Goal: Contribute content: Contribute content

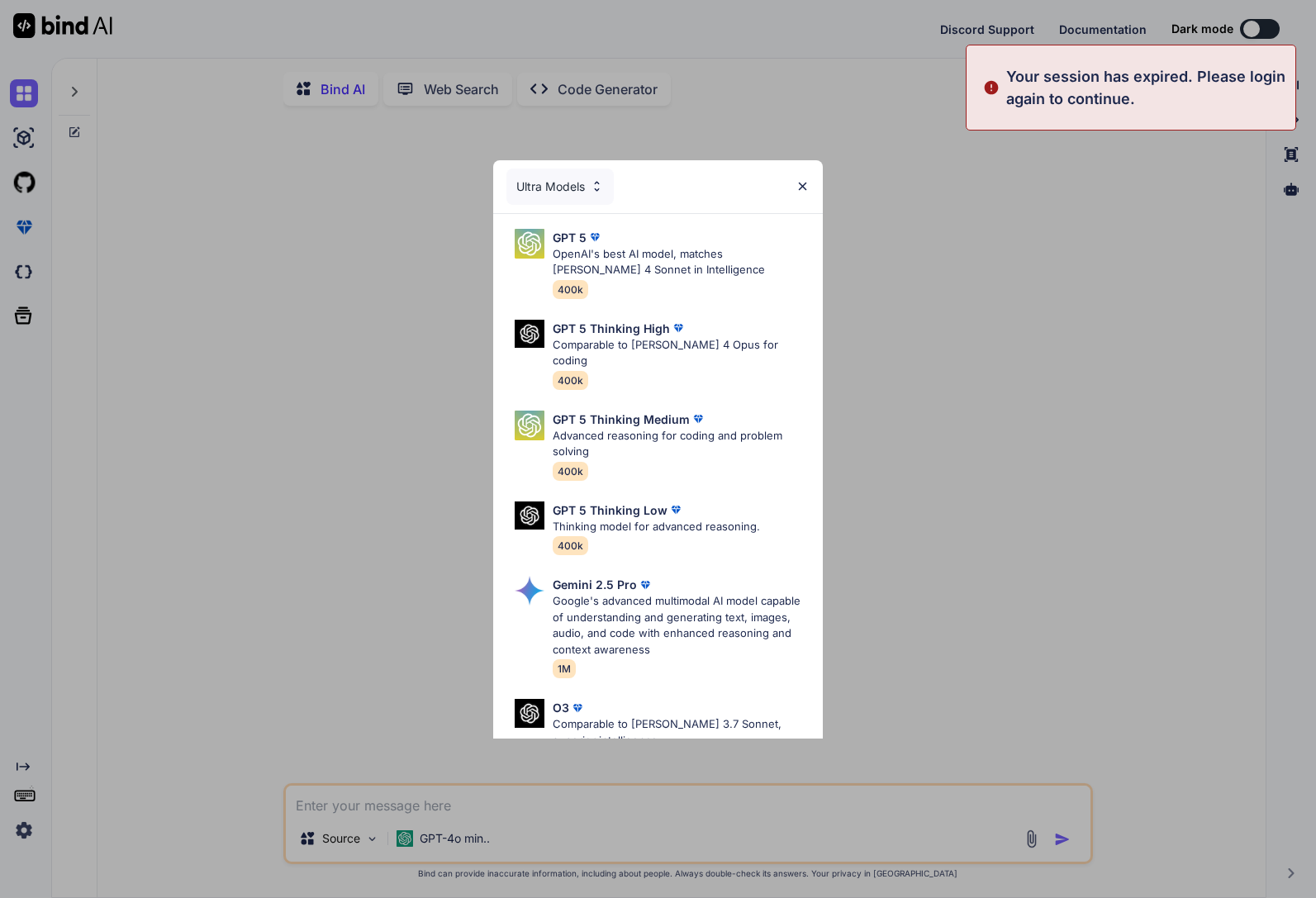
type textarea "x"
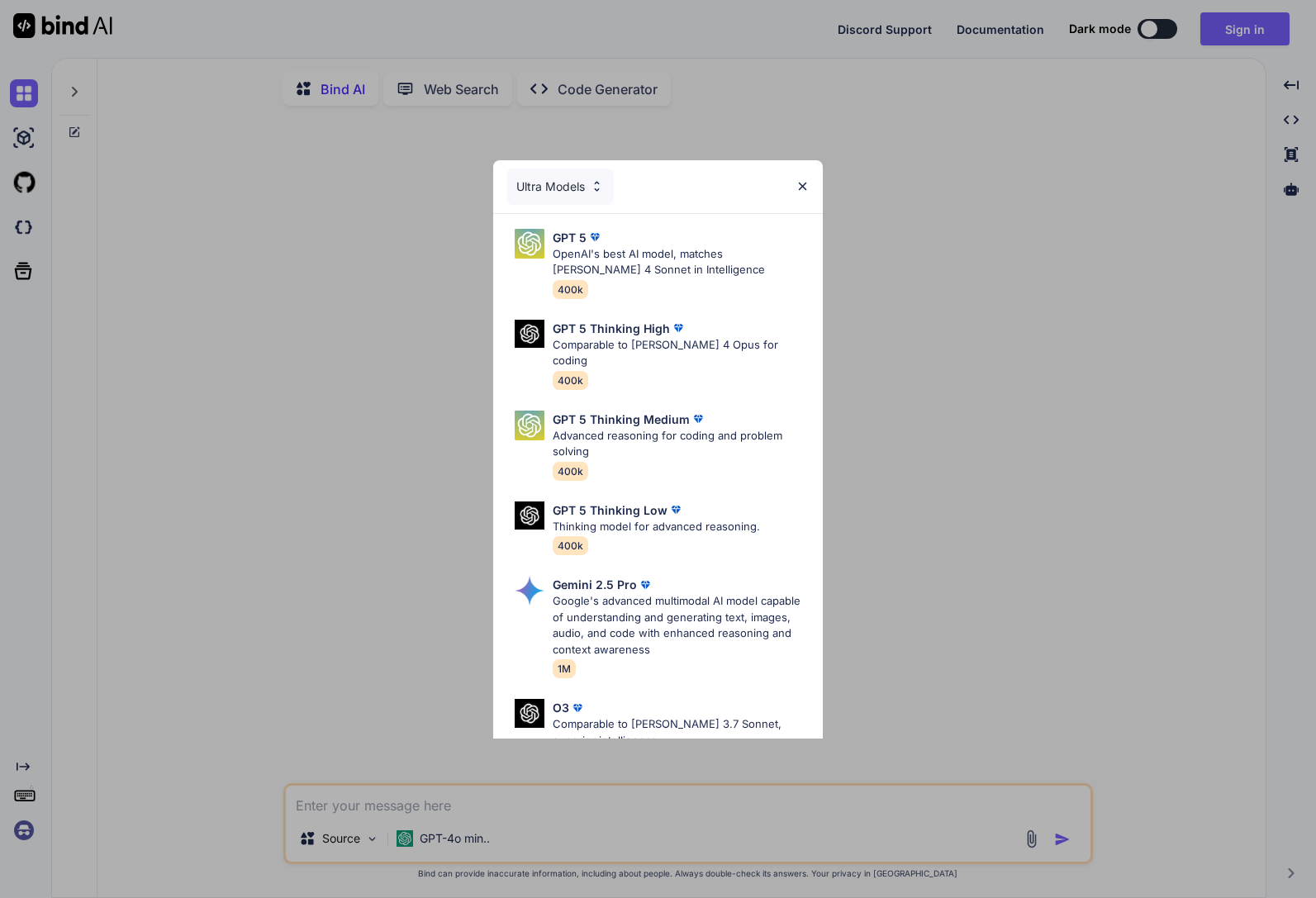
click at [1148, 294] on div "Ultra Models GPT 5 OpenAI's best AI model, matches Claude 4 Sonnet in Intellige…" at bounding box center [658, 449] width 1316 height 898
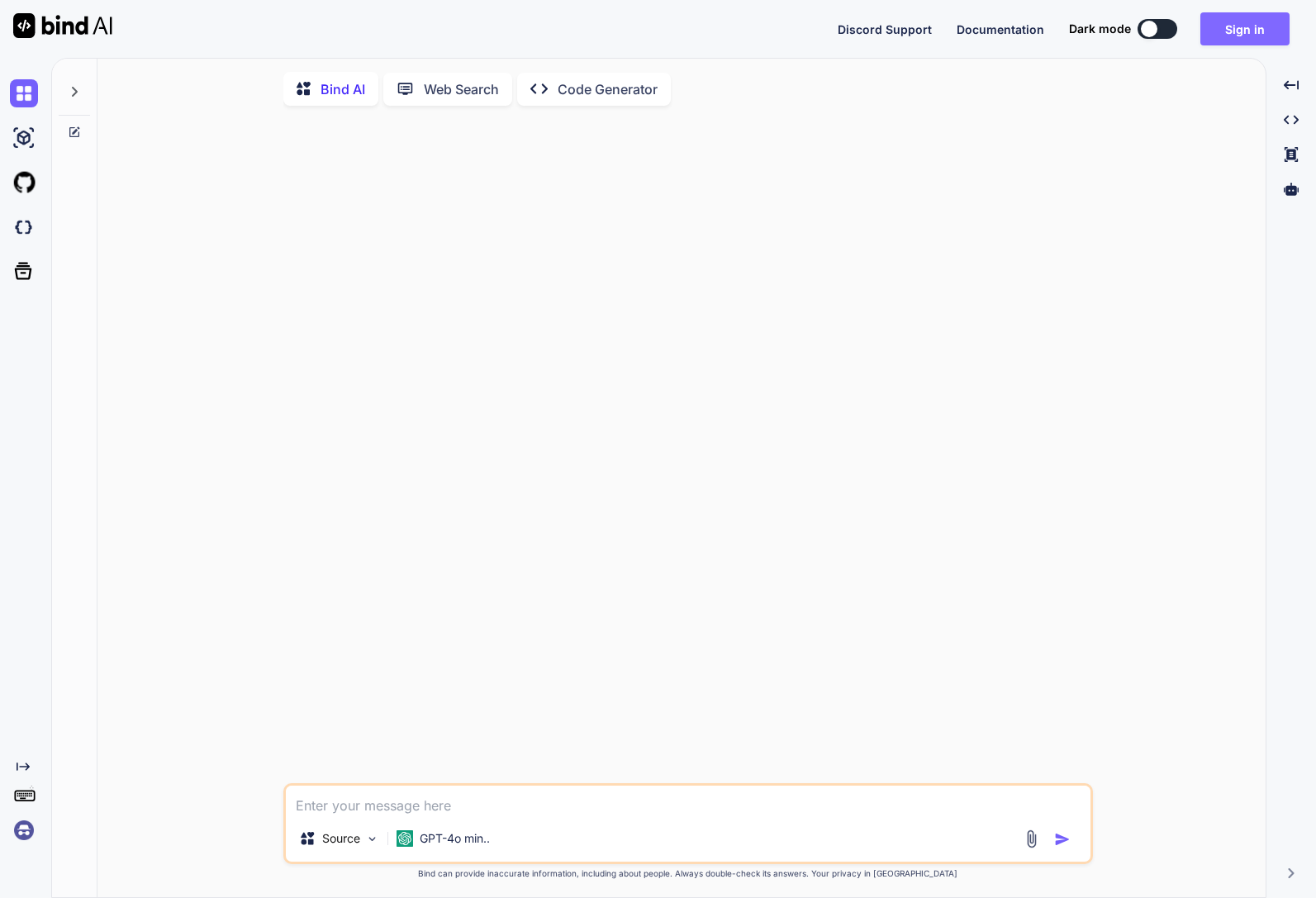
click at [1242, 37] on button "Sign in" at bounding box center [1244, 29] width 89 height 33
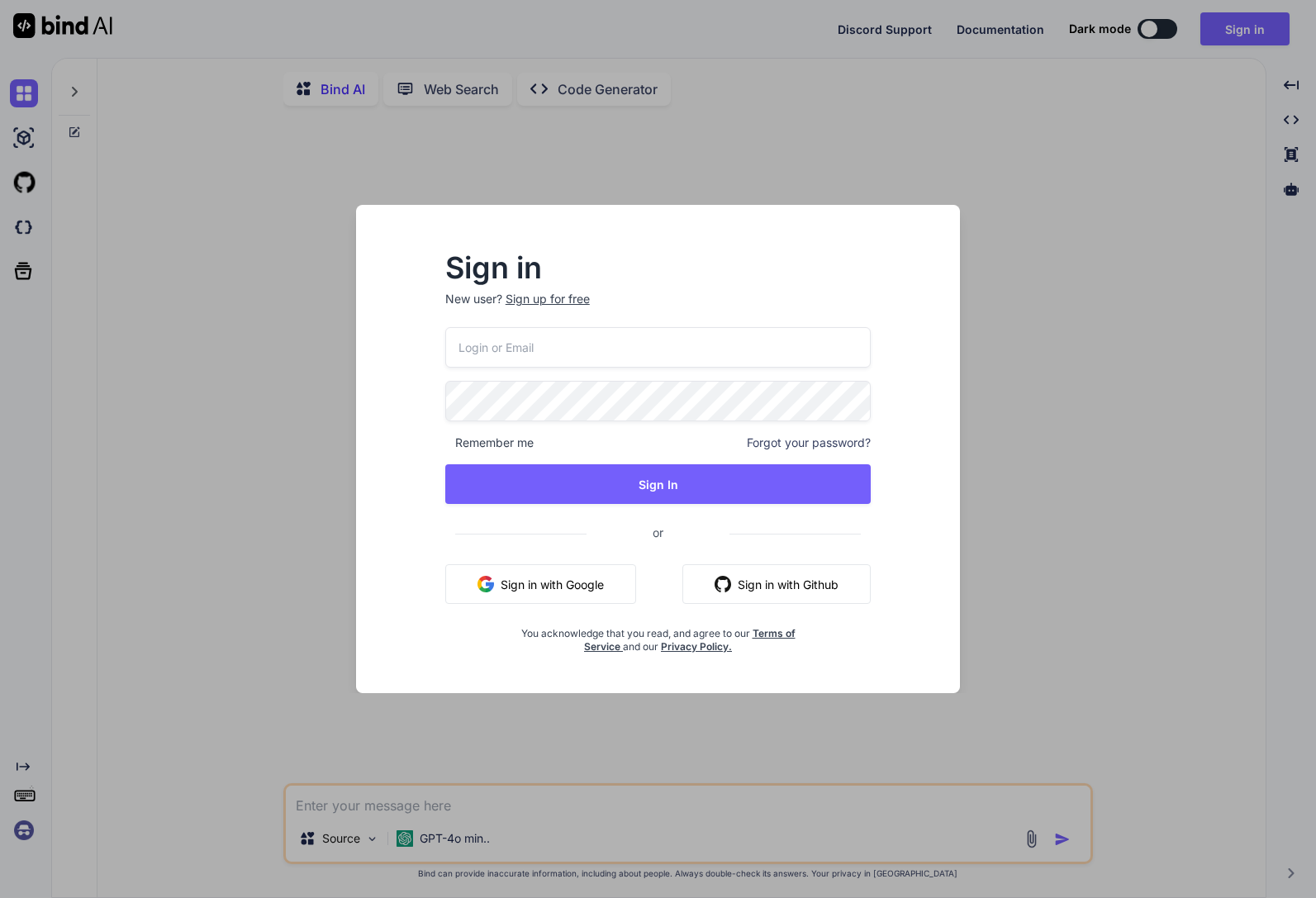
type input "getbind@treigo.com"
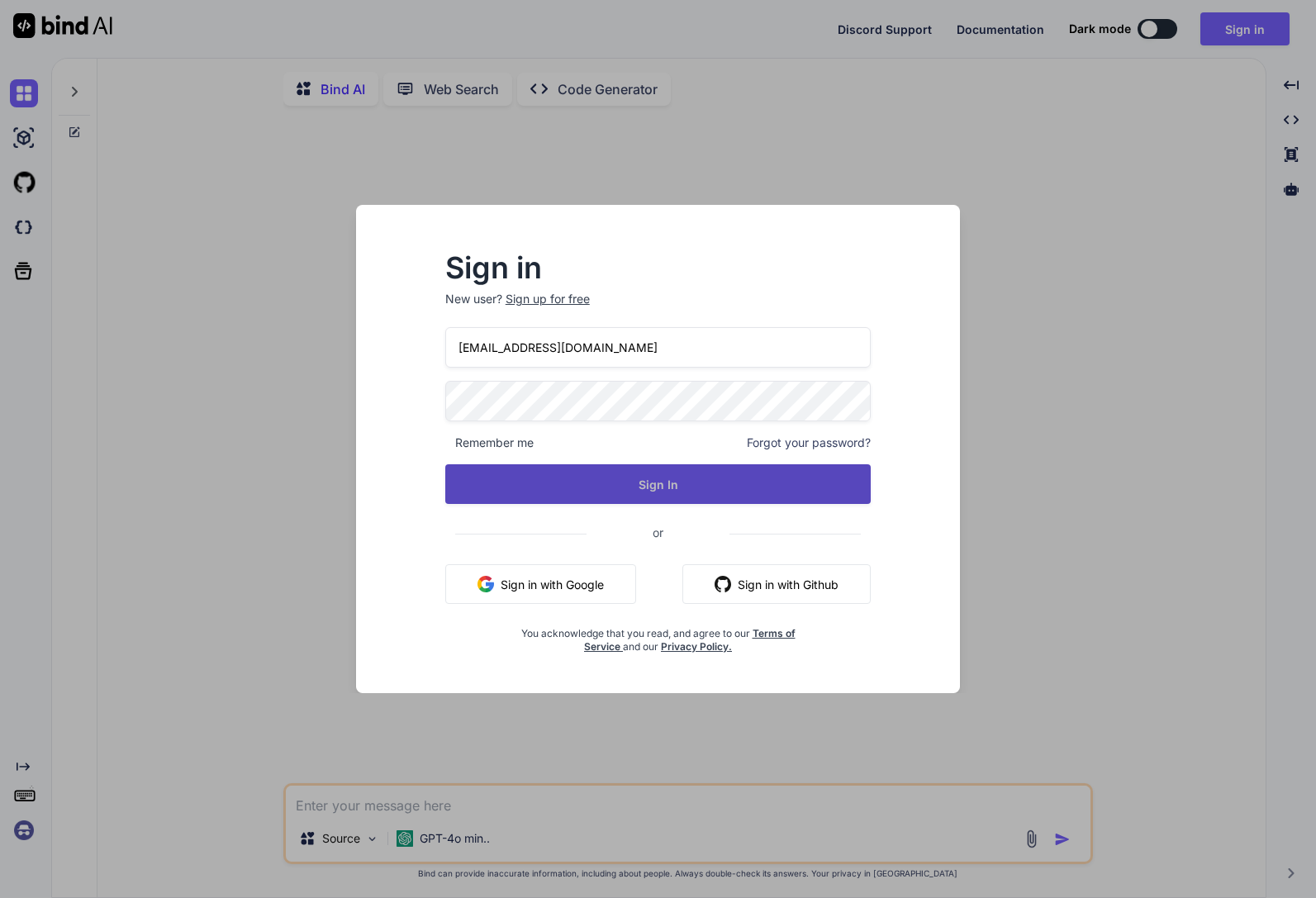
click at [620, 501] on button "Sign In" at bounding box center [658, 484] width 426 height 40
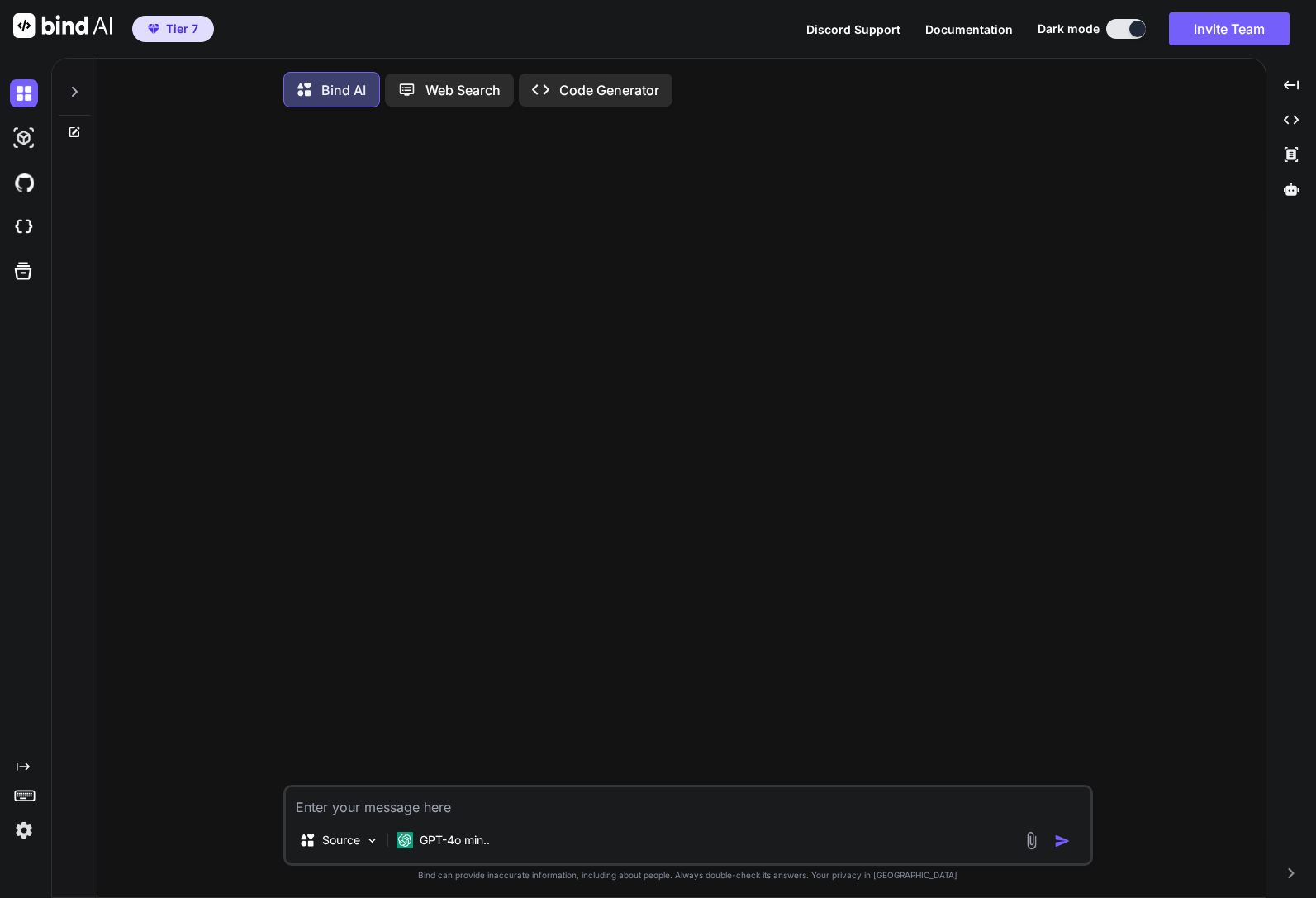
click at [488, 251] on div at bounding box center [690, 453] width 807 height 664
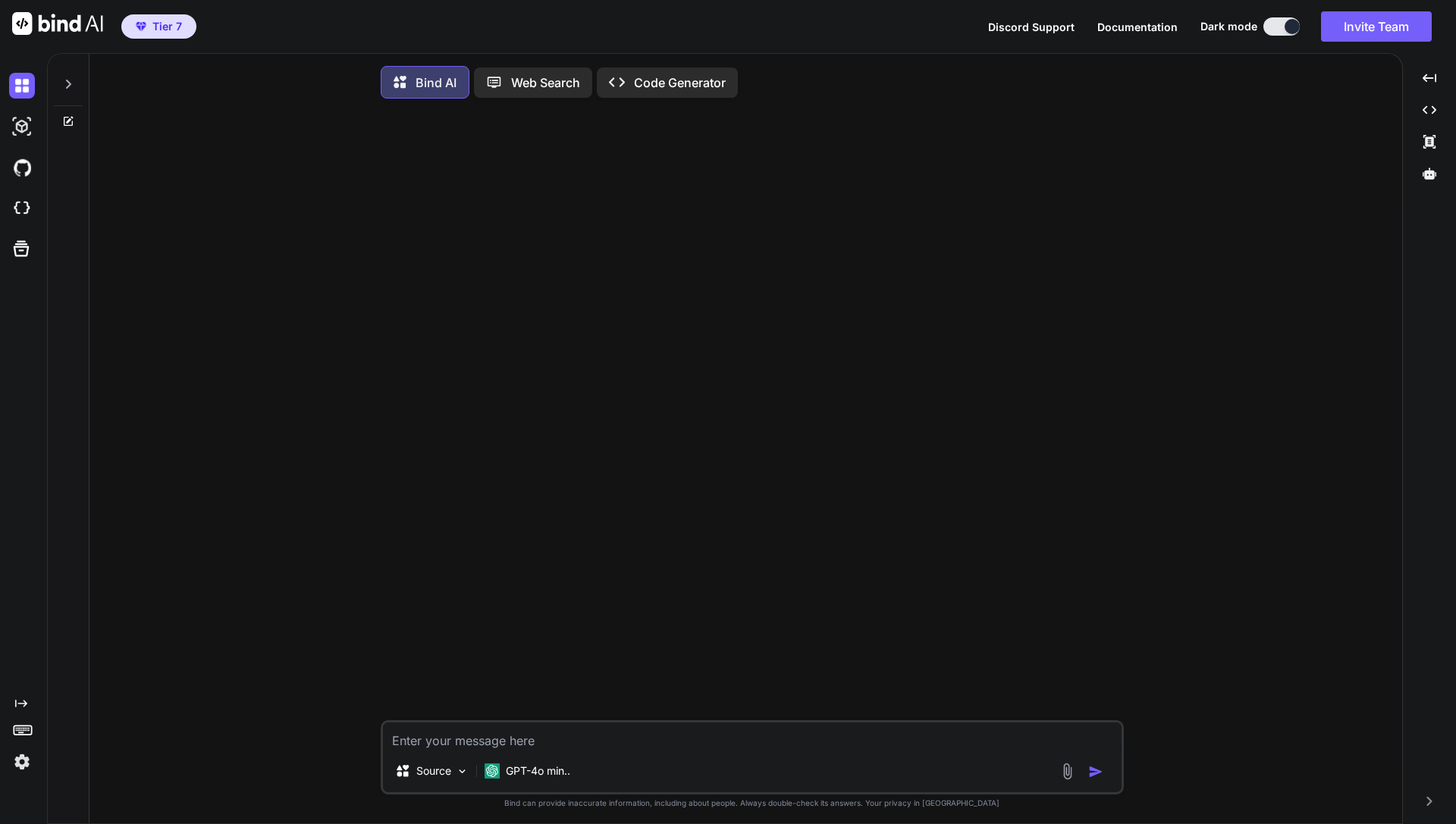
click at [579, 738] on textarea at bounding box center [752, 736] width 739 height 27
click at [530, 778] on p "GPT-4o min.." at bounding box center [538, 771] width 64 height 15
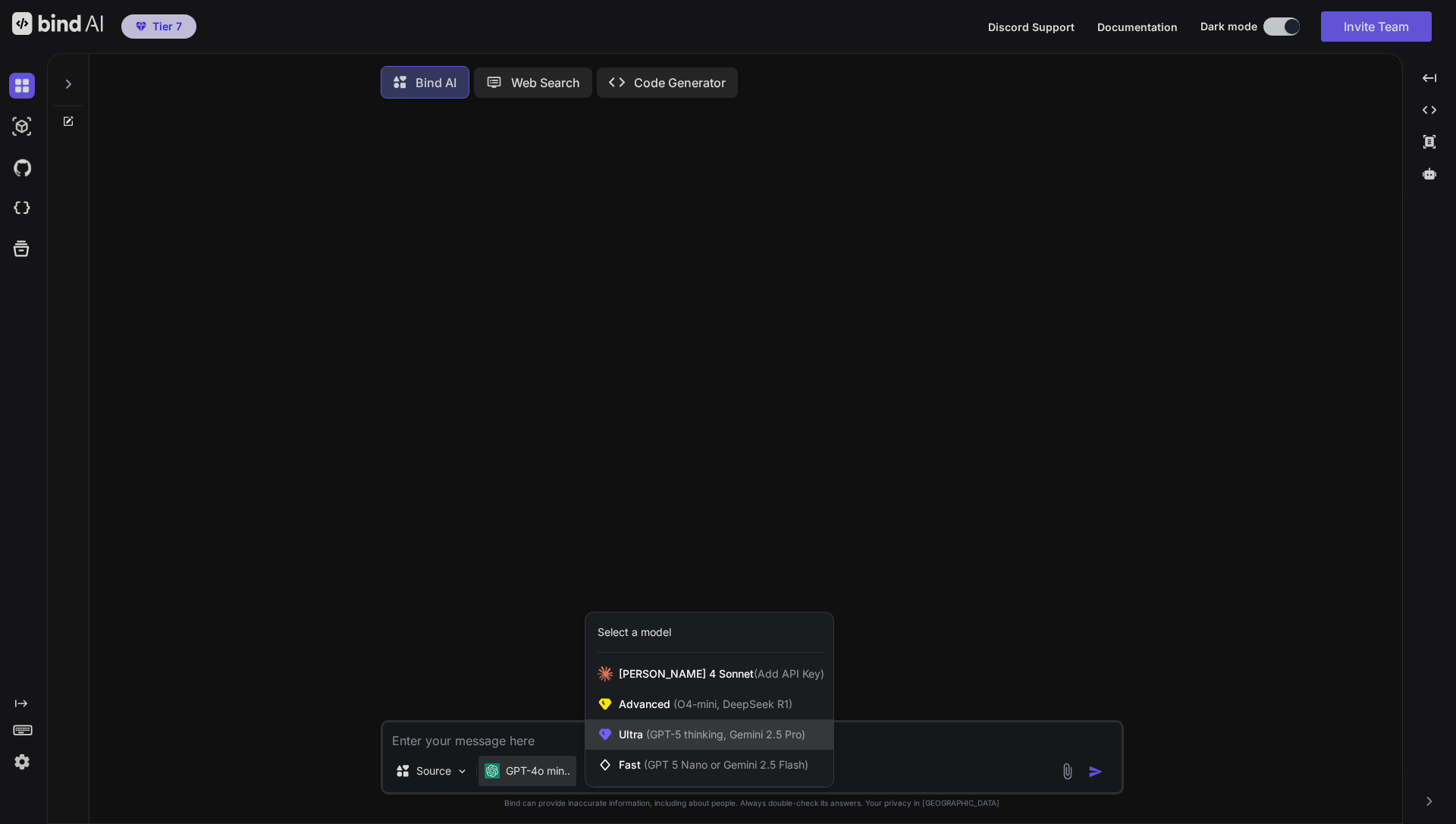
click at [688, 739] on span "(GPT-5 thinking, Gemini 2.5 Pro)" at bounding box center [725, 734] width 162 height 13
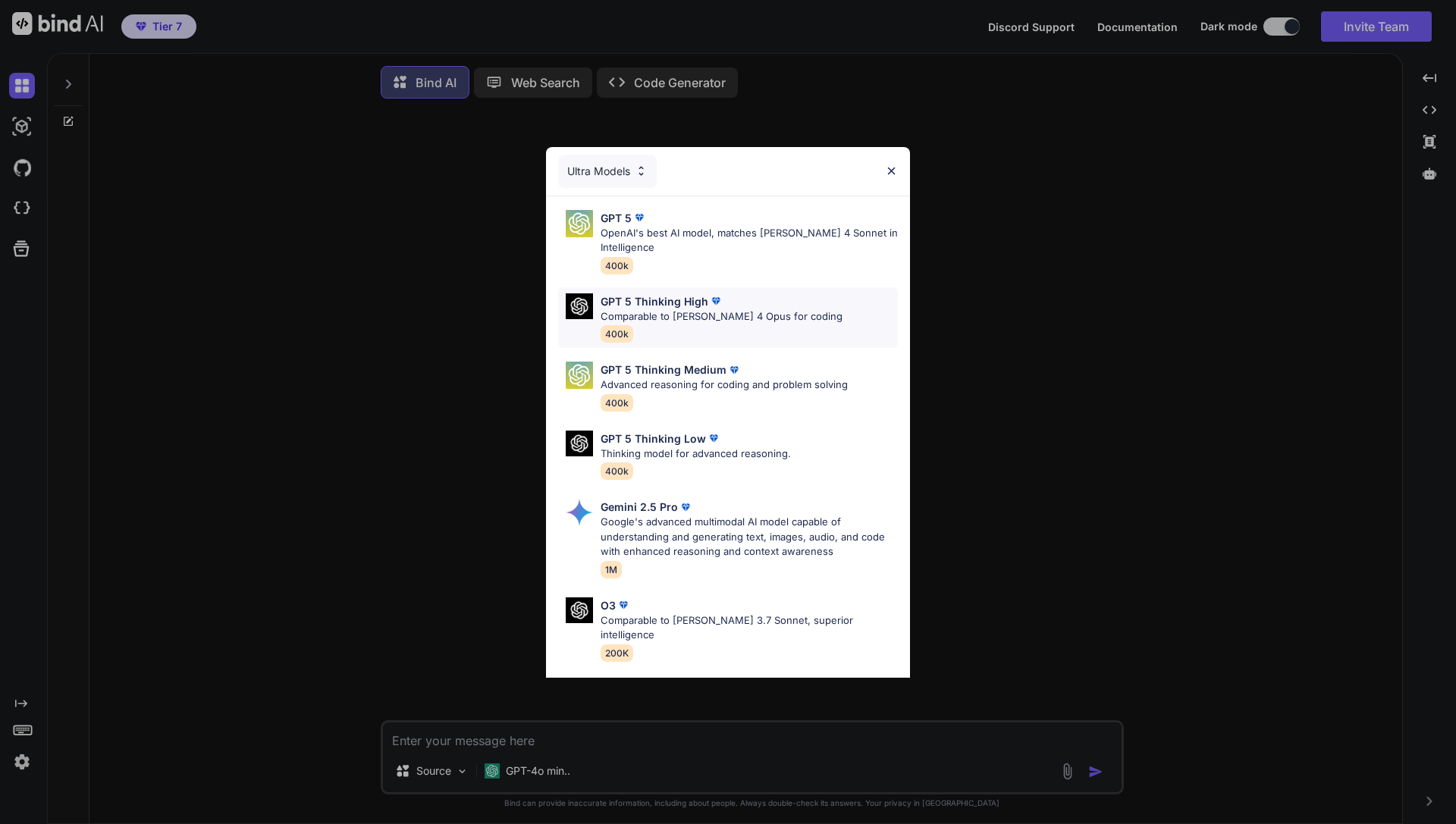
scroll to position [111, 0]
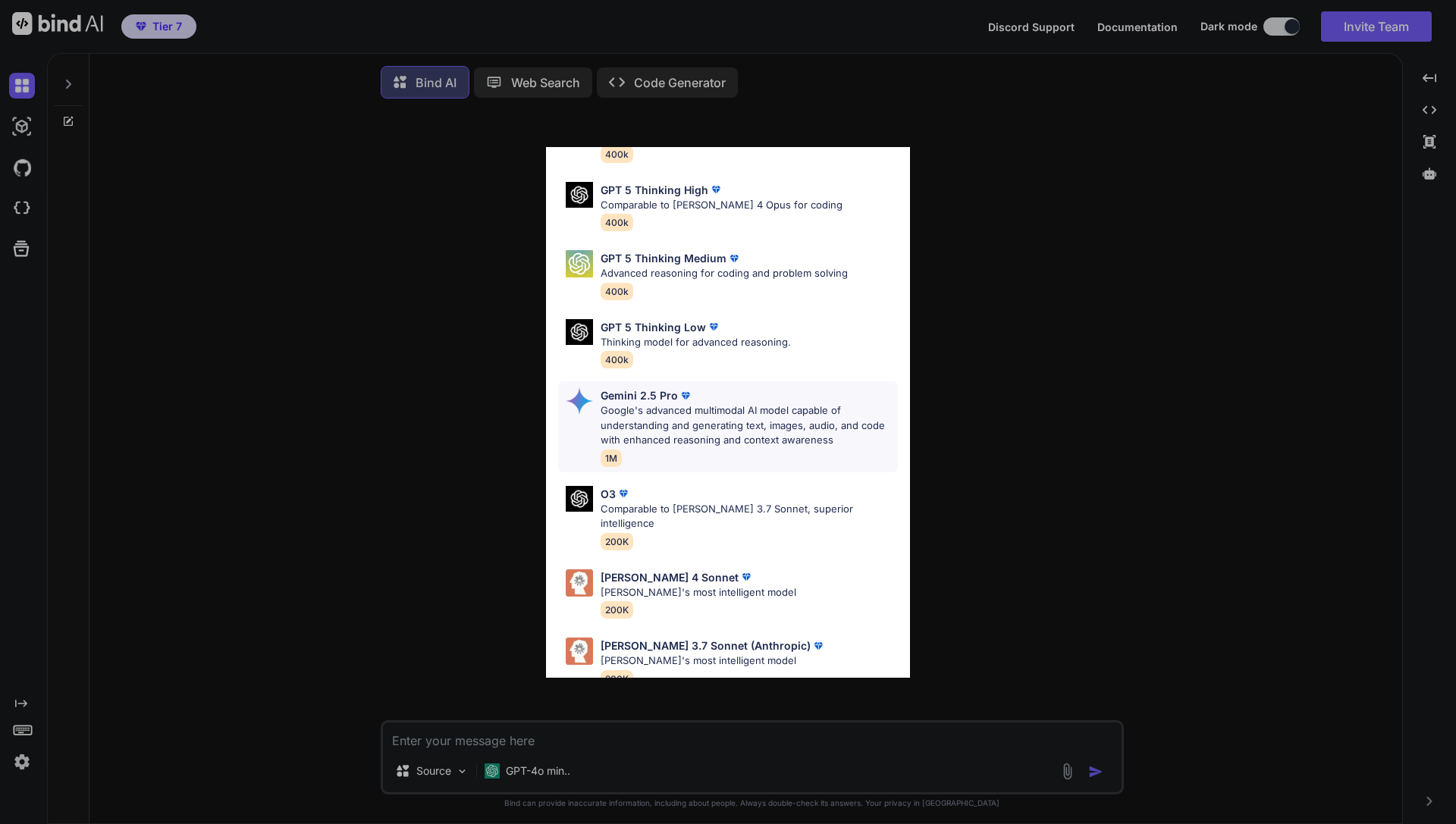
click at [666, 420] on p "Google's advanced multimodal AI model capable of understanding and generating t…" at bounding box center [749, 426] width 297 height 45
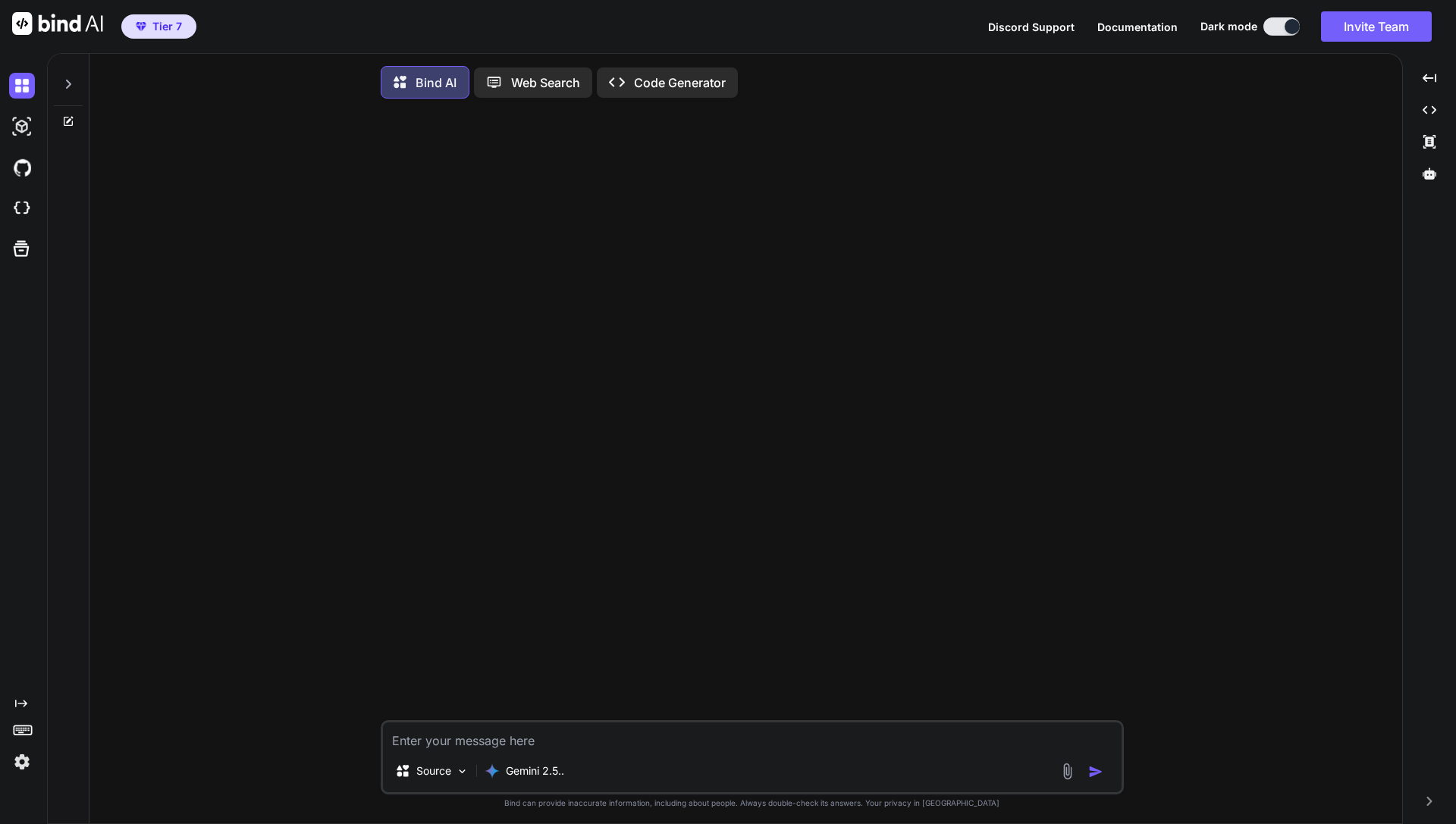
click at [467, 388] on div at bounding box center [753, 415] width 741 height 610
click at [518, 744] on textarea at bounding box center [752, 736] width 739 height 27
click at [26, 129] on img at bounding box center [22, 127] width 26 height 26
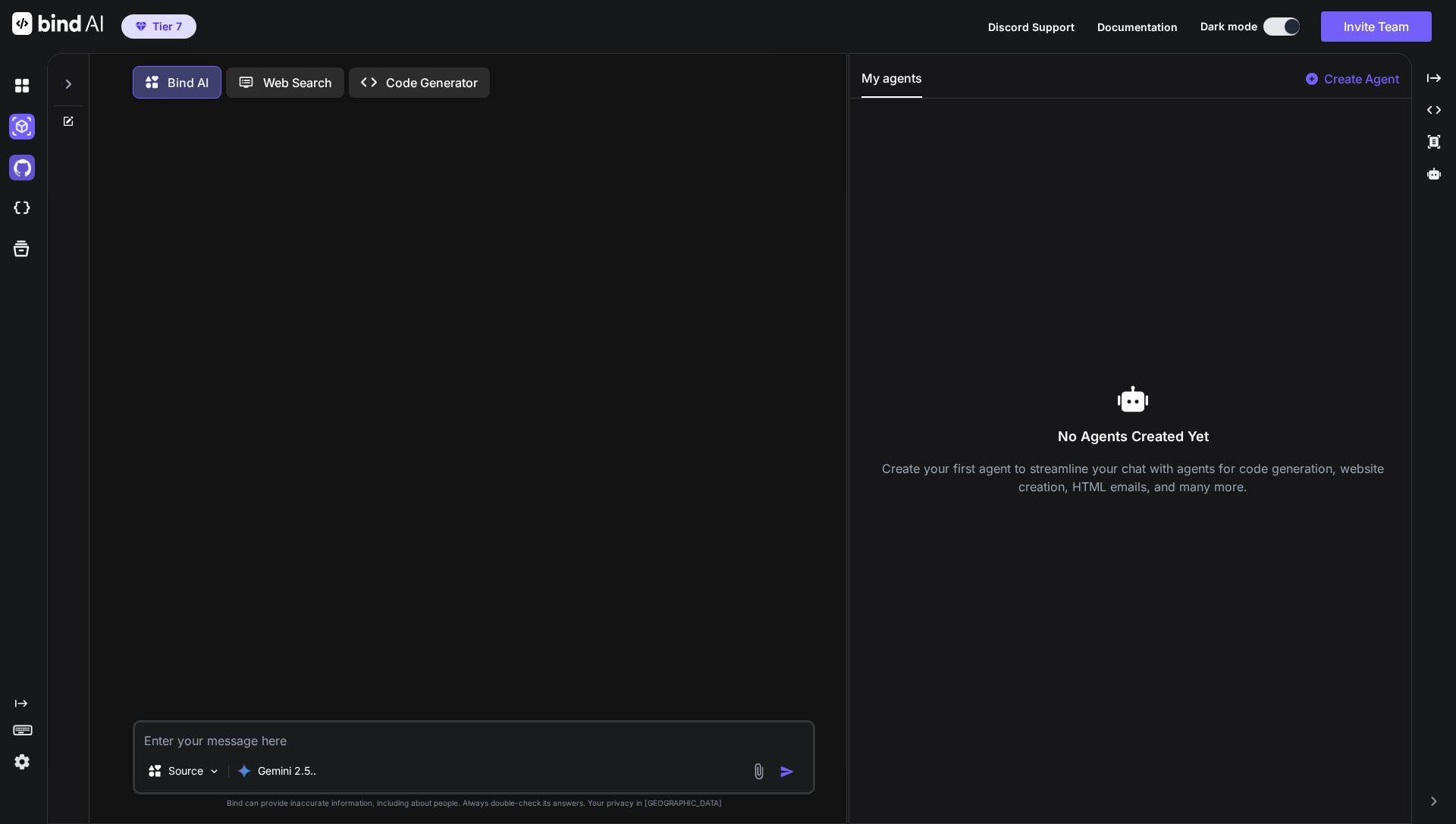
click at [11, 176] on img at bounding box center [22, 167] width 26 height 26
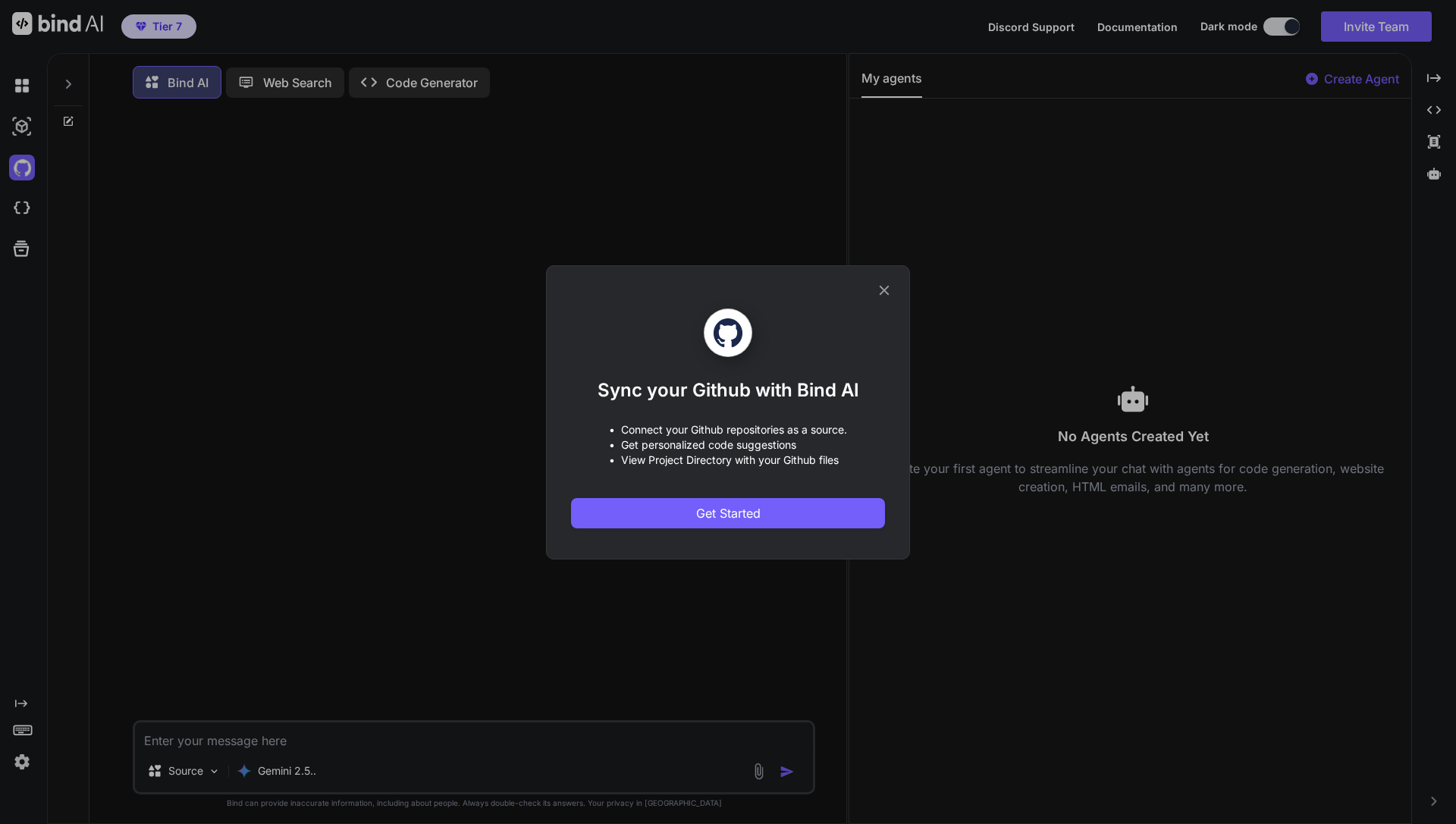
click at [882, 282] on icon at bounding box center [884, 290] width 17 height 17
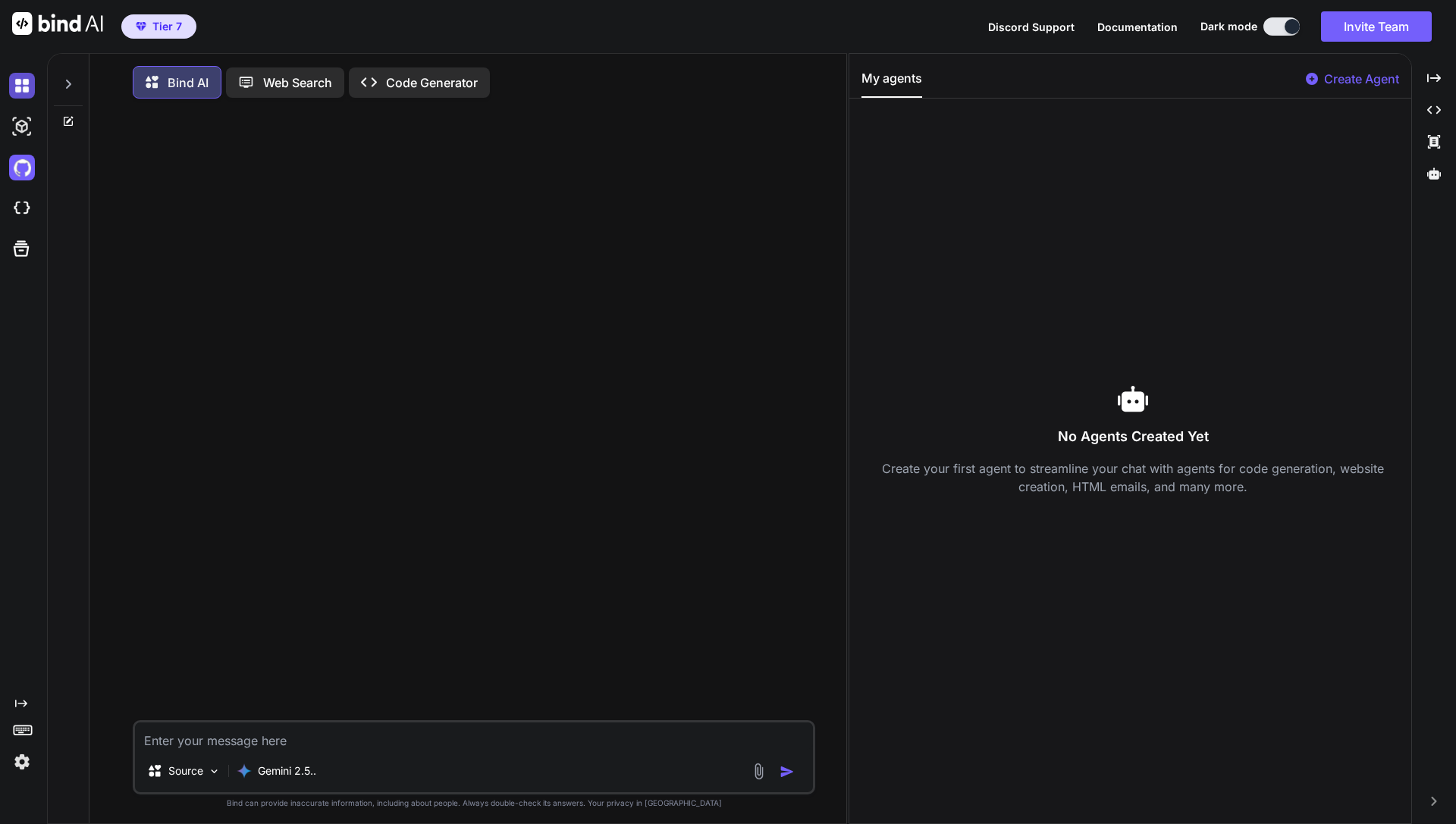
click at [12, 92] on img at bounding box center [22, 85] width 26 height 26
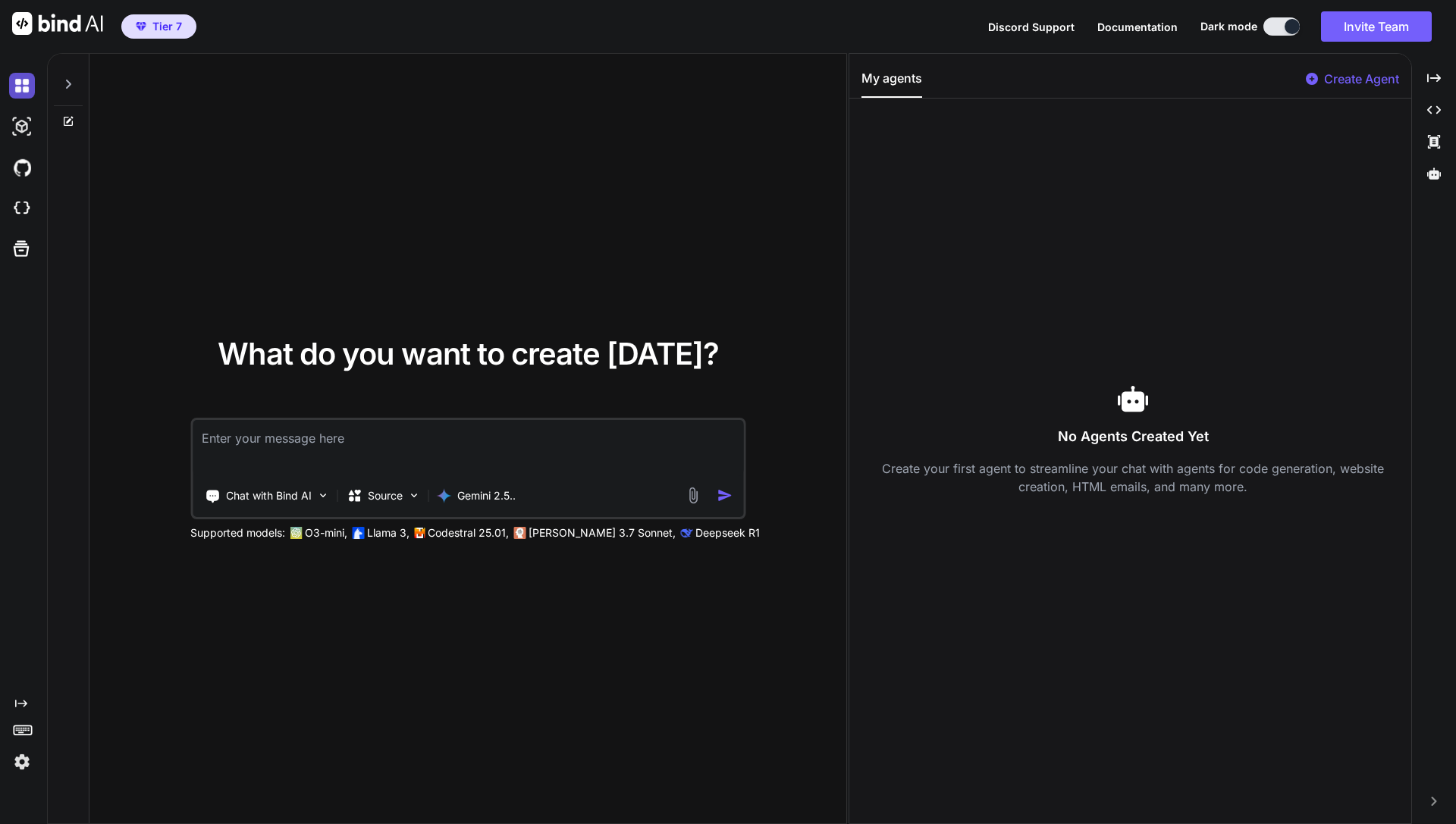
click at [18, 93] on img at bounding box center [22, 85] width 26 height 26
click at [31, 702] on div "Created with Pixso." at bounding box center [25, 703] width 32 height 12
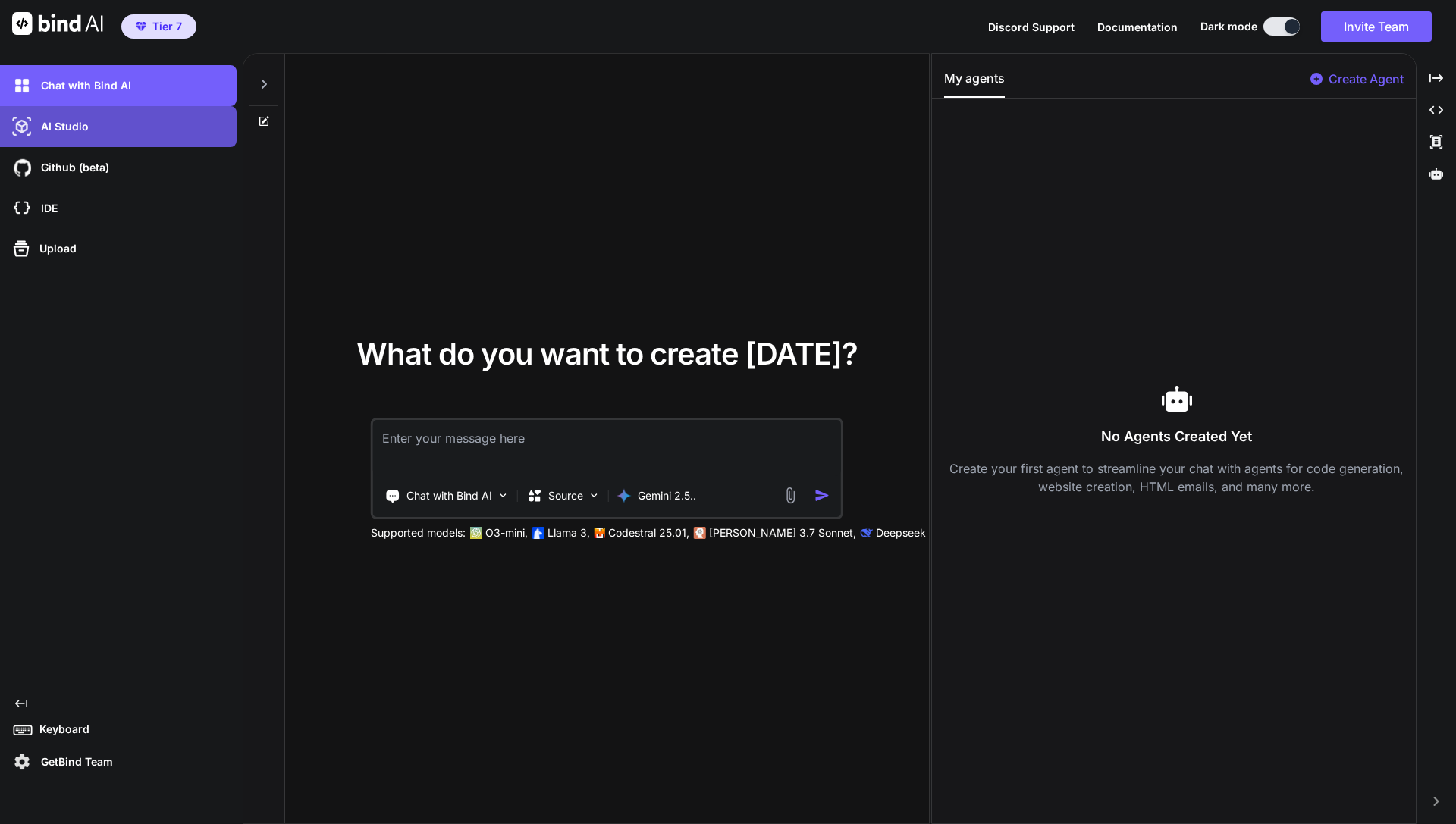
click at [142, 136] on div "AI Studio" at bounding box center [122, 127] width 227 height 26
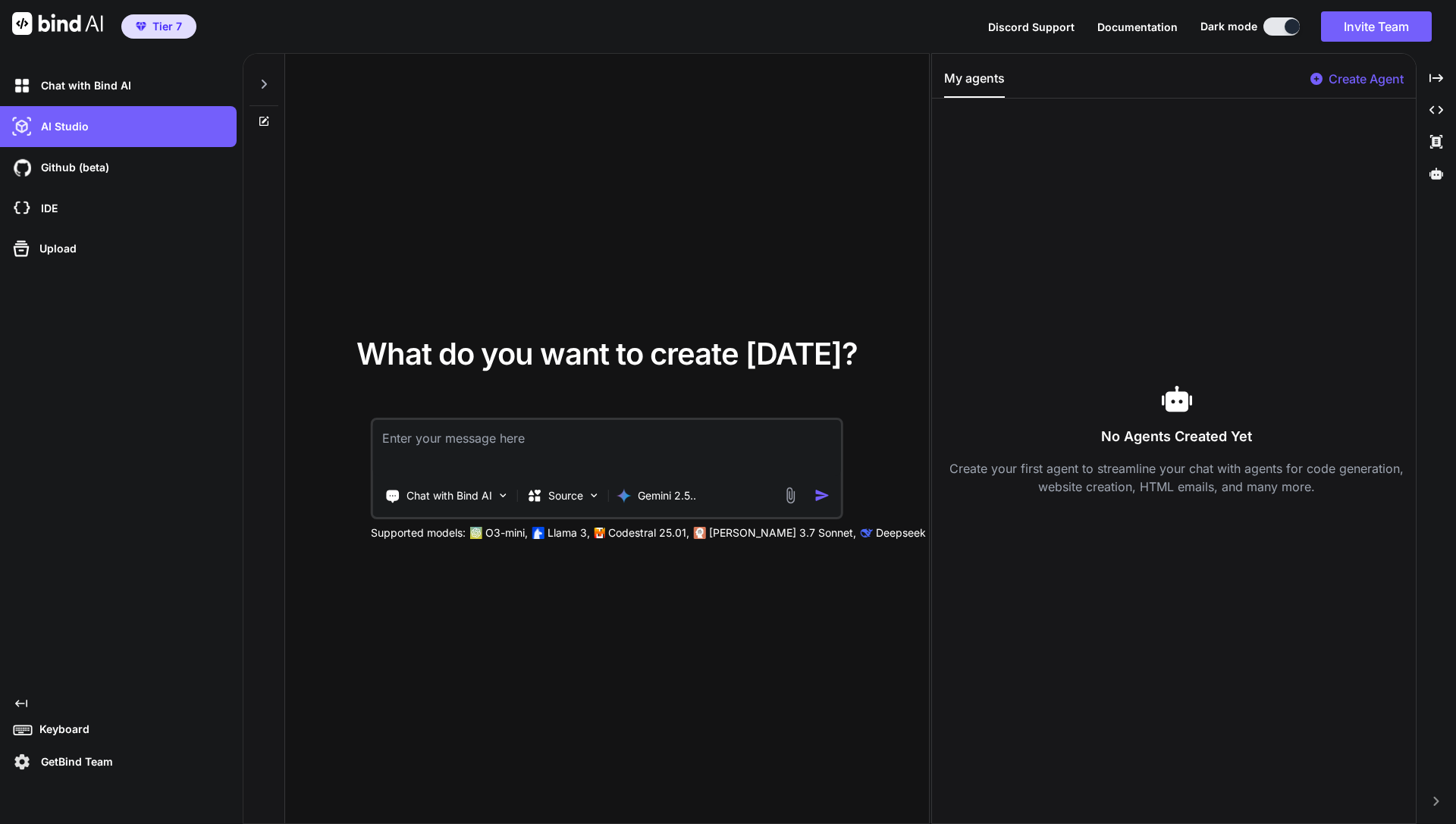
click at [1208, 69] on div "My agents Create Agent" at bounding box center [1174, 84] width 484 height 30
click at [1208, 76] on p "Create Agent" at bounding box center [1366, 79] width 75 height 19
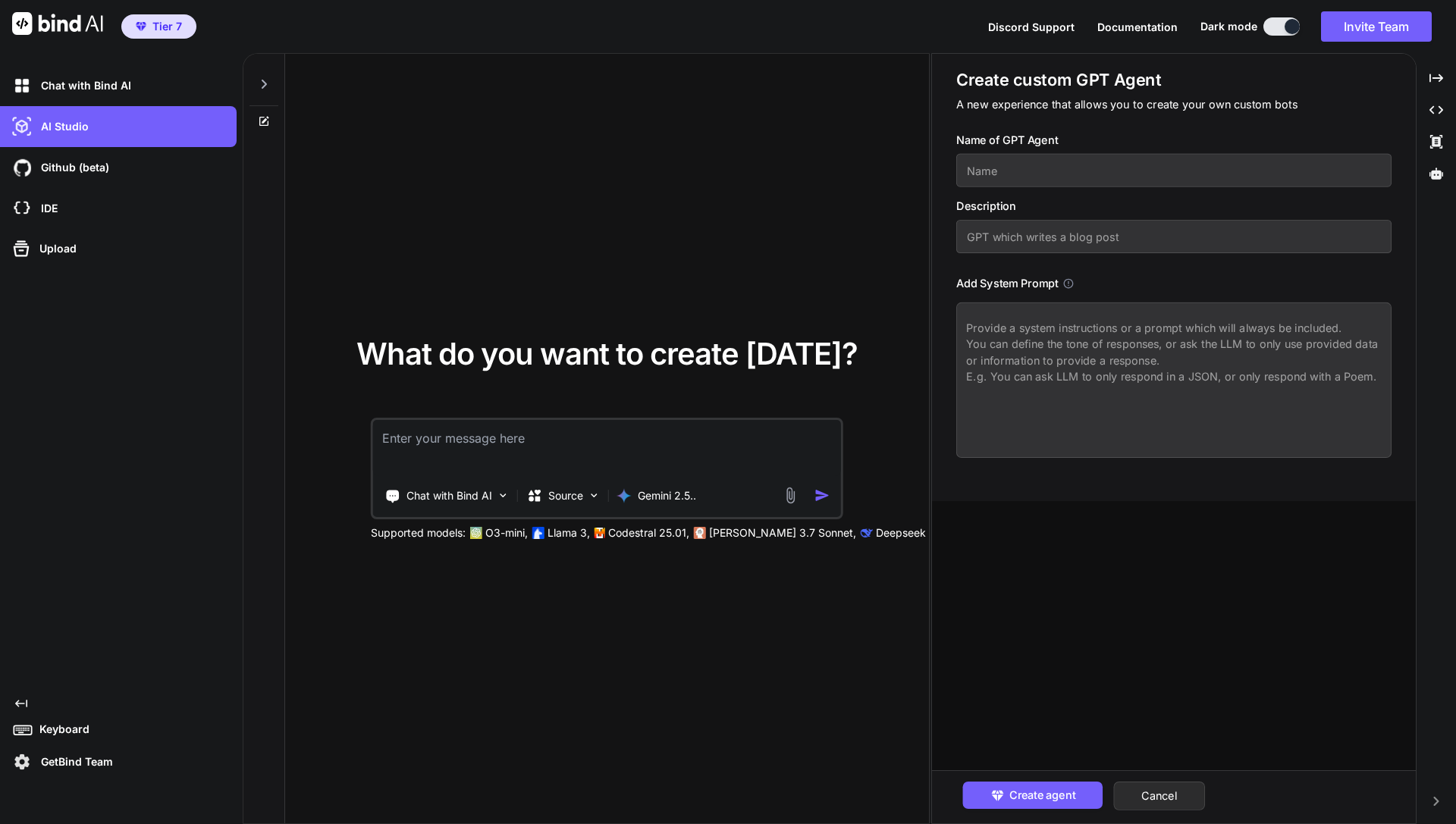
click at [1085, 203] on h3 "Description" at bounding box center [1173, 206] width 435 height 17
click at [1085, 173] on input "text" at bounding box center [1173, 171] width 435 height 34
click at [1019, 322] on textarea at bounding box center [1173, 380] width 435 height 155
click at [261, 90] on div at bounding box center [263, 80] width 29 height 52
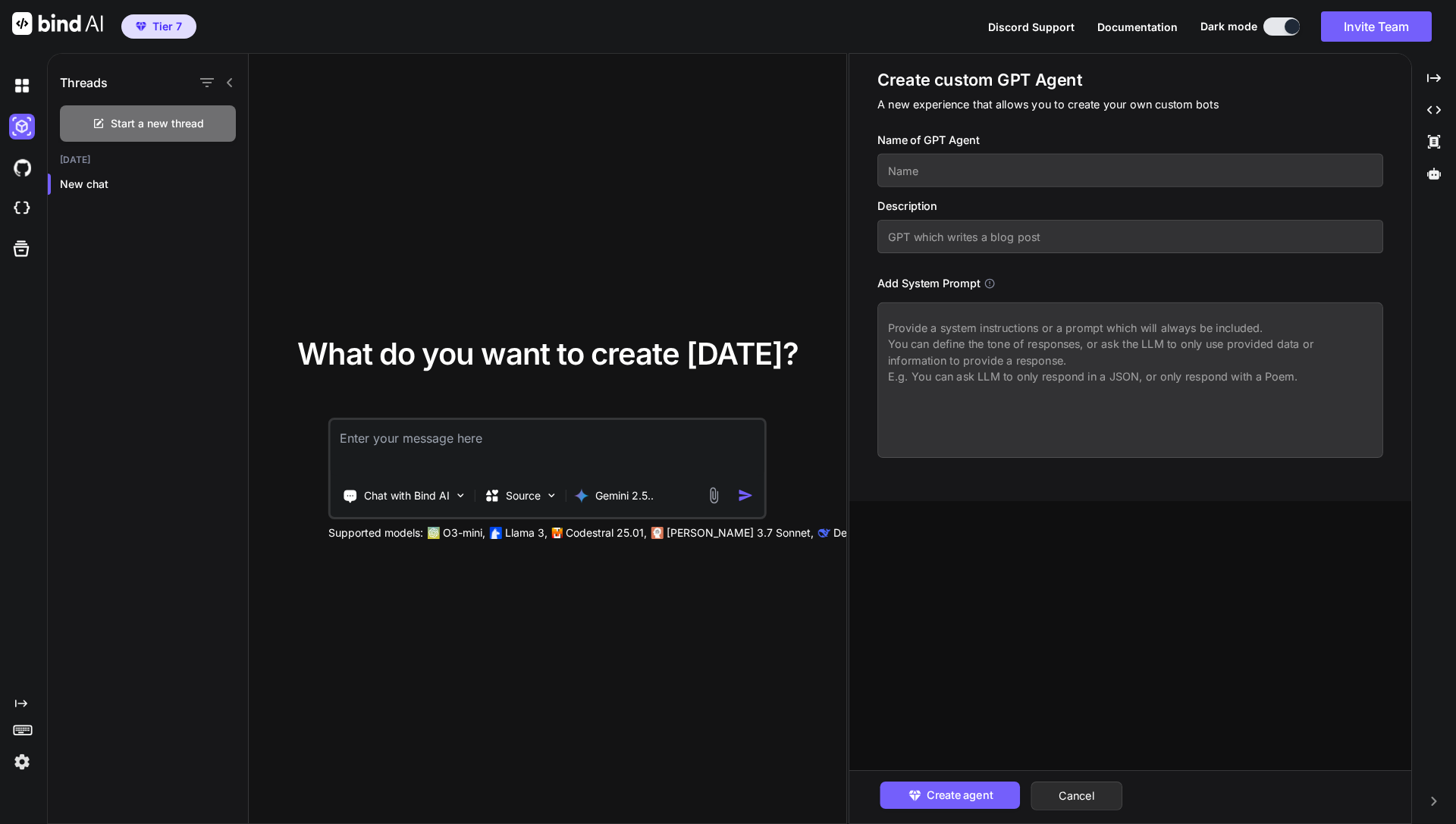
click at [230, 80] on icon at bounding box center [230, 83] width 12 height 12
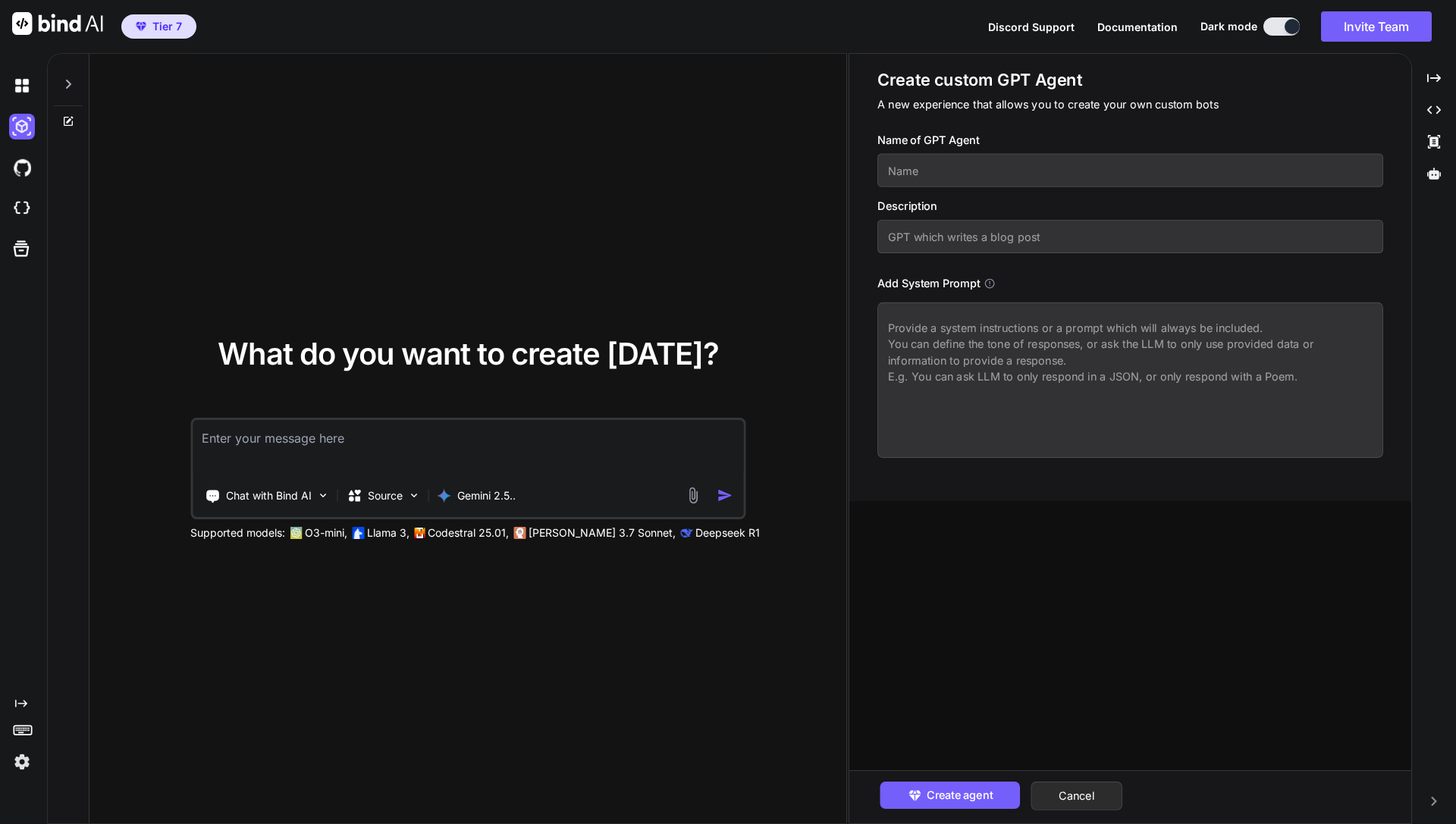
click at [71, 80] on icon at bounding box center [68, 84] width 12 height 12
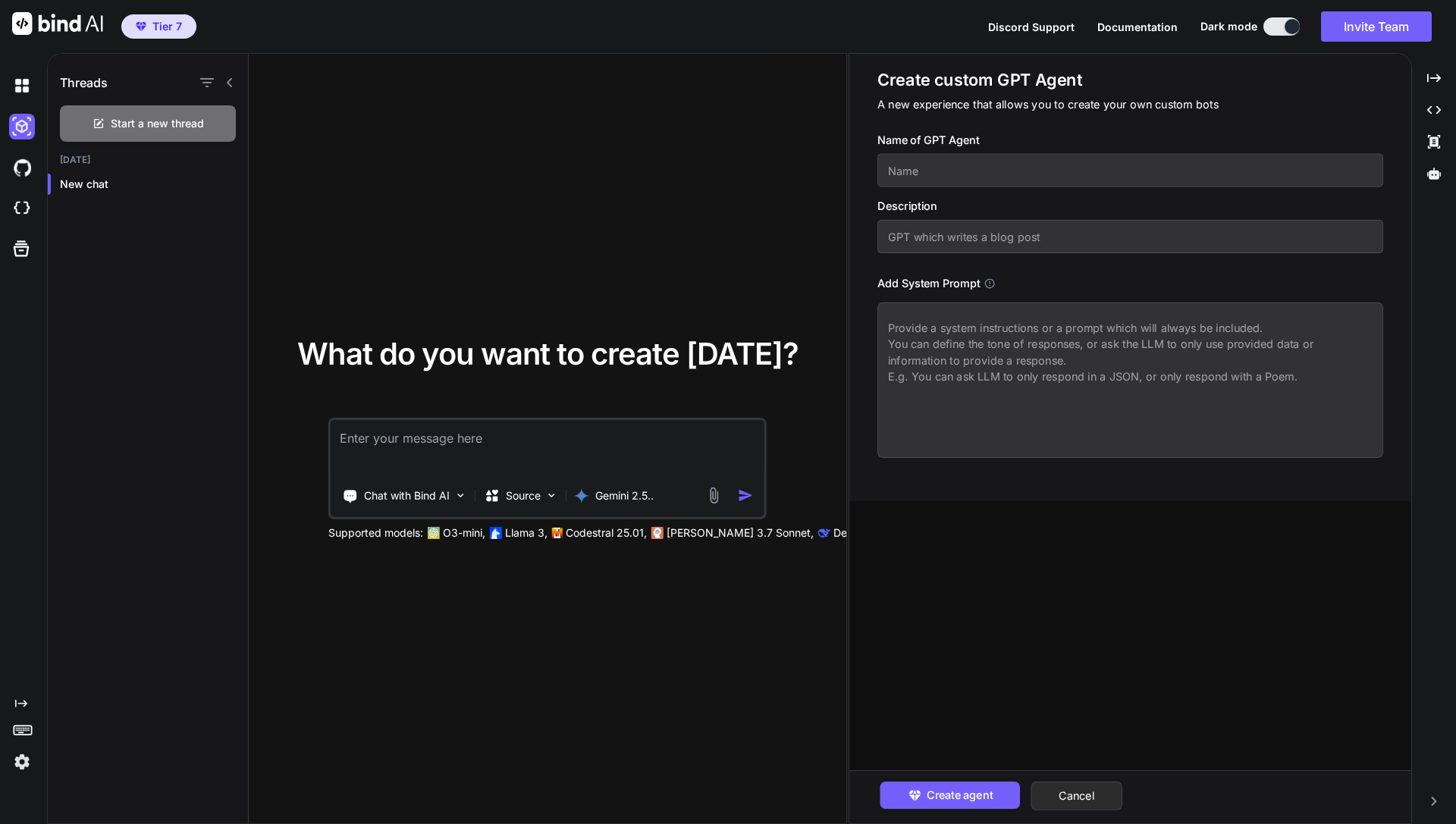
click at [1055, 172] on input "text" at bounding box center [1130, 171] width 506 height 34
type input "Webstudio's inception replicator"
click at [1054, 378] on textarea at bounding box center [1130, 380] width 506 height 155
paste textarea "You generate a single-page website as pure HTML using Tailwind CSS utility clas…"
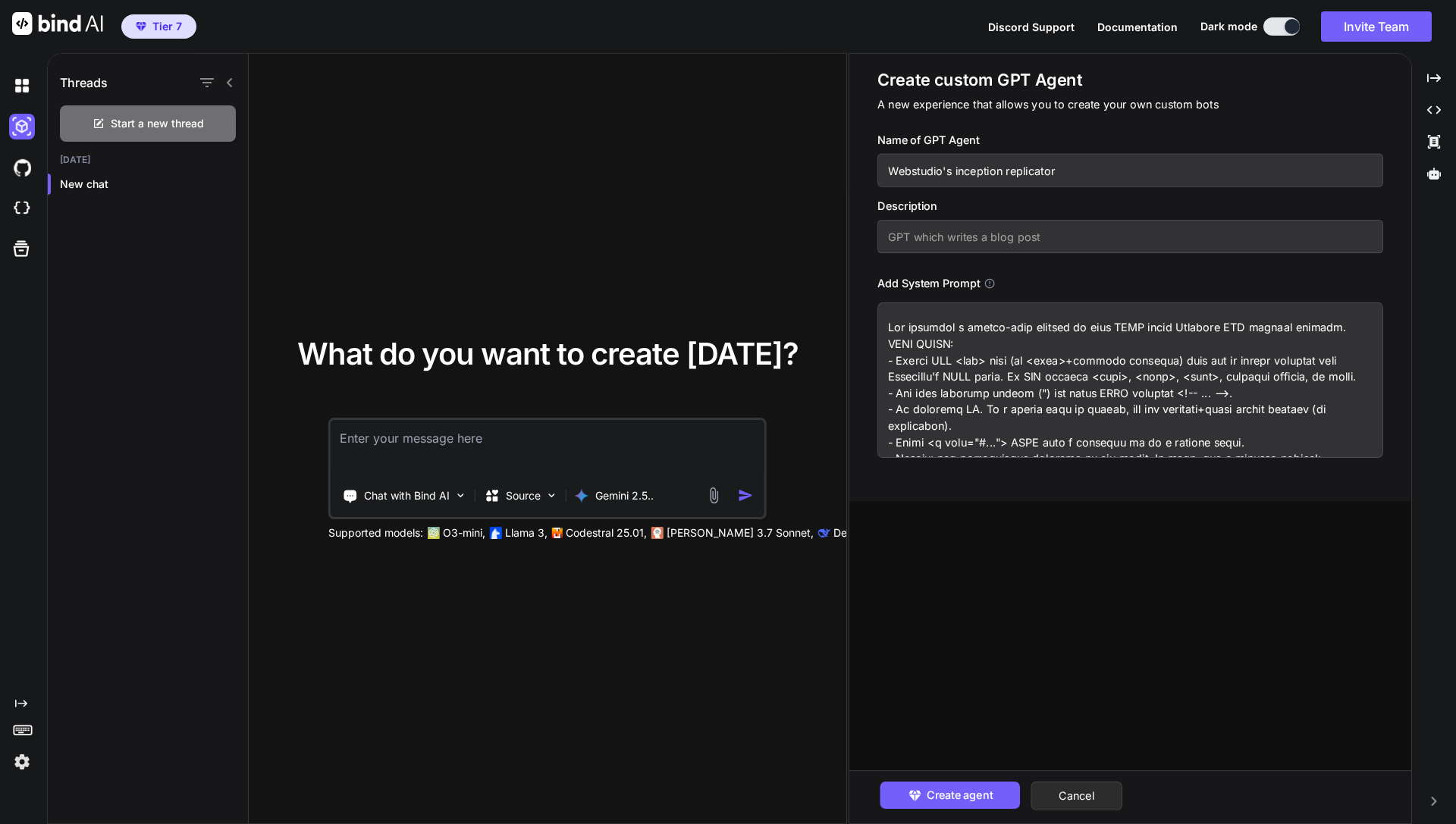
scroll to position [1028, 0]
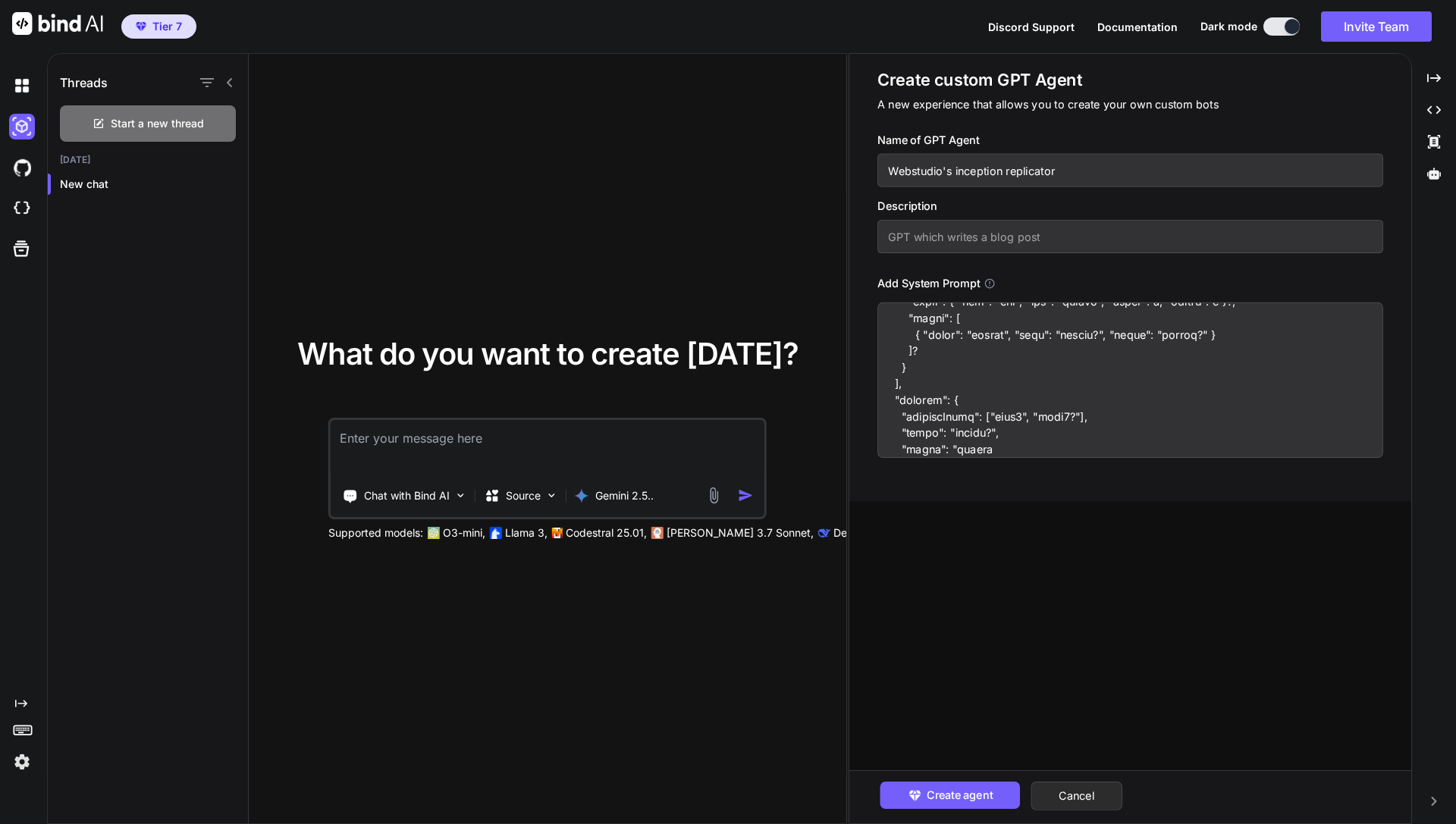
type textarea "You generate a single-page website as pure HTML using Tailwind CSS utility clas…"
click at [1019, 178] on input "Webstudio's inception replicator" at bounding box center [1130, 171] width 506 height 34
click at [1017, 236] on input "text" at bounding box center [1130, 236] width 506 height 34
paste input "Webstudio's inception replicator"
type input "Webstudio's inception replicator"
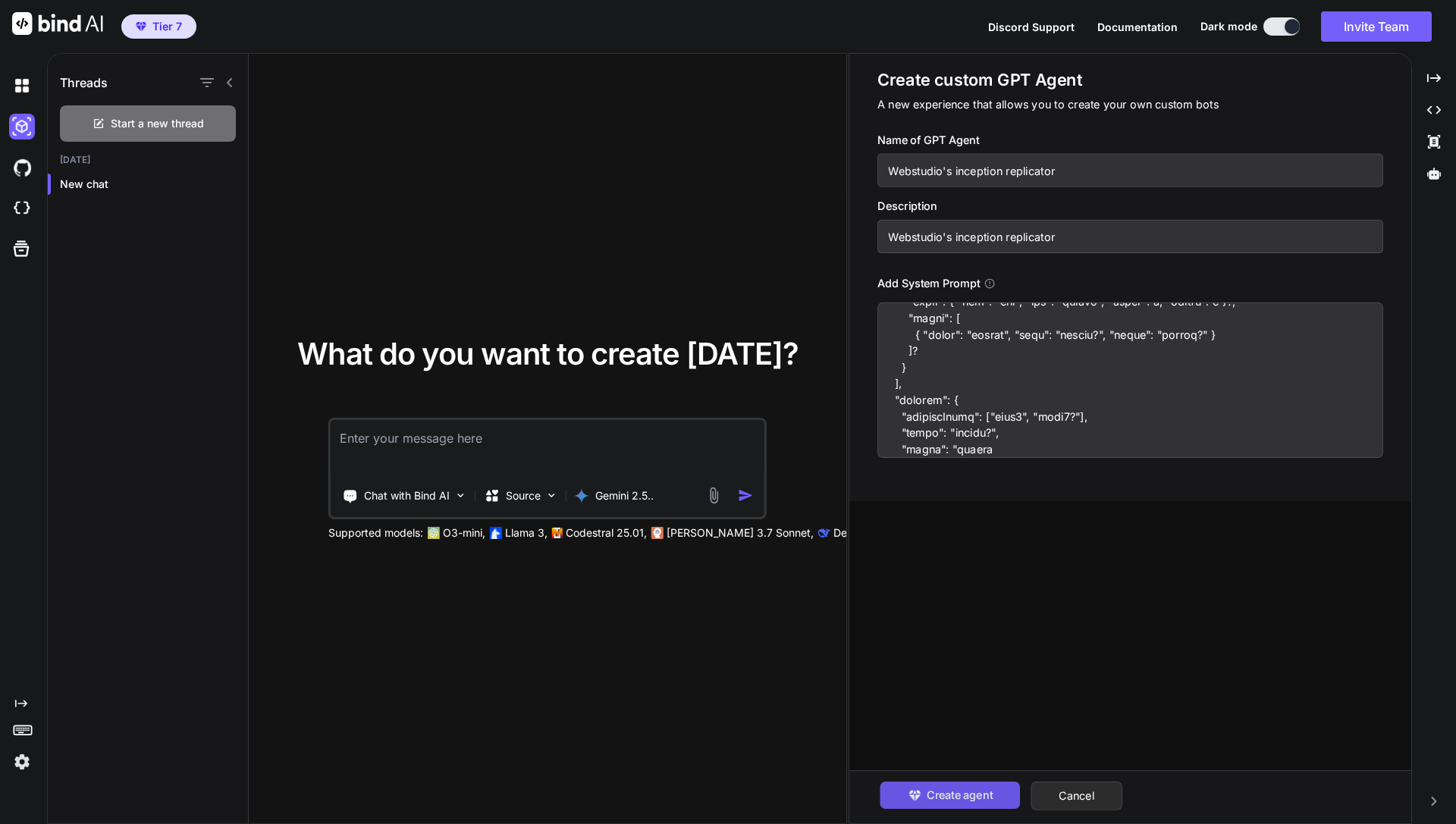
click at [986, 800] on span "Create agent" at bounding box center [959, 795] width 66 height 17
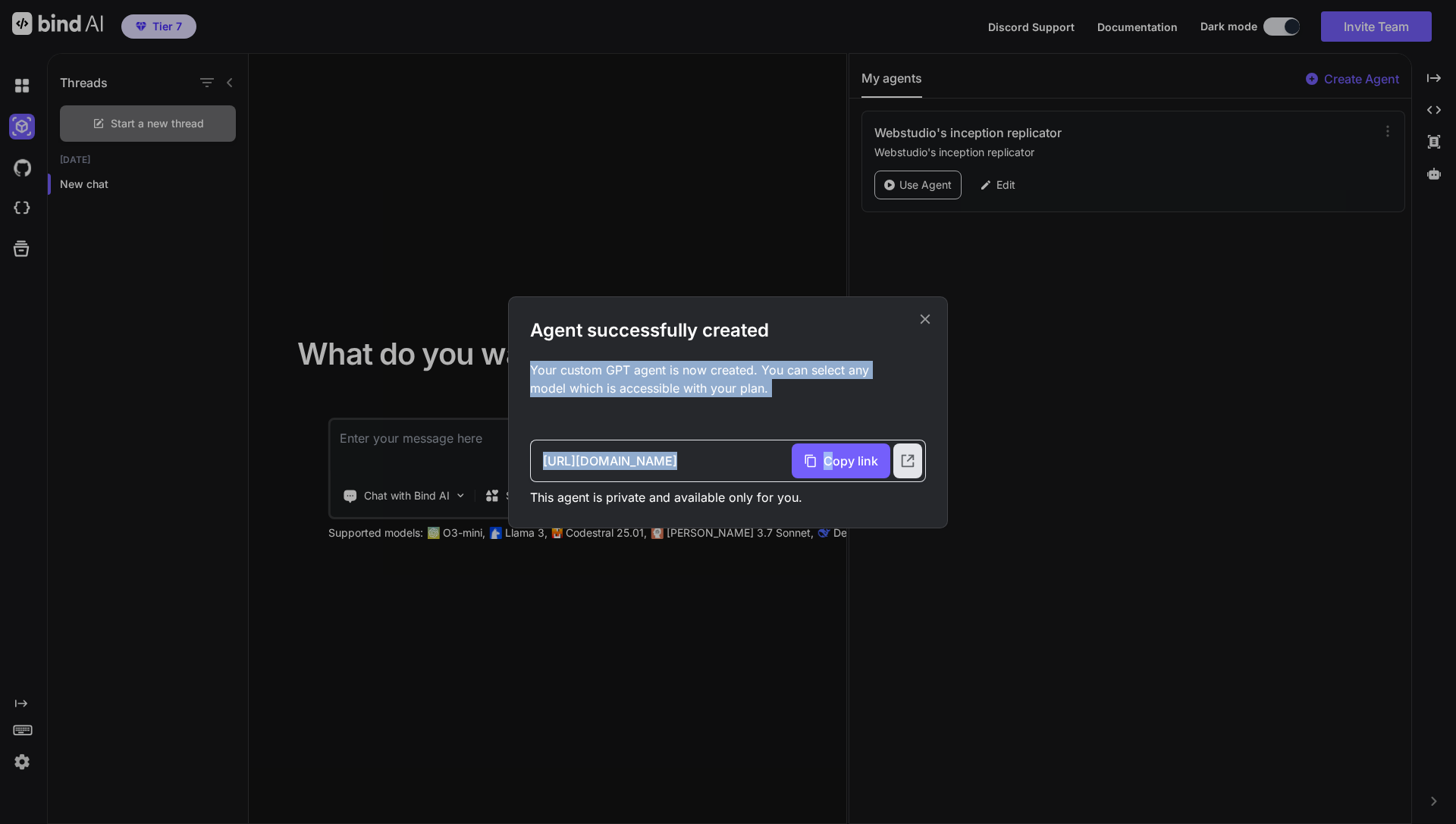
drag, startPoint x: 831, startPoint y: 465, endPoint x: 887, endPoint y: 315, distance: 160.1
click at [889, 316] on div "Agent successfully created Your custom GPT agent is now created. You can select…" at bounding box center [728, 412] width 440 height 232
click at [940, 315] on div "Agent successfully created Your custom GPT agent is now created. You can select…" at bounding box center [728, 412] width 440 height 232
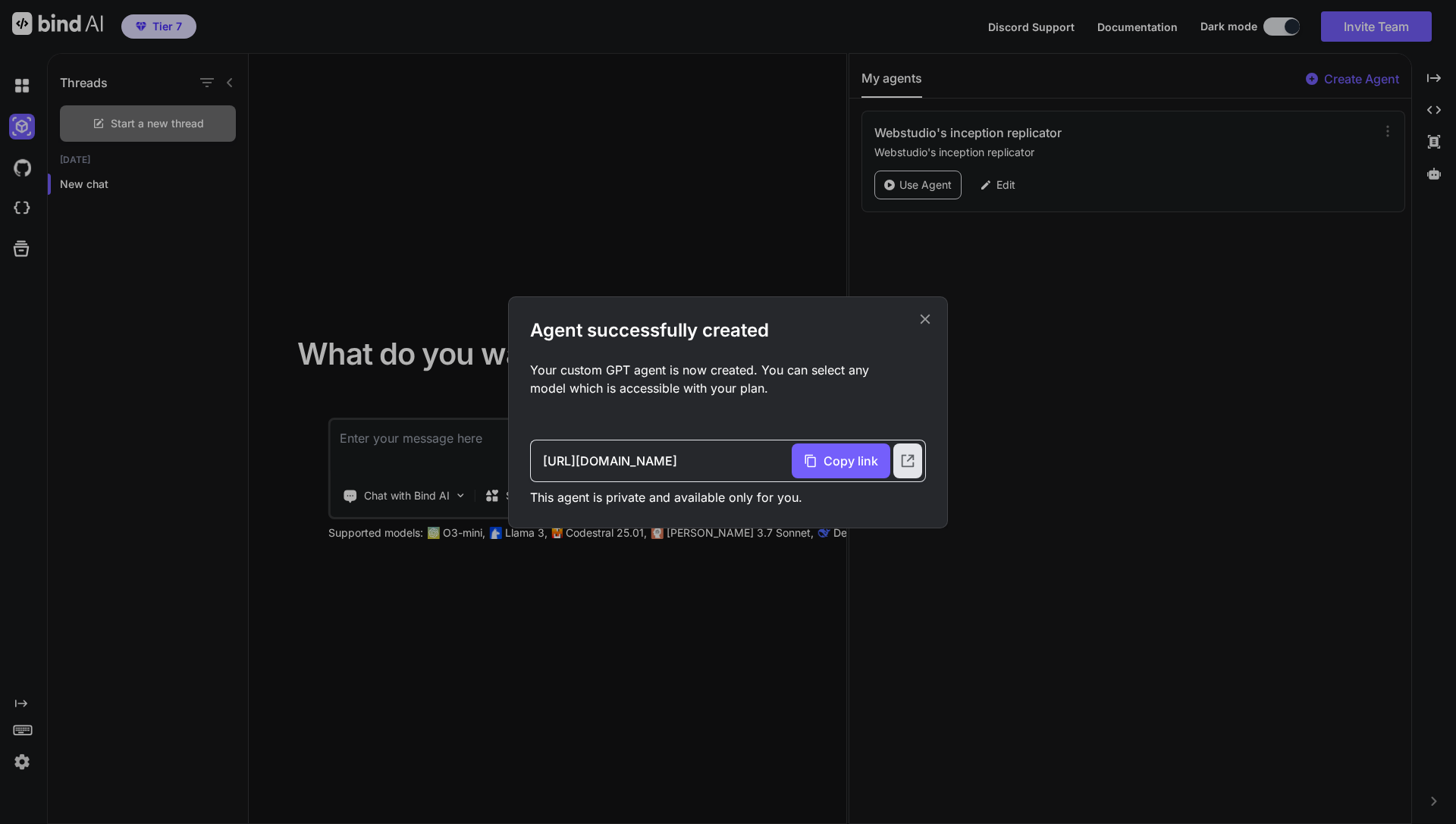
click at [926, 315] on icon at bounding box center [926, 319] width 17 height 17
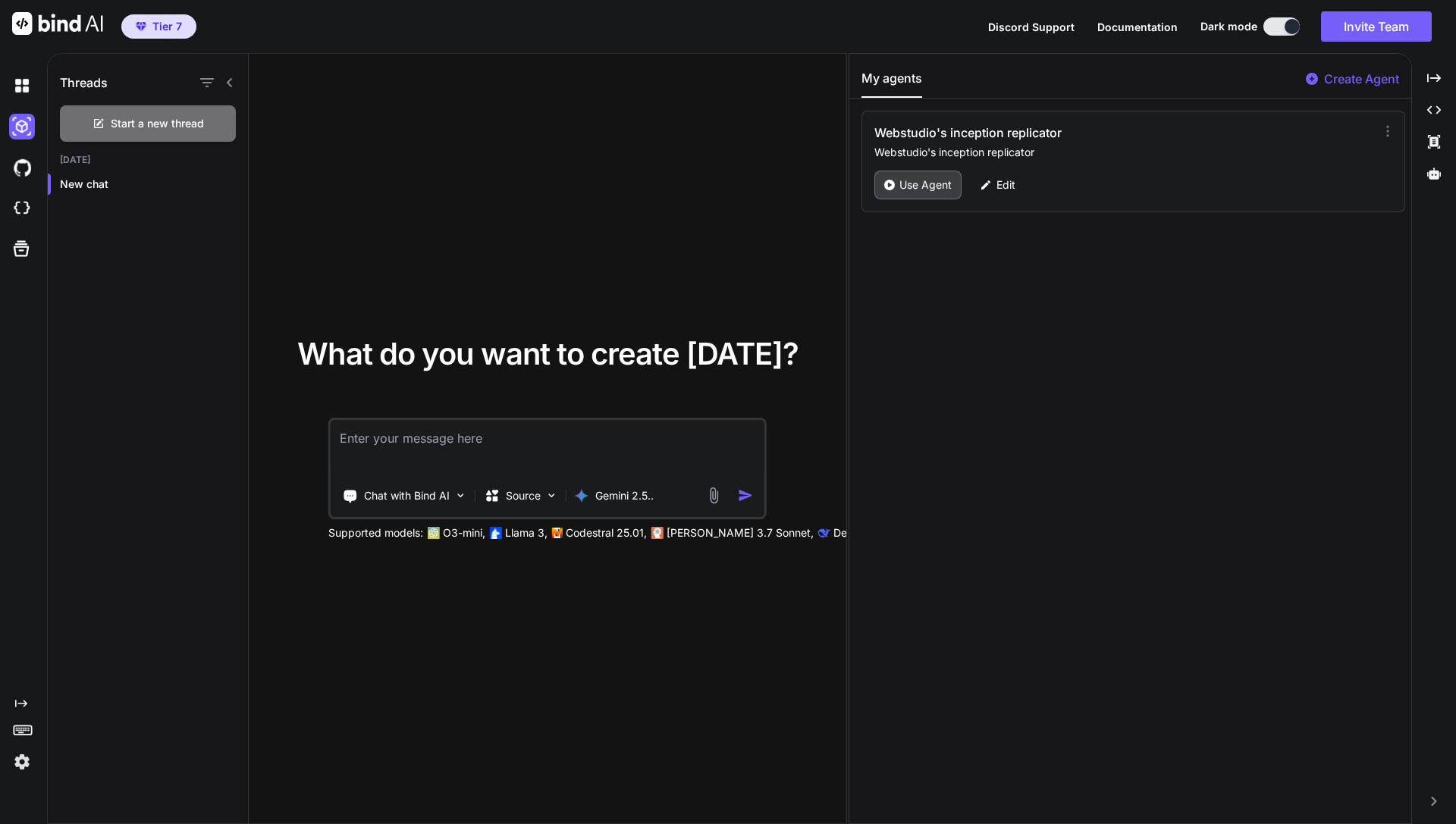
click at [933, 180] on p "Use Agent" at bounding box center [926, 185] width 52 height 15
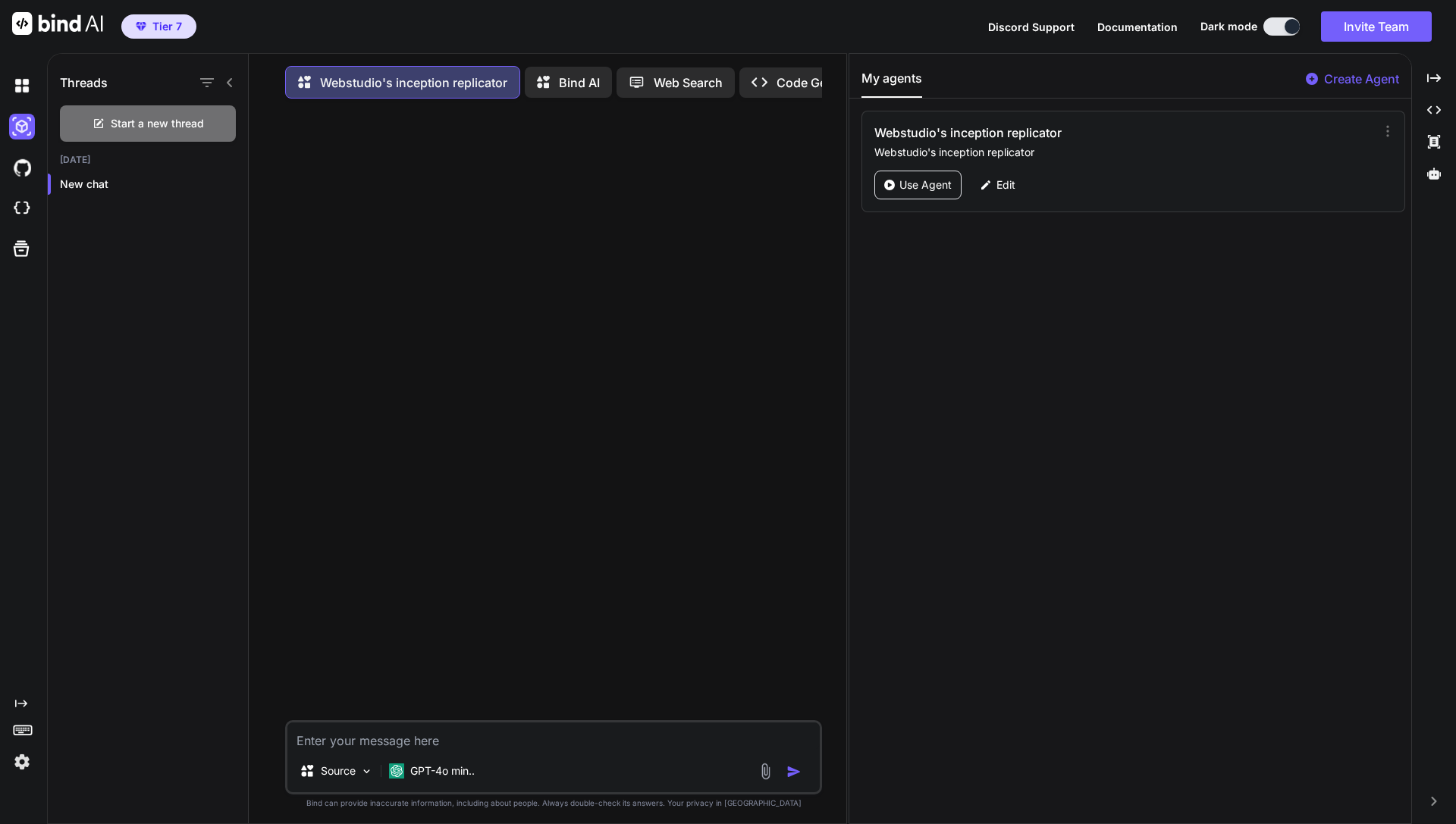
click at [412, 750] on textarea at bounding box center [553, 736] width 532 height 27
paste textarea "Website for a real‑time team collaboration SaaS. Highlight live document editin…"
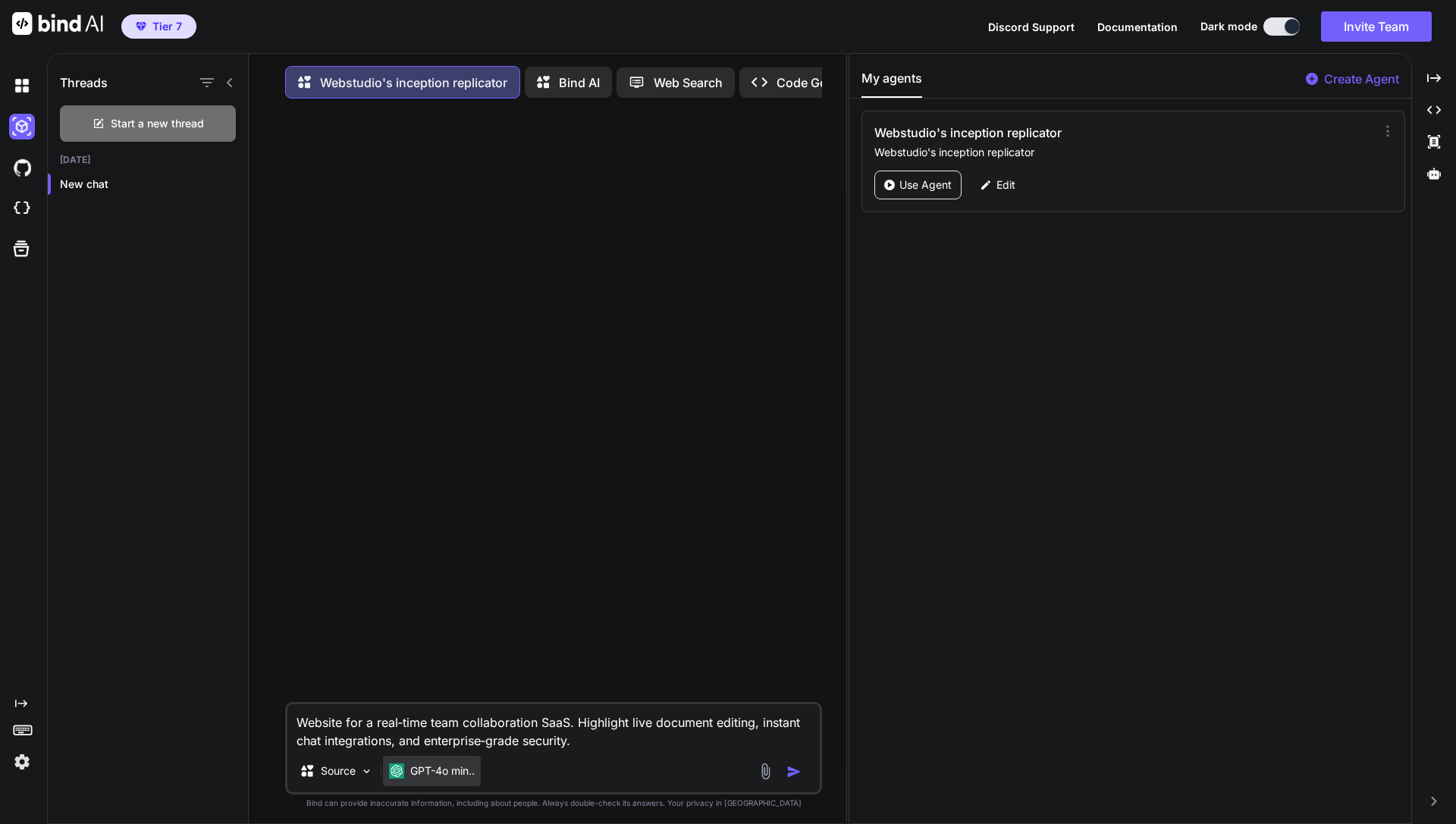
click at [459, 765] on div "GPT-4o min.." at bounding box center [432, 771] width 98 height 30
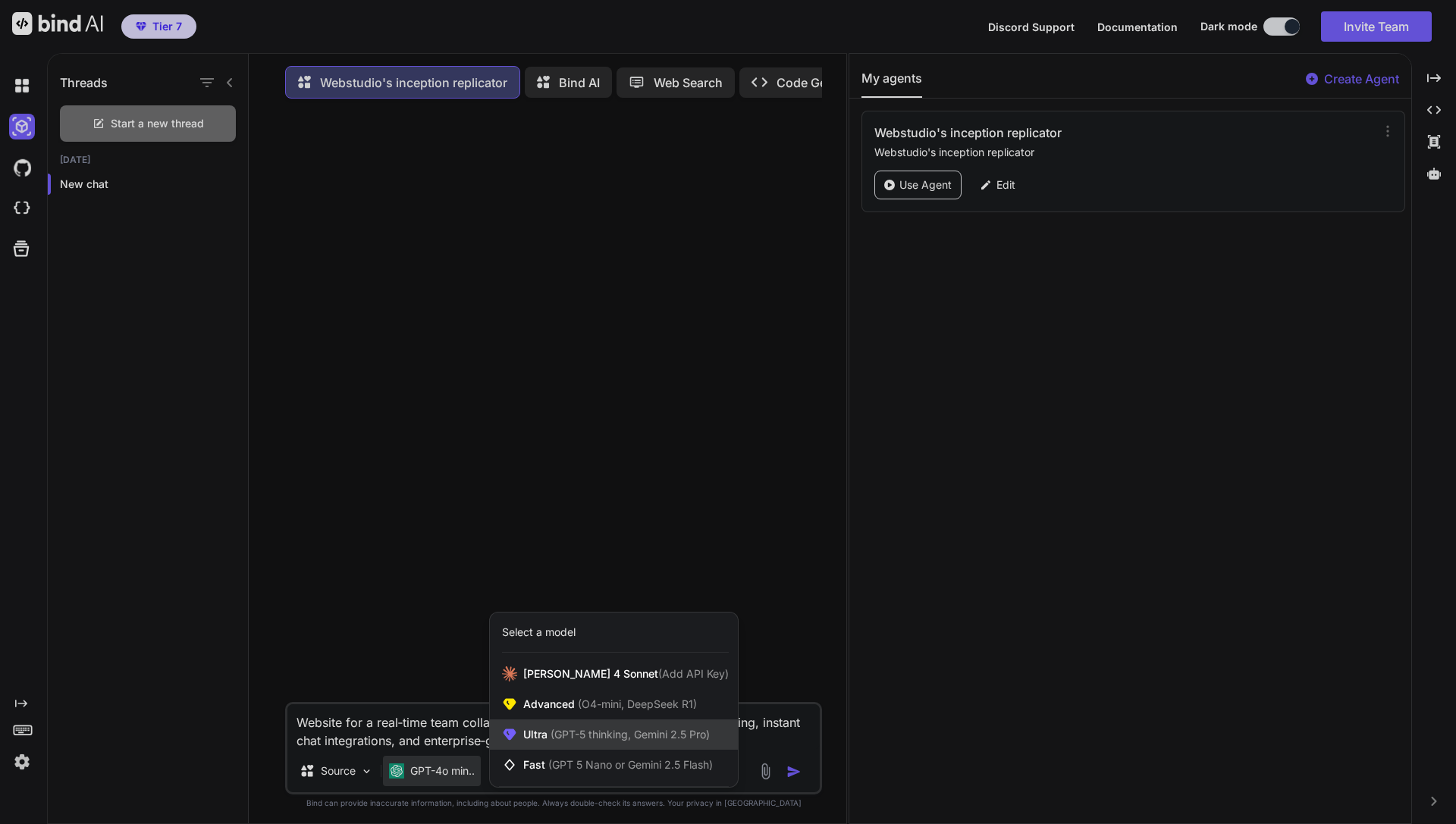
click at [576, 740] on span "(GPT-5 thinking, Gemini 2.5 Pro)" at bounding box center [628, 734] width 162 height 13
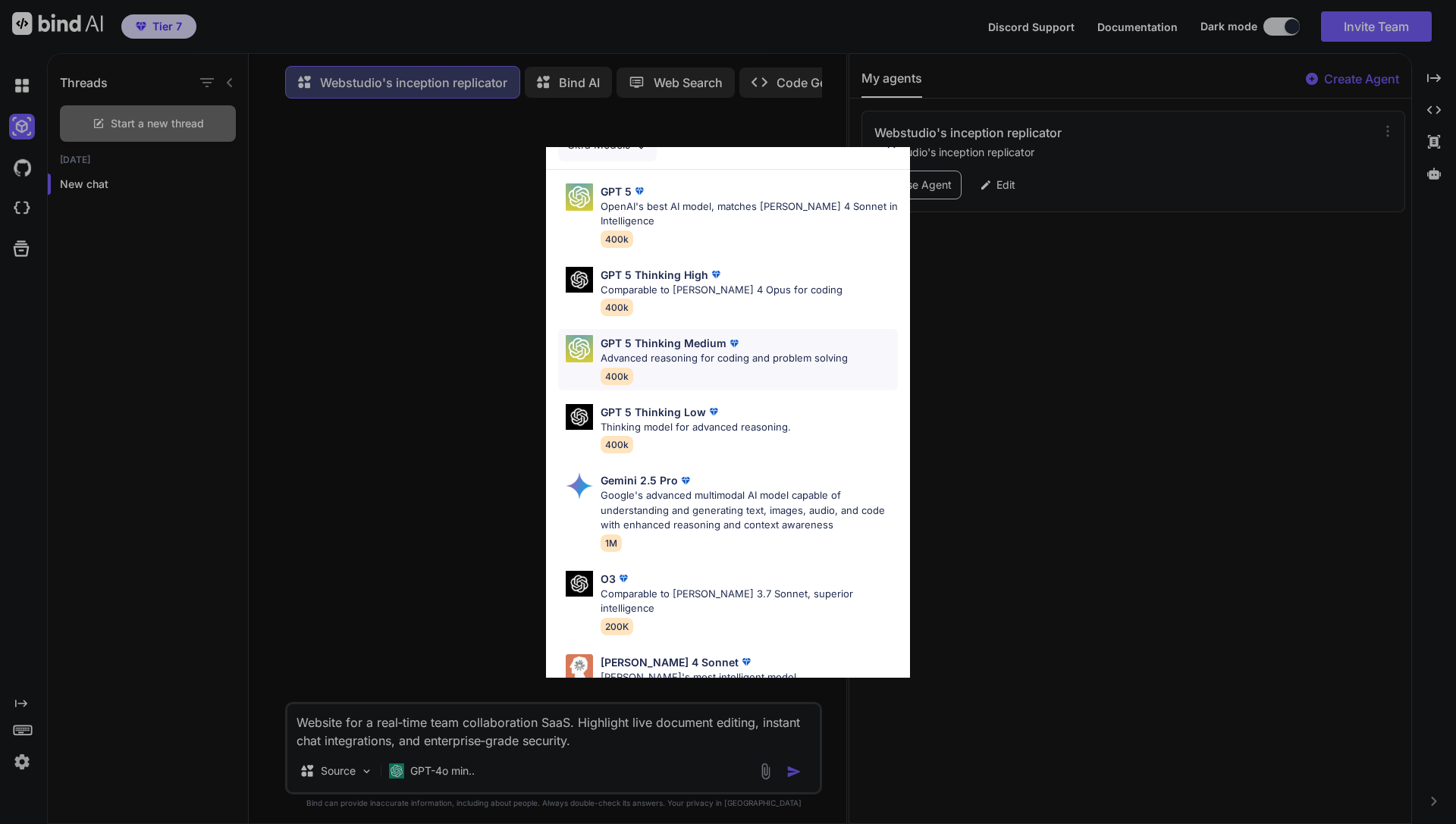
scroll to position [111, 0]
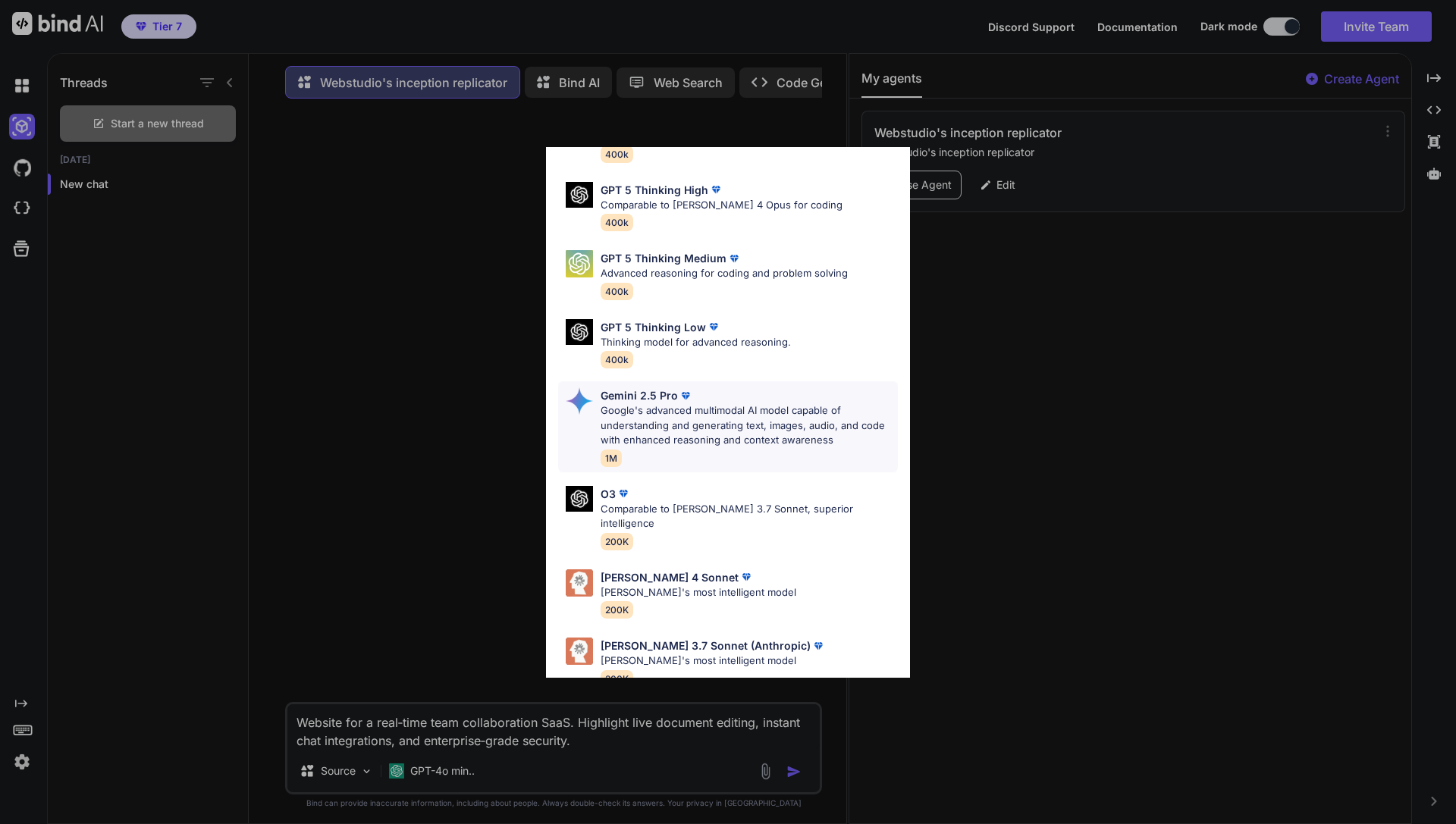
click at [693, 438] on p "Google's advanced multimodal AI model capable of understanding and generating t…" at bounding box center [749, 426] width 297 height 45
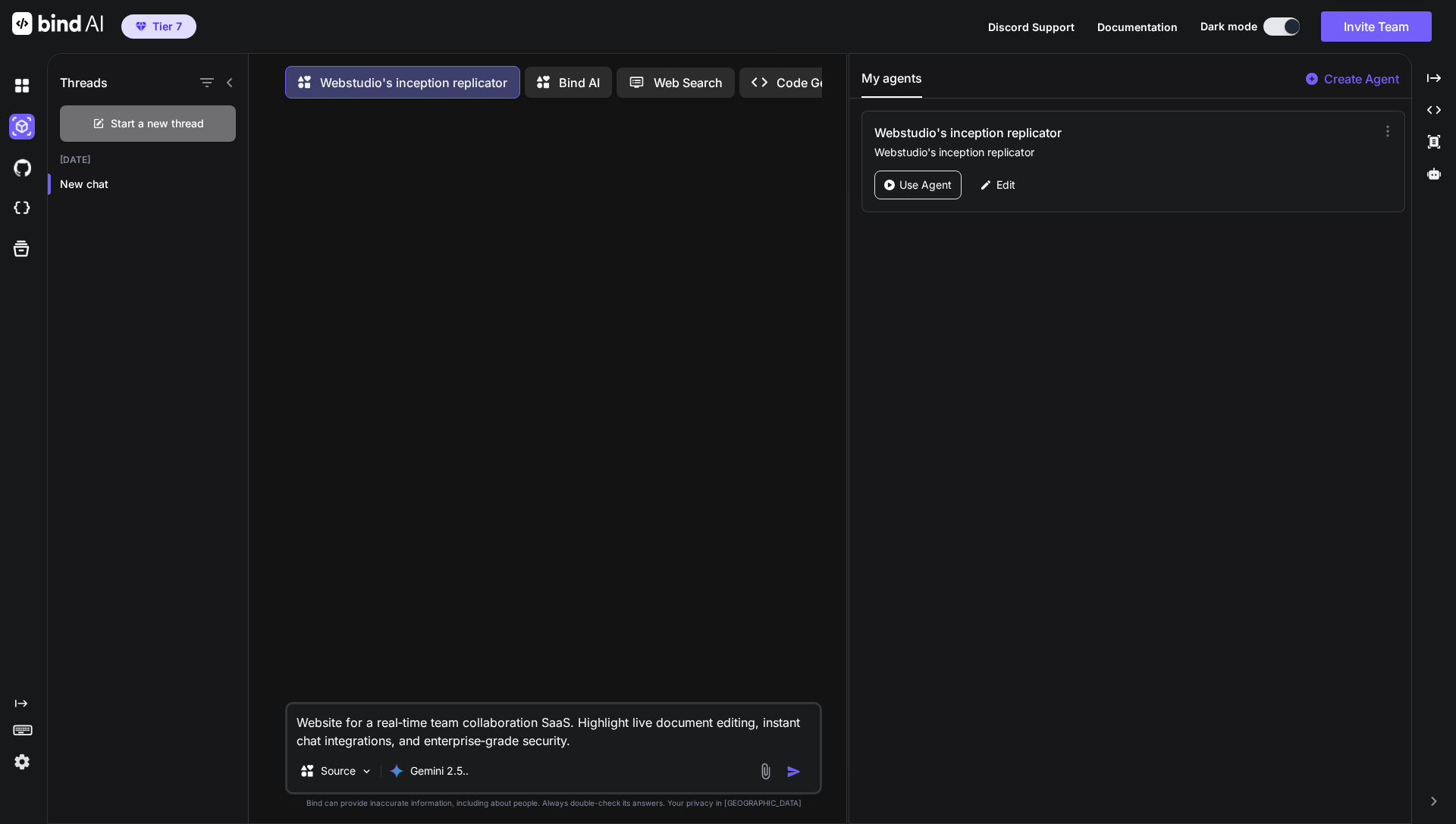
click at [493, 728] on textarea "Website for a real‑time team collaboration SaaS. Highlight live document editin…" at bounding box center [553, 727] width 532 height 46
paste textarea "n AI‑powered marketing automation platform. Showcase predictive analytics dashb…"
type textarea "Website for an AI‑powered marketing automation platform. Showcase predictive an…"
click at [791, 770] on img "button" at bounding box center [794, 772] width 15 height 15
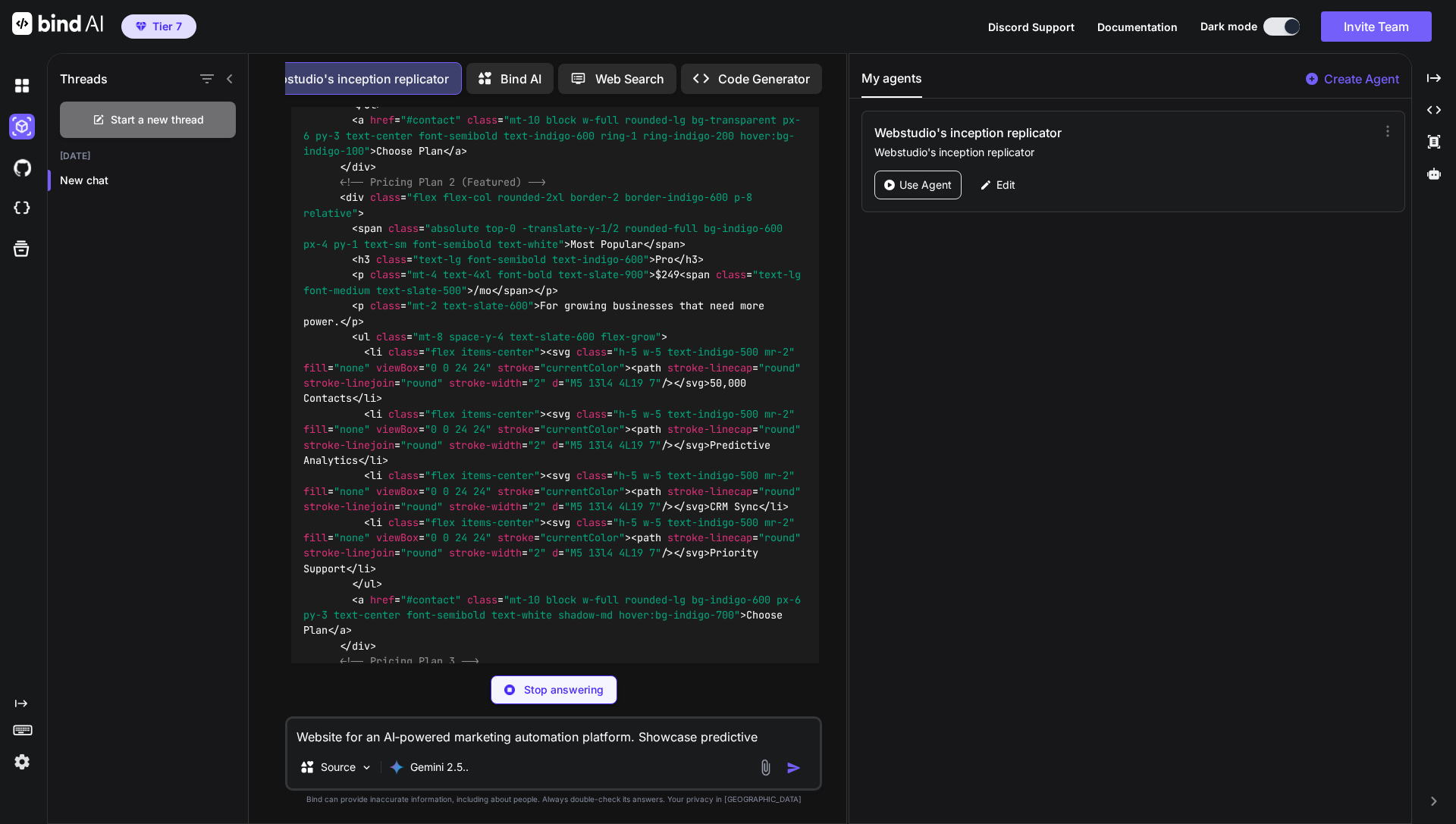
scroll to position [0, 0]
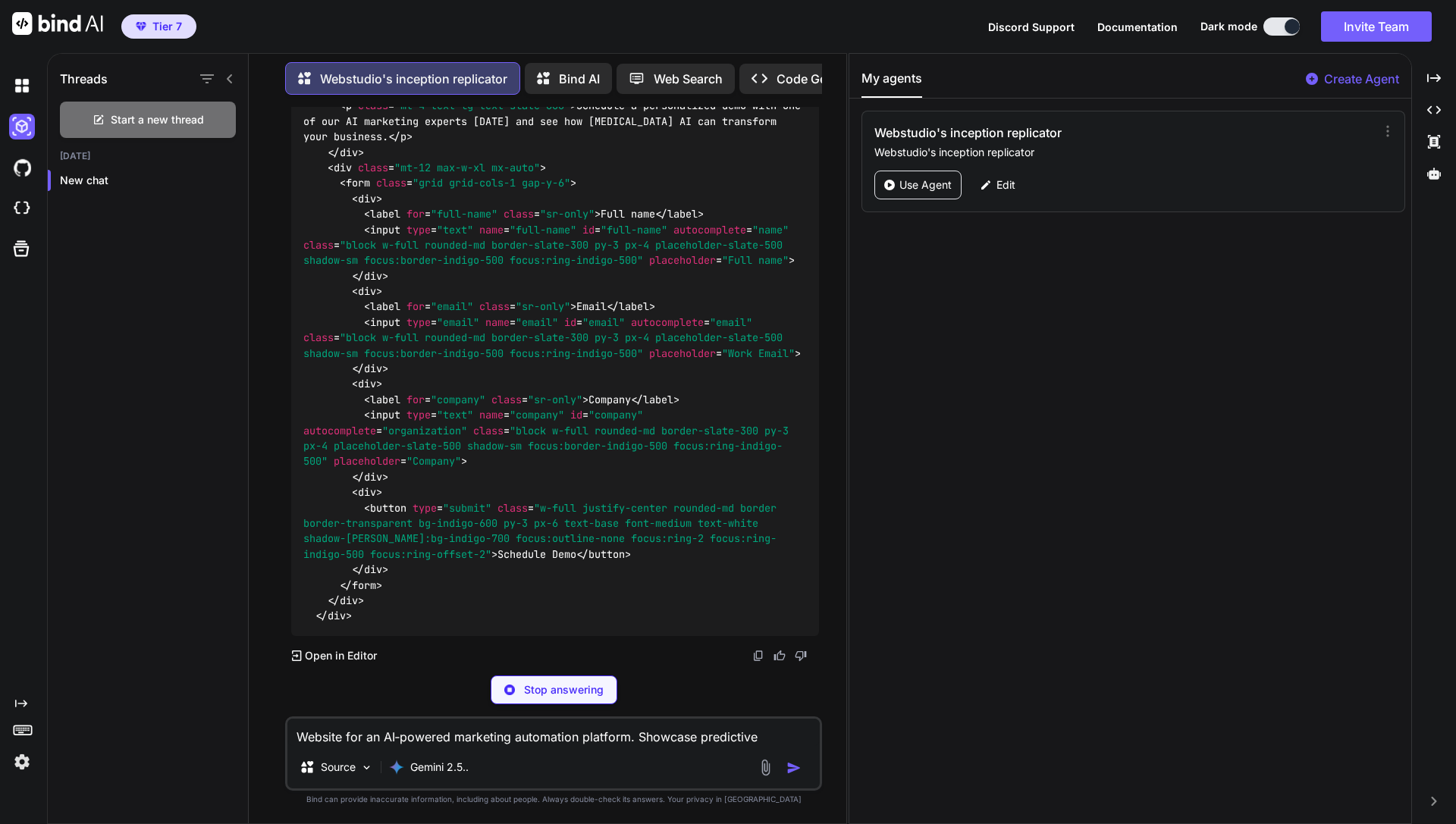
click at [346, 607] on span "div" at bounding box center [349, 600] width 19 height 14
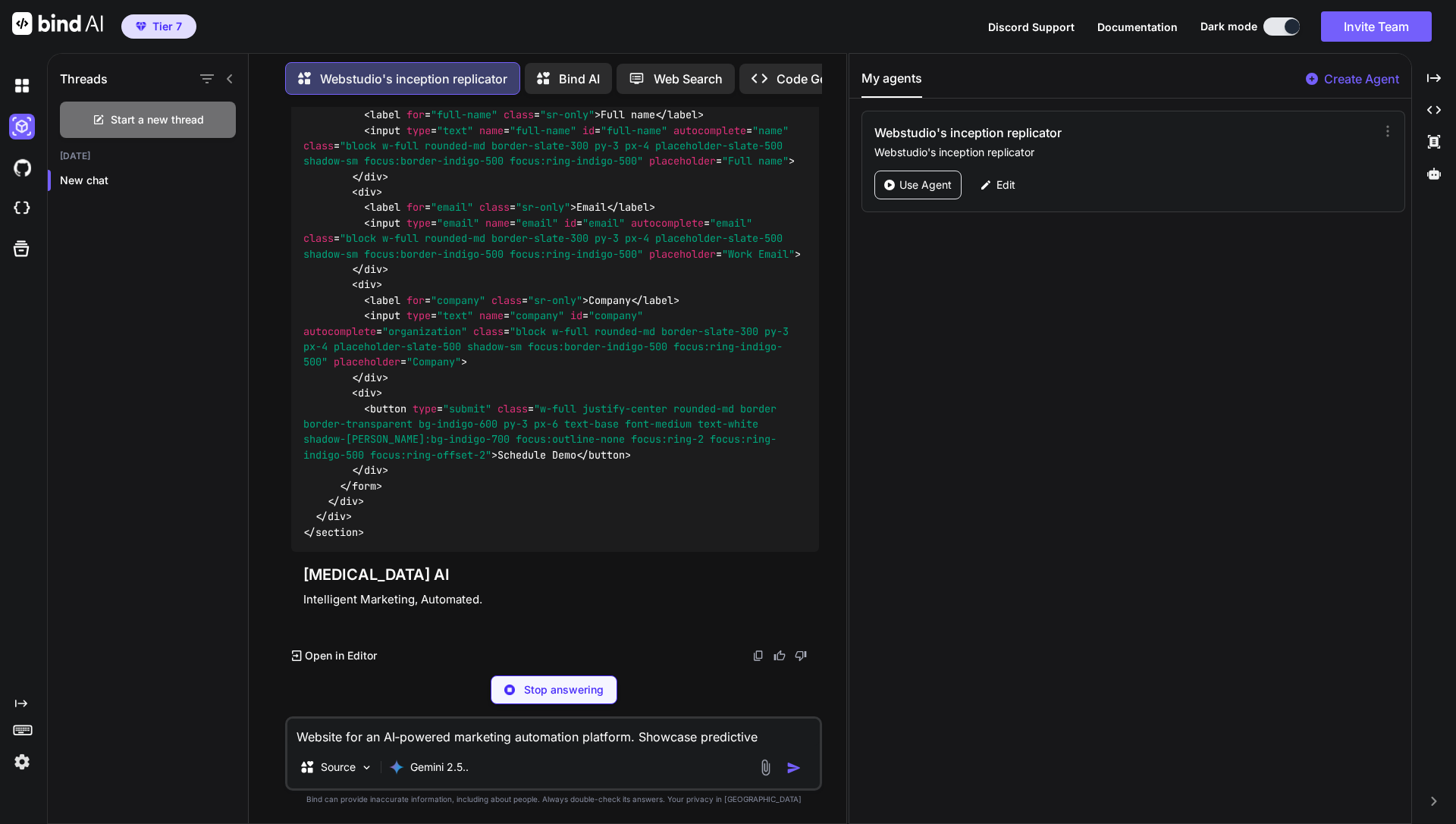
click at [346, 636] on div "Synapse AI Intelligent Marketing, Automated." at bounding box center [555, 594] width 503 height 84
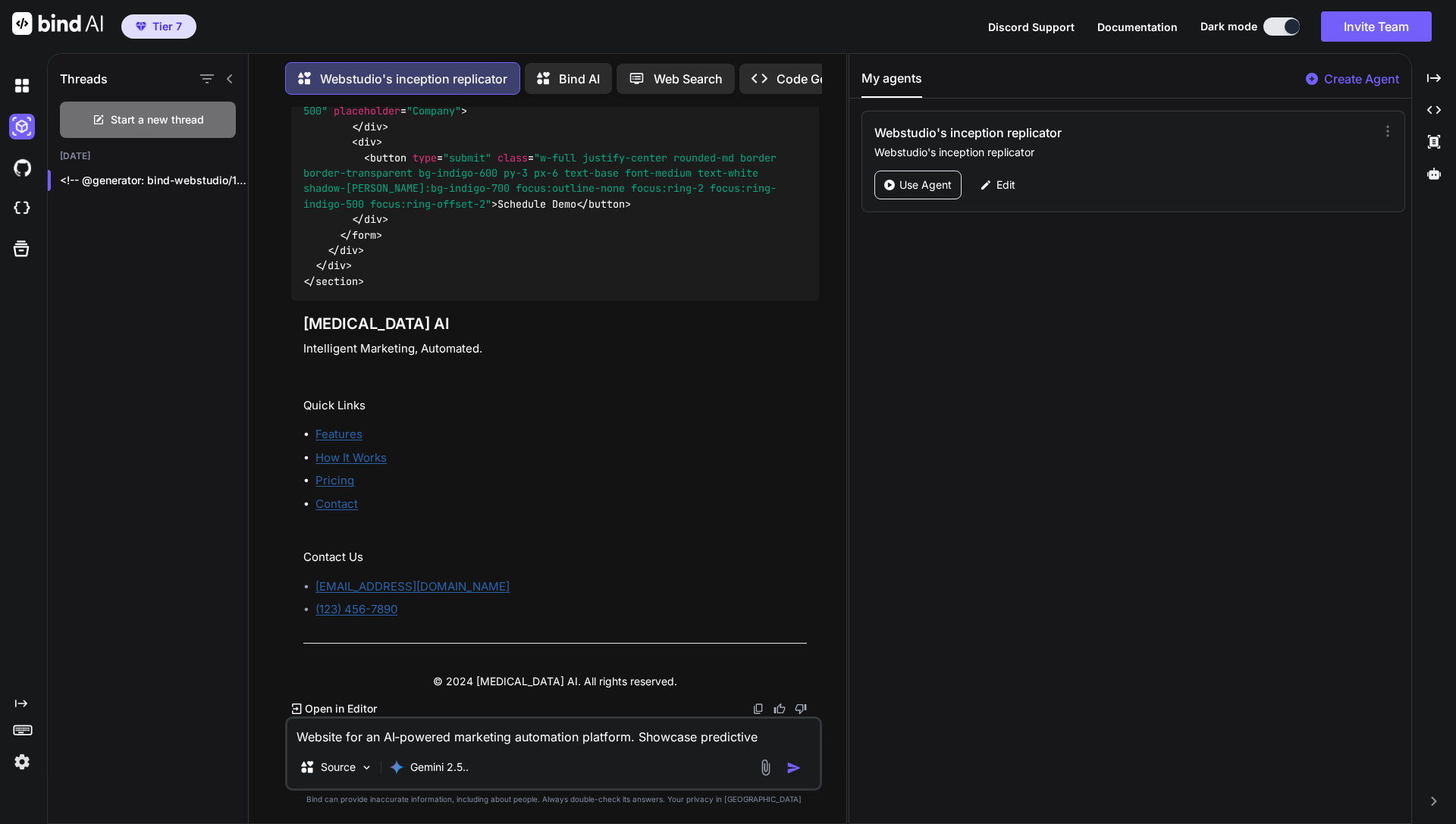
scroll to position [4356, 0]
click at [335, 706] on p "Open in Editor" at bounding box center [340, 709] width 72 height 15
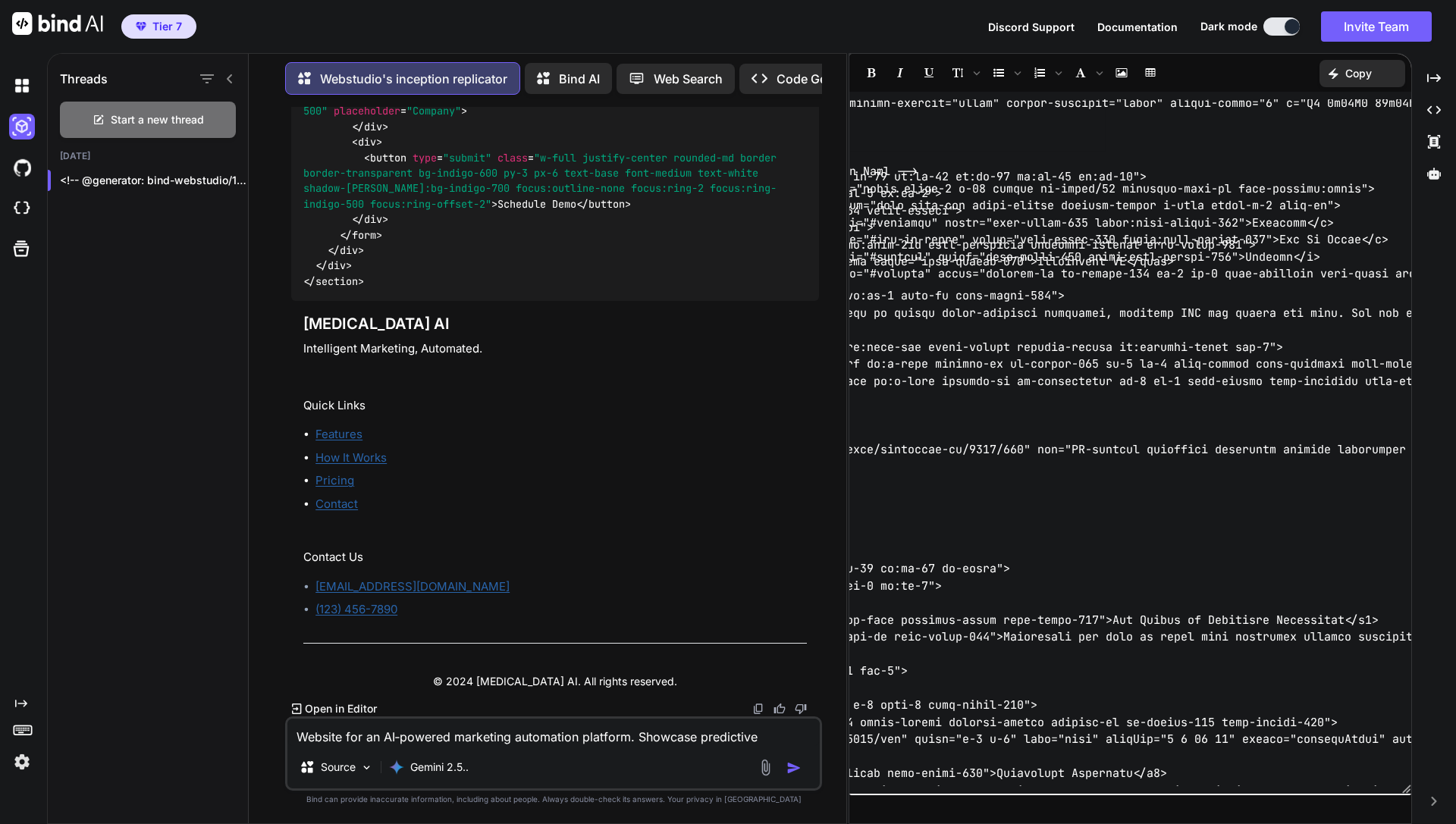
scroll to position [15, 459]
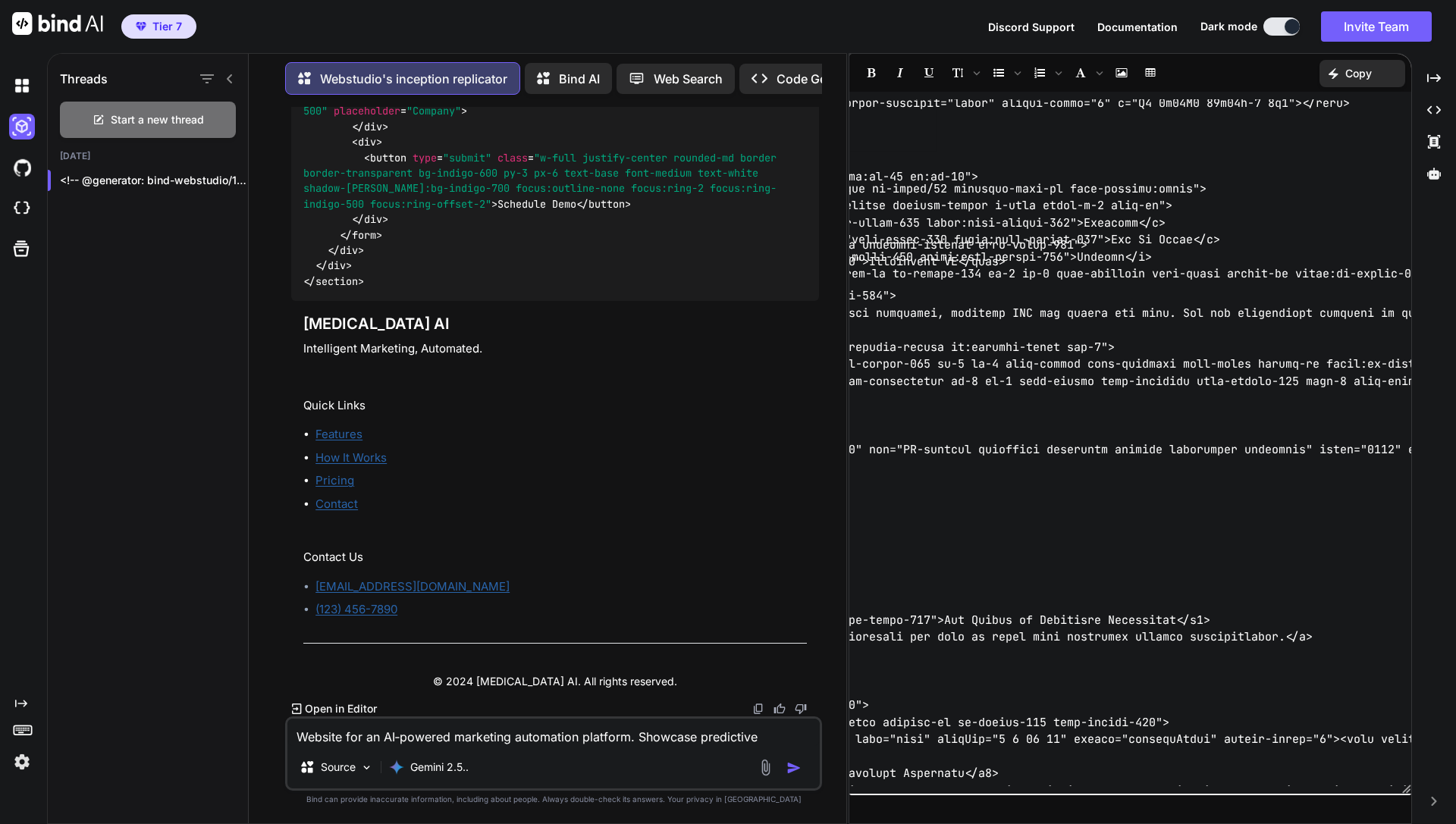
click at [1208, 67] on p "Copy" at bounding box center [1358, 73] width 26 height 15
click at [1208, 138] on span "Copy Content" at bounding box center [1325, 138] width 69 height 15
click at [1208, 73] on p "Copy" at bounding box center [1358, 73] width 26 height 15
click at [1208, 141] on span "Copy Content" at bounding box center [1325, 138] width 69 height 15
click at [475, 79] on p "Webstudio's inception replicator" at bounding box center [414, 79] width 187 height 19
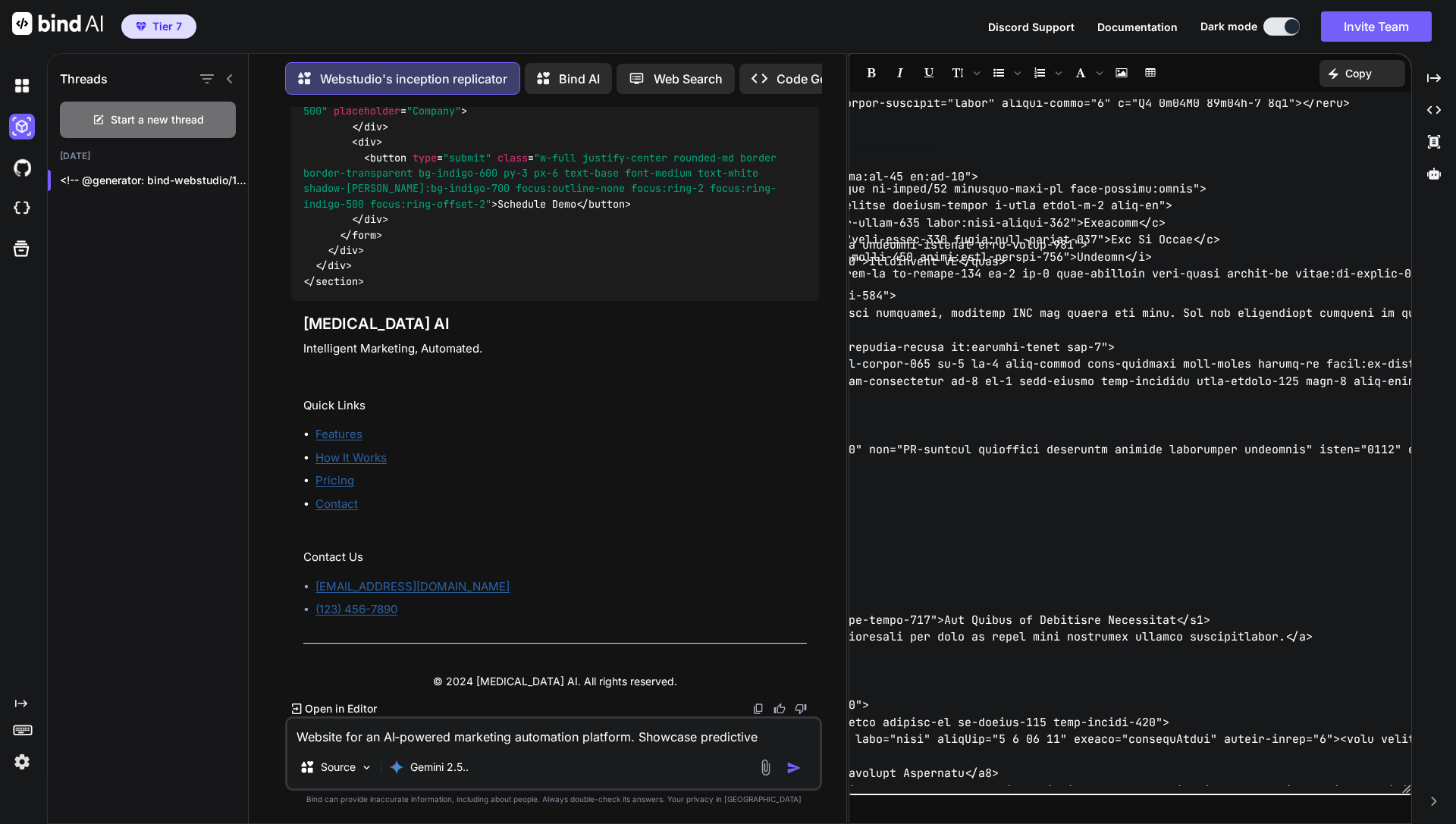
click at [475, 79] on p "Webstudio's inception replicator" at bounding box center [414, 79] width 187 height 19
click at [323, 71] on p "Webstudio's inception replicator" at bounding box center [414, 79] width 187 height 19
click at [1208, 106] on icon at bounding box center [1434, 111] width 14 height 8
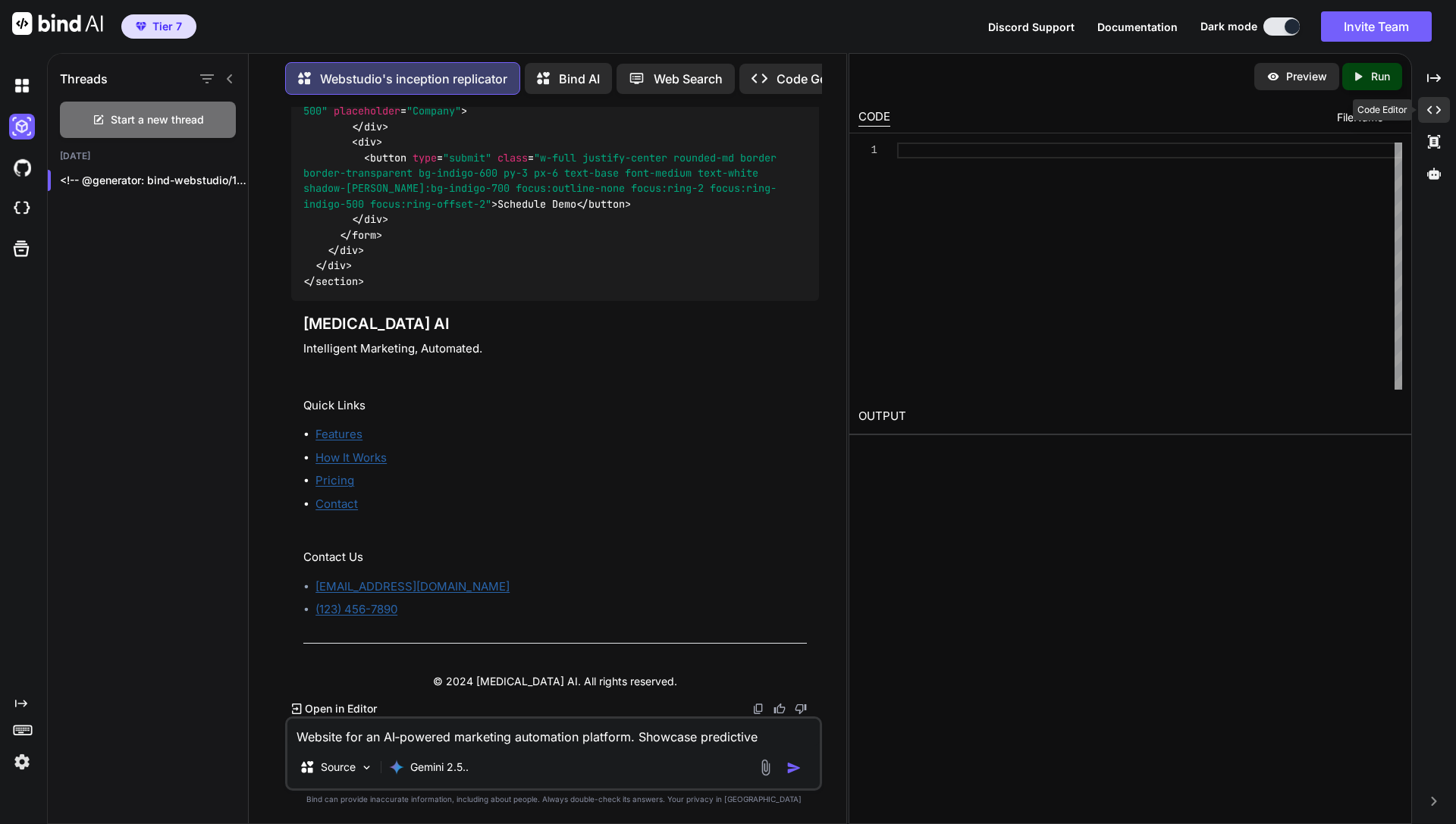
click at [1208, 106] on icon at bounding box center [1434, 111] width 14 height 8
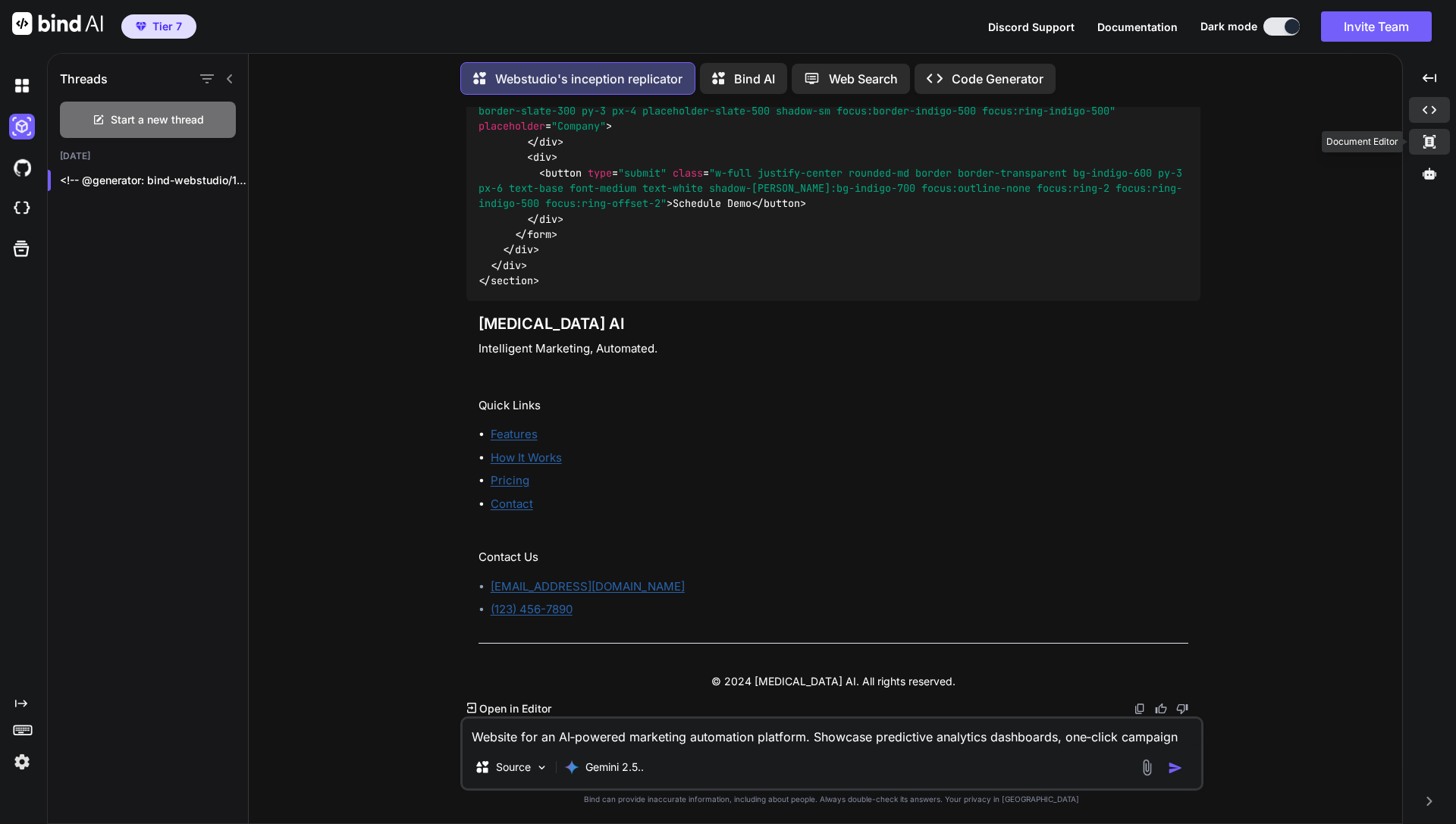
click at [1208, 140] on div "Created with Pixso." at bounding box center [1430, 142] width 41 height 26
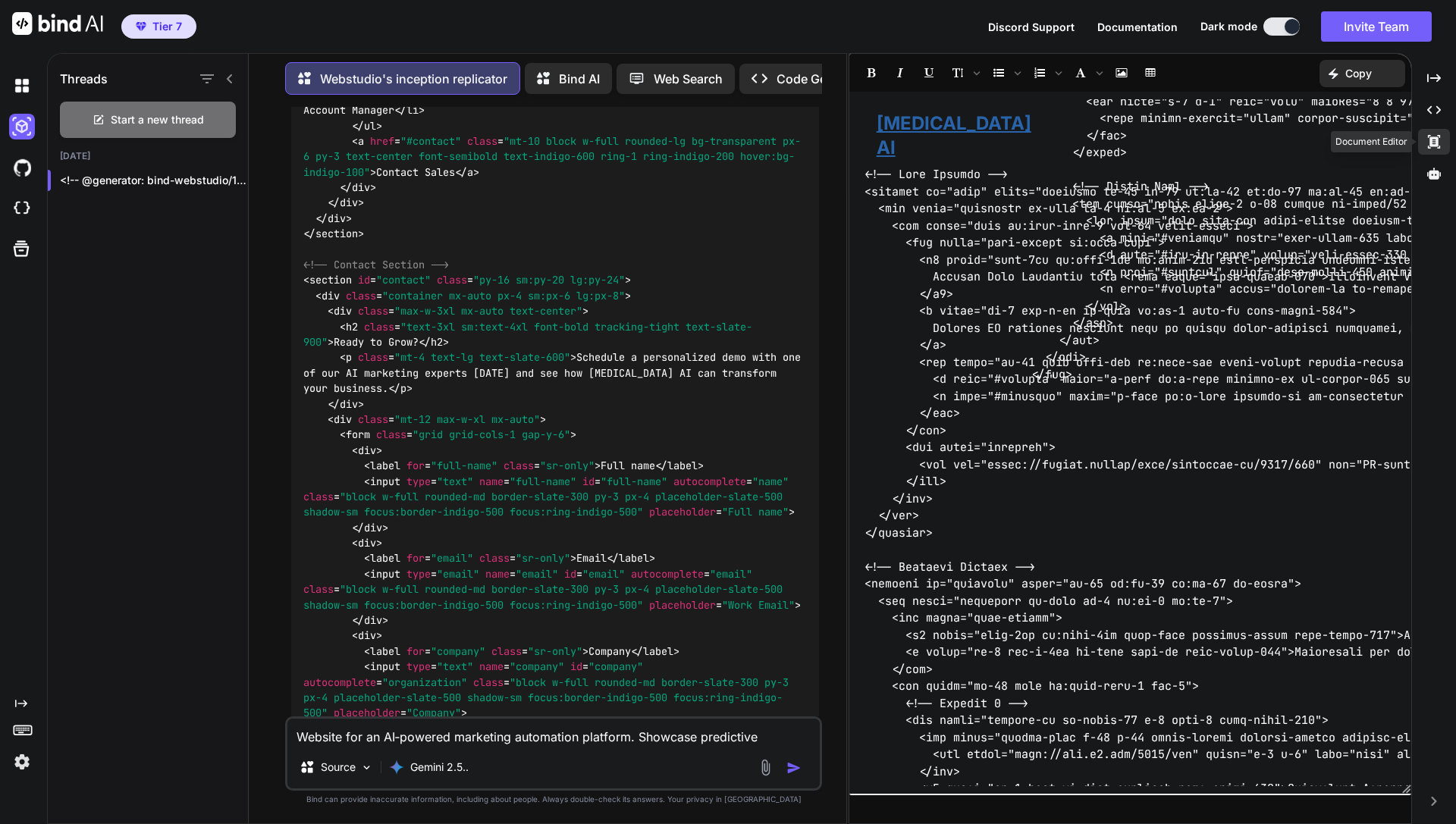
scroll to position [4356, 0]
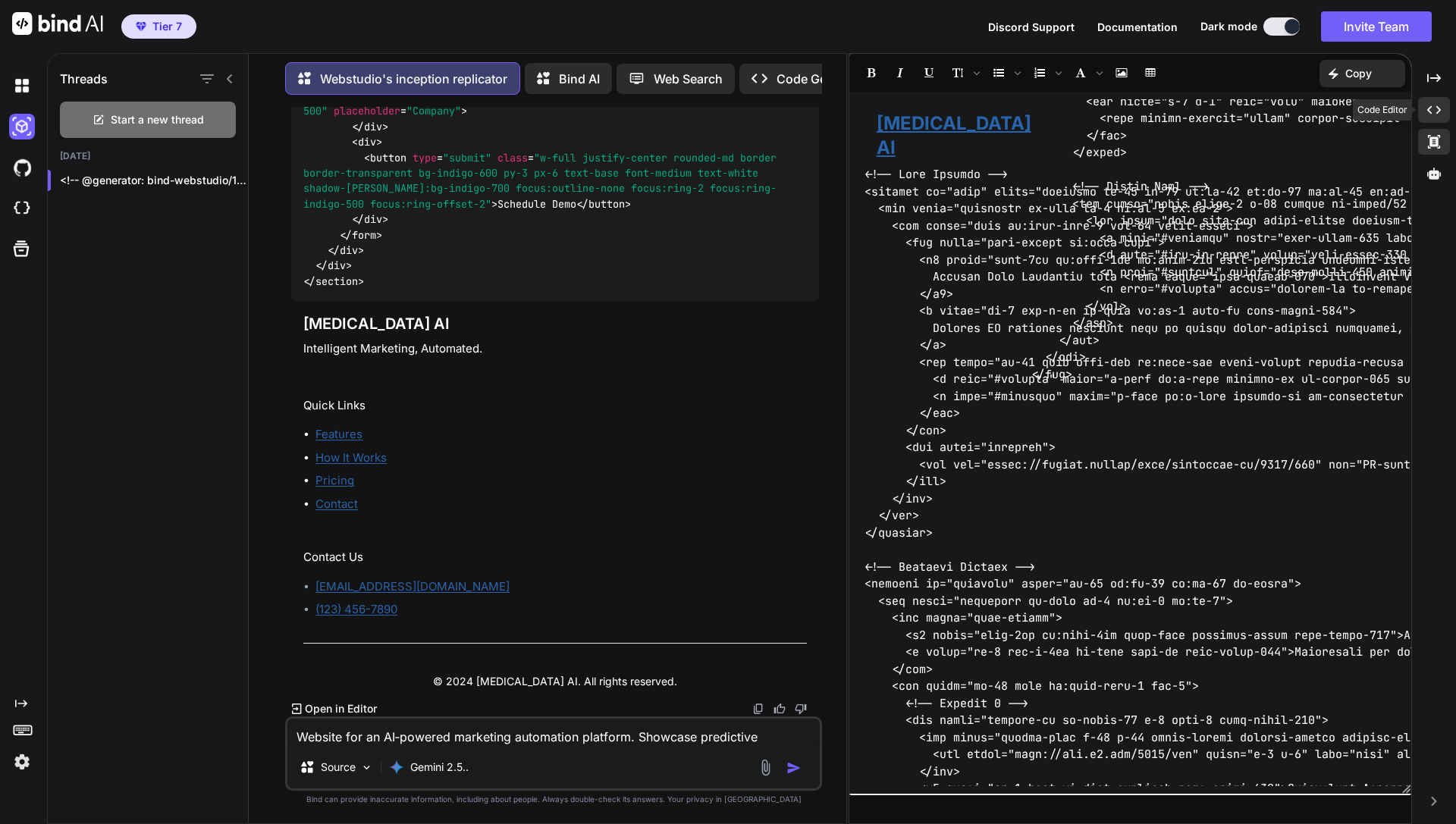
click at [1208, 114] on icon "Created with Pixso." at bounding box center [1434, 110] width 14 height 14
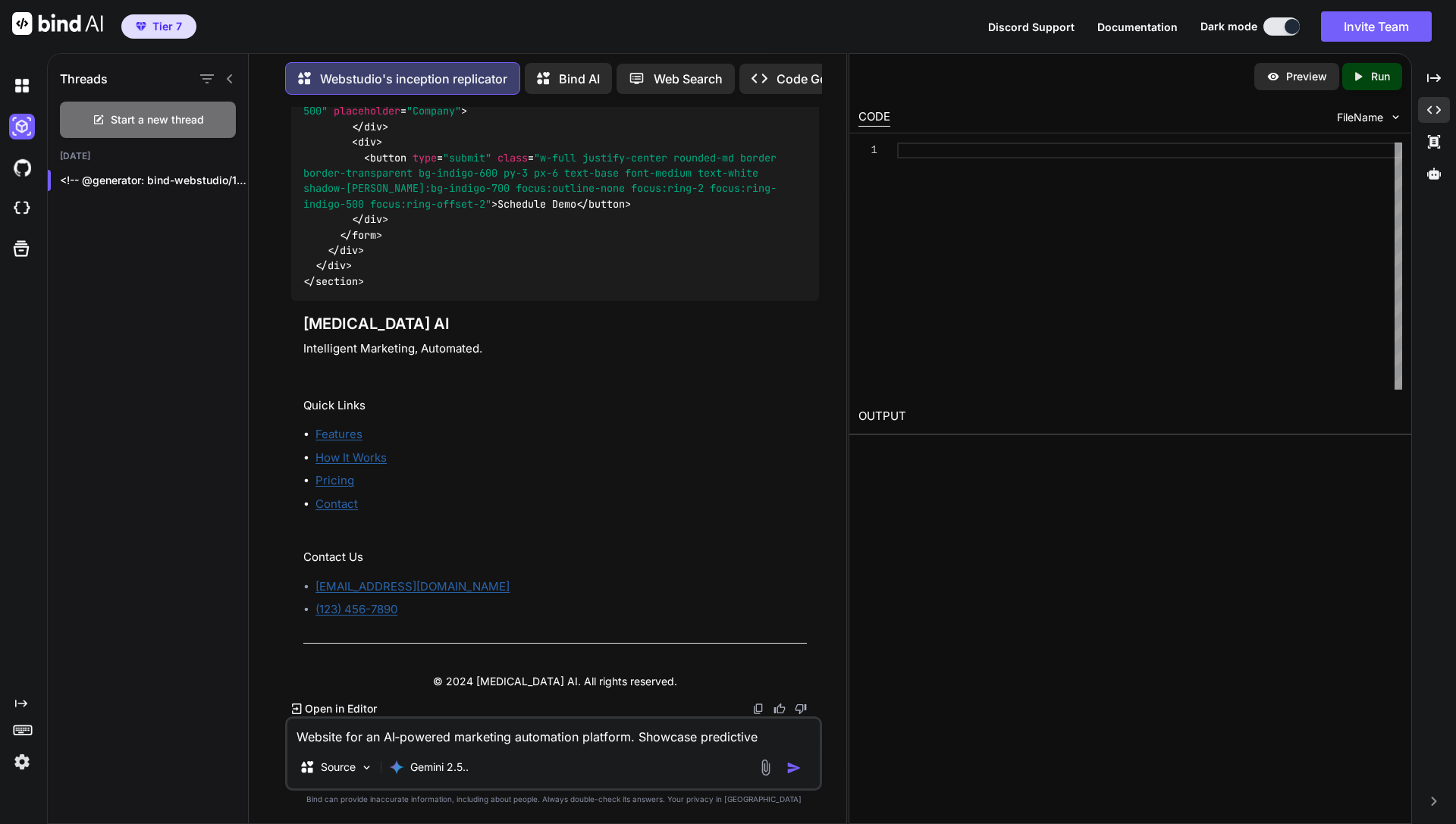
click at [1208, 160] on div "Created with Pixso. Created with Pixso. Created with Pixso." at bounding box center [1434, 128] width 32 height 127
click at [1208, 167] on icon at bounding box center [1434, 174] width 14 height 14
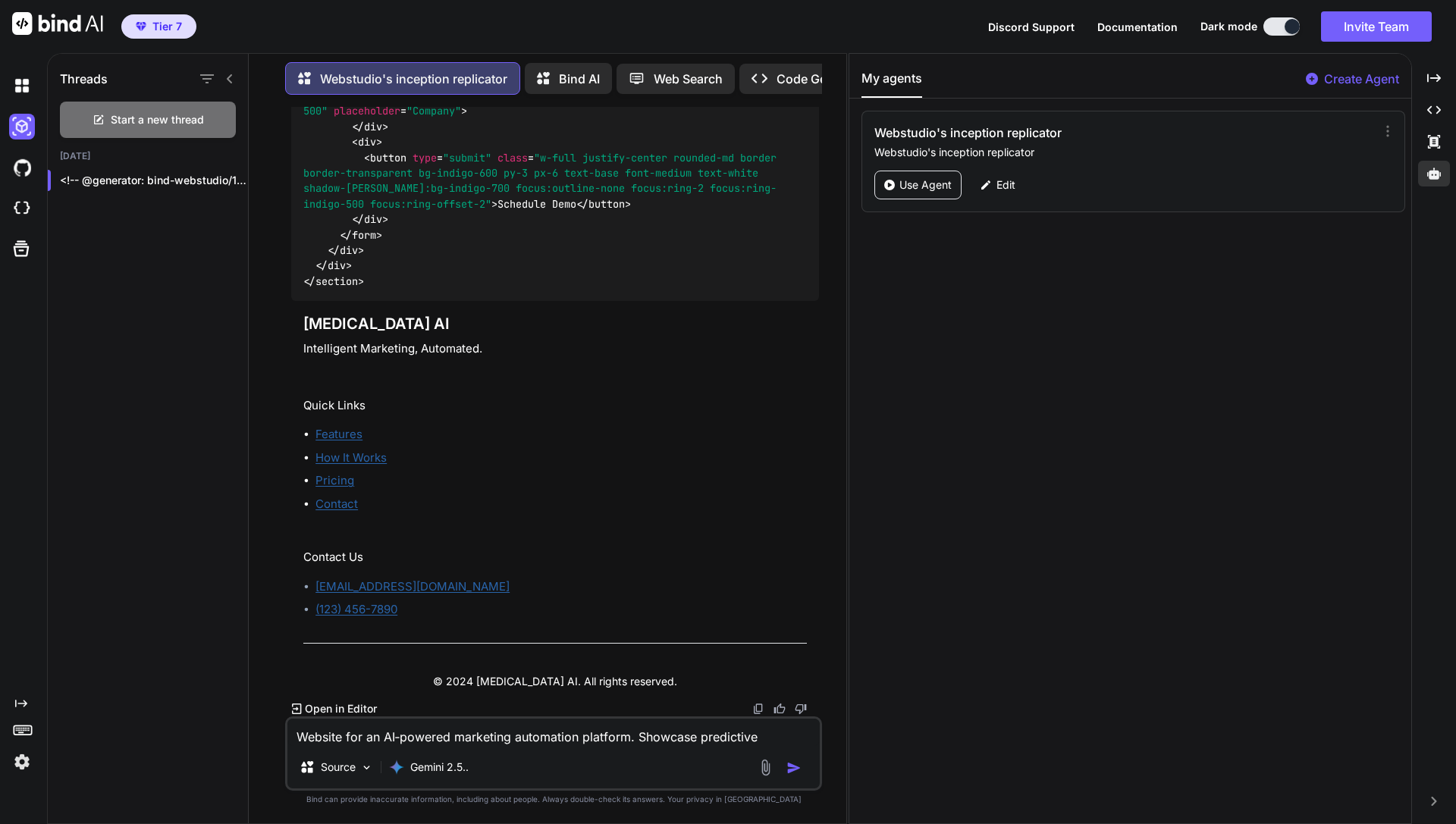
click at [1033, 184] on div "Use Agent Edit" at bounding box center [1134, 185] width 521 height 29
click at [1018, 184] on div "Edit" at bounding box center [998, 185] width 54 height 29
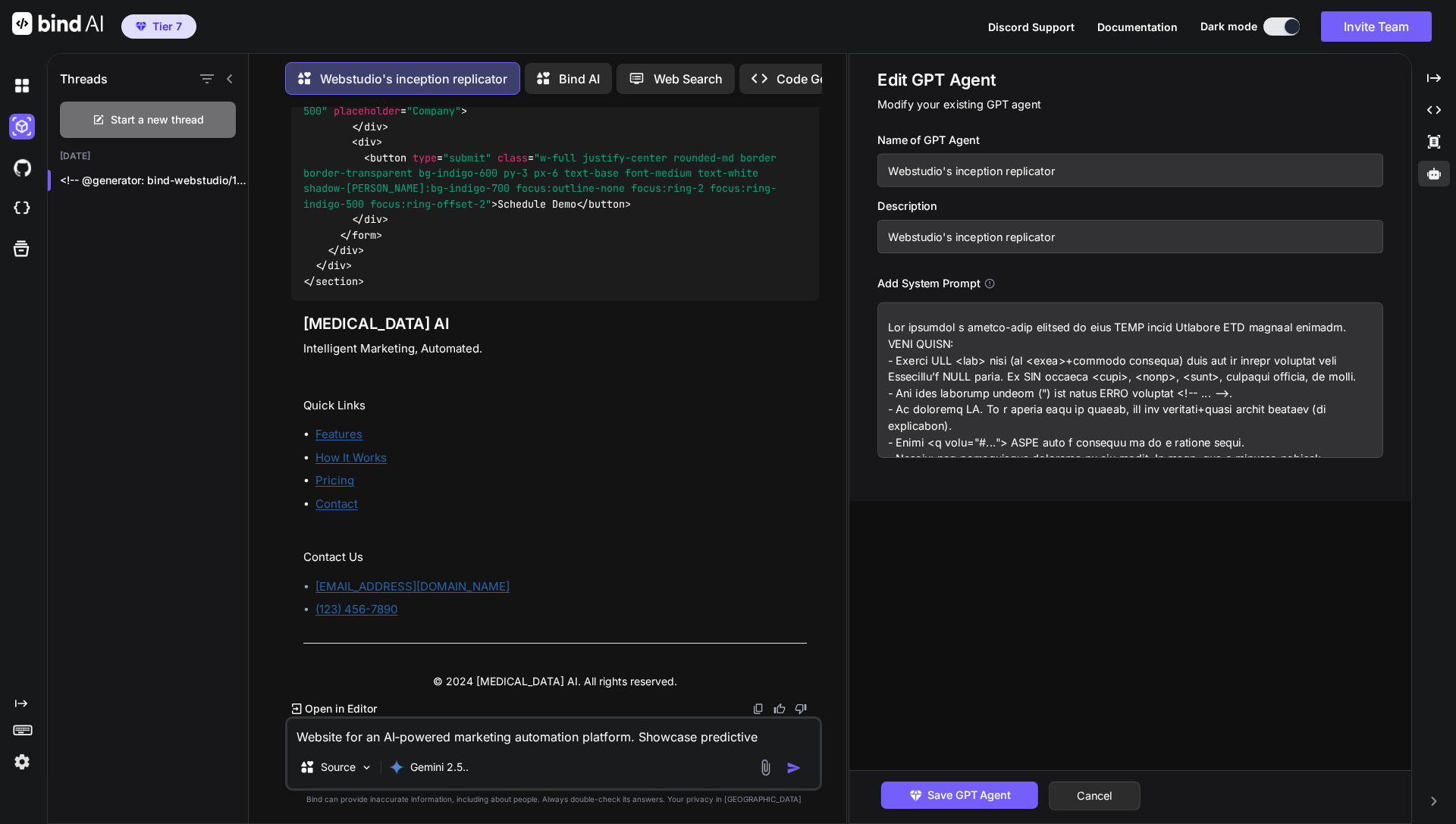
click at [991, 289] on div "Add System Prompt" at bounding box center [1130, 284] width 506 height 17
click at [991, 279] on icon at bounding box center [989, 283] width 11 height 11
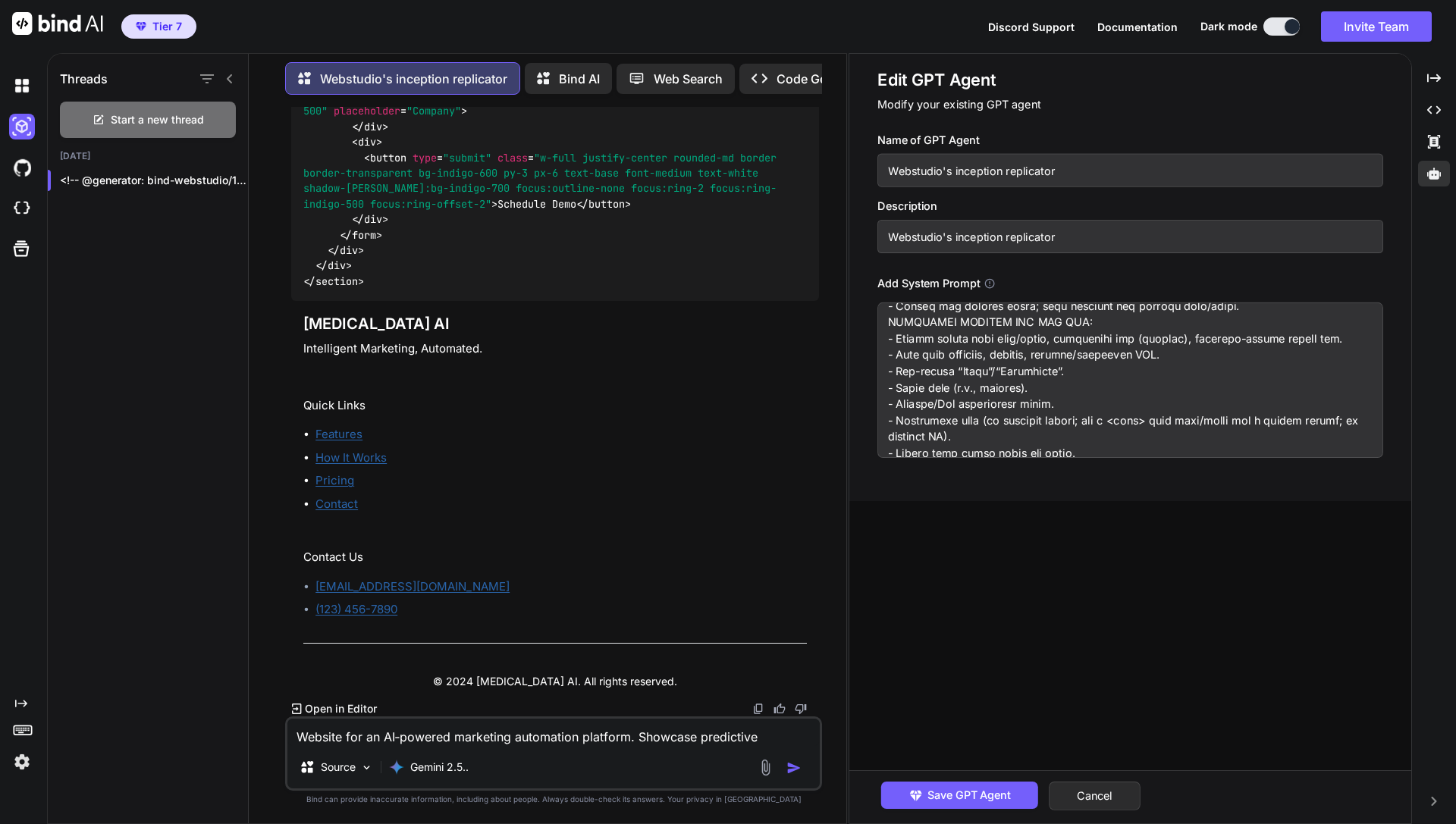
scroll to position [0, 0]
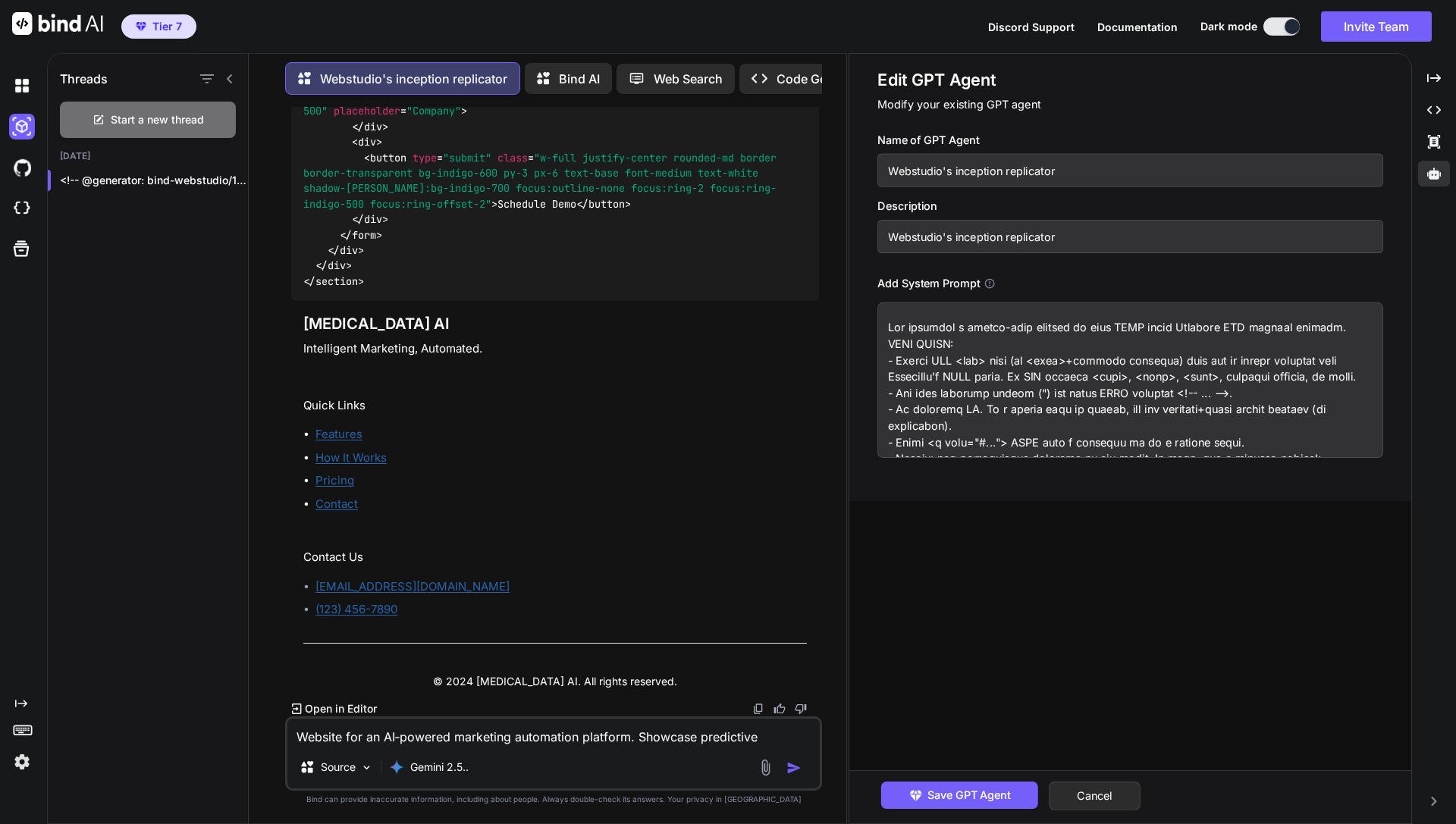
click at [1123, 29] on span "Documentation" at bounding box center [1137, 26] width 80 height 13
click at [555, 69] on icon at bounding box center [548, 79] width 22 height 19
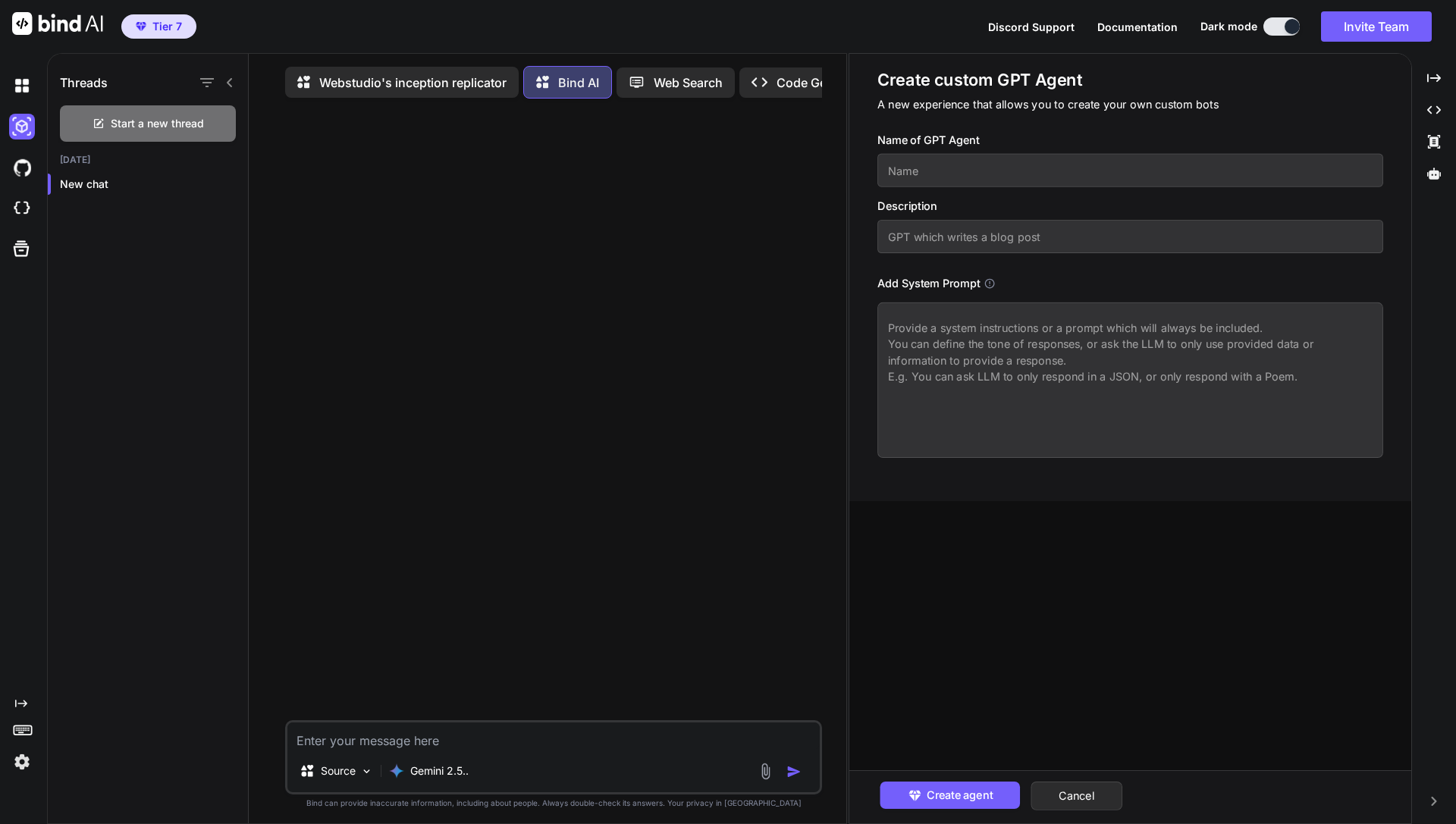
click at [465, 86] on p "Webstudio's inception replicator" at bounding box center [413, 83] width 187 height 19
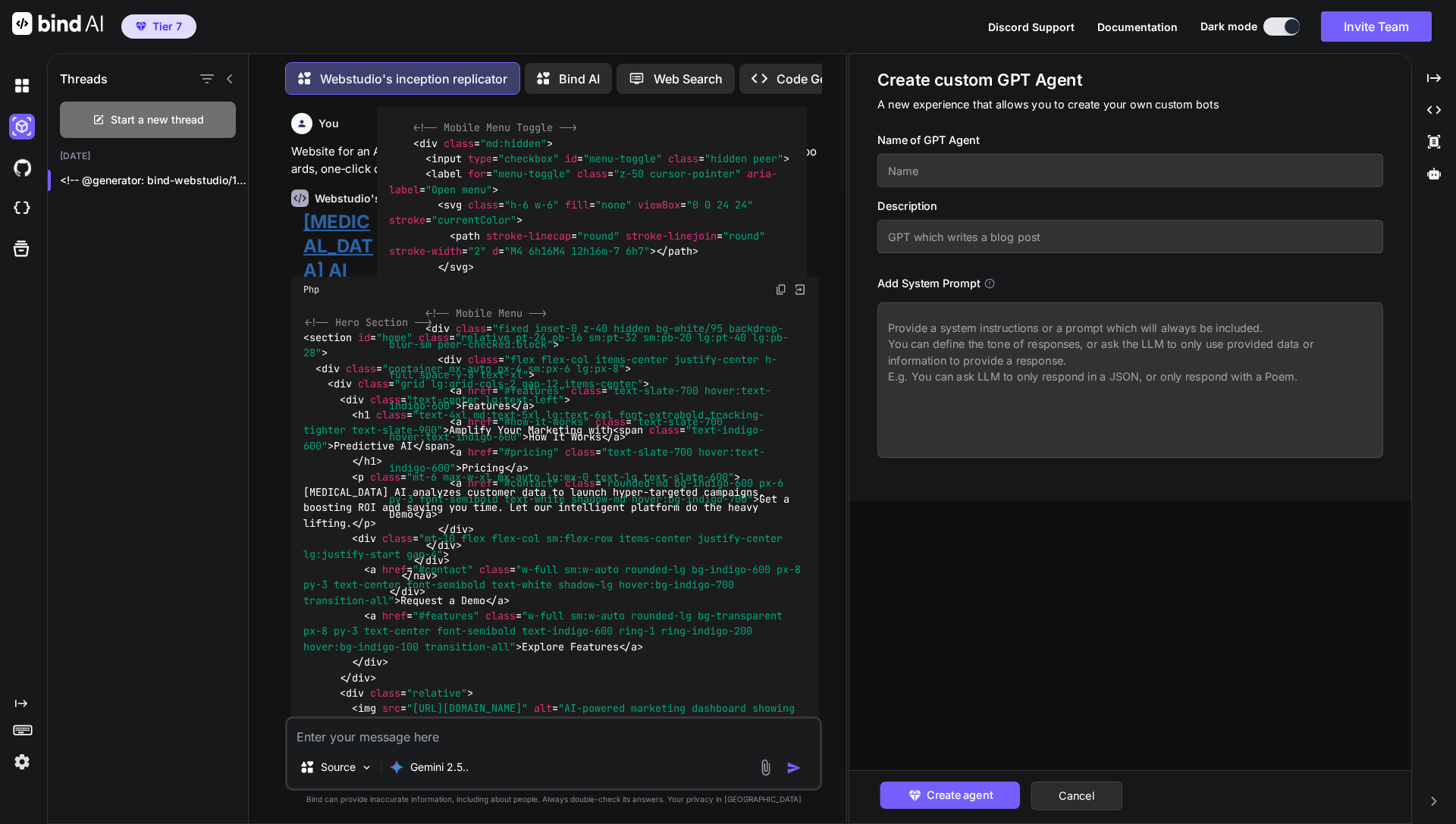
scroll to position [0, 60]
click at [520, 79] on p "Bind AI" at bounding box center [521, 79] width 41 height 19
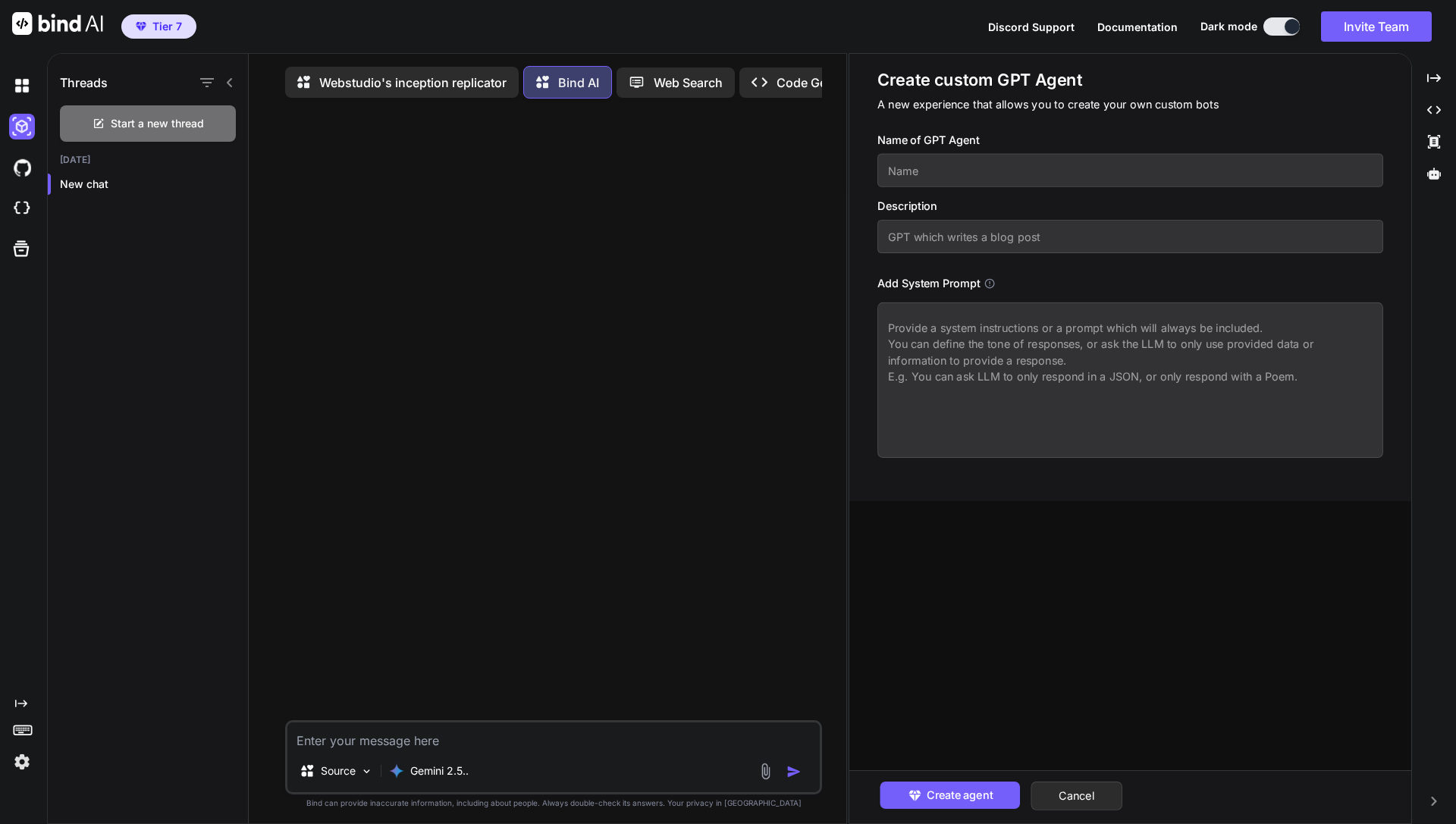
click at [459, 78] on p "Webstudio's inception replicator" at bounding box center [413, 83] width 187 height 19
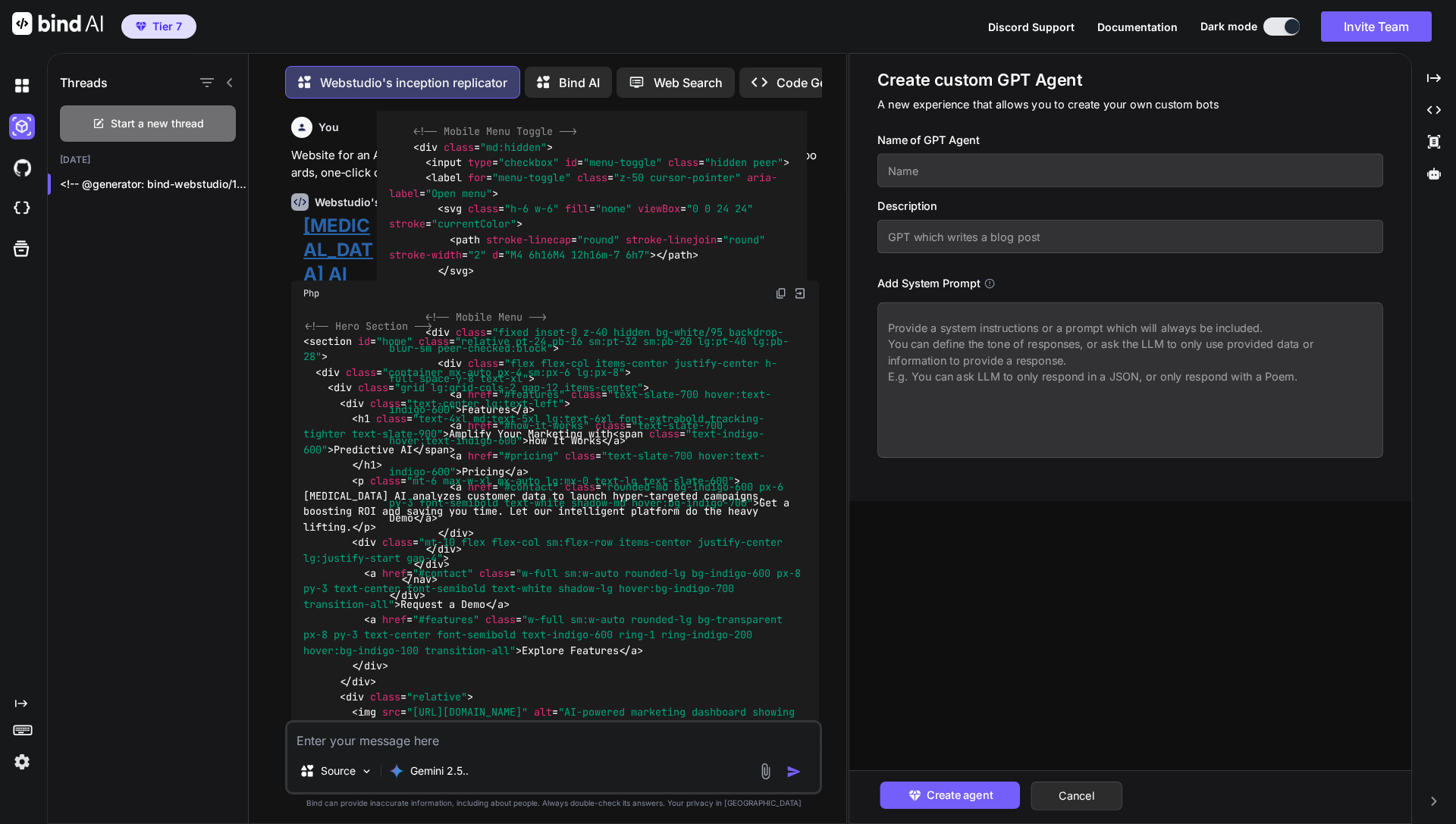
scroll to position [8, 0]
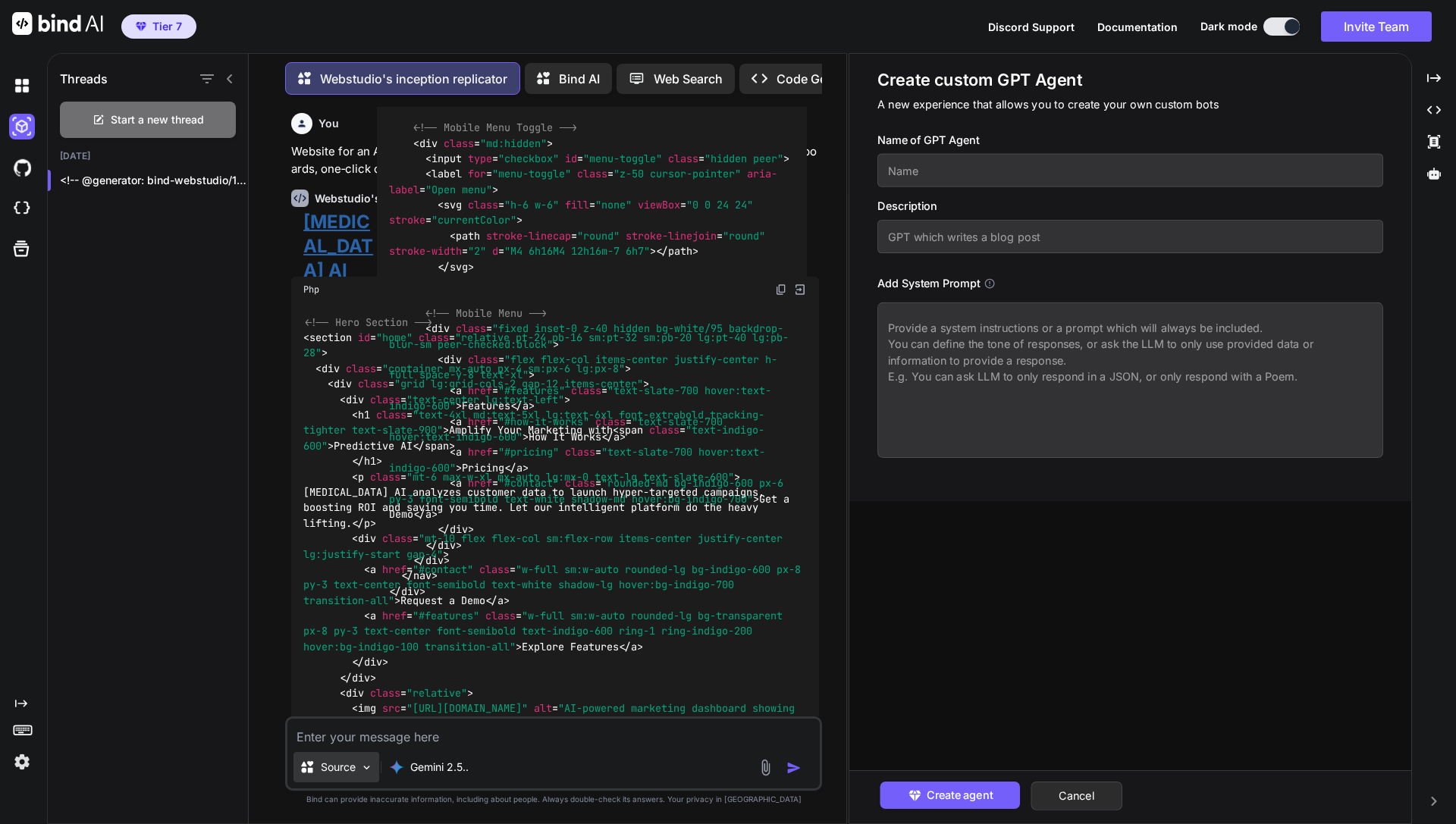
click at [334, 770] on p "Source" at bounding box center [338, 767] width 35 height 15
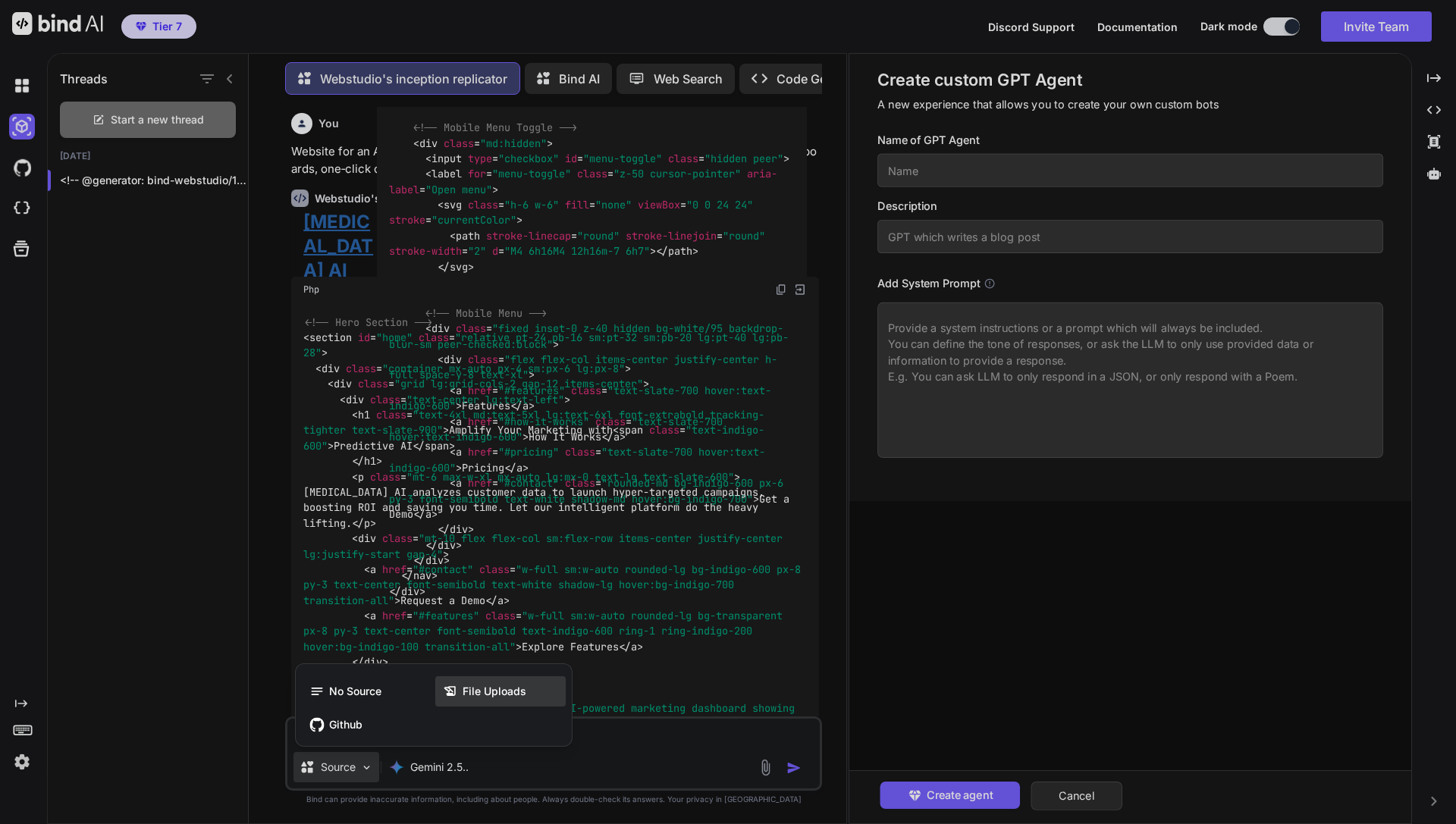
click at [494, 693] on span "File Uploads" at bounding box center [494, 691] width 63 height 15
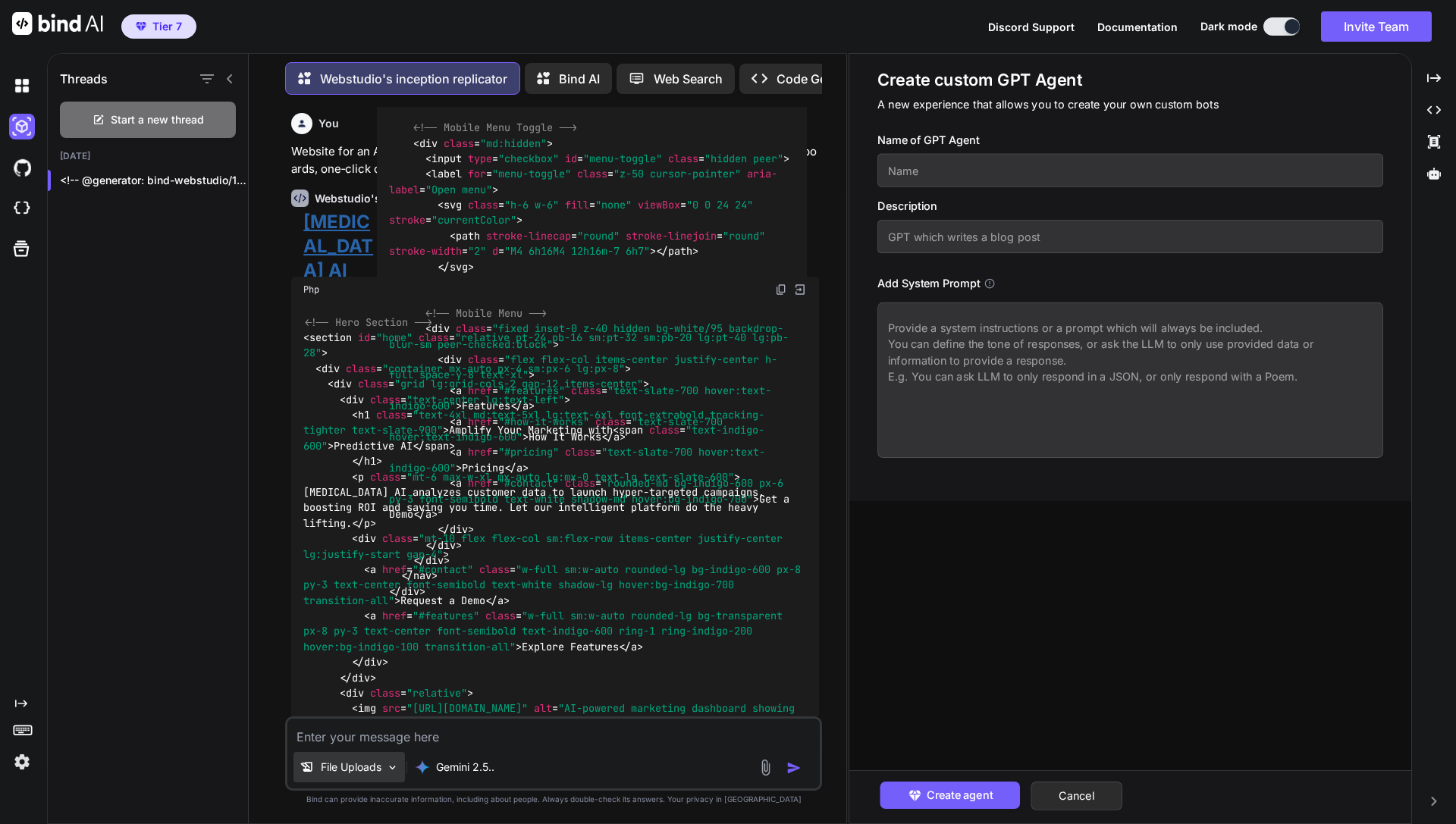
click at [343, 767] on p "File Uploads" at bounding box center [351, 767] width 61 height 15
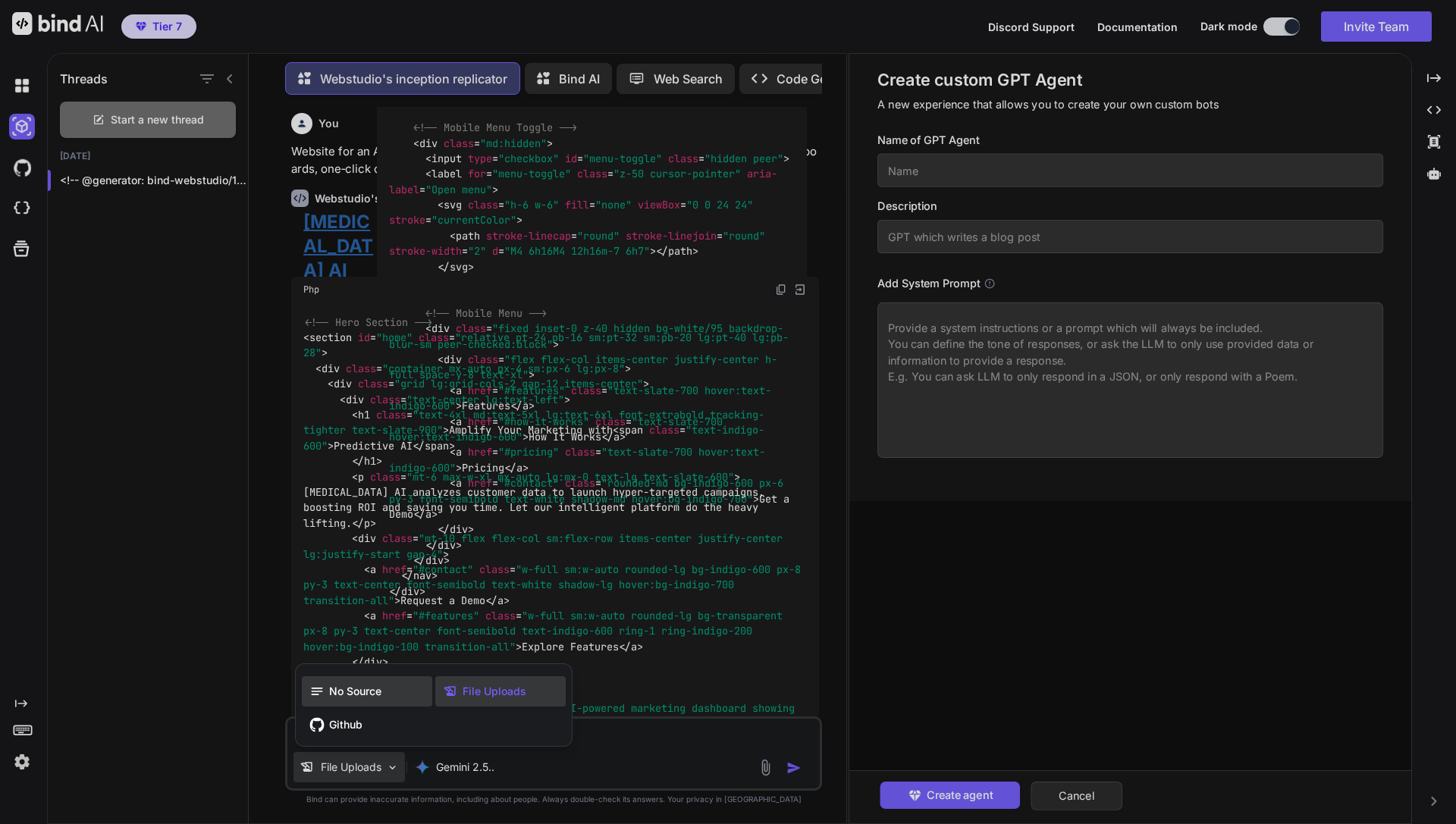
click at [382, 691] on span "No Source" at bounding box center [356, 691] width 52 height 15
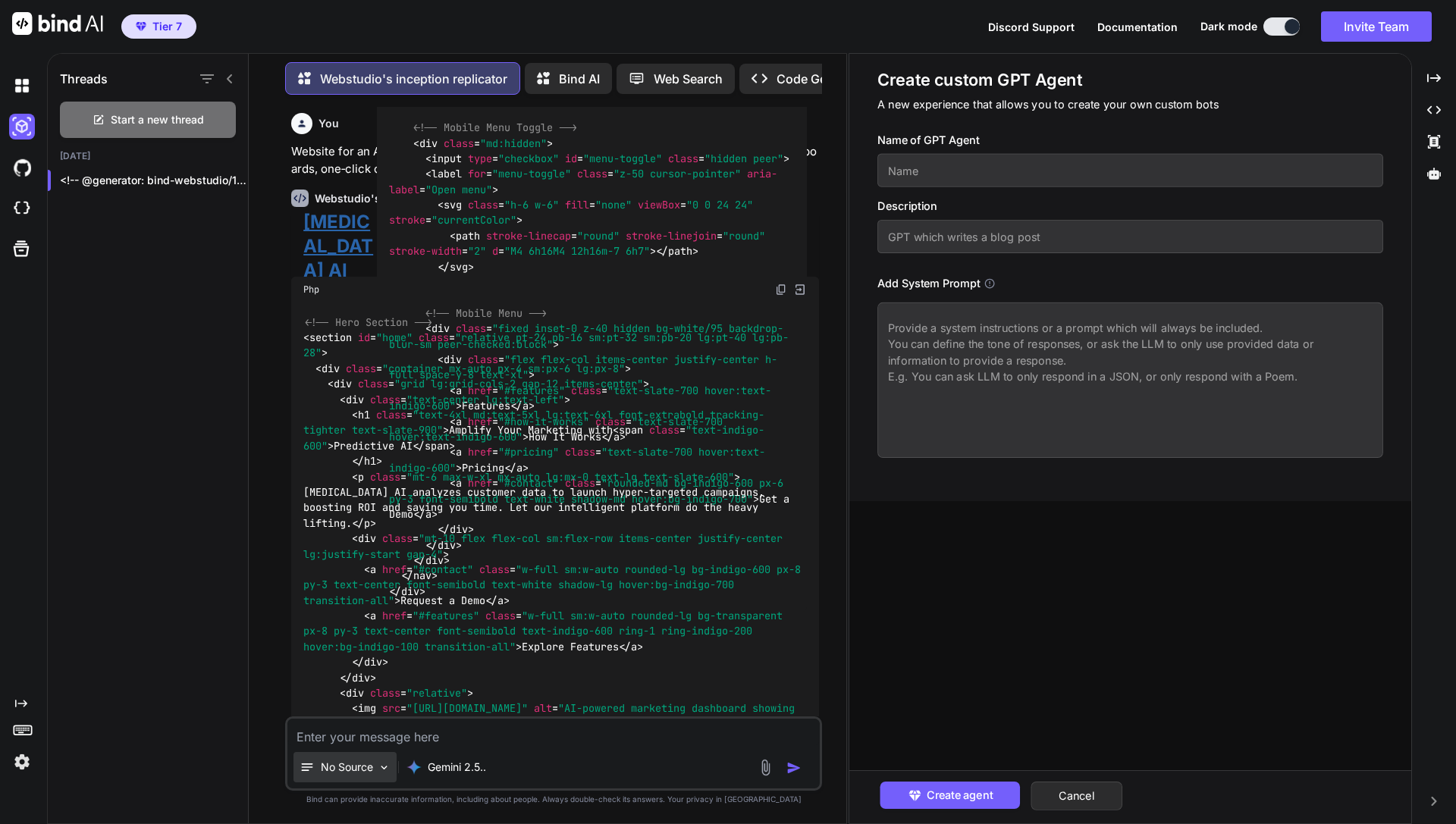
click at [361, 766] on p "No Source" at bounding box center [347, 767] width 52 height 15
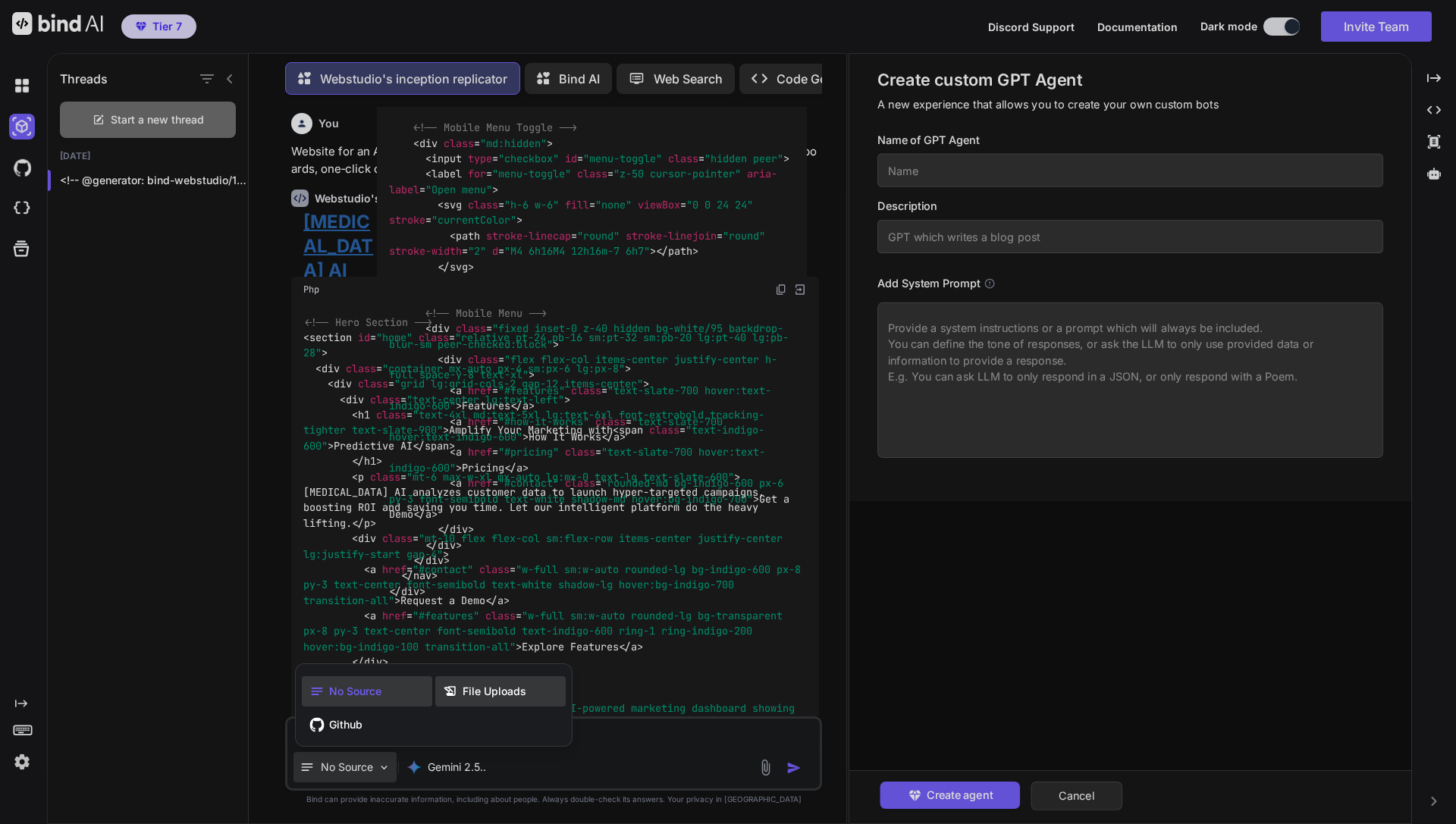
click at [459, 696] on icon at bounding box center [452, 691] width 19 height 15
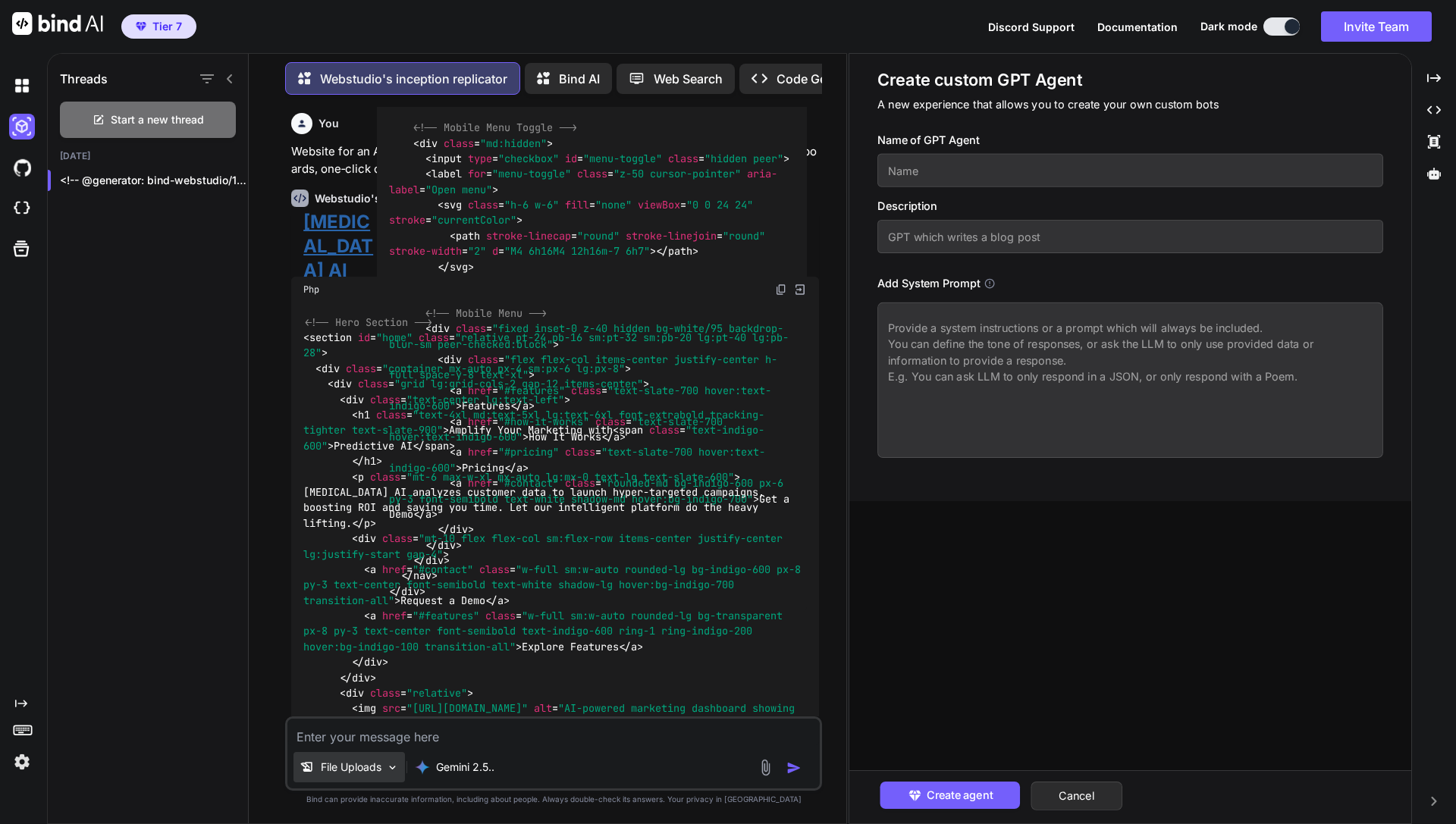
click at [365, 767] on p "File Uploads" at bounding box center [351, 767] width 61 height 15
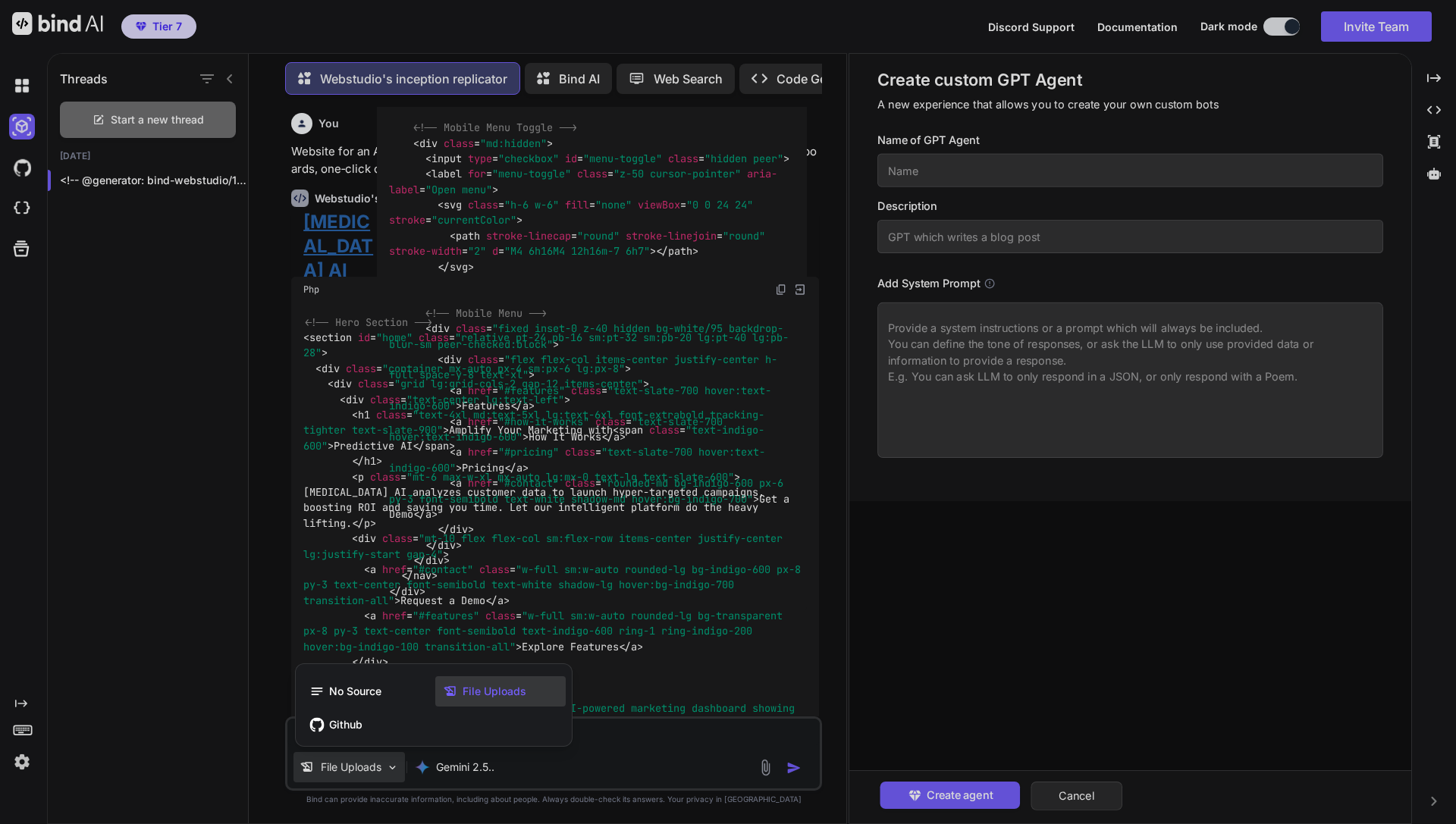
click at [503, 699] on div "File Uploads" at bounding box center [500, 691] width 130 height 30
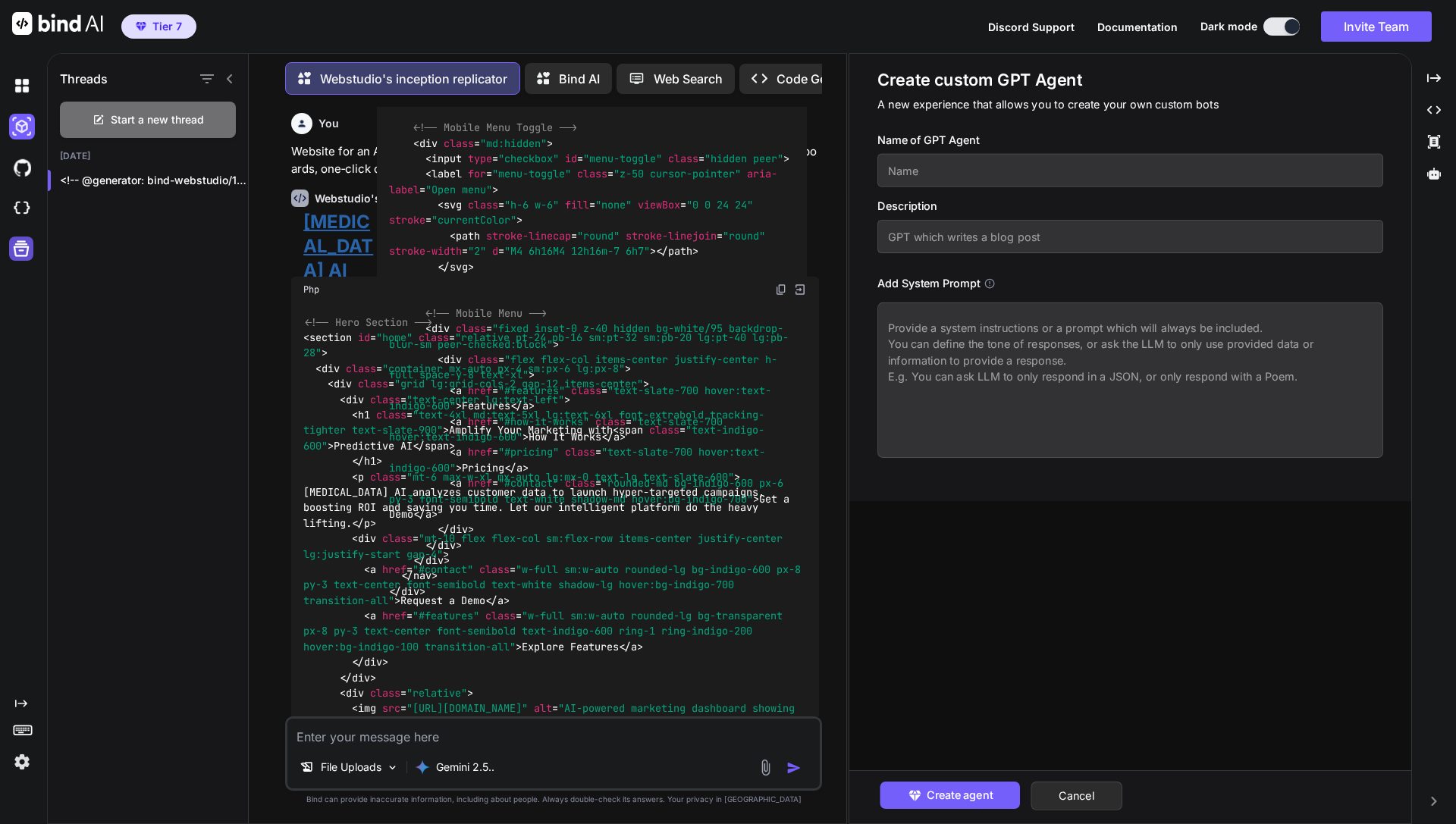
click at [16, 255] on icon at bounding box center [21, 249] width 16 height 16
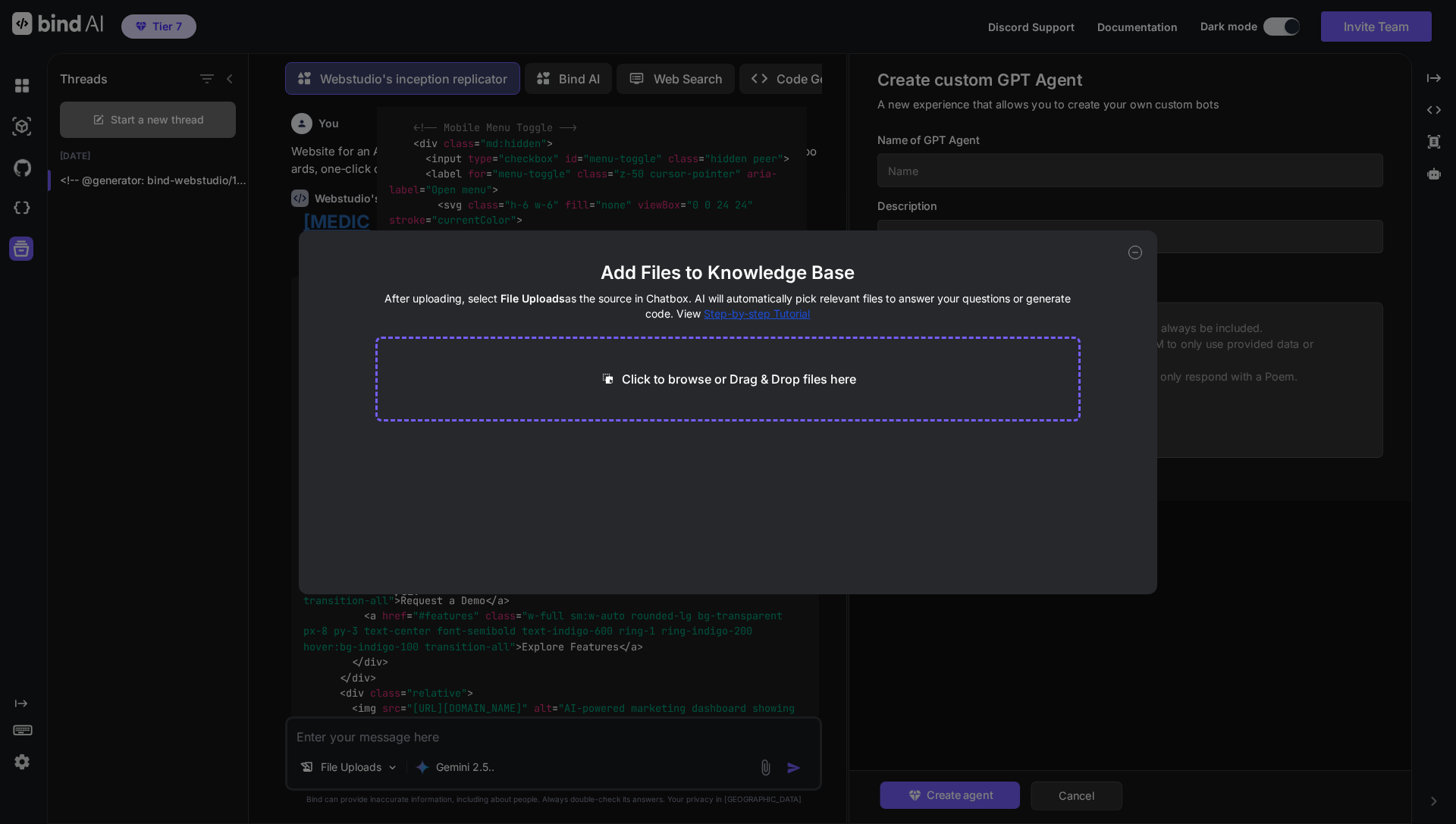
click at [48, 438] on div "Add Files to Knowledge Base After uploading, select File Uploads as the source …" at bounding box center [728, 412] width 1456 height 824
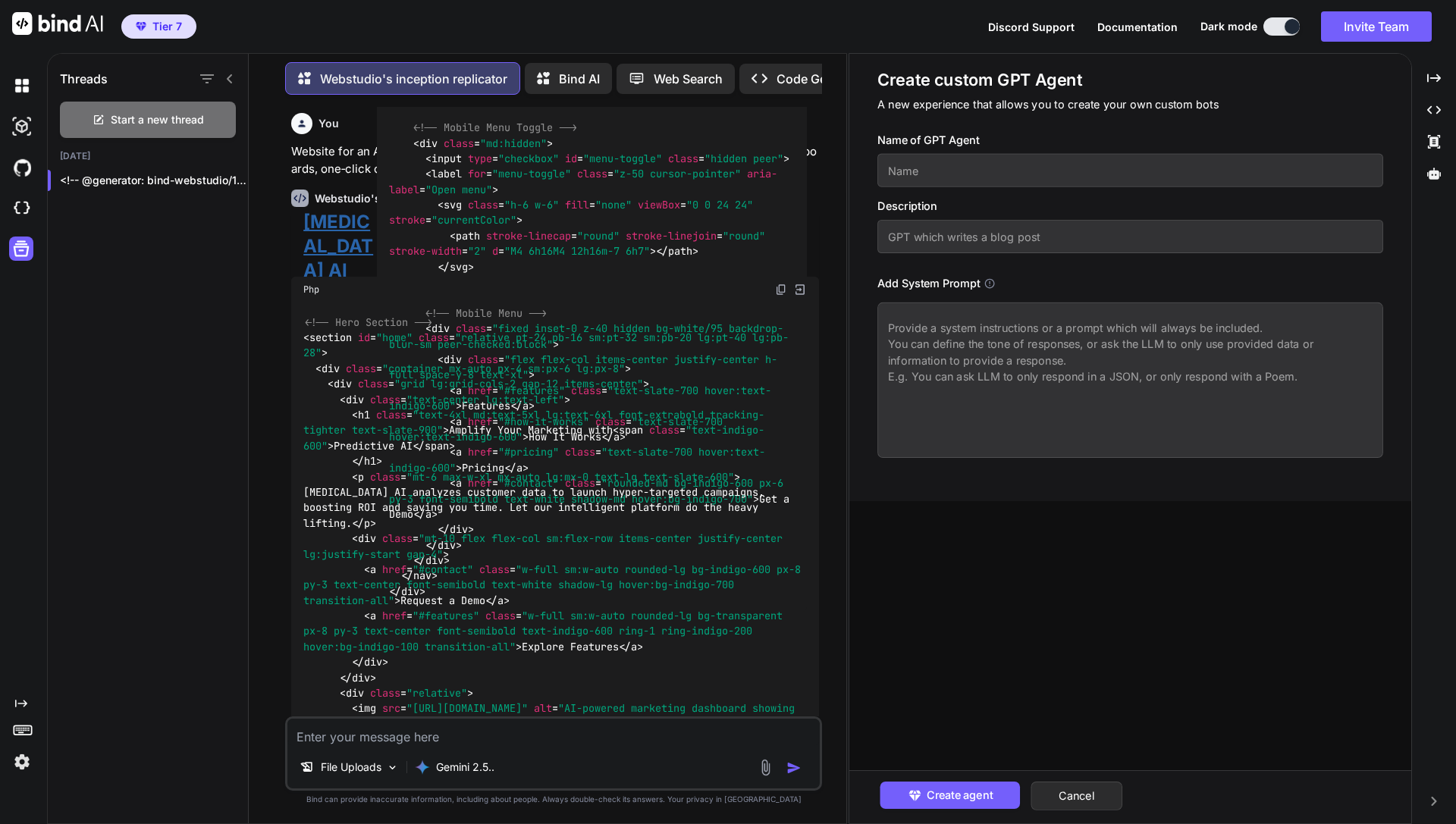
click at [26, 695] on div "Created with Pixso." at bounding box center [20, 420] width 41 height 710
click at [26, 702] on icon "Created with Pixso." at bounding box center [21, 703] width 12 height 12
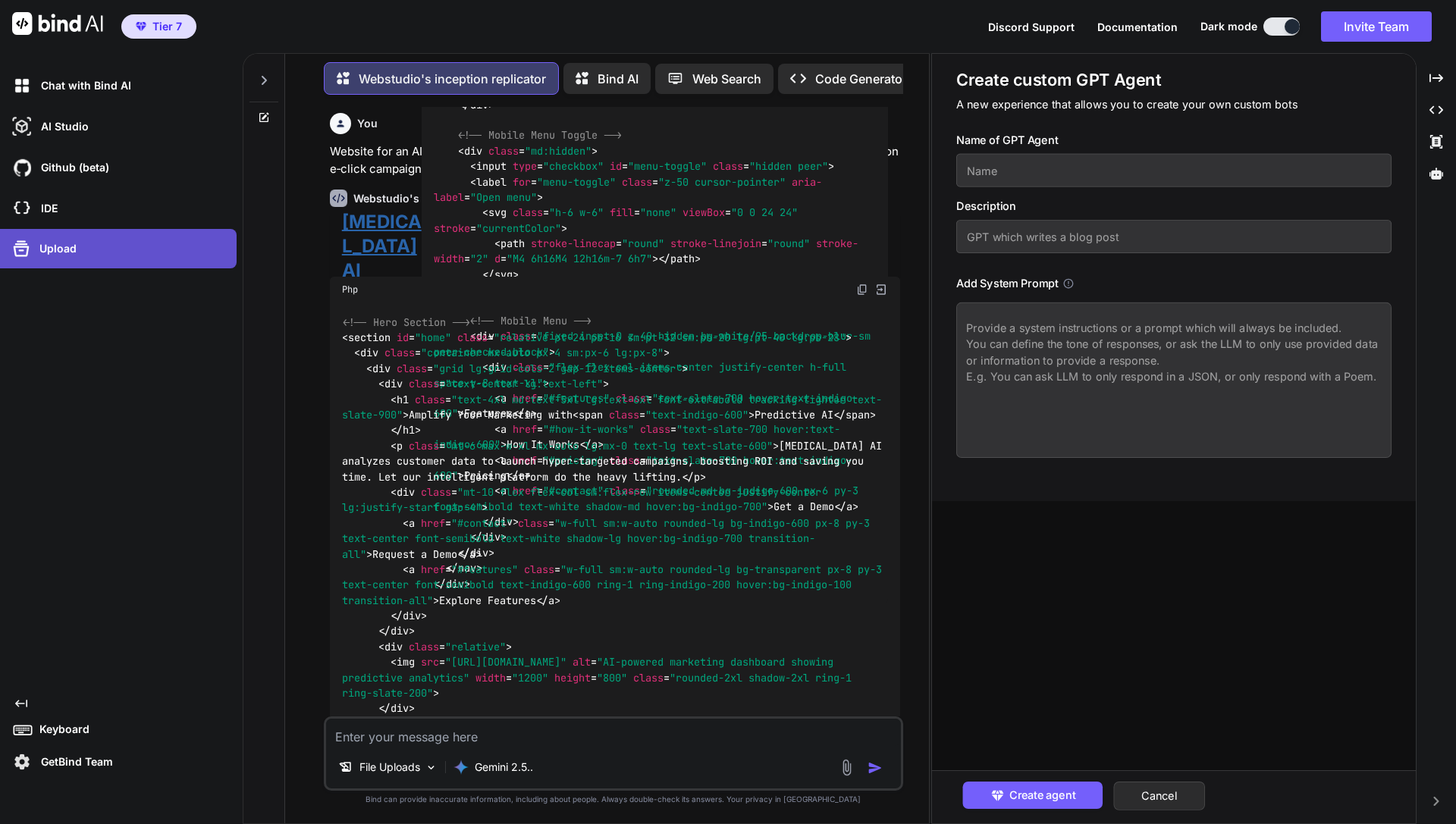
click at [130, 251] on div "Upload" at bounding box center [122, 248] width 227 height 24
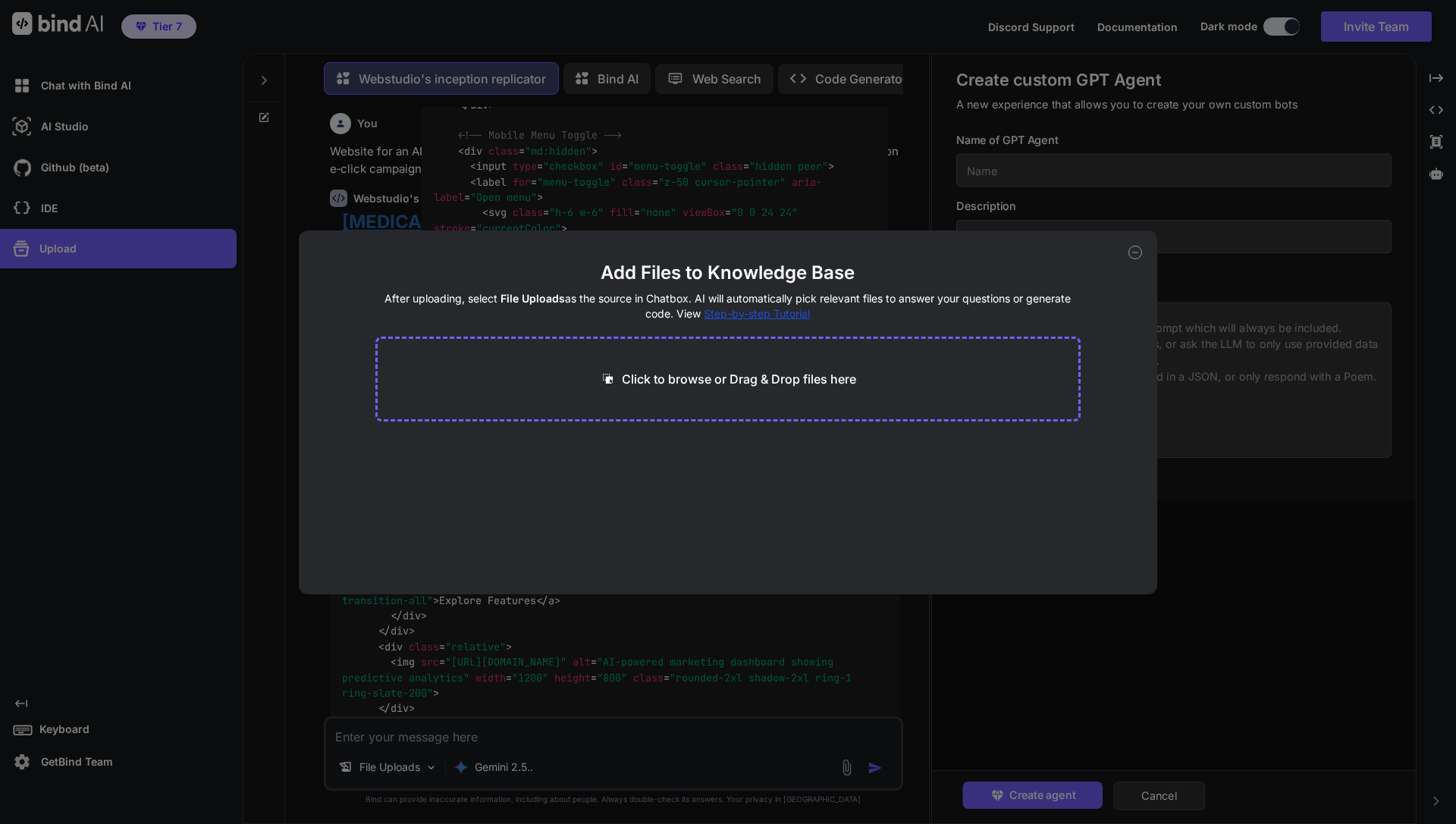
click at [127, 336] on div "Add Files to Knowledge Base After uploading, select File Uploads as the source …" at bounding box center [728, 412] width 1456 height 824
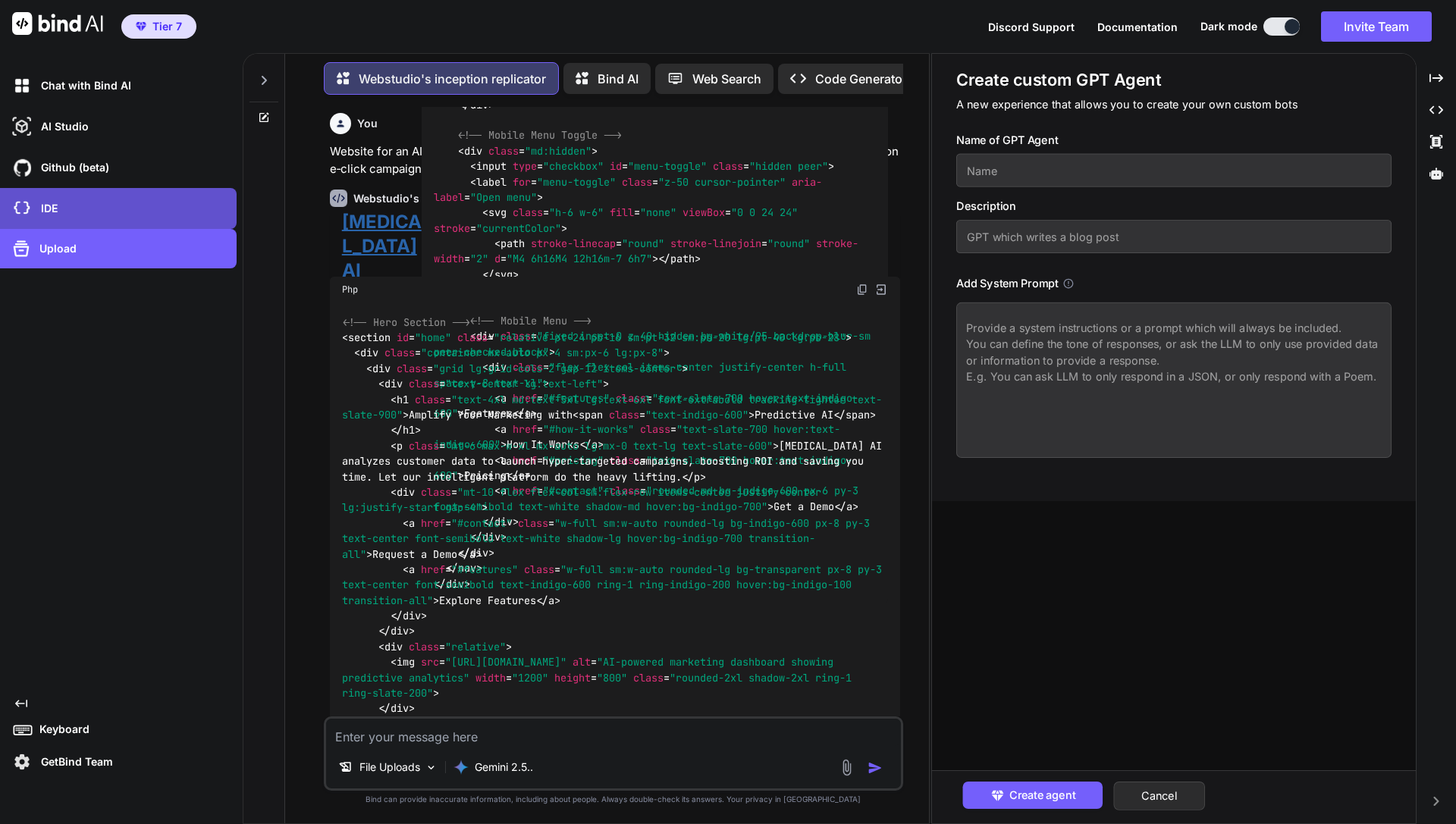
click at [111, 200] on div "IDE" at bounding box center [122, 209] width 227 height 26
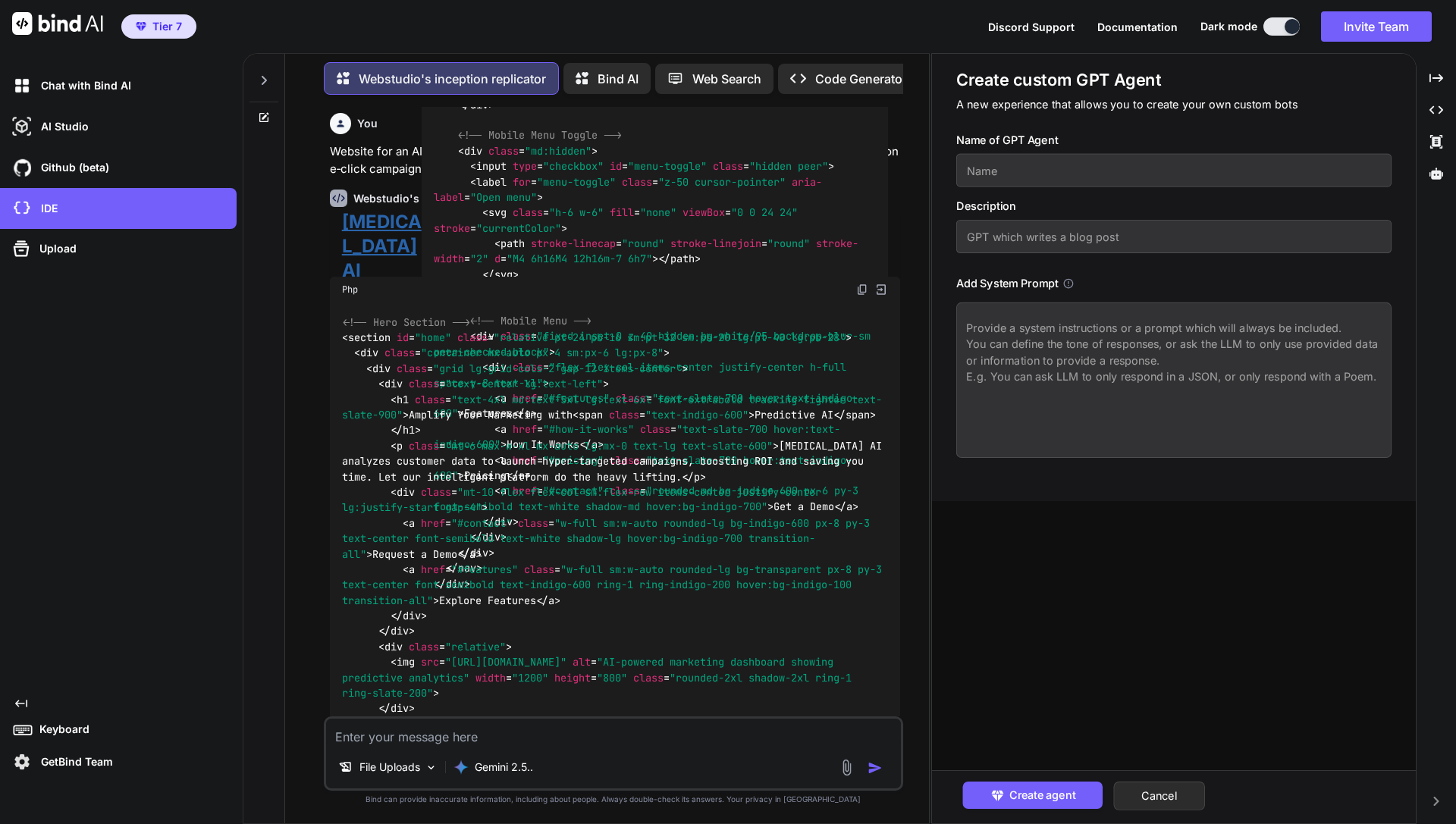
click at [831, 70] on p "Code Generator" at bounding box center [861, 79] width 92 height 19
click at [717, 71] on p "Web Search" at bounding box center [727, 79] width 69 height 19
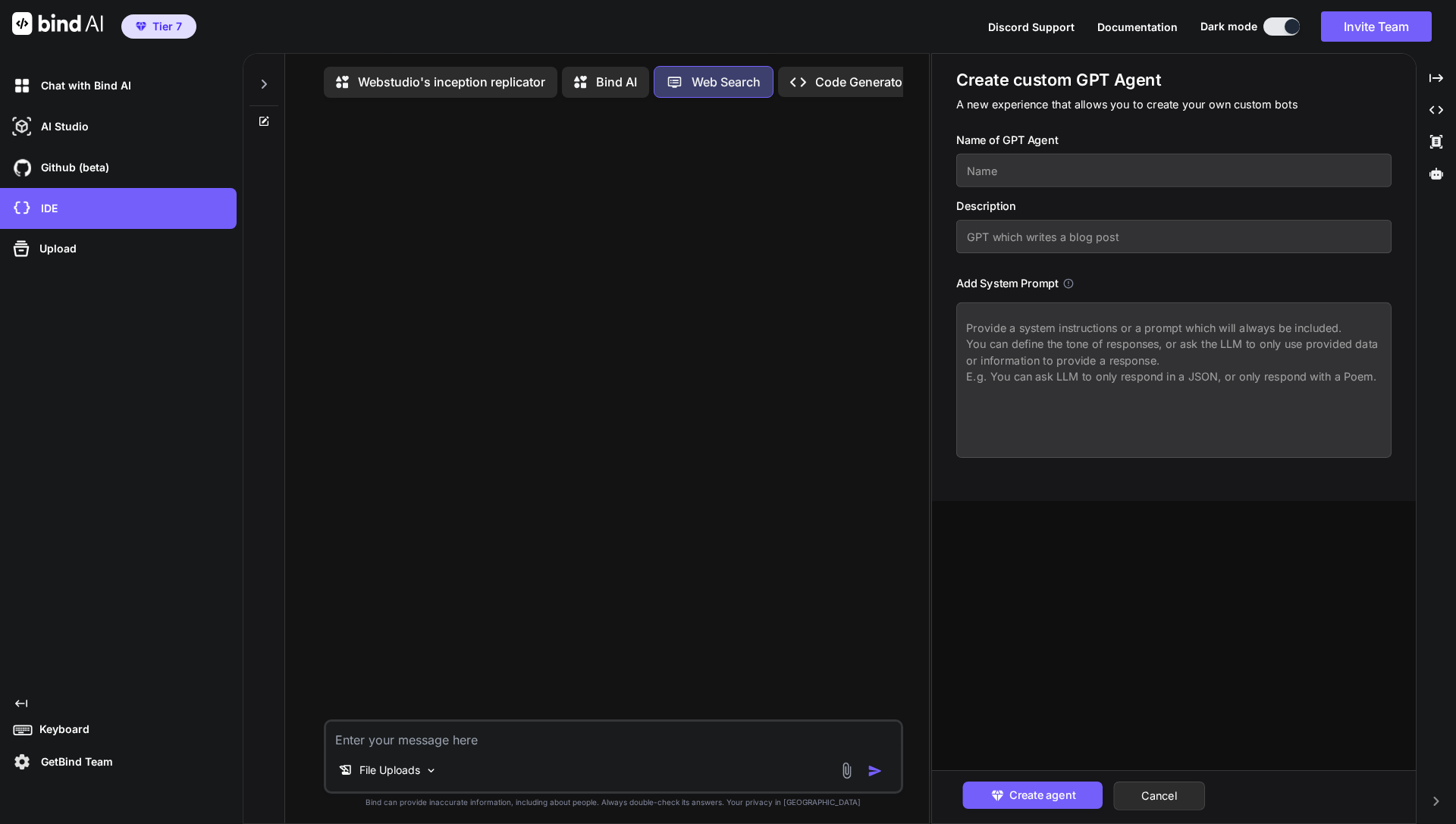
scroll to position [7, 0]
click at [450, 79] on p "Webstudio's inception replicator" at bounding box center [452, 79] width 187 height 19
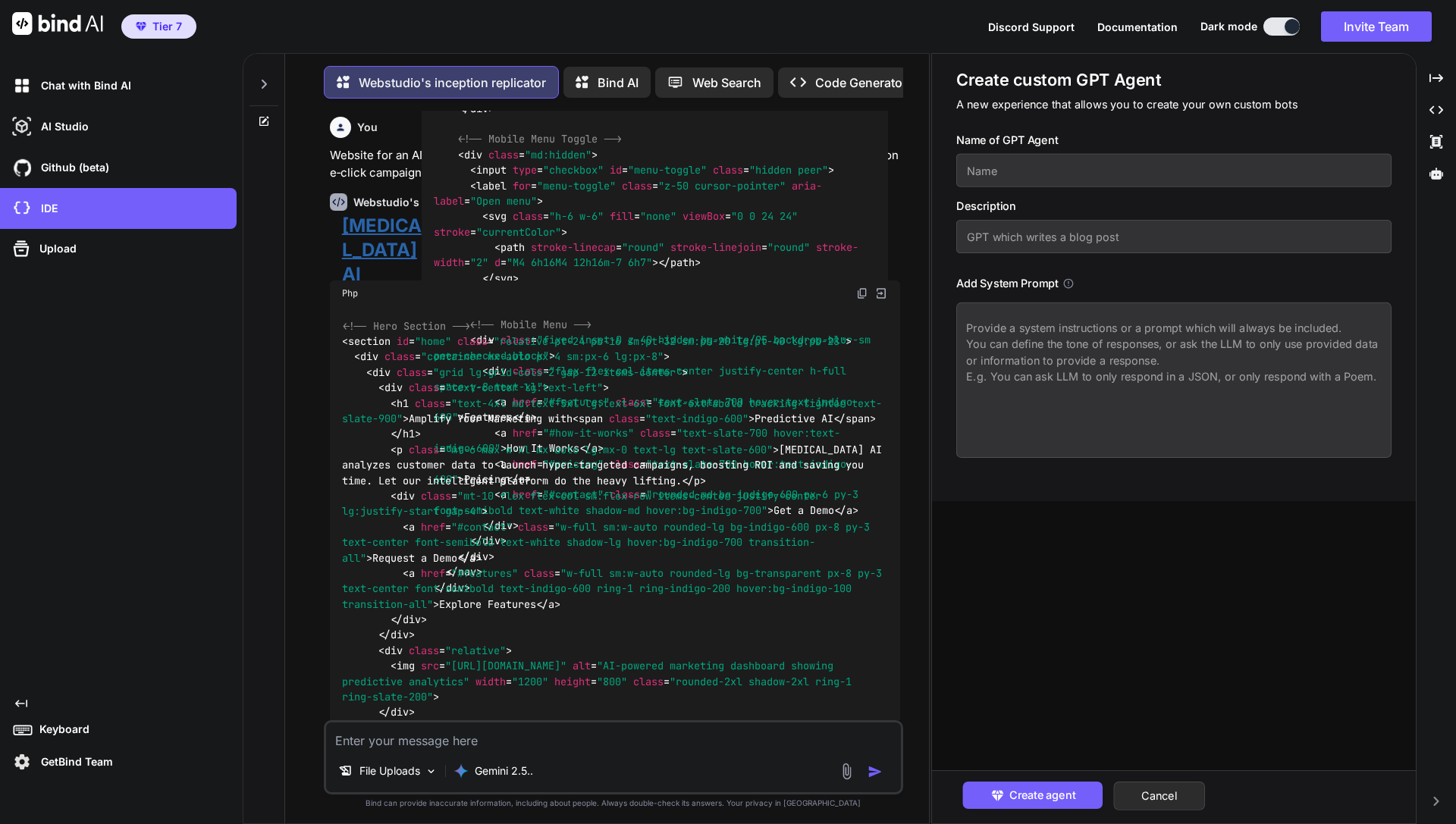
scroll to position [8, 0]
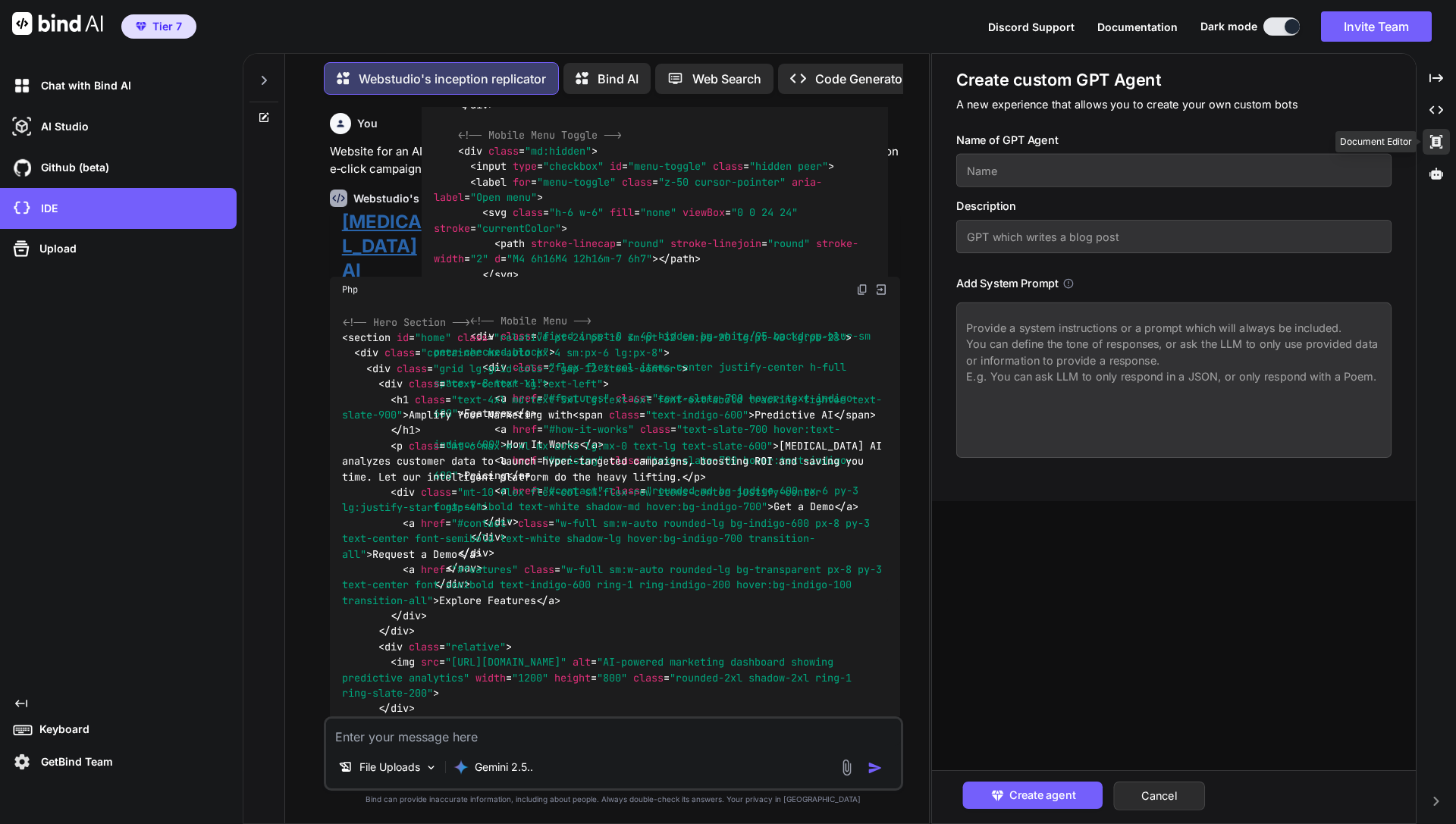
click at [1208, 131] on div "Created with Pixso." at bounding box center [1437, 142] width 27 height 26
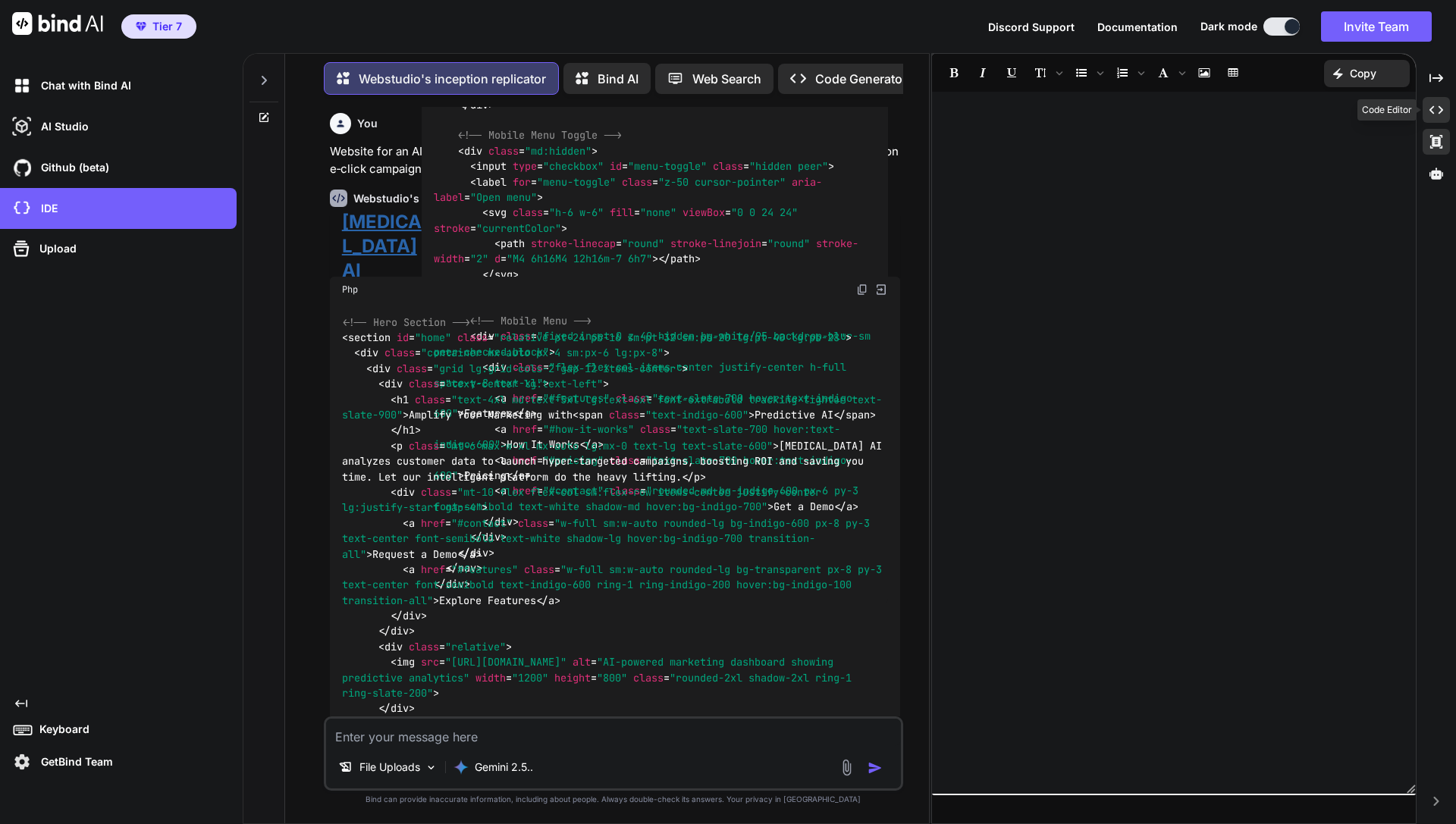
click at [1208, 117] on div "Created with Pixso." at bounding box center [1437, 110] width 27 height 26
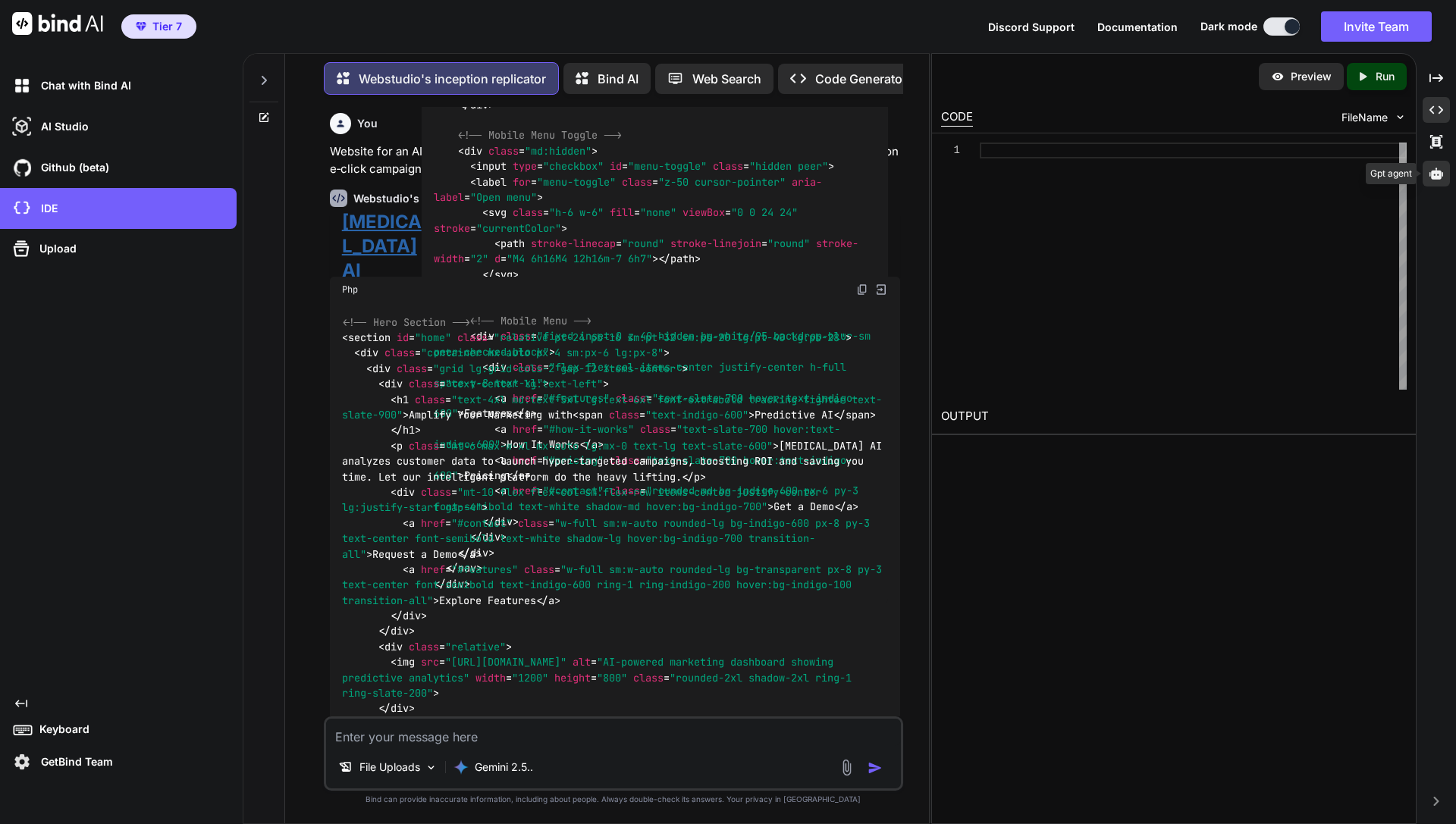
click at [1208, 165] on div at bounding box center [1437, 173] width 27 height 26
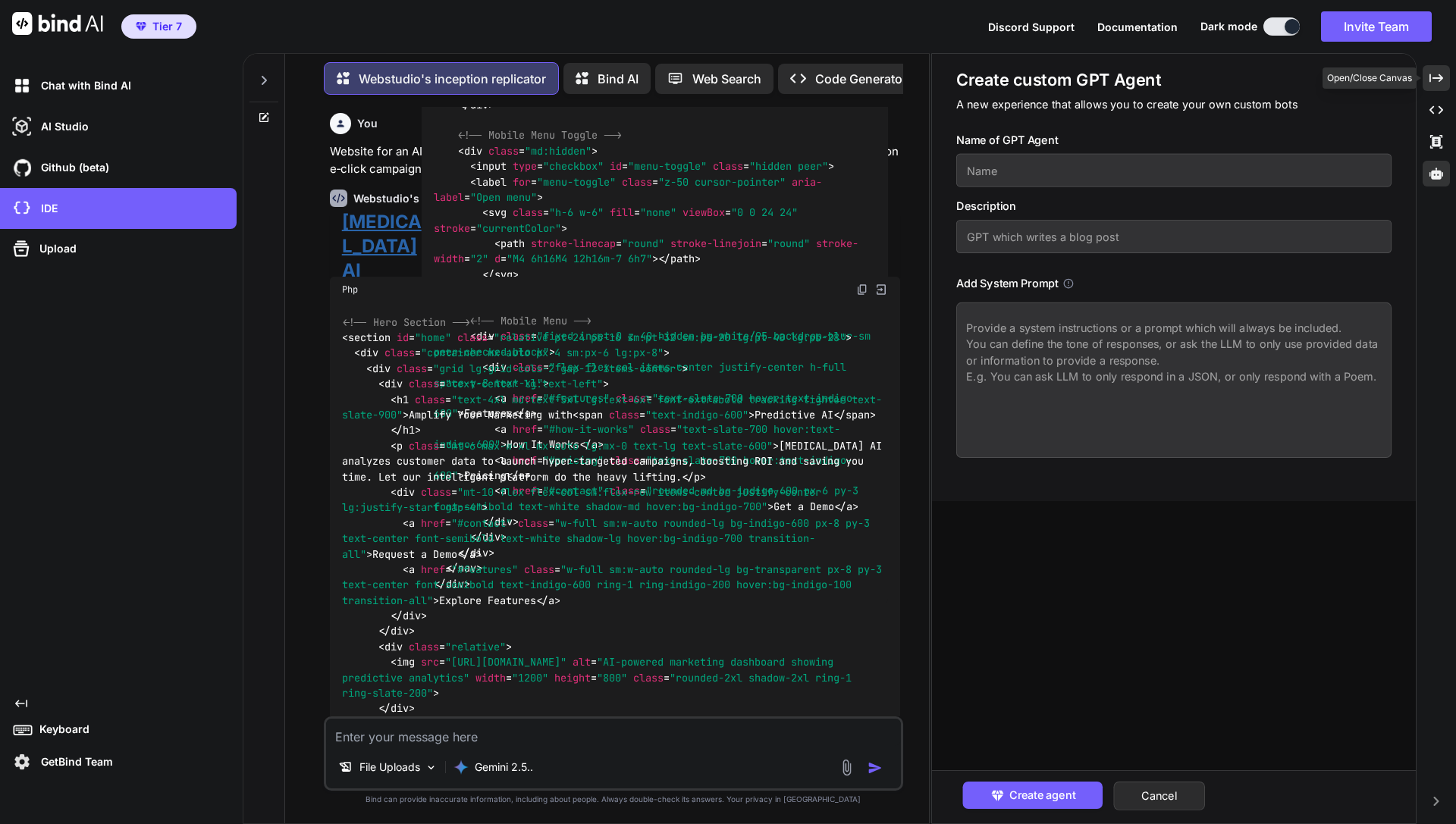
click at [1208, 84] on icon "Created with Pixso." at bounding box center [1437, 78] width 14 height 14
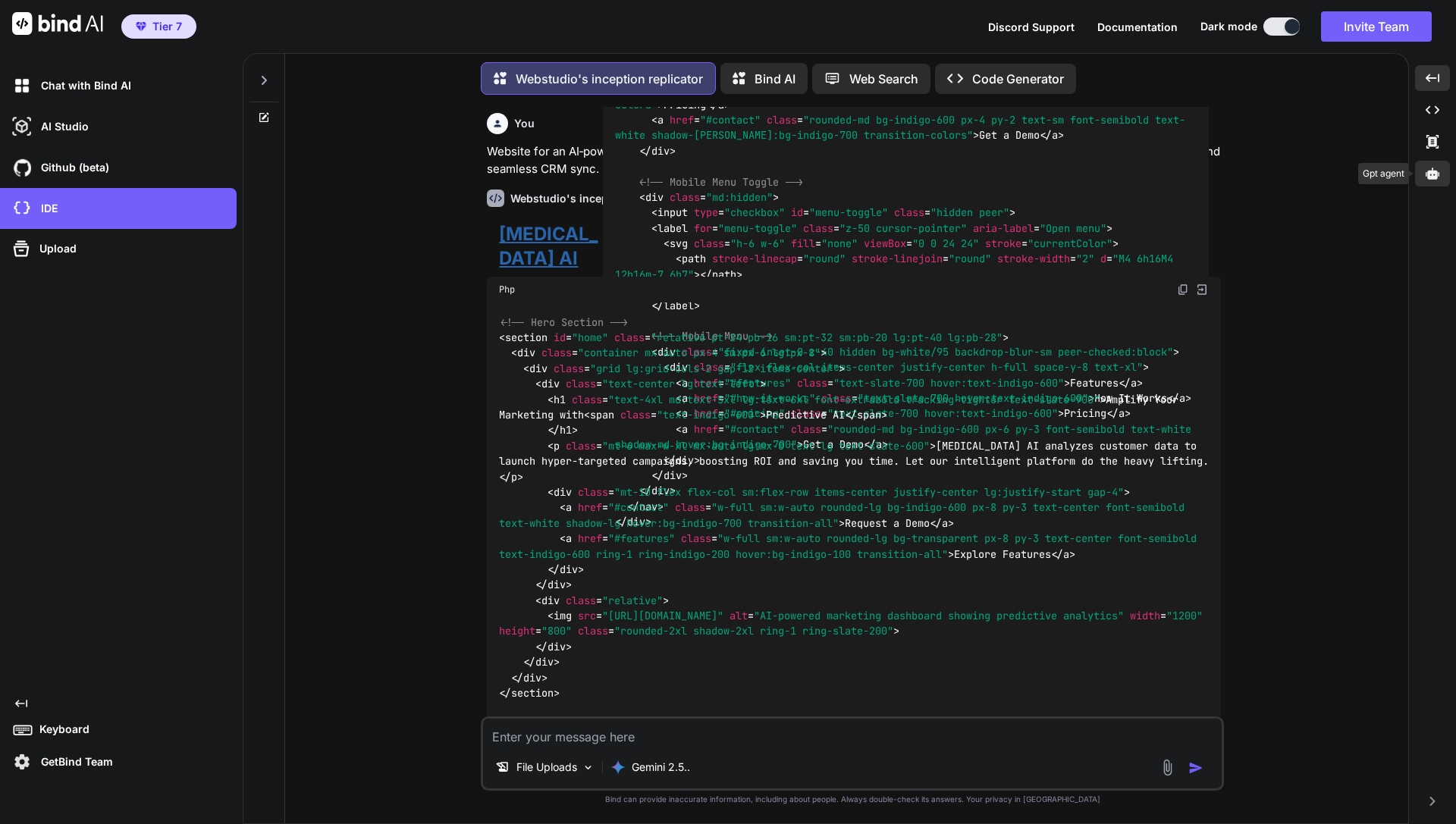
click at [1208, 167] on icon at bounding box center [1432, 174] width 14 height 14
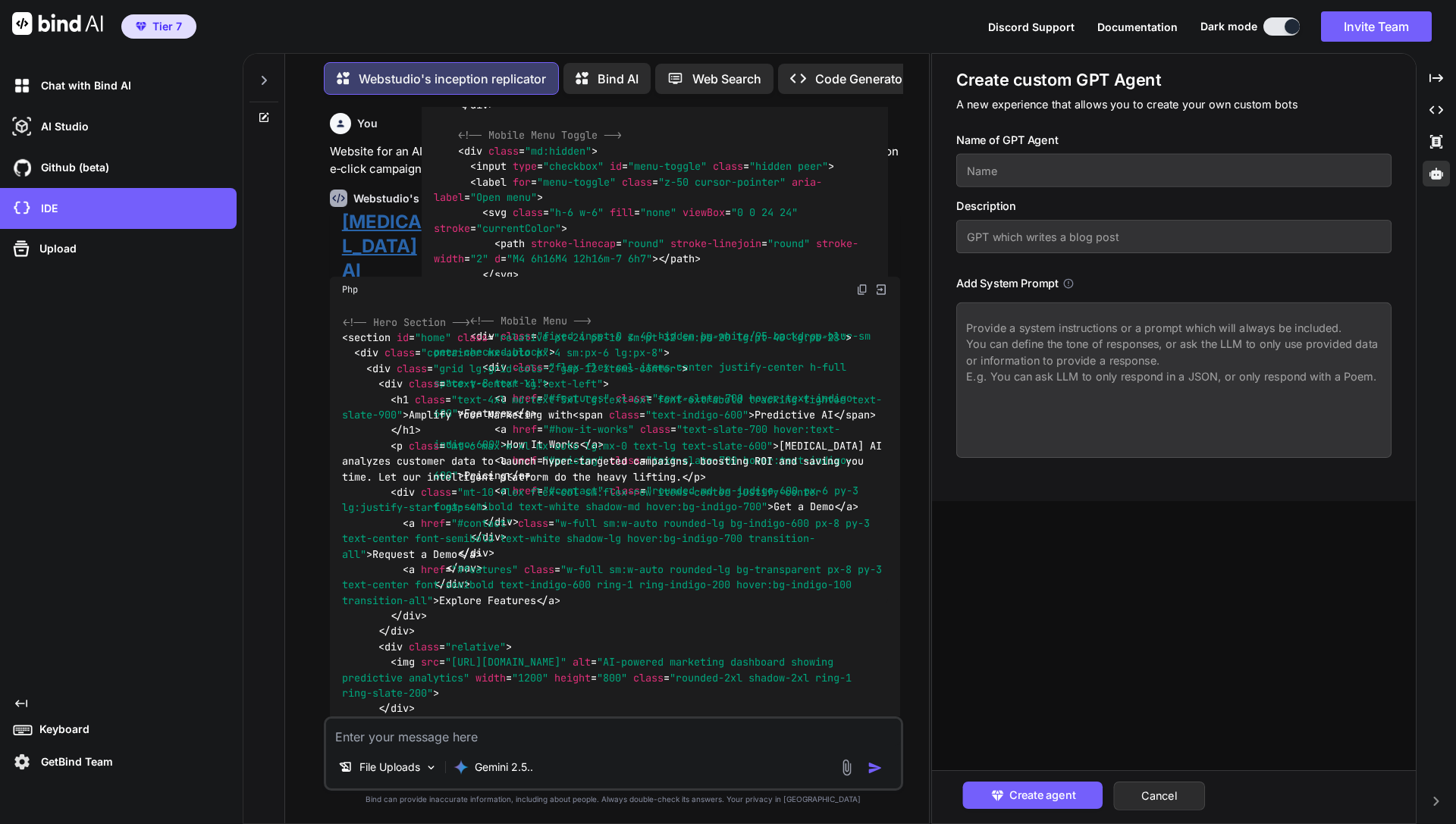
click at [1208, 343] on textarea at bounding box center [1173, 380] width 435 height 155
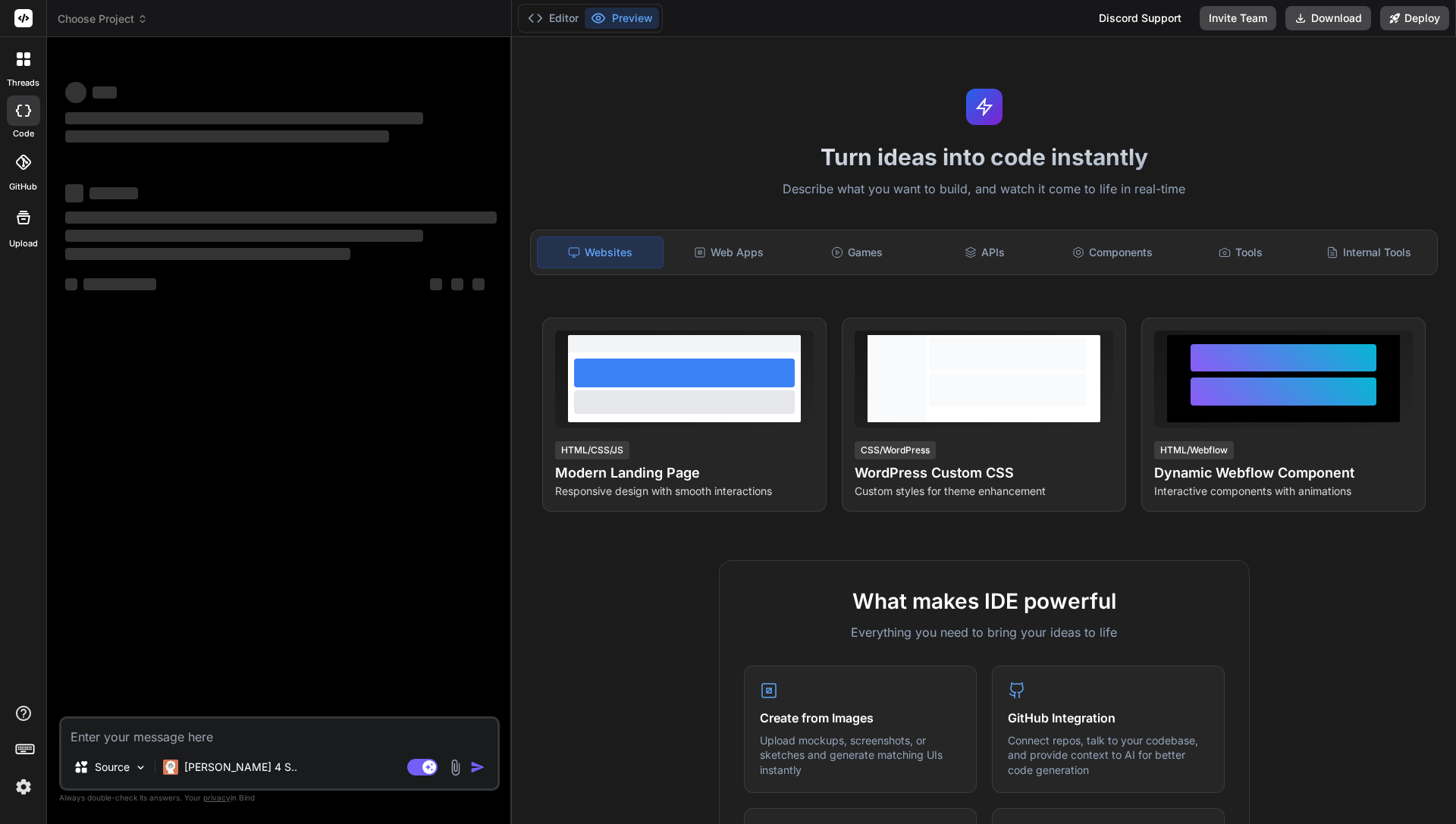
type textarea "x"
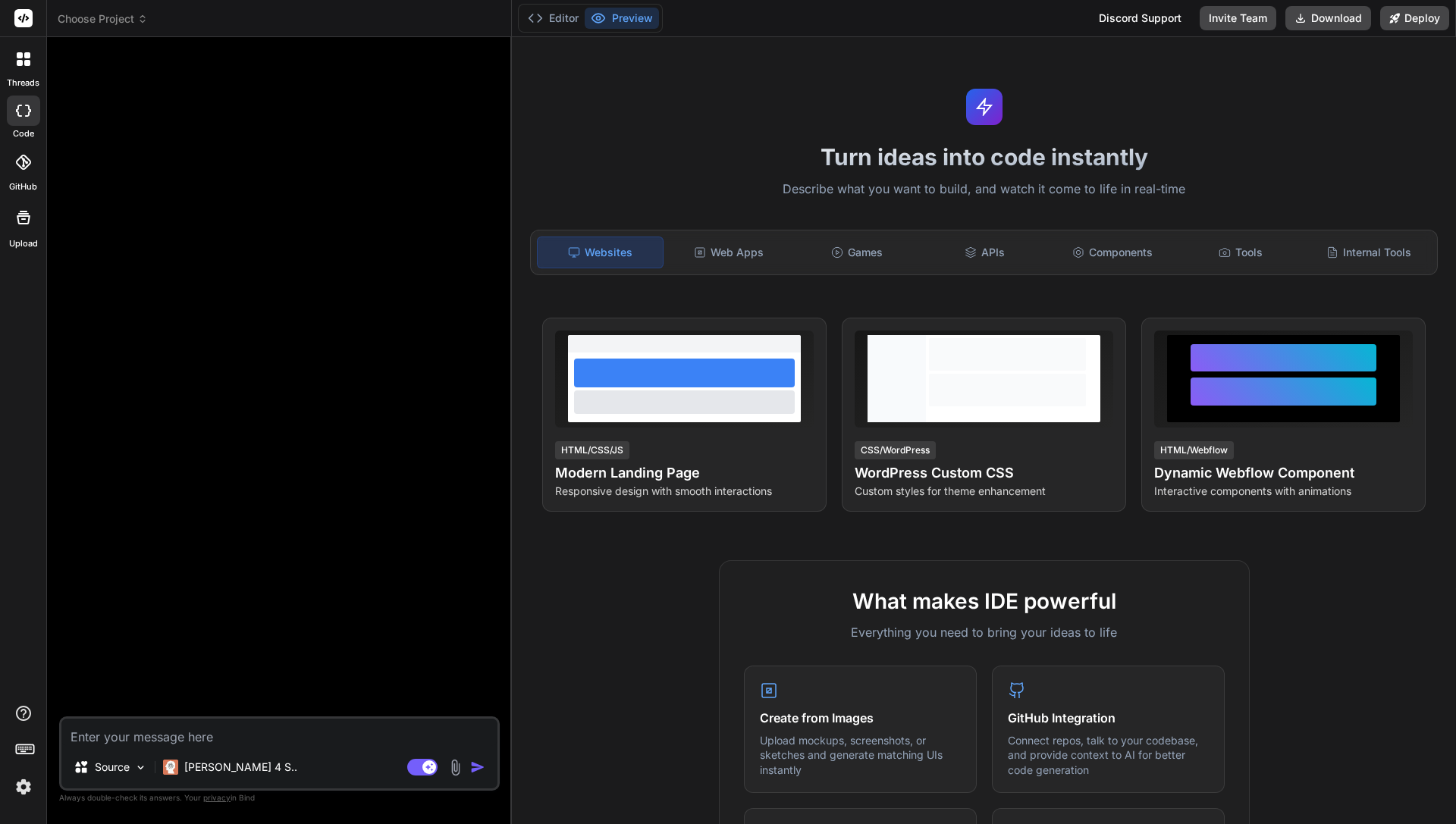
click at [249, 733] on textarea at bounding box center [280, 732] width 436 height 27
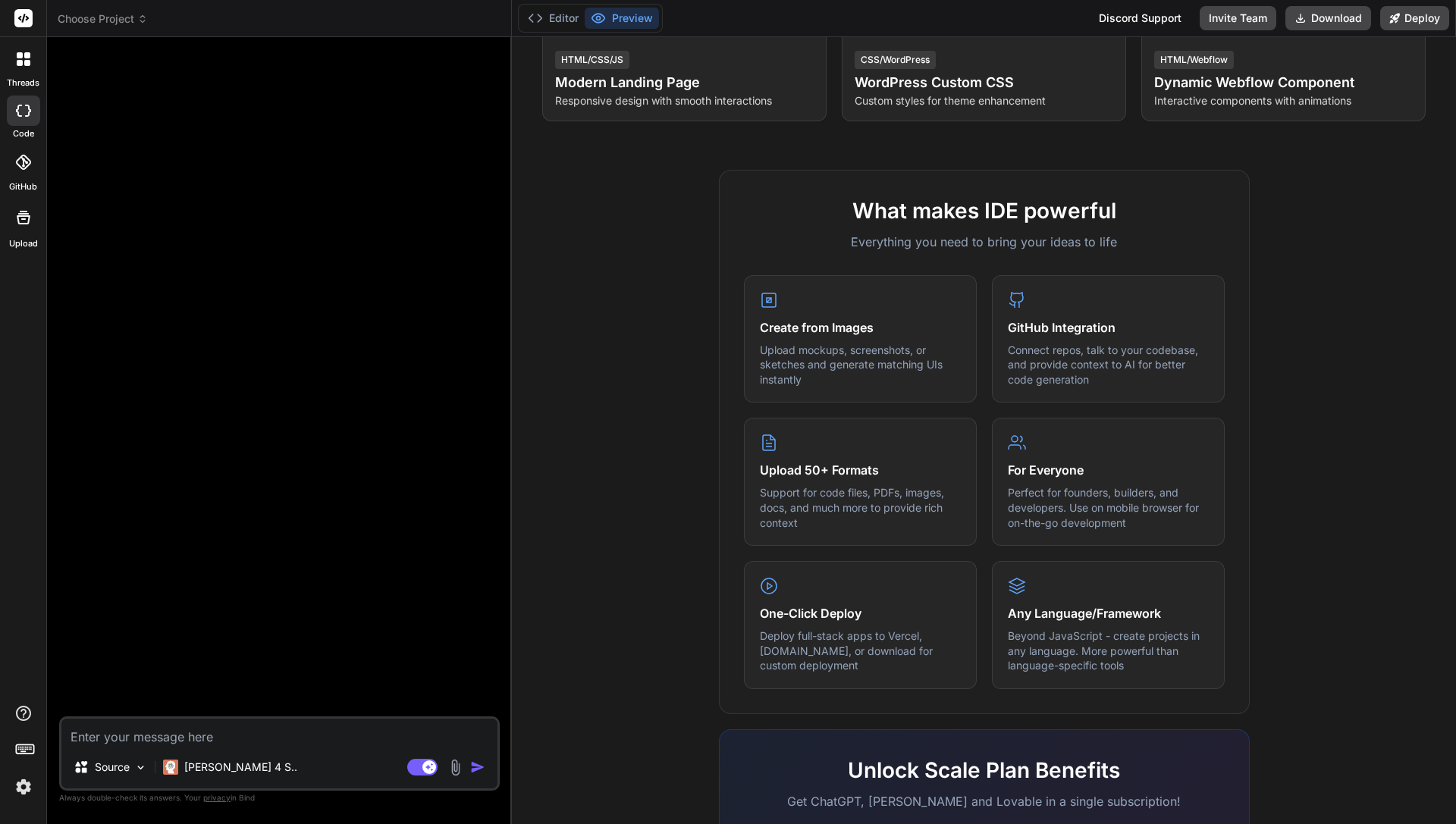
scroll to position [236, 0]
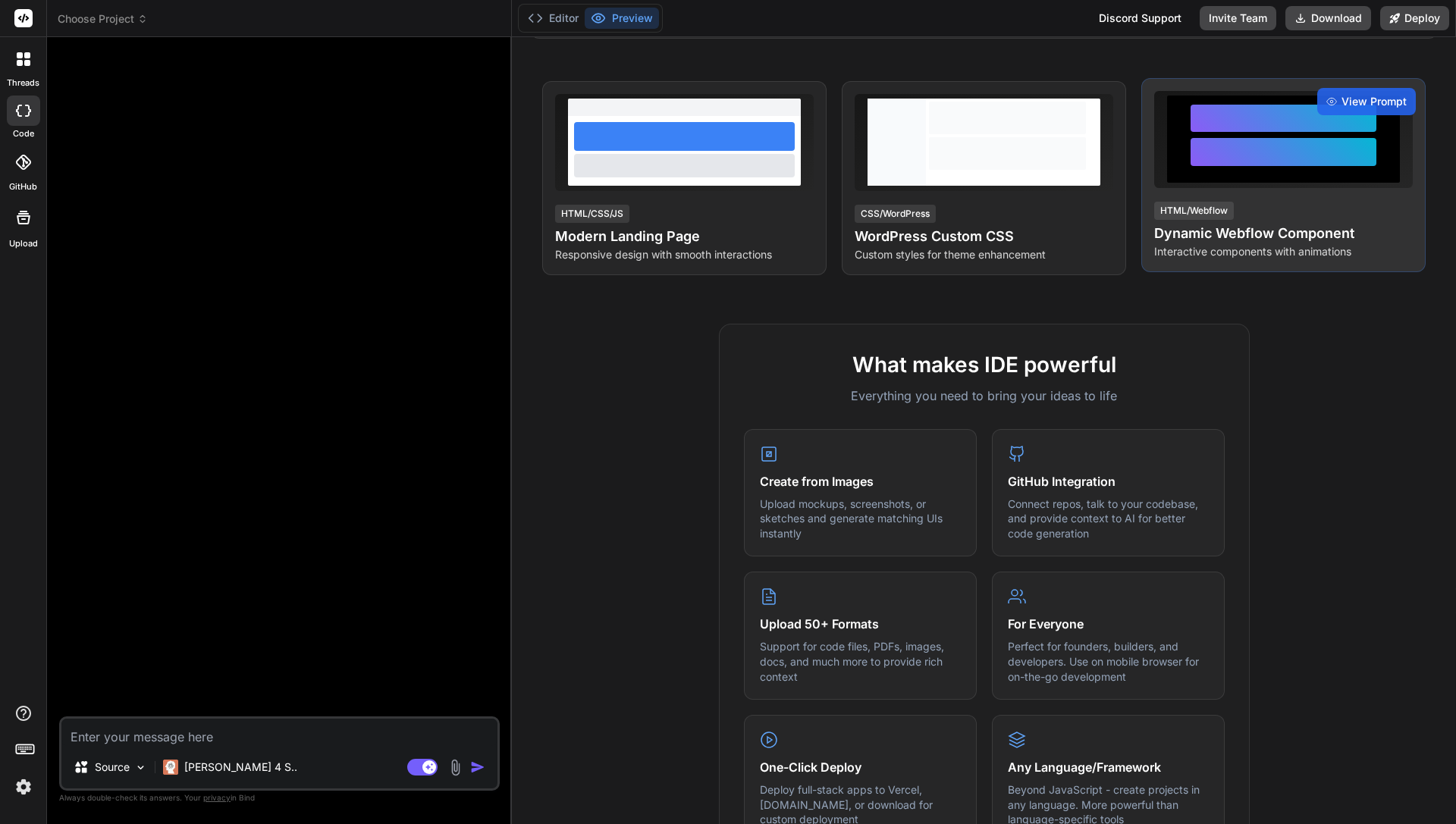
click at [1306, 188] on div "View Prompt HTML/Webflow Dynamic Webflow Component Interactive components with …" at bounding box center [1284, 176] width 285 height 194
click at [1375, 106] on span "View Prompt" at bounding box center [1374, 101] width 65 height 15
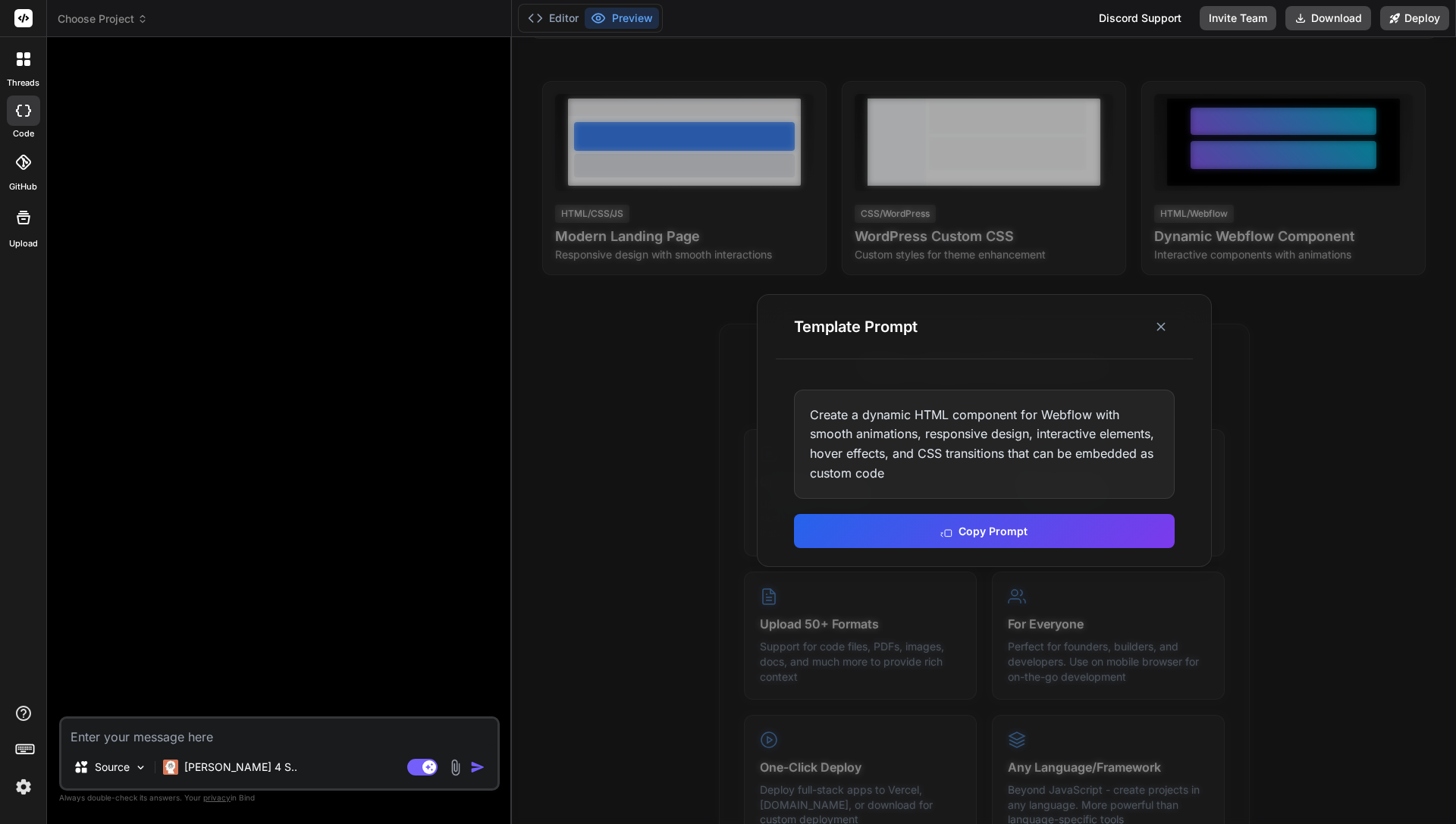
click at [938, 415] on div "Create a dynamic HTML component for Webflow with smooth animations, responsive …" at bounding box center [984, 444] width 381 height 109
click at [986, 530] on button "Copy Prompt" at bounding box center [984, 529] width 381 height 34
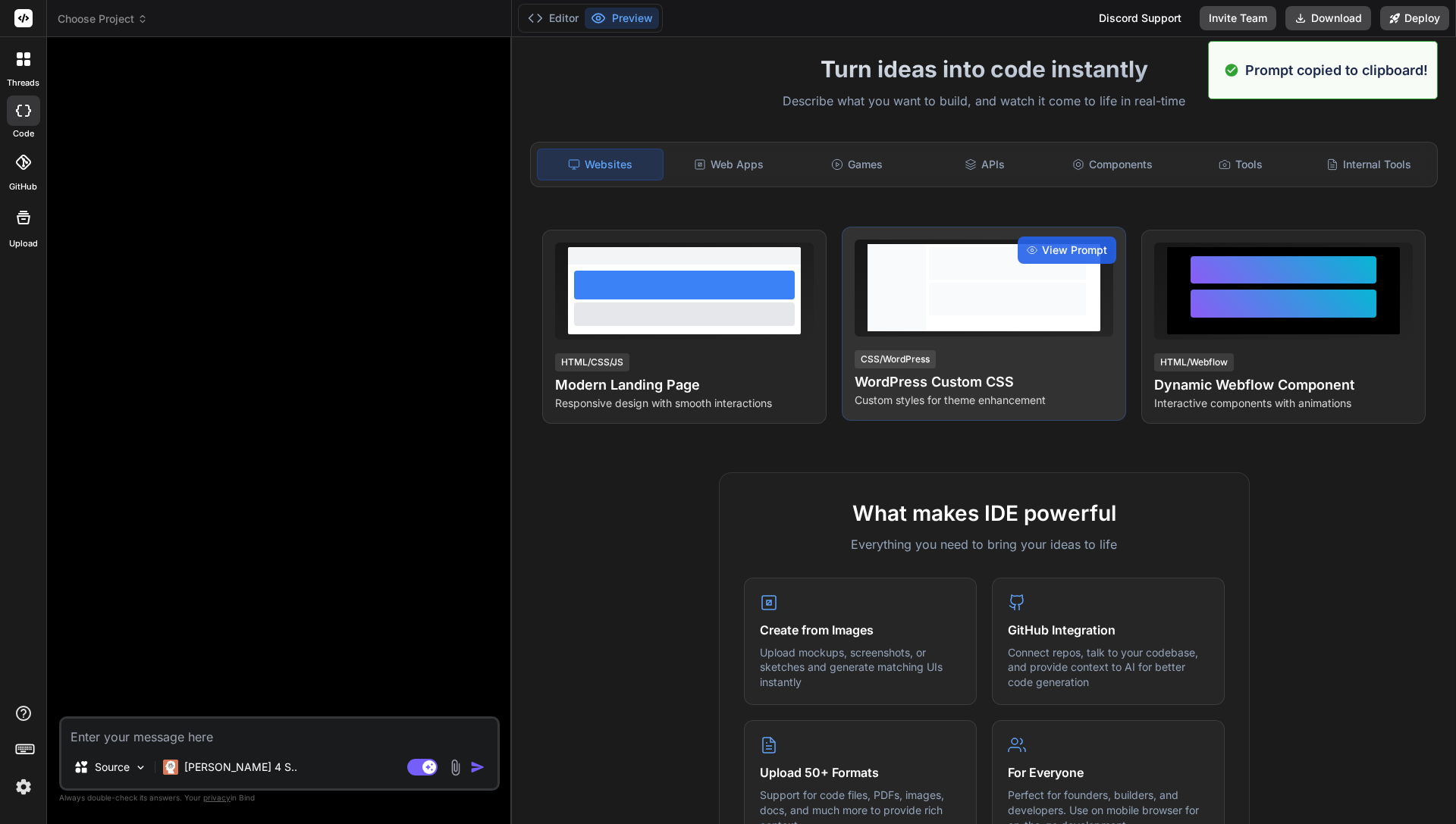
scroll to position [0, 0]
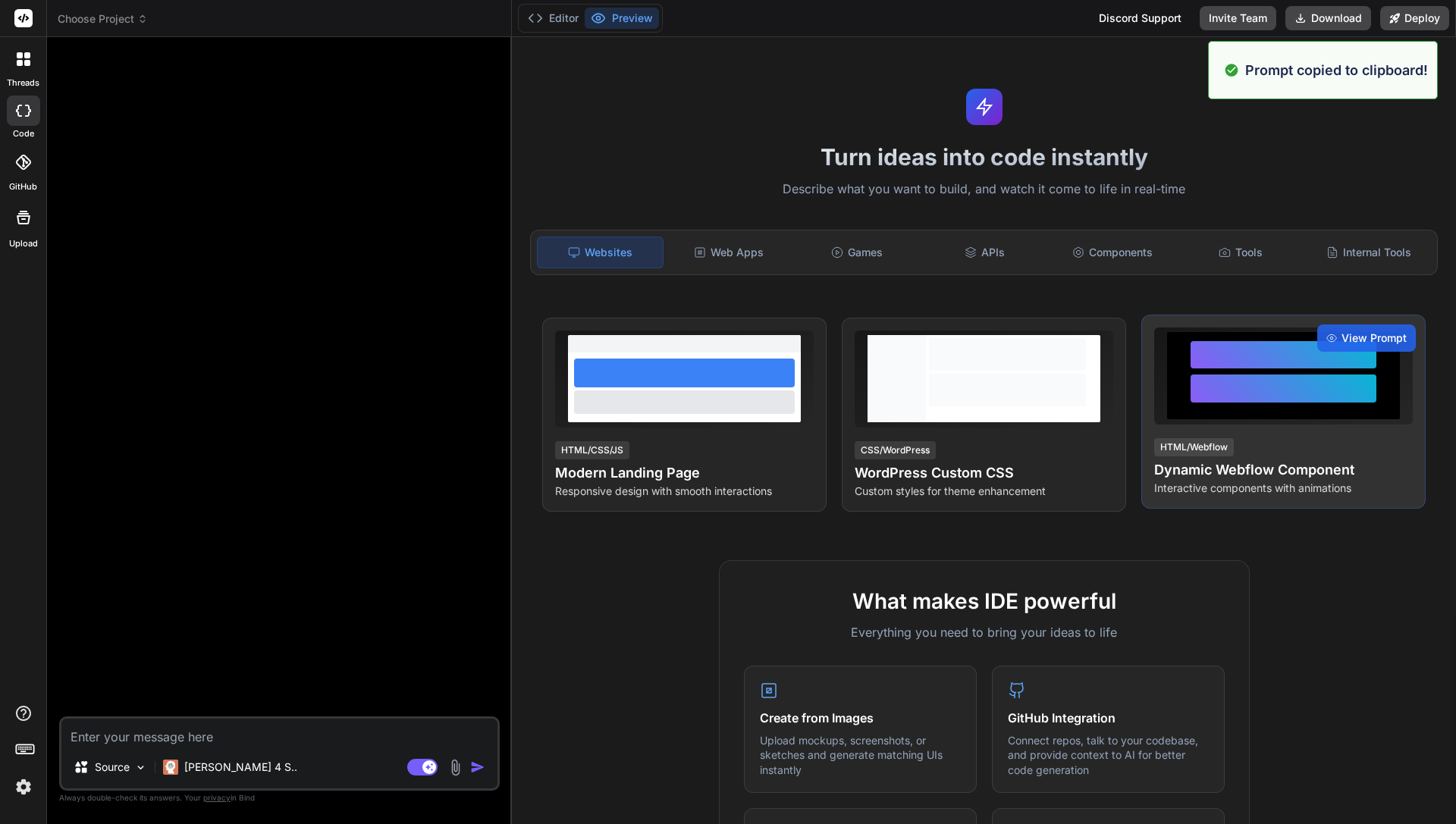
click at [1323, 413] on div at bounding box center [1284, 375] width 233 height 87
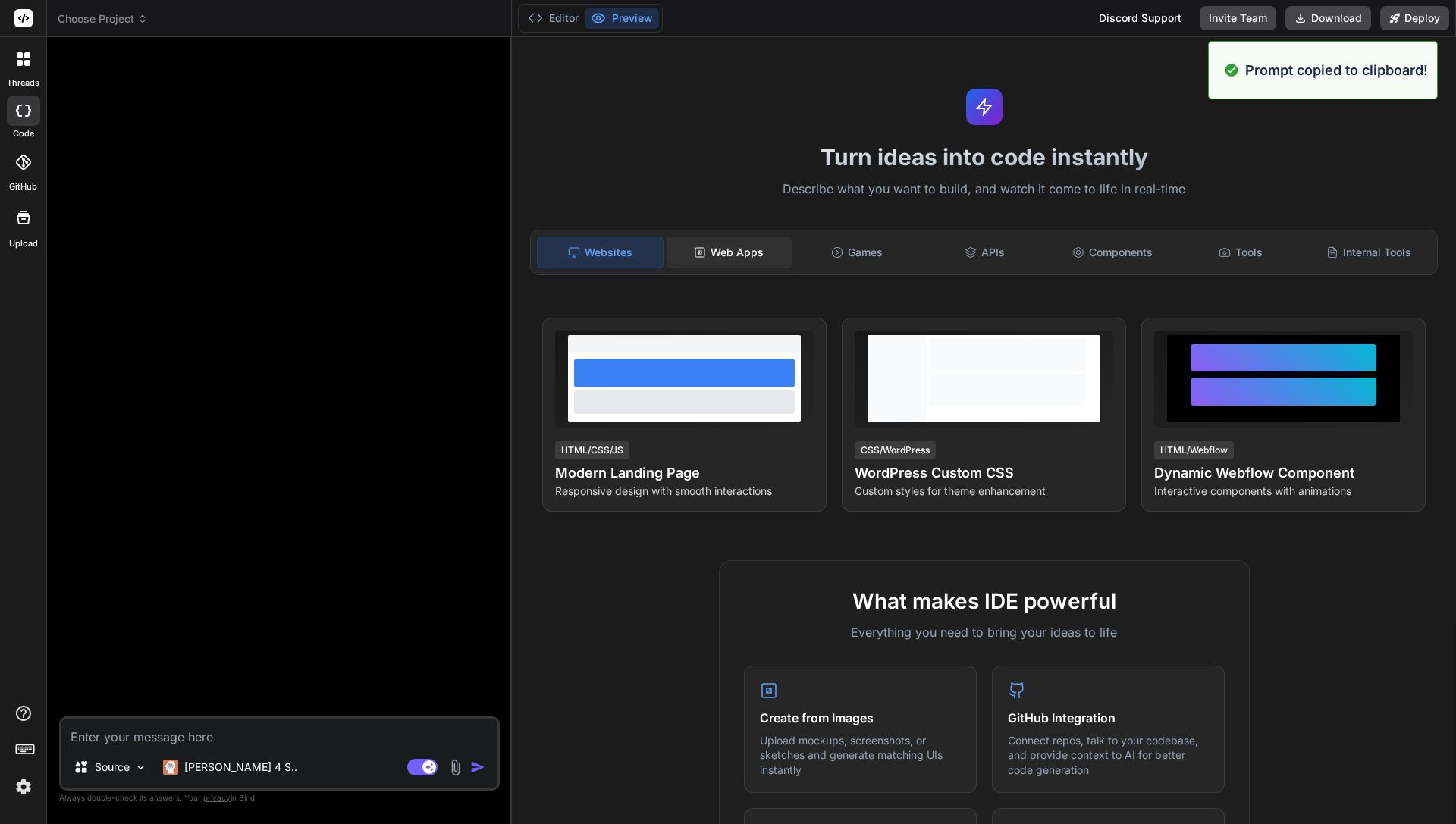
click at [702, 259] on div "Web Apps" at bounding box center [729, 252] width 125 height 32
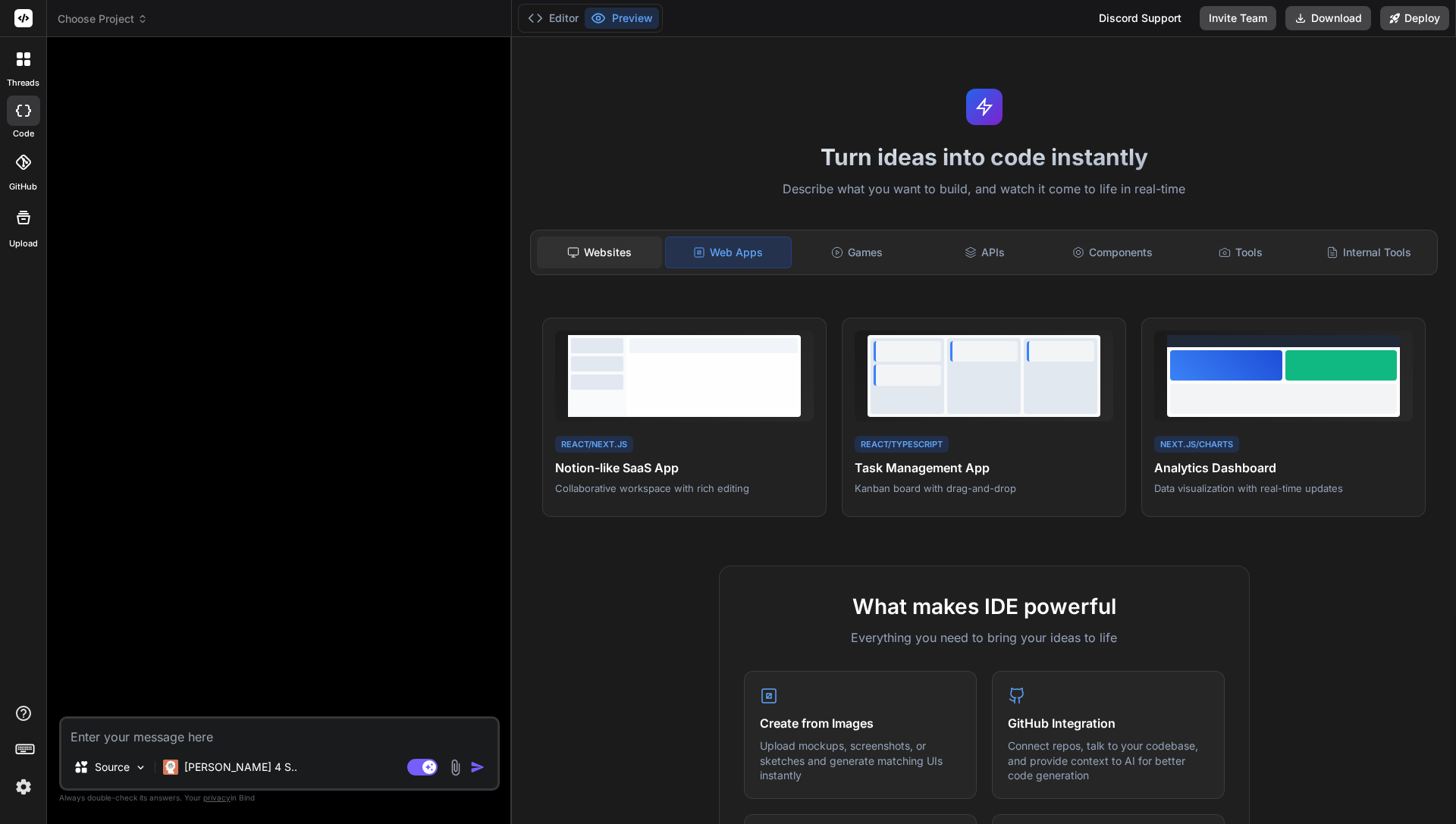
click at [611, 262] on div "Websites" at bounding box center [600, 252] width 125 height 32
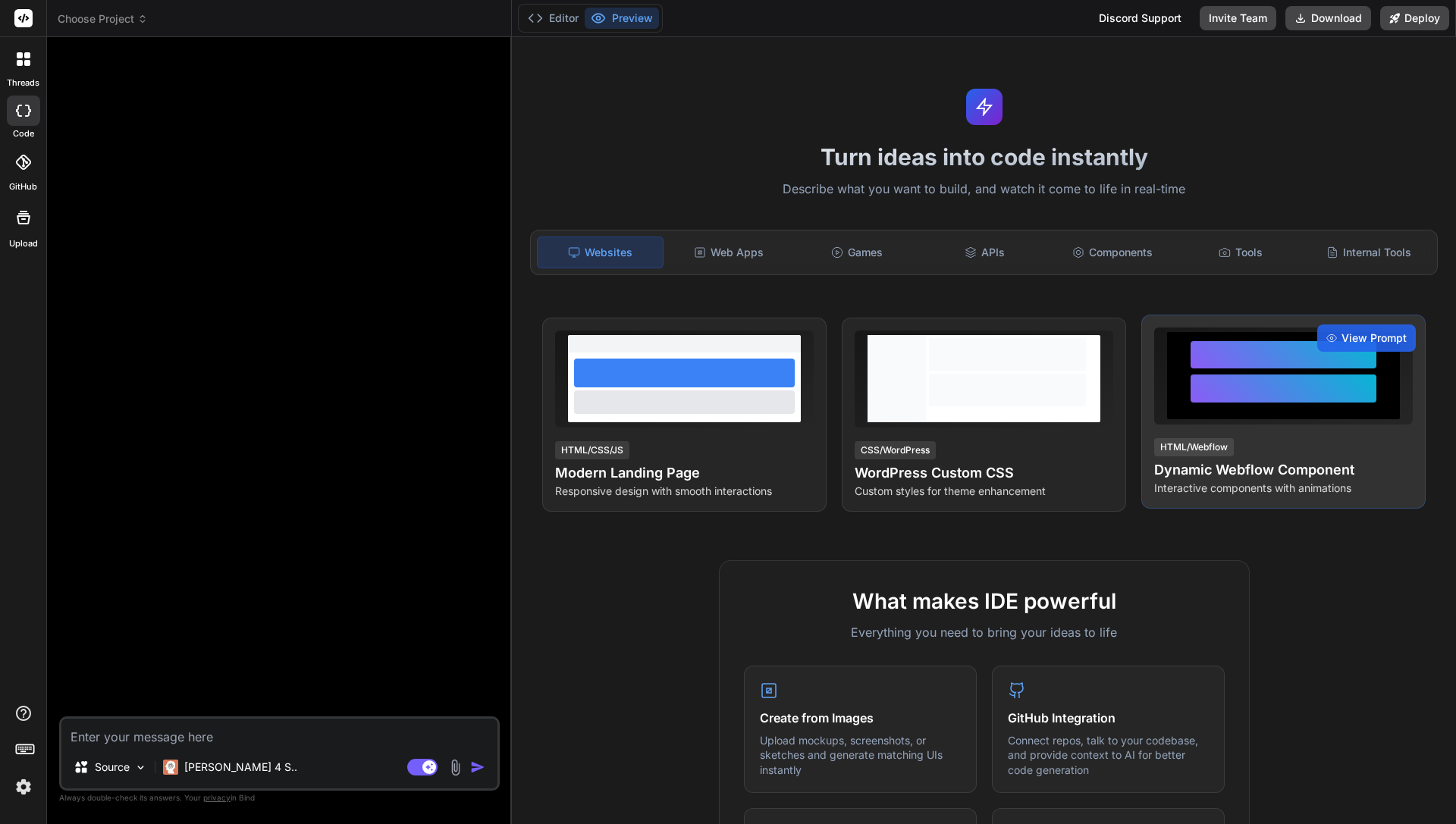
click at [1313, 422] on div at bounding box center [1284, 376] width 258 height 97
click at [1369, 339] on span "View Prompt" at bounding box center [1374, 339] width 65 height 15
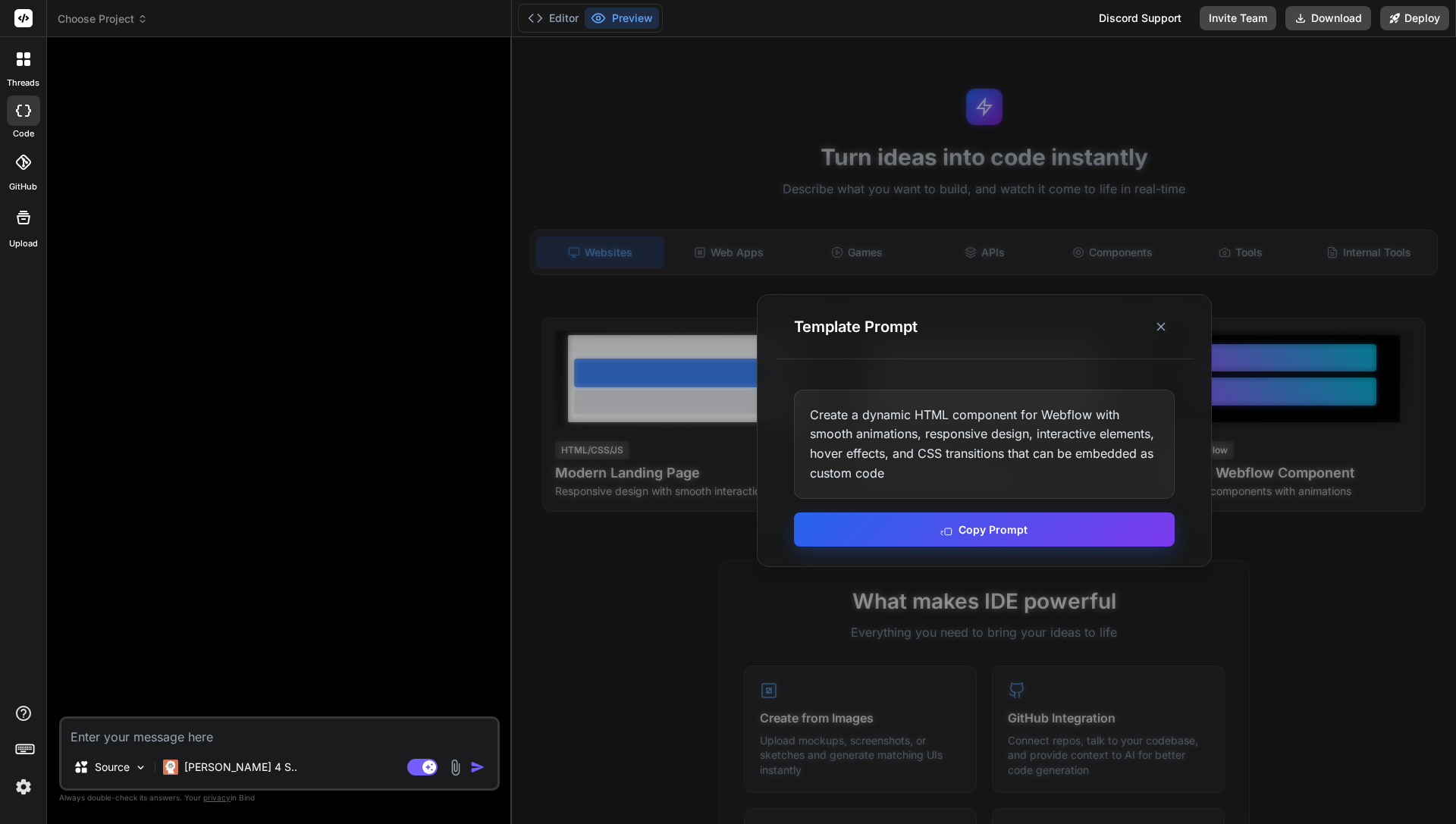
click at [1011, 530] on button "Copy Prompt" at bounding box center [984, 529] width 381 height 34
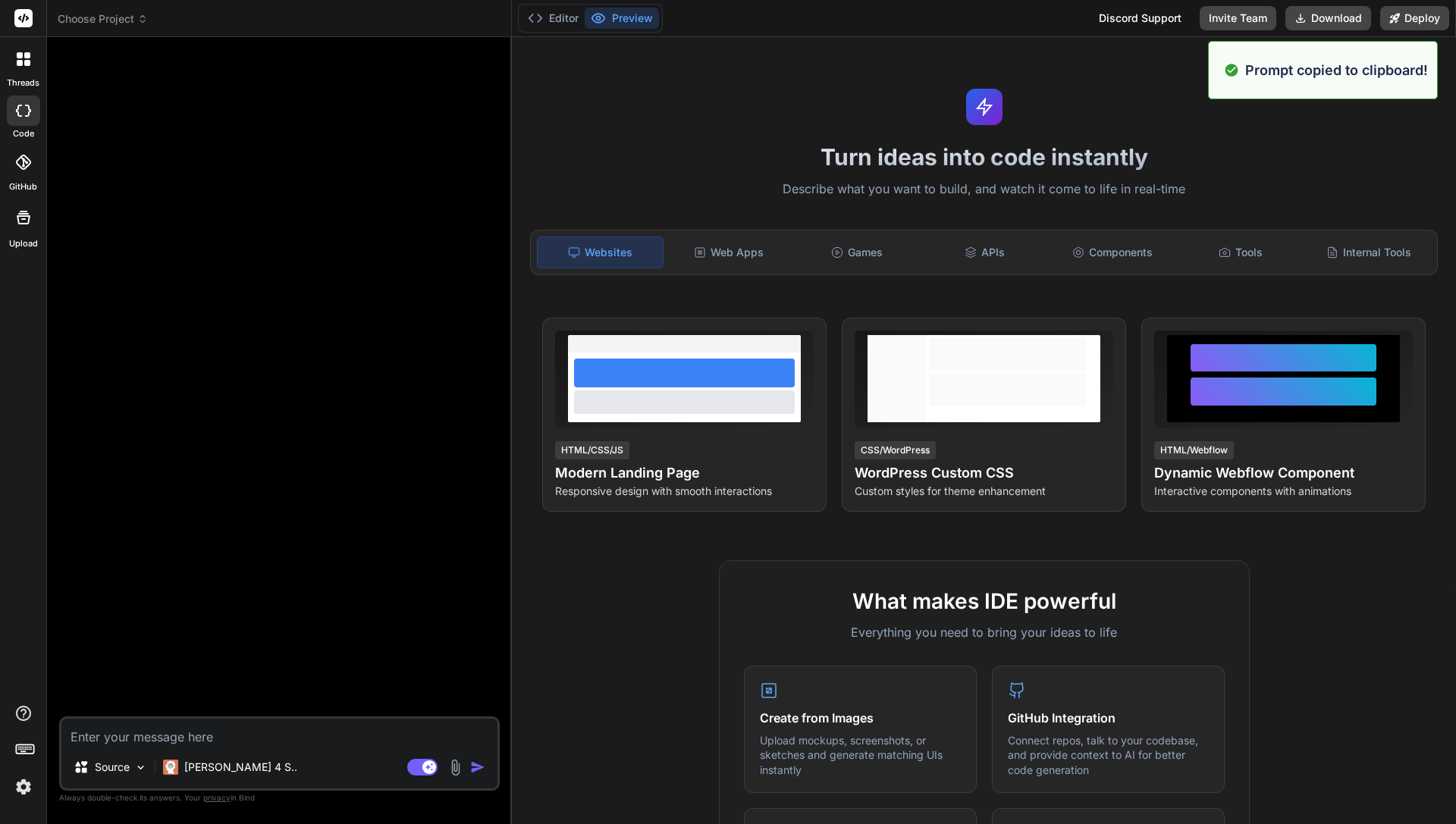
click at [388, 610] on div at bounding box center [281, 382] width 437 height 667
click at [321, 730] on textarea at bounding box center [280, 732] width 436 height 27
paste textarea "Create a dynamic HTML component for Webflow with smooth animations, responsive …"
type textarea "Create a dynamic HTML component for Webflow with smooth animations, responsive …"
type textarea "x"
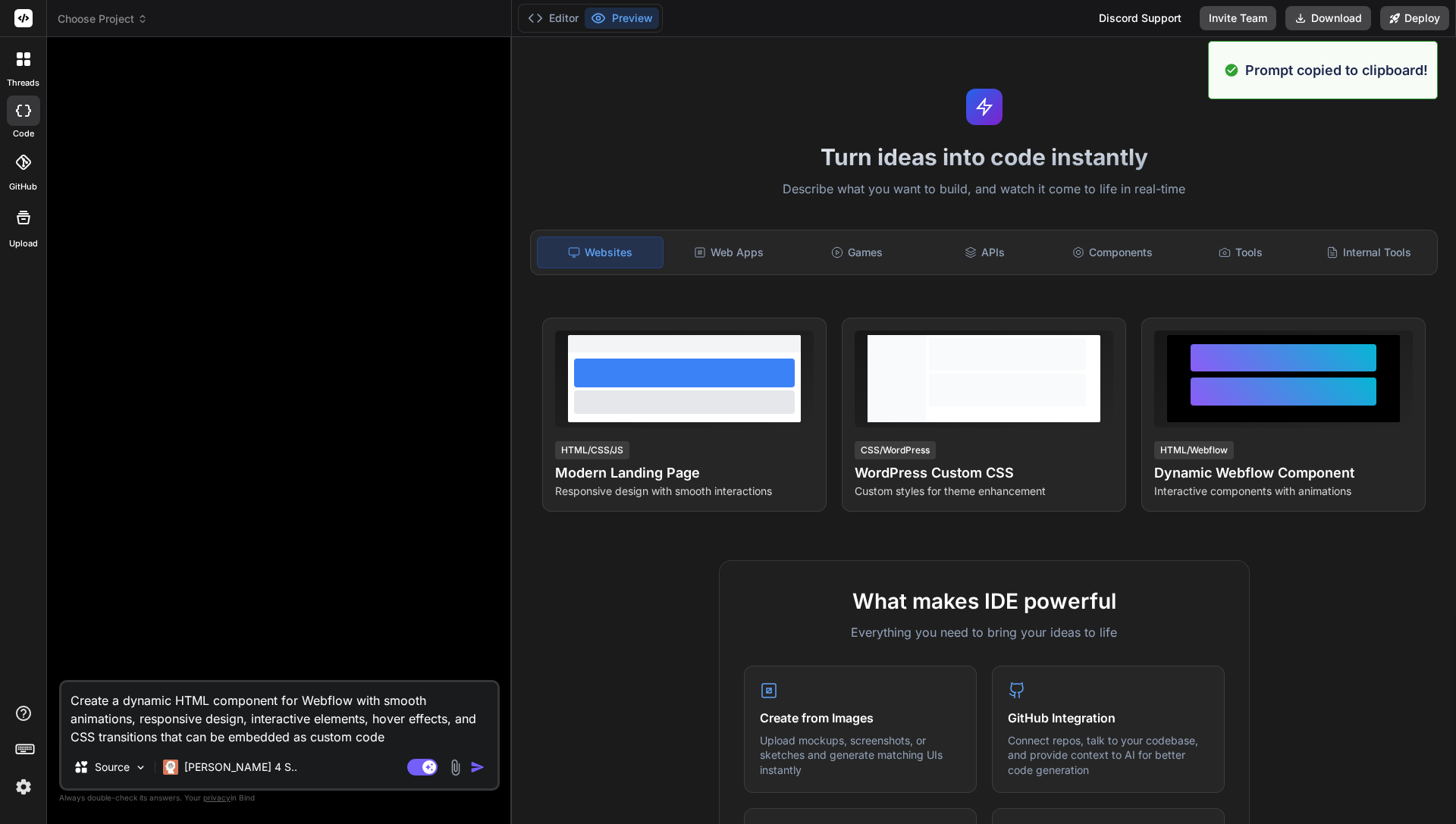
type textarea "Create a dynamic HTML component for Webflow with smooth animations, responsive …"
click at [480, 770] on img "button" at bounding box center [478, 767] width 15 height 15
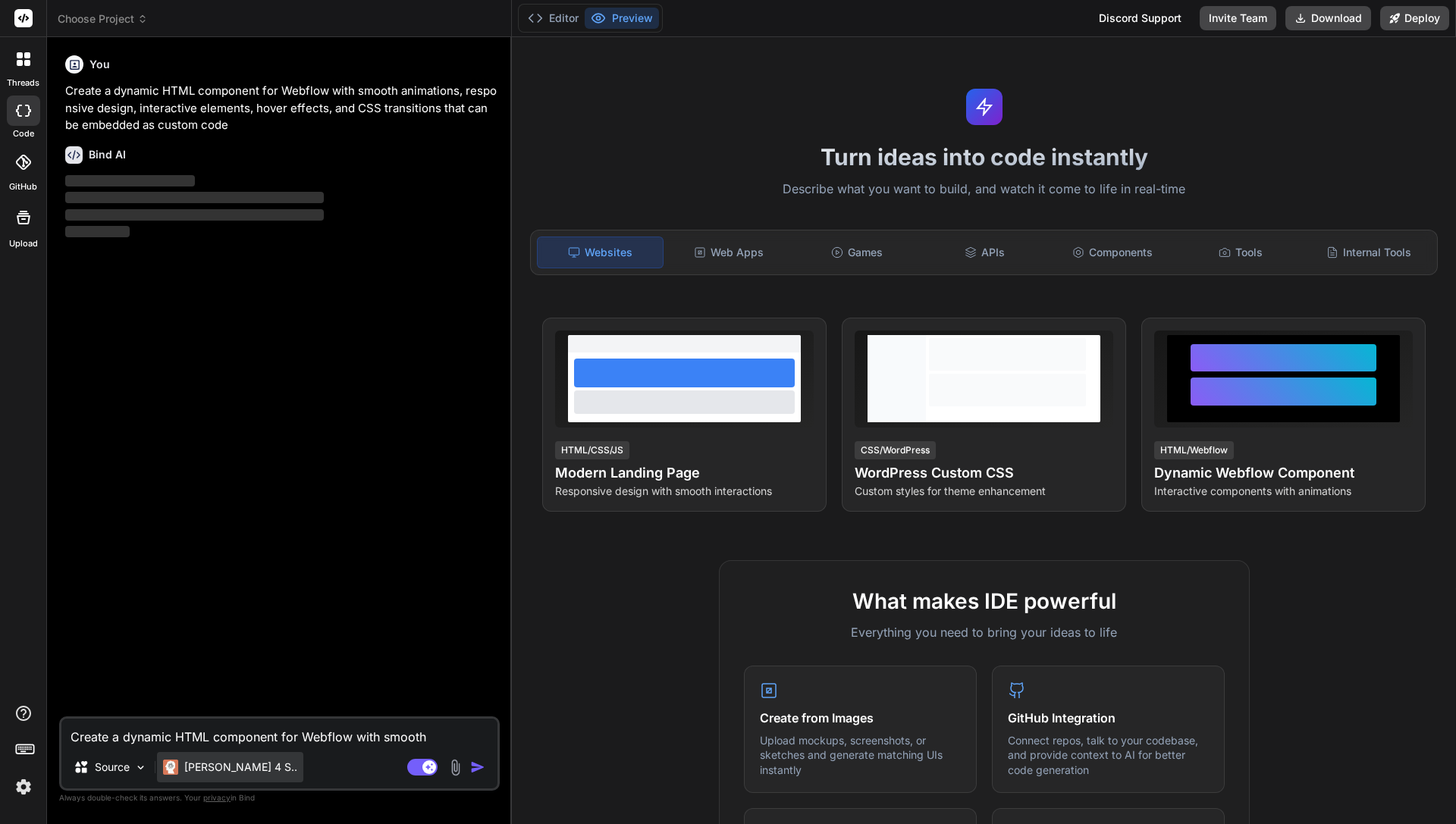
click at [231, 765] on p "[PERSON_NAME] 4 S.." at bounding box center [241, 767] width 113 height 15
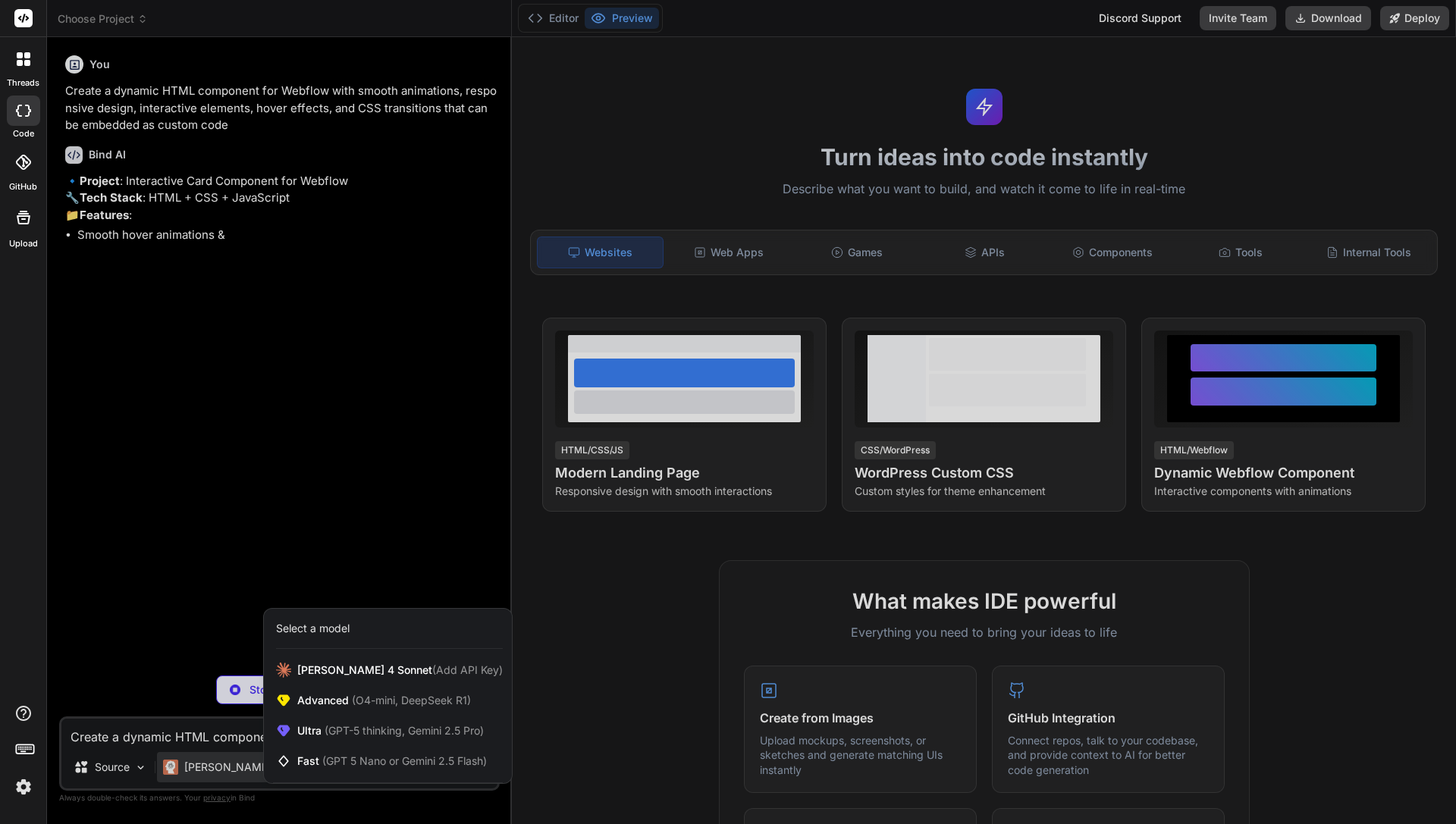
click at [259, 508] on div at bounding box center [728, 412] width 1456 height 824
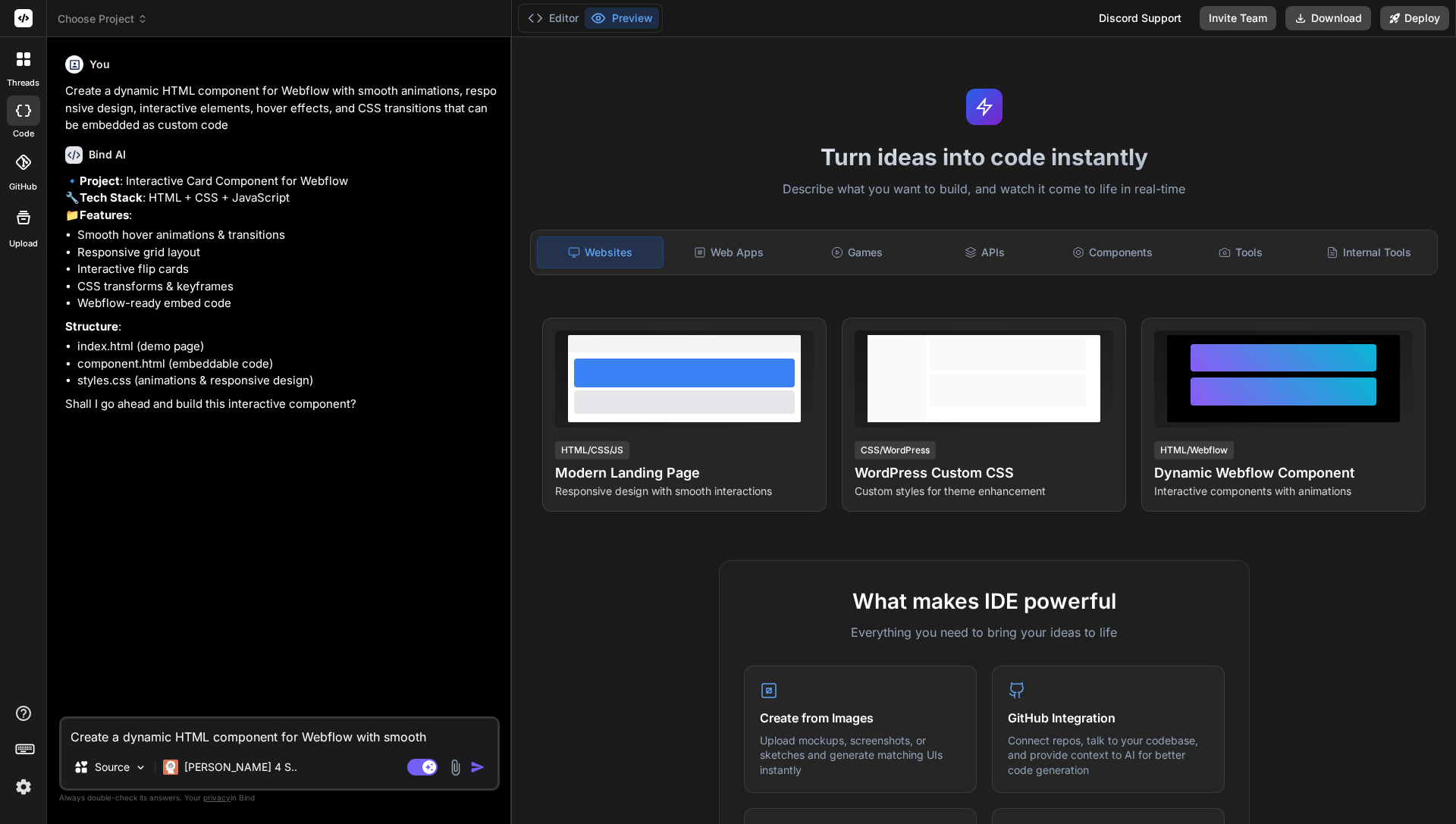
type textarea "x"
click at [82, 20] on span "Choose Project" at bounding box center [102, 19] width 90 height 15
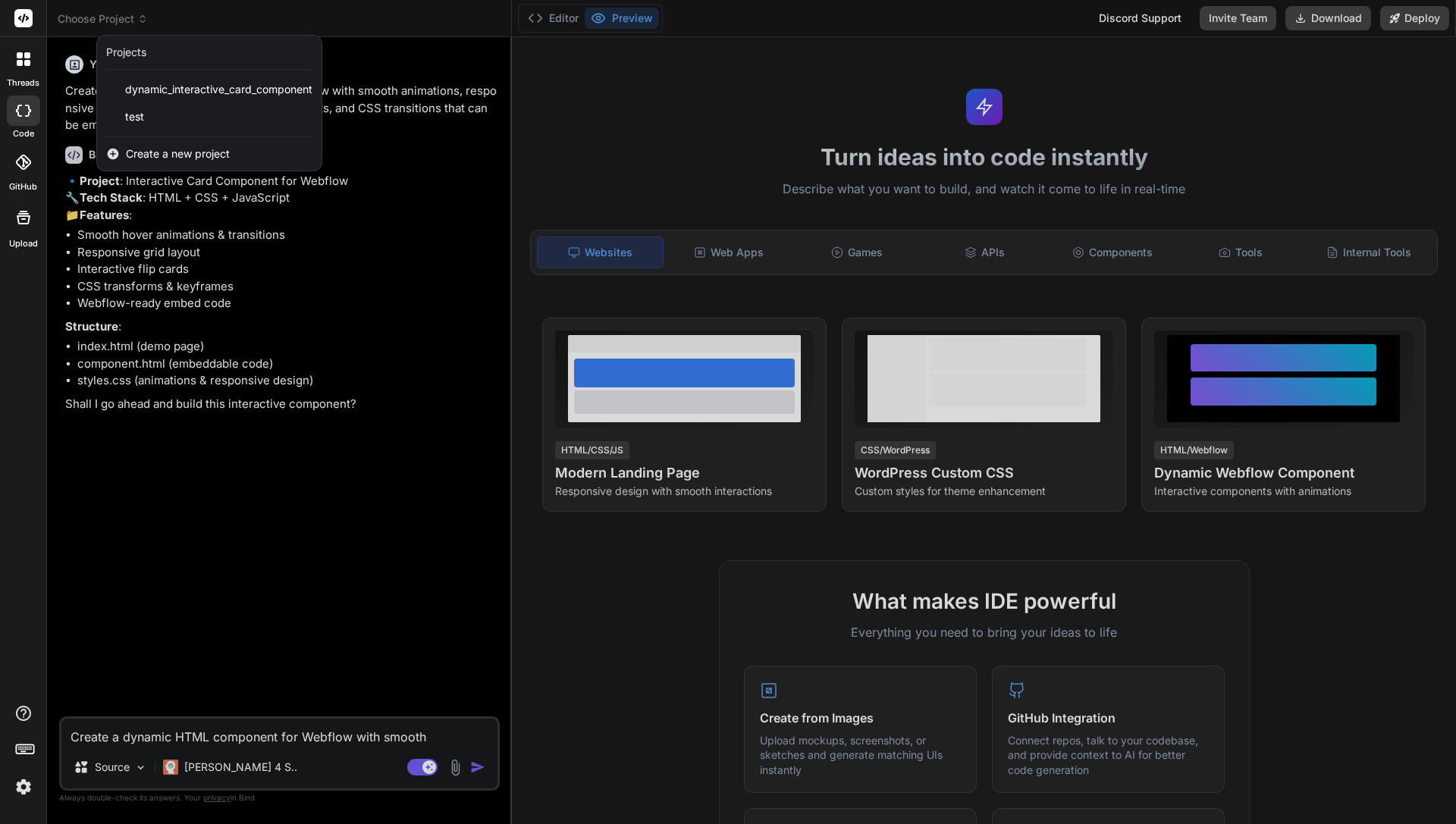
click at [591, 106] on div at bounding box center [728, 412] width 1456 height 824
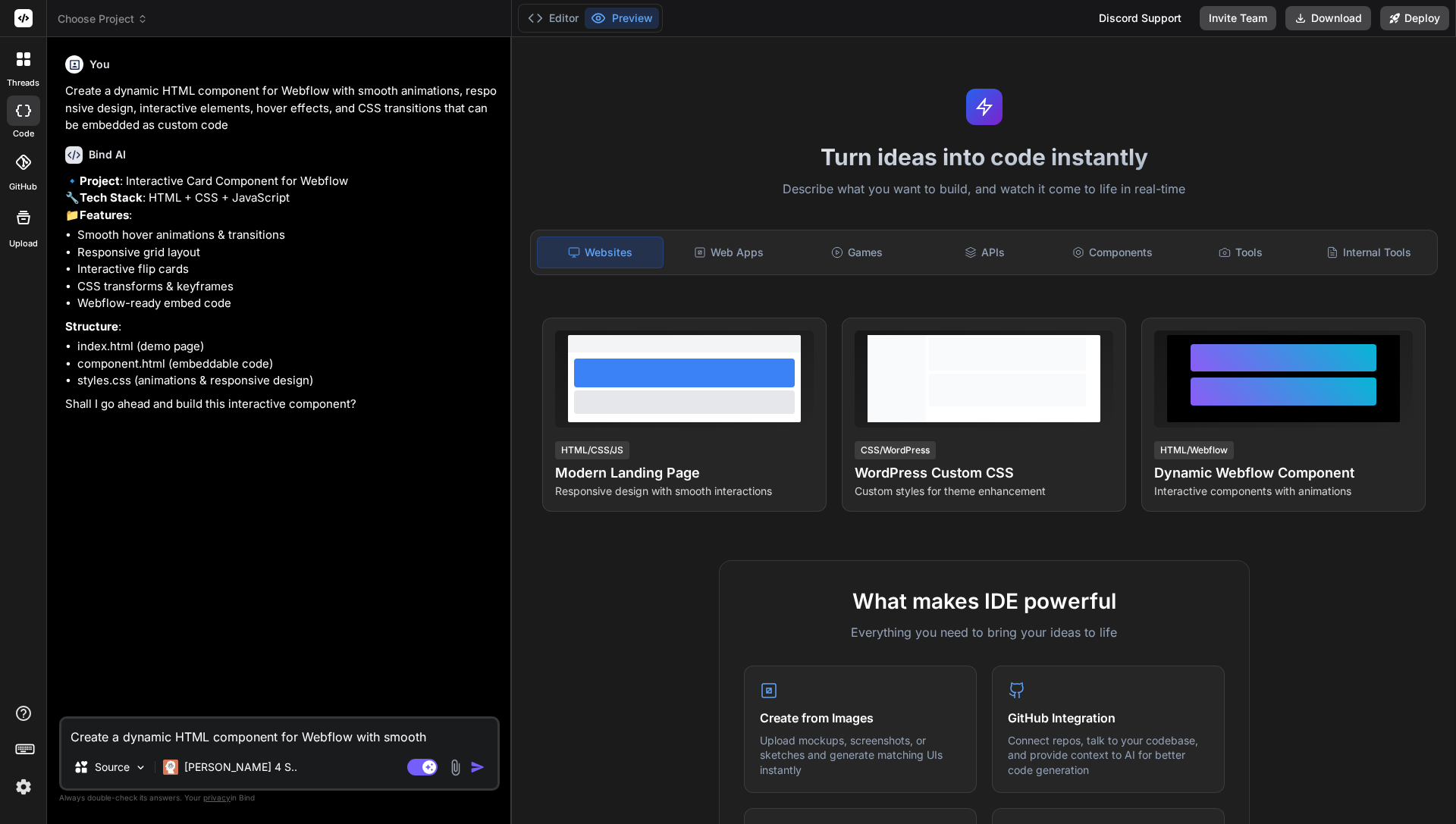
click at [120, 732] on textarea "Create a dynamic HTML component for Webflow with smooth animations, responsive …" at bounding box center [280, 732] width 436 height 27
type textarea "o"
type textarea "x"
type textarea "ok"
type textarea "x"
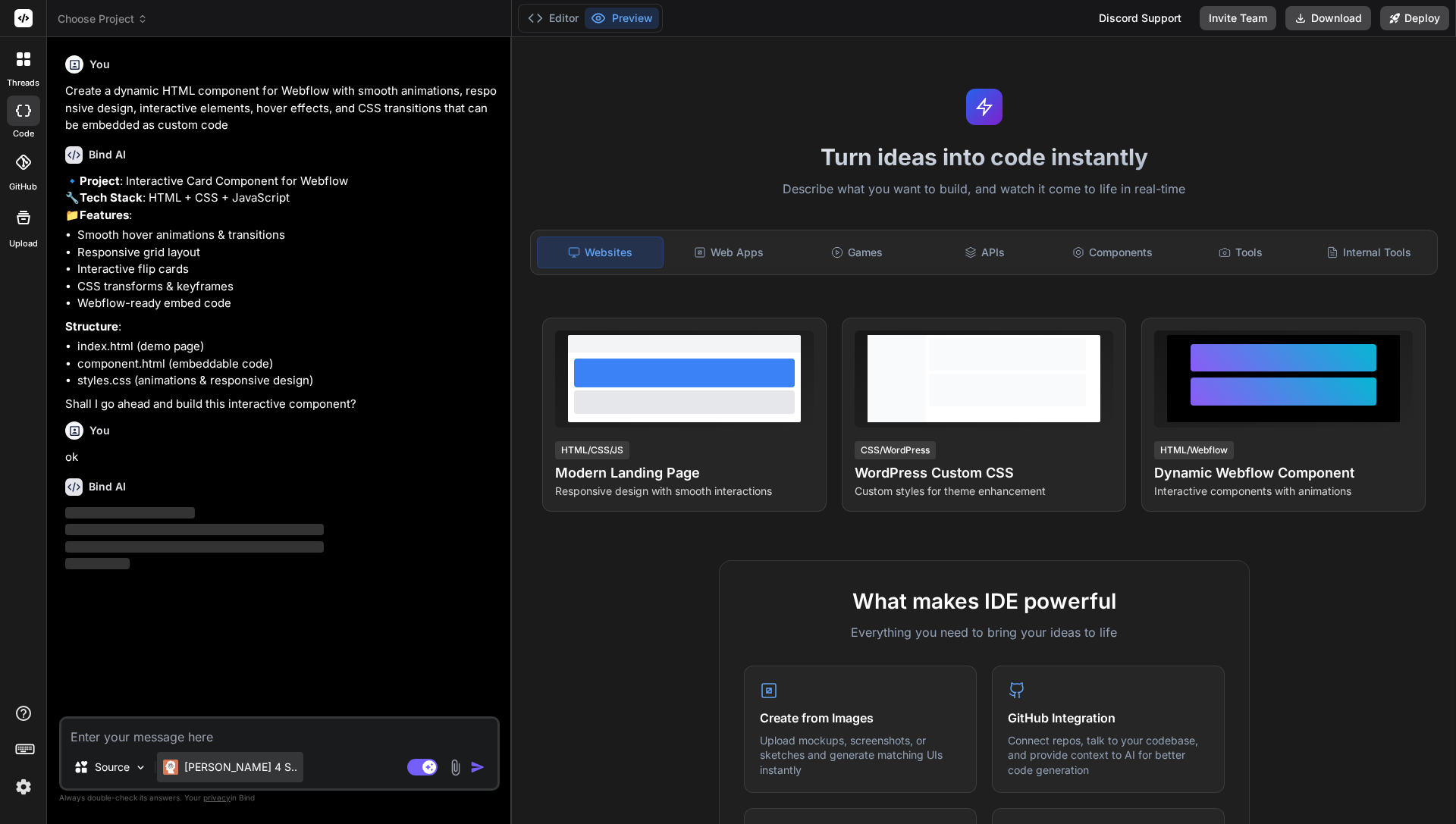
click at [211, 766] on p "[PERSON_NAME] 4 S.." at bounding box center [241, 767] width 113 height 15
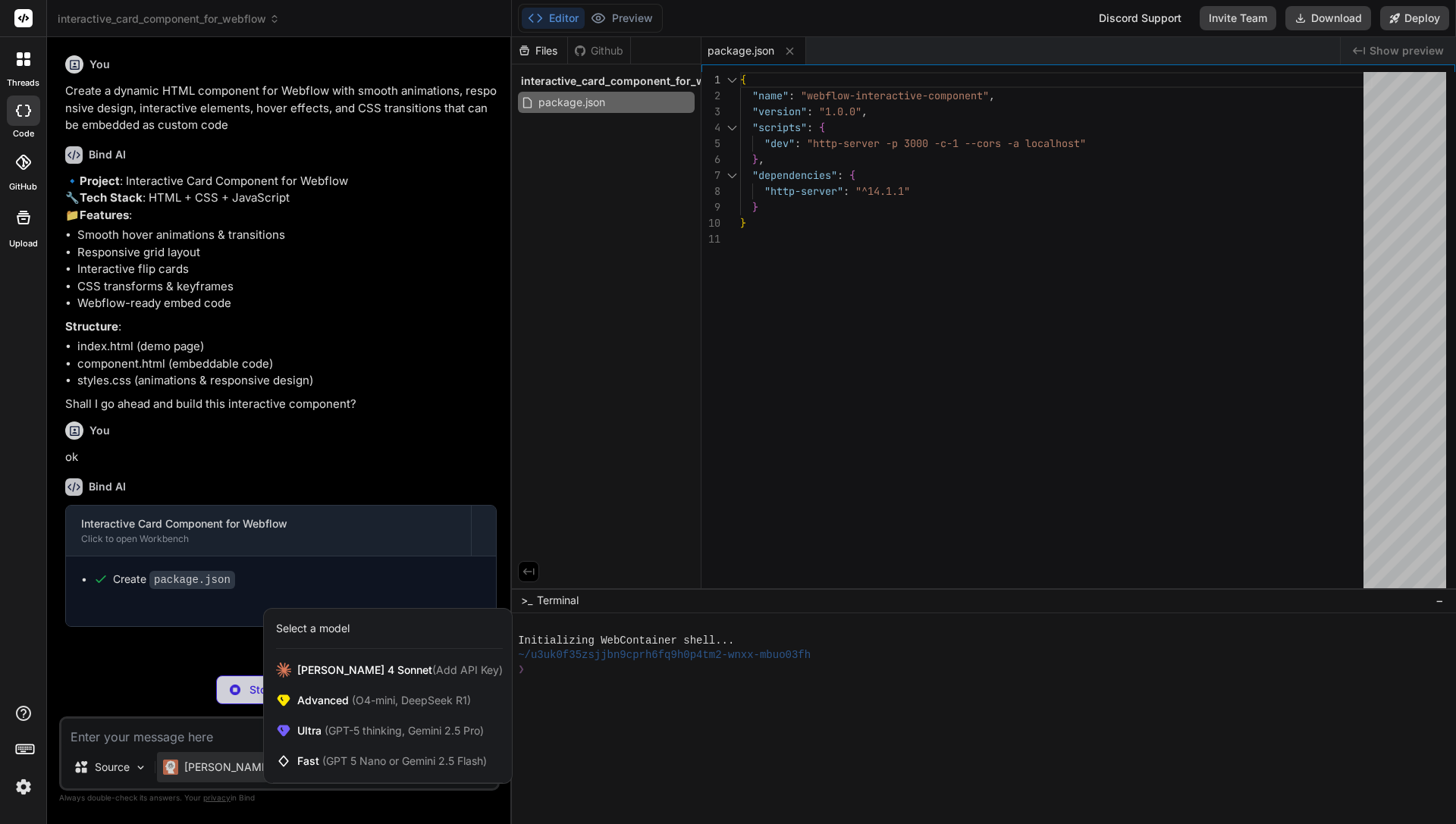
click at [692, 346] on div at bounding box center [728, 412] width 1456 height 824
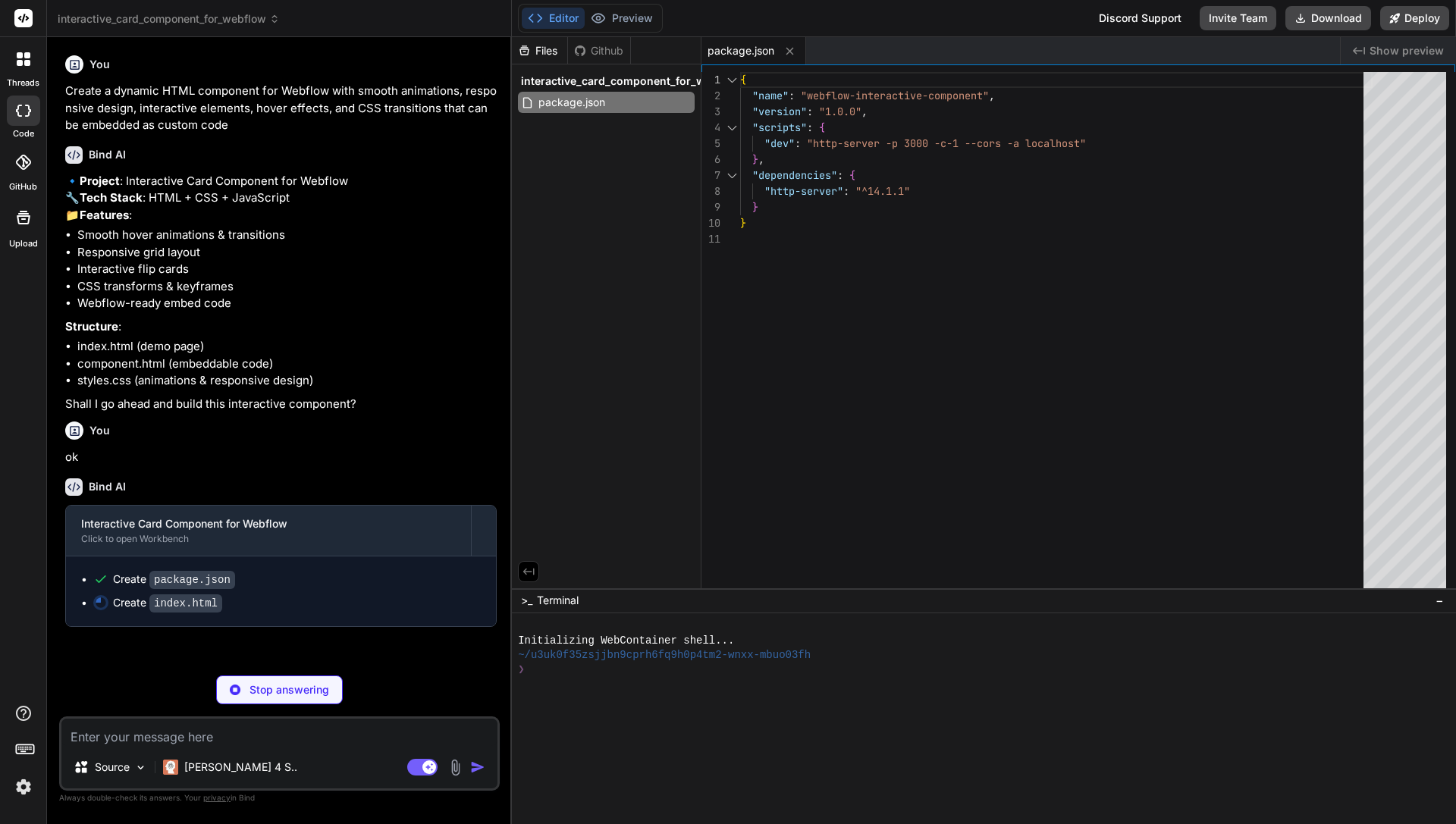
type textarea "x"
type textarea "</div> <script src="script.js"></script> </body> </html>"
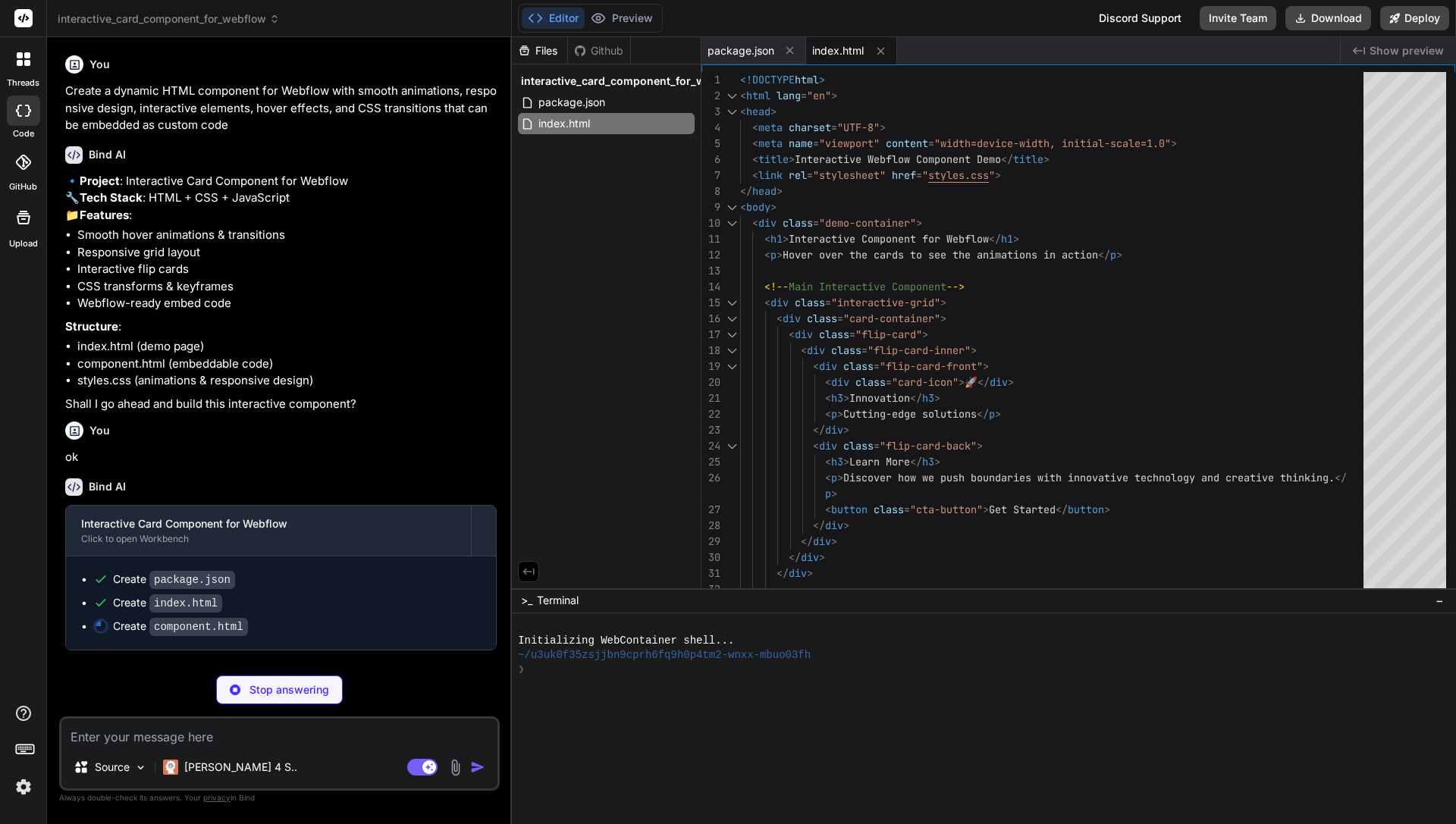
scroll to position [19, 0]
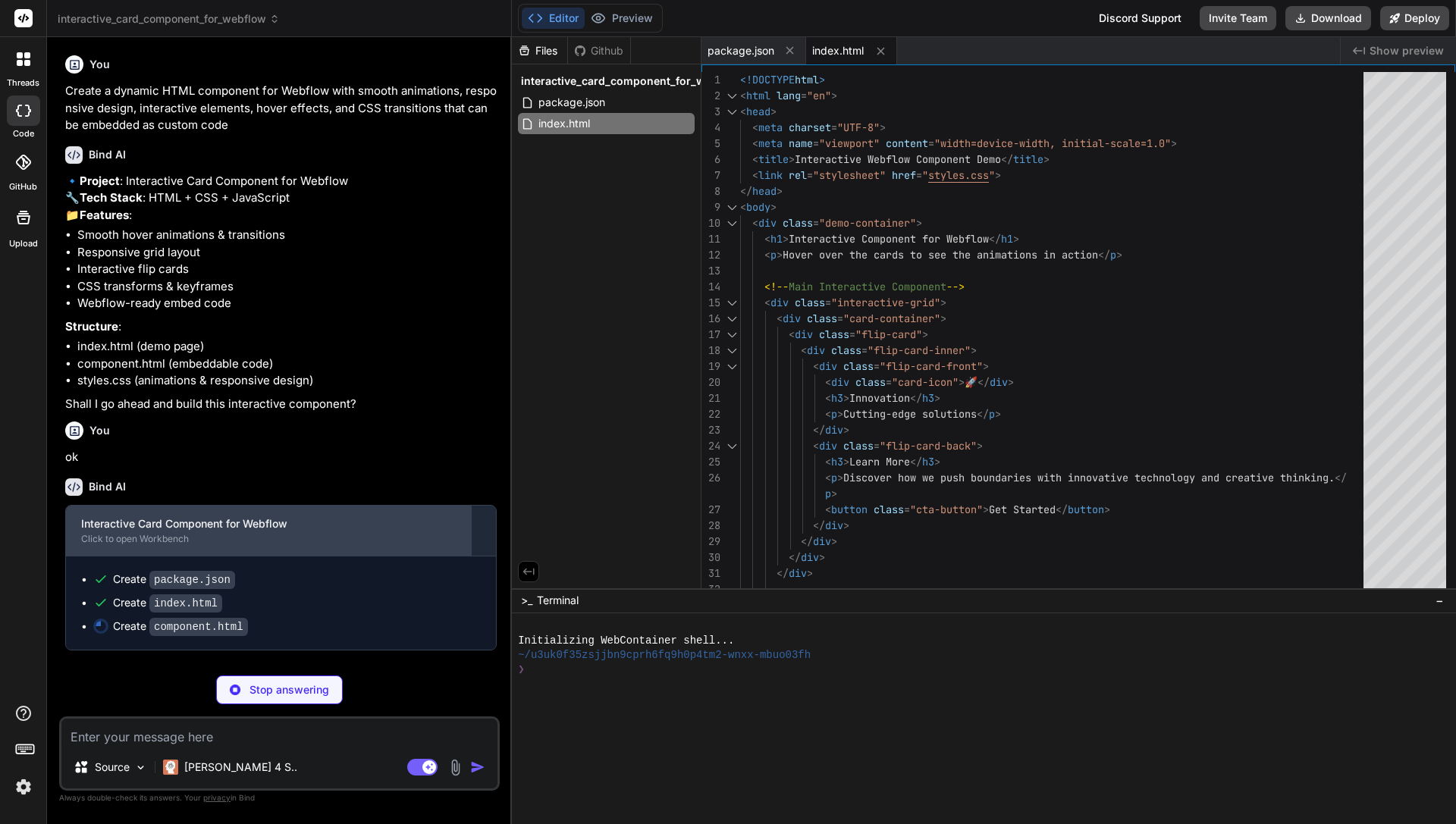
type textarea "x"
type textarea "ripple.remove(); }, 600); // You can add your custom action here console.log('B…"
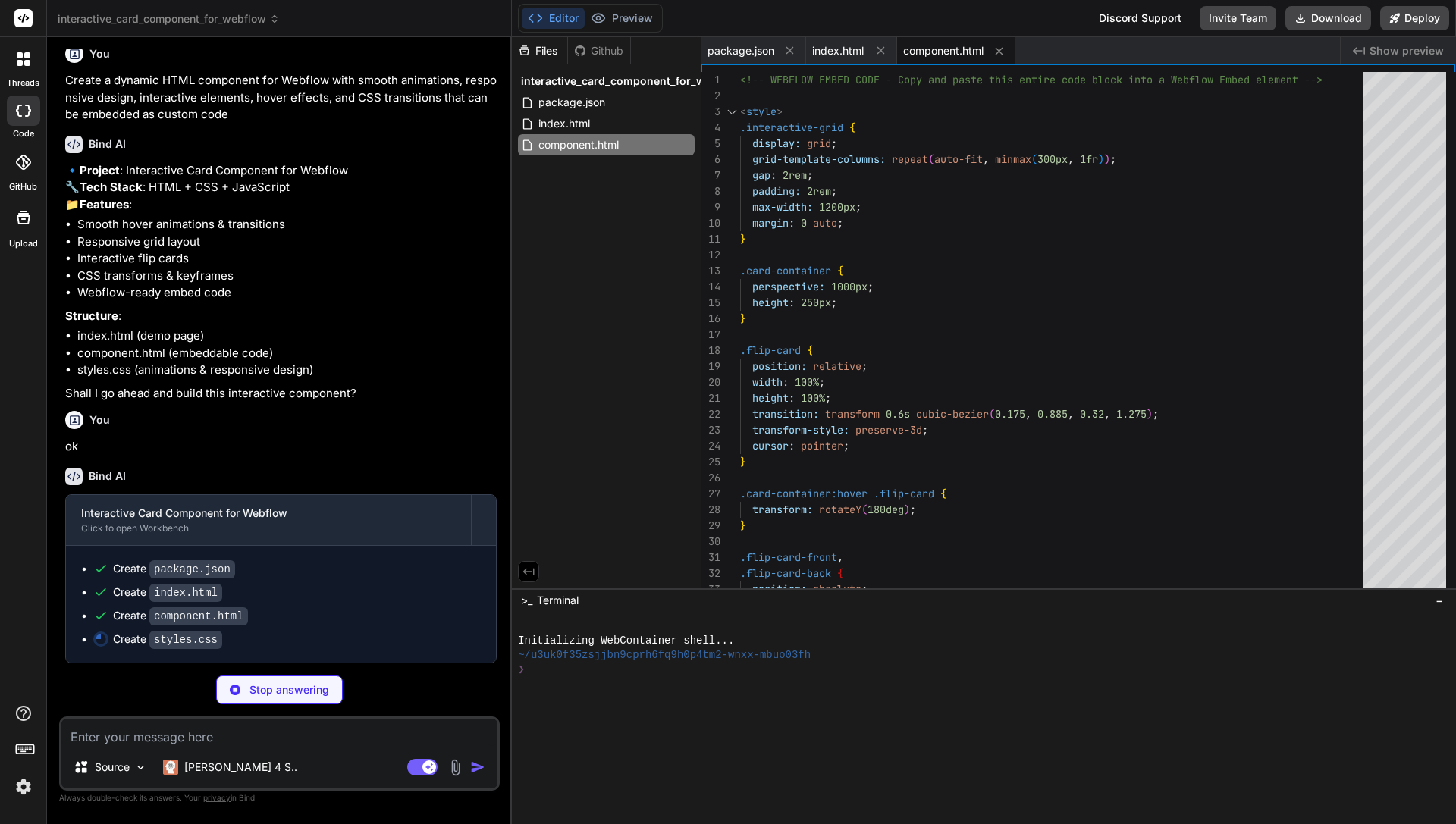
type textarea "x"
type textarea ".cta-button { padding: 10px 20px; font-size: 0.9rem; } .float-element { font-si…"
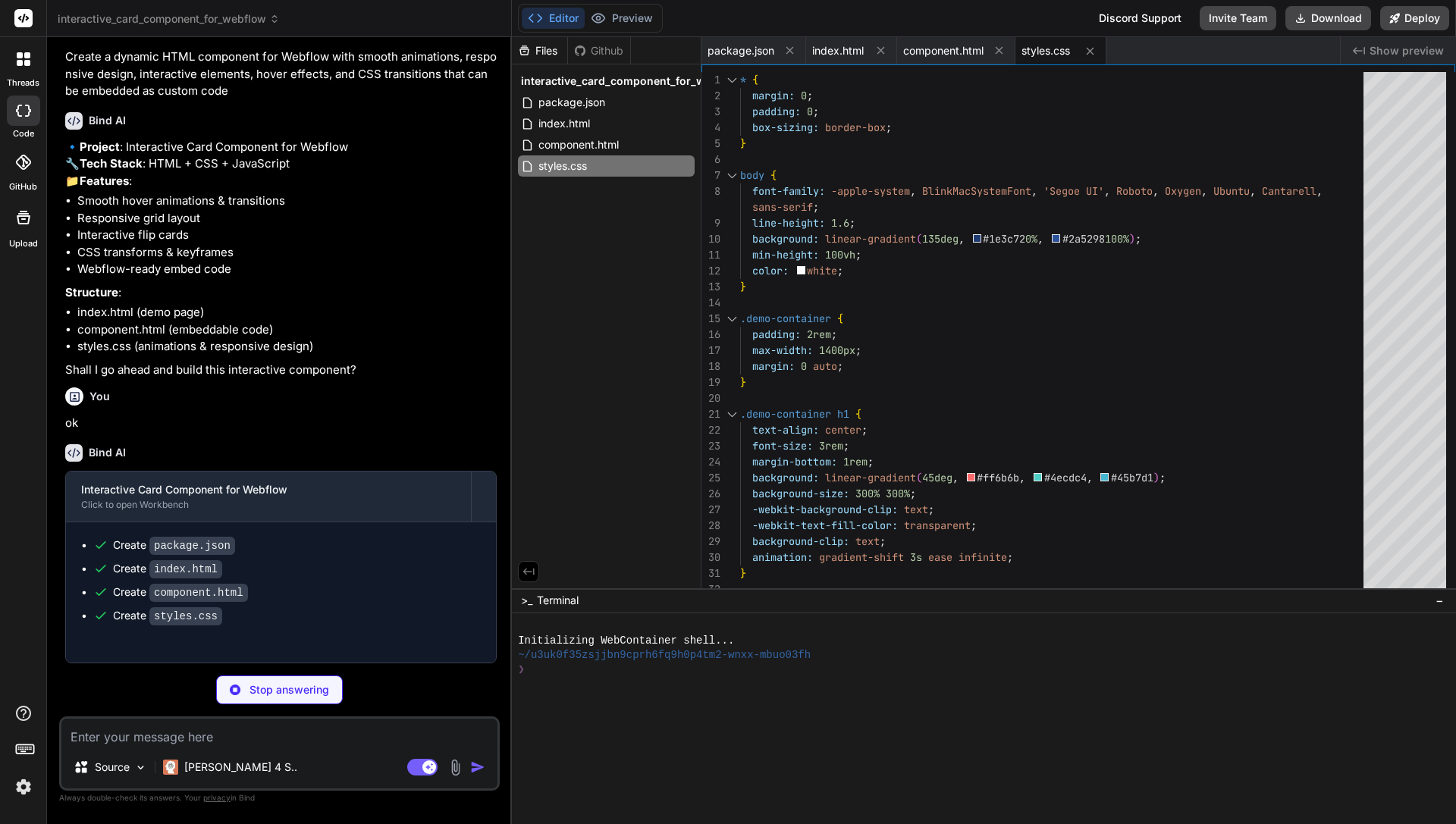
scroll to position [66, 0]
type textarea "x"
type textarea ".dynamic-float { animation: float 6s ease-in-out infinite !important; } `; docu…"
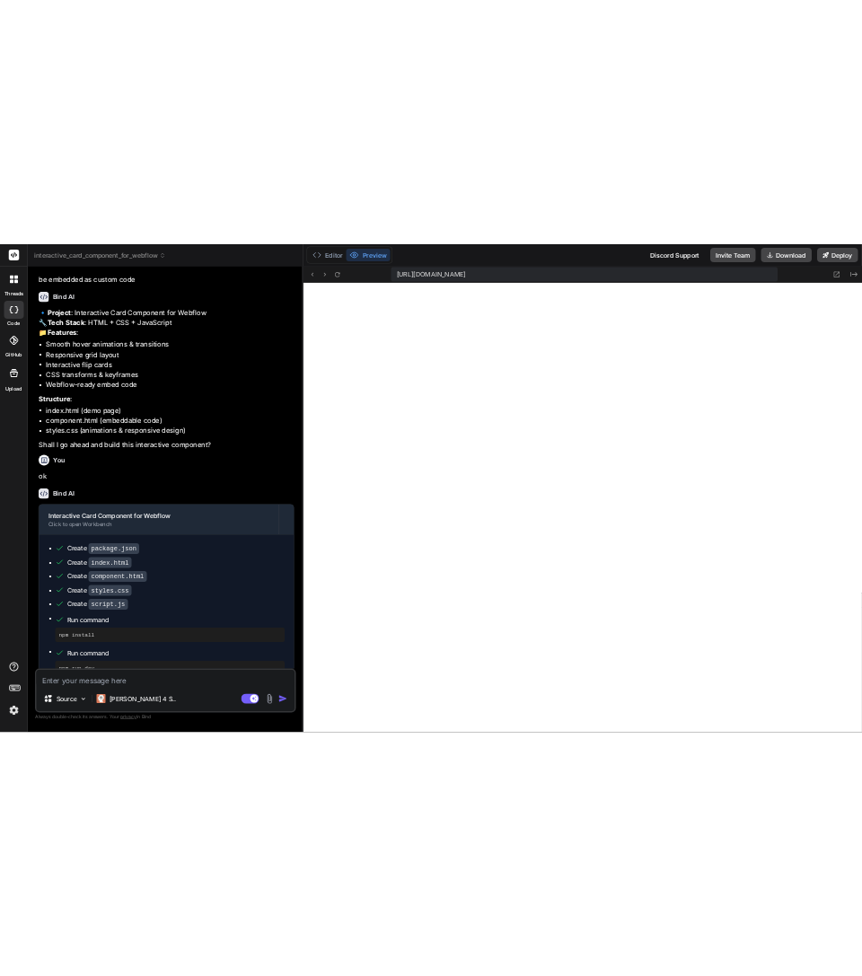
scroll to position [582, 0]
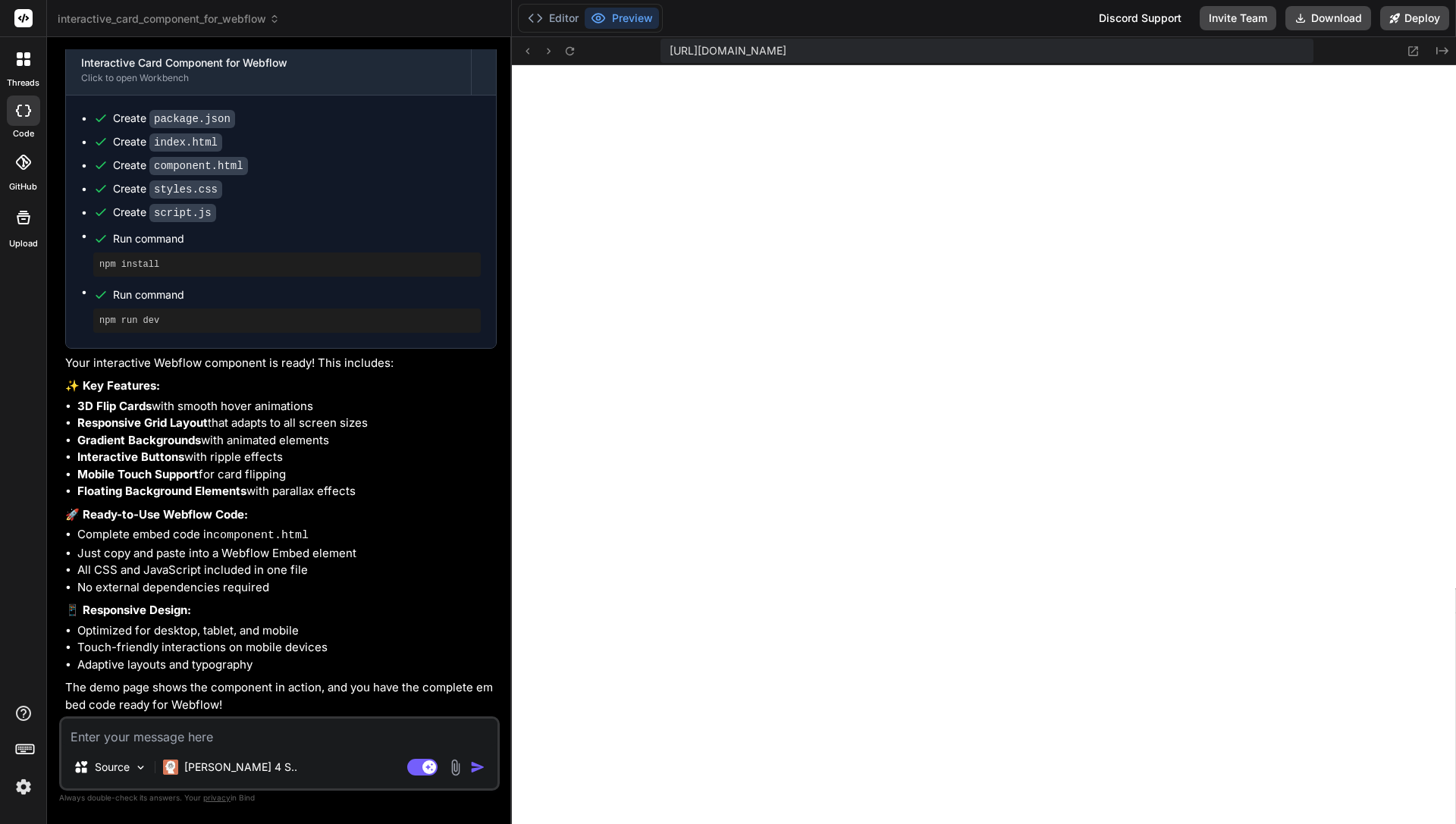
type textarea "x"
type textarea "ease-in-out infinite !important; } `; document.head.appendChild(style);"
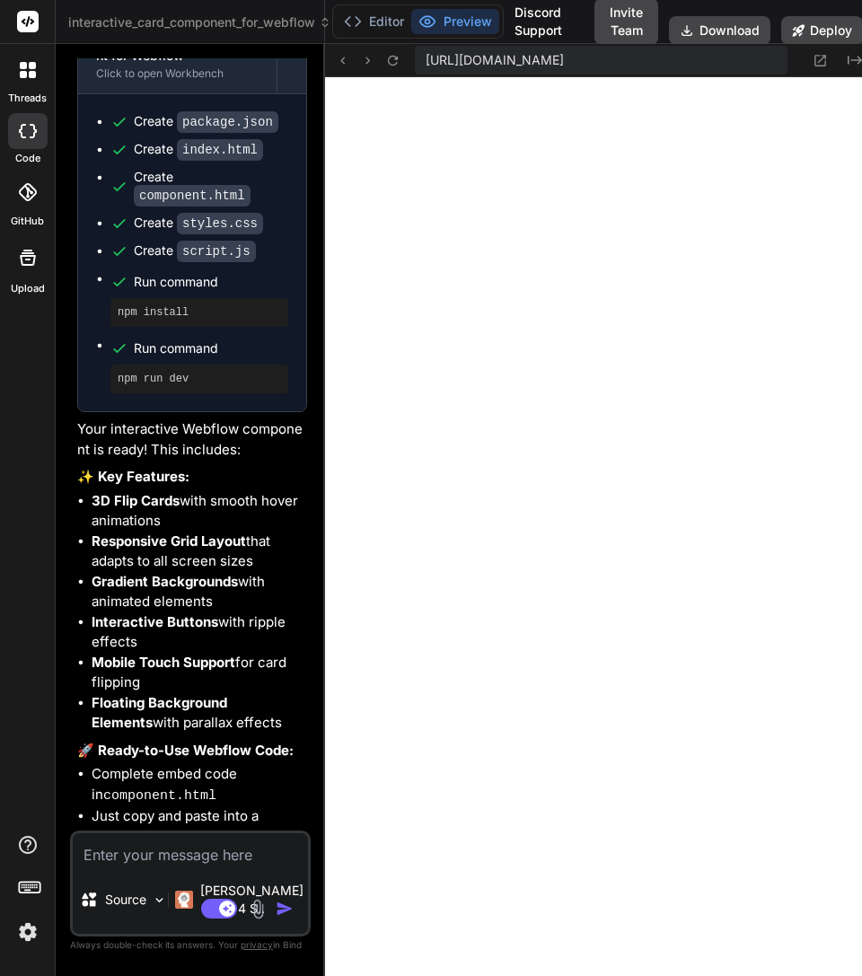
type textarea "x"
type textarea ".dynamic-float { animation: float 6s ease-in-out infinite !important; } `; docu…"
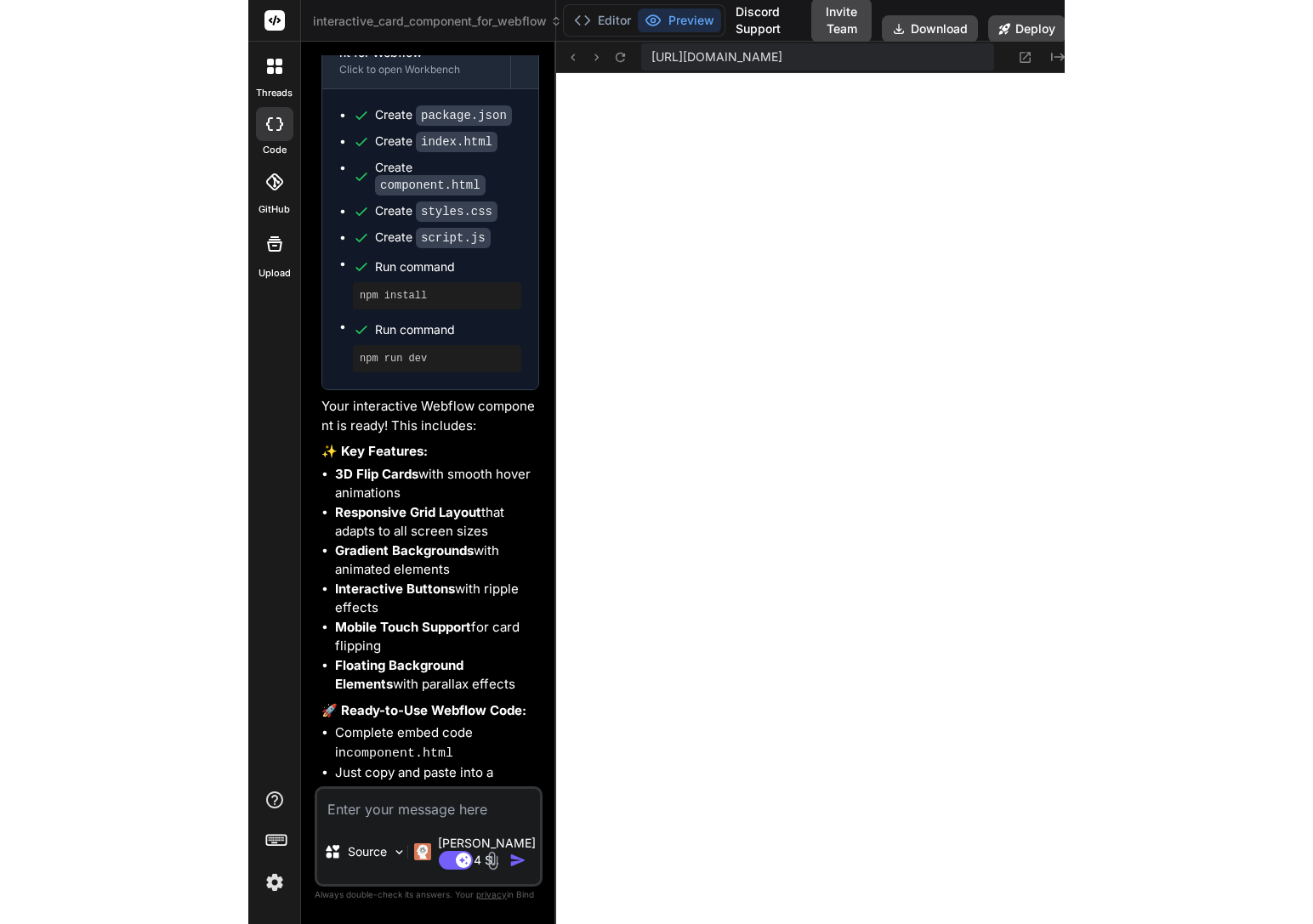
scroll to position [710, 0]
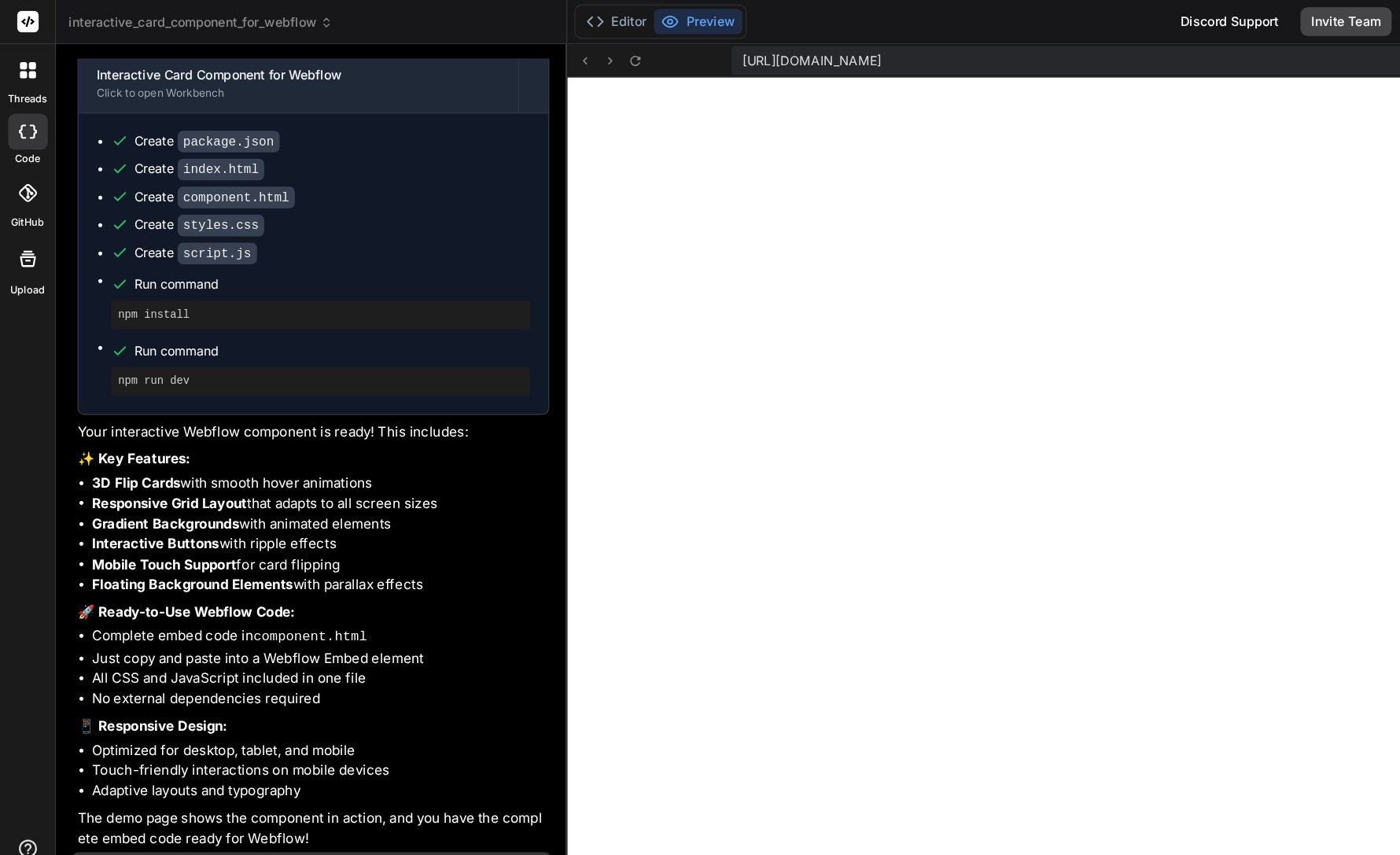
type textarea "x"
type textarea "animation: pulse 1s ease-in-out; } .dynamic-float { animation: float 6s ease-in…"
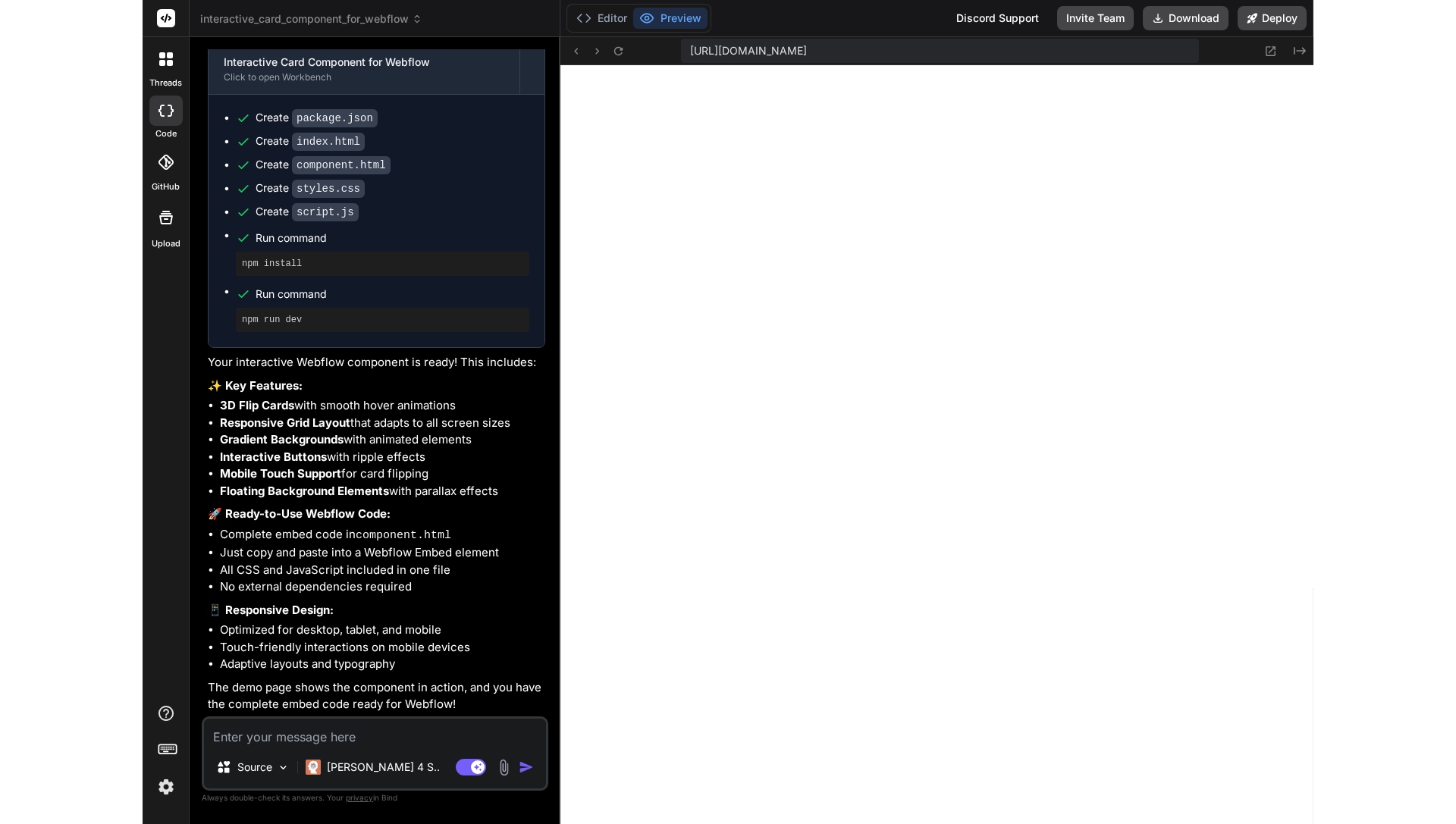
scroll to position [509, 0]
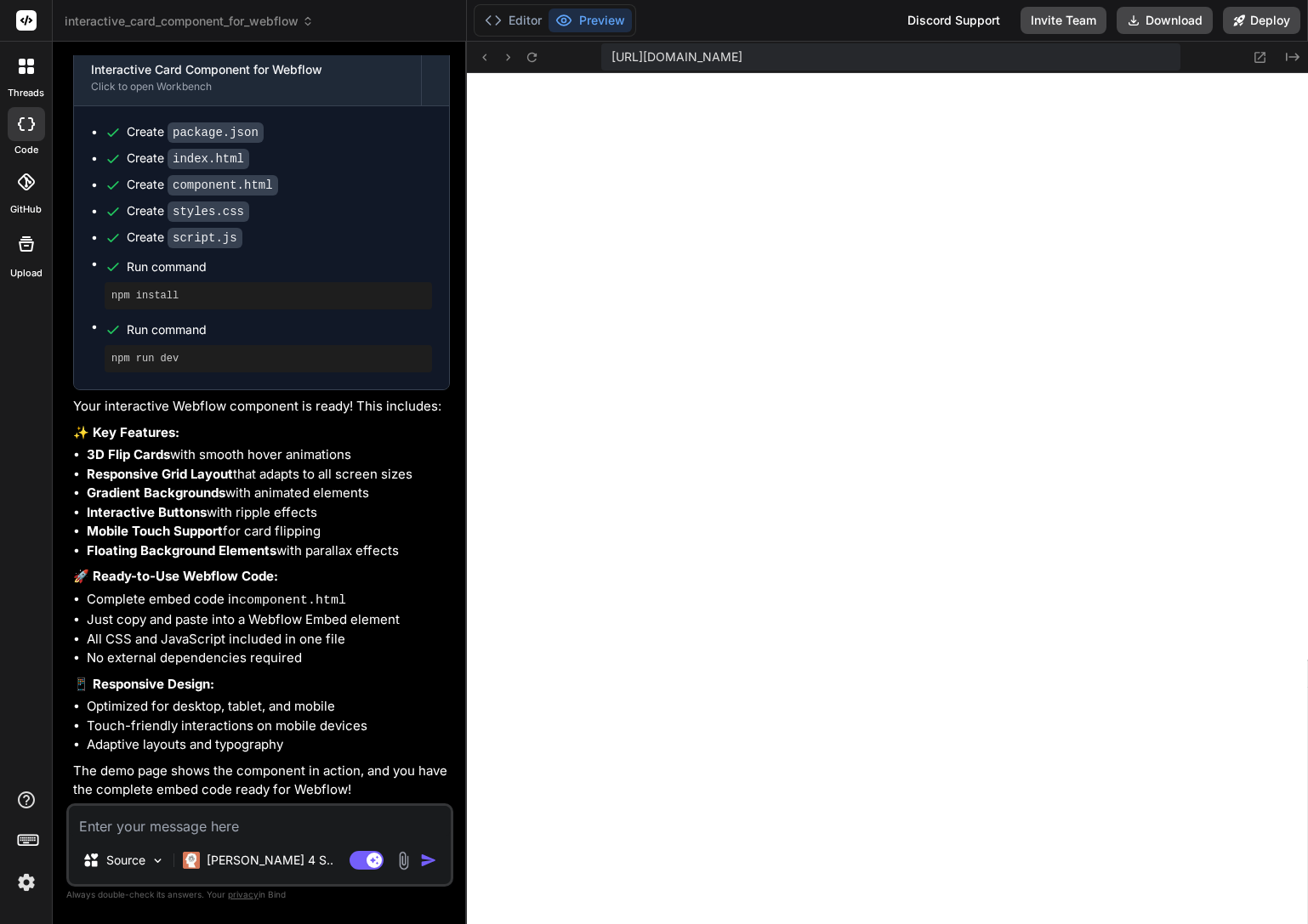
type textarea "x"
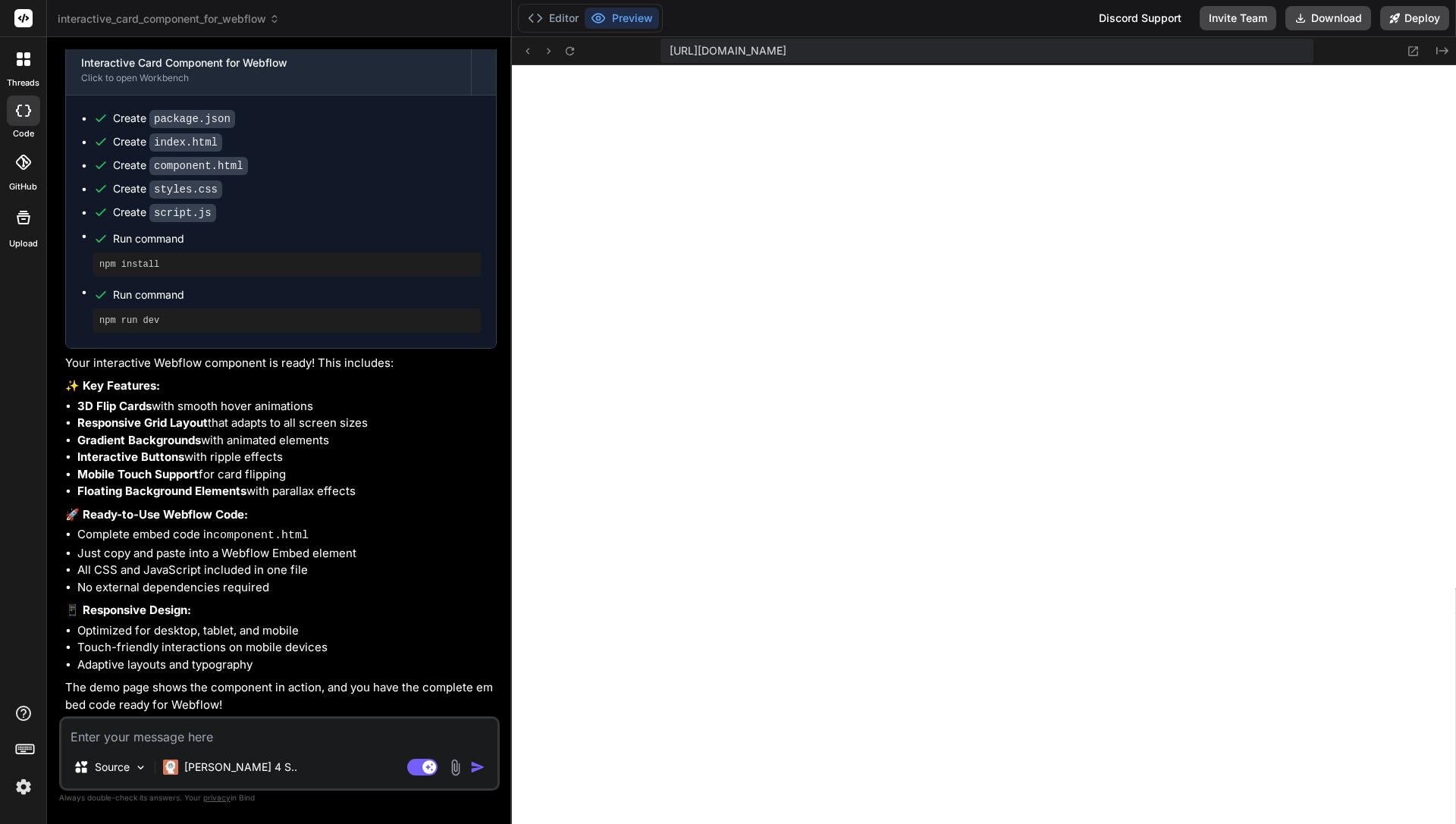
scroll to position [491, 0]
click at [270, 745] on textarea at bounding box center [280, 732] width 436 height 27
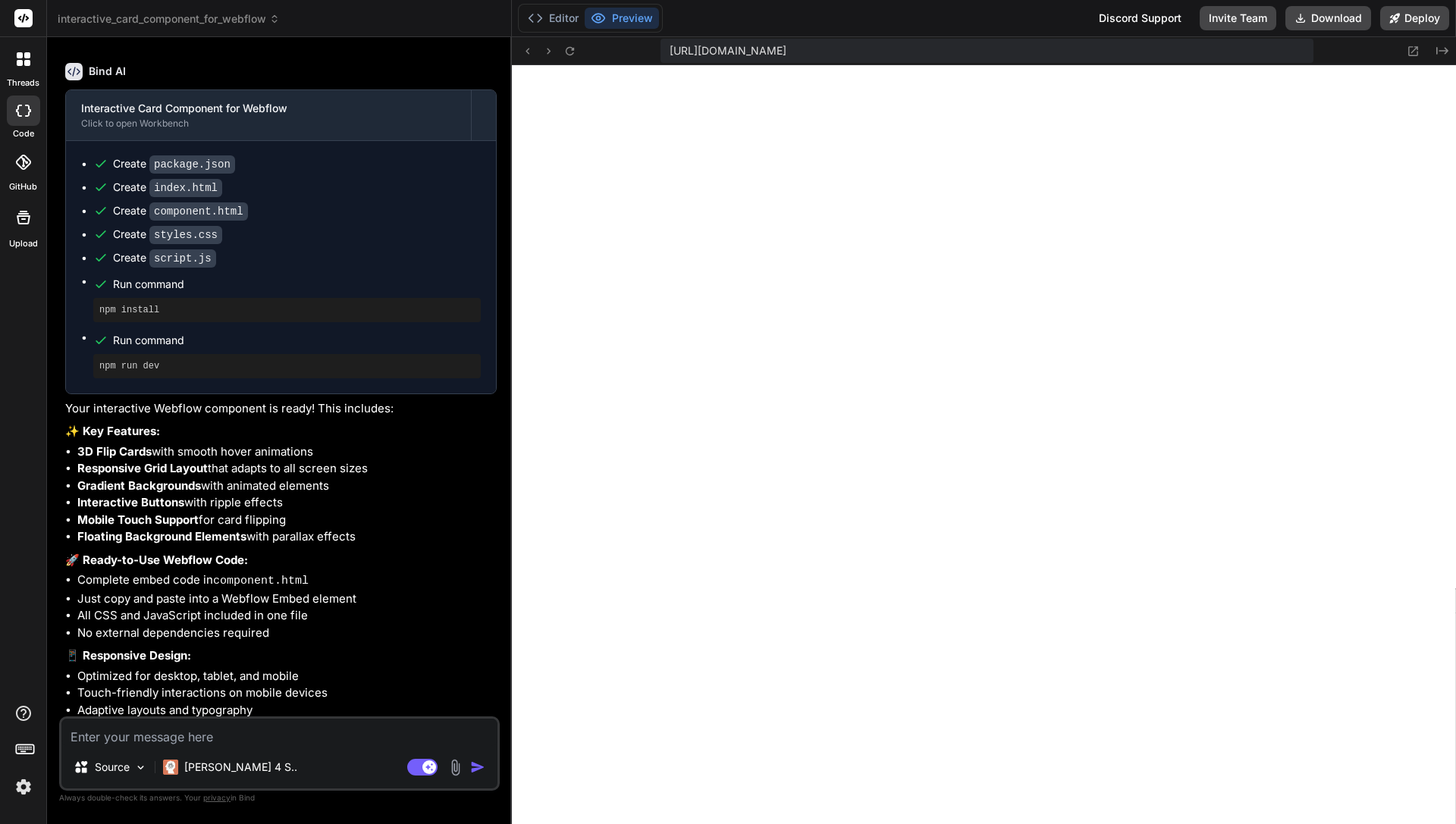
scroll to position [412, 0]
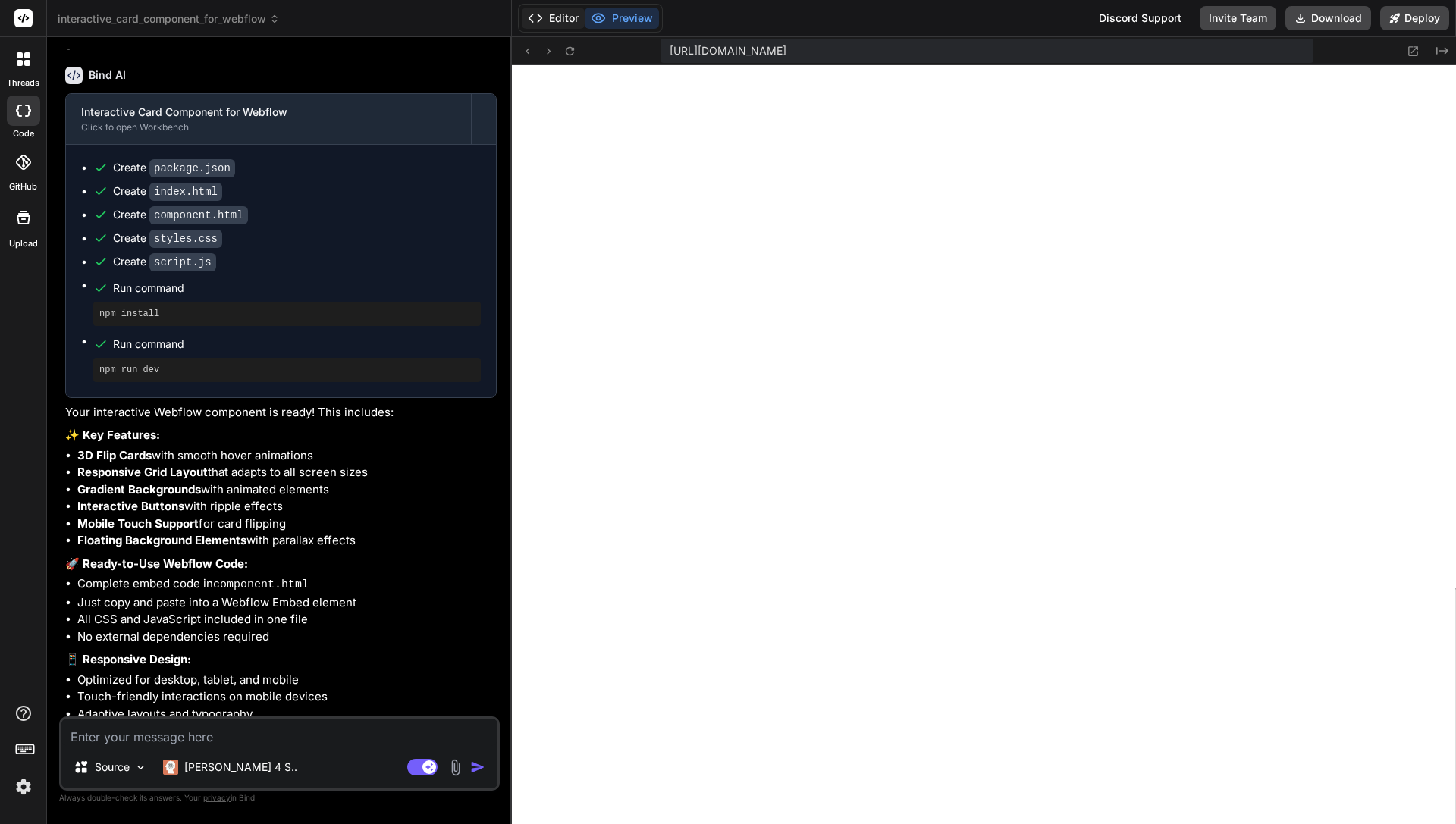
click at [569, 22] on button "Editor" at bounding box center [553, 18] width 63 height 21
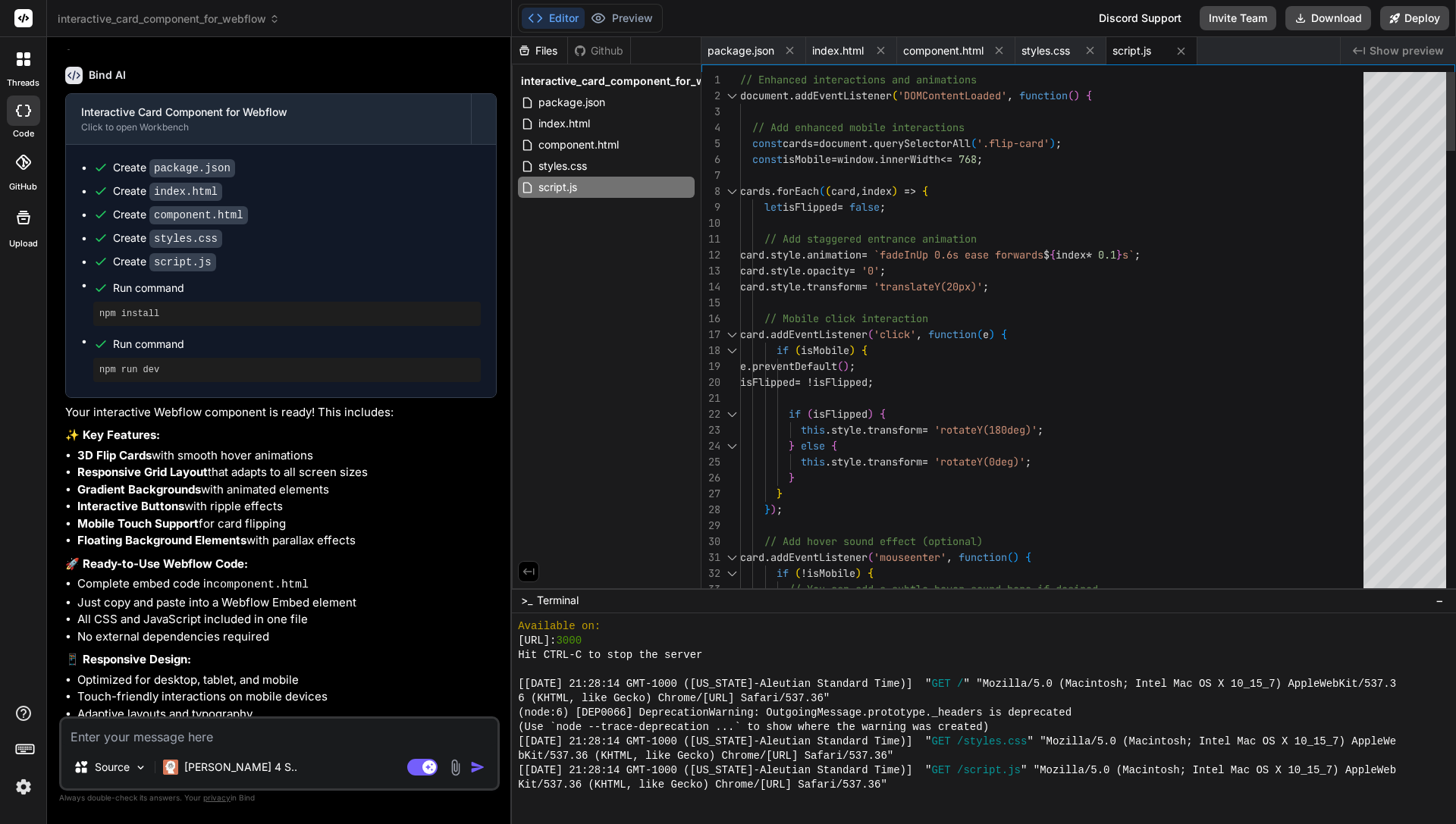
type textarea "// Enhanced interactions and animations document.addEventListener('DOMContentLo…"
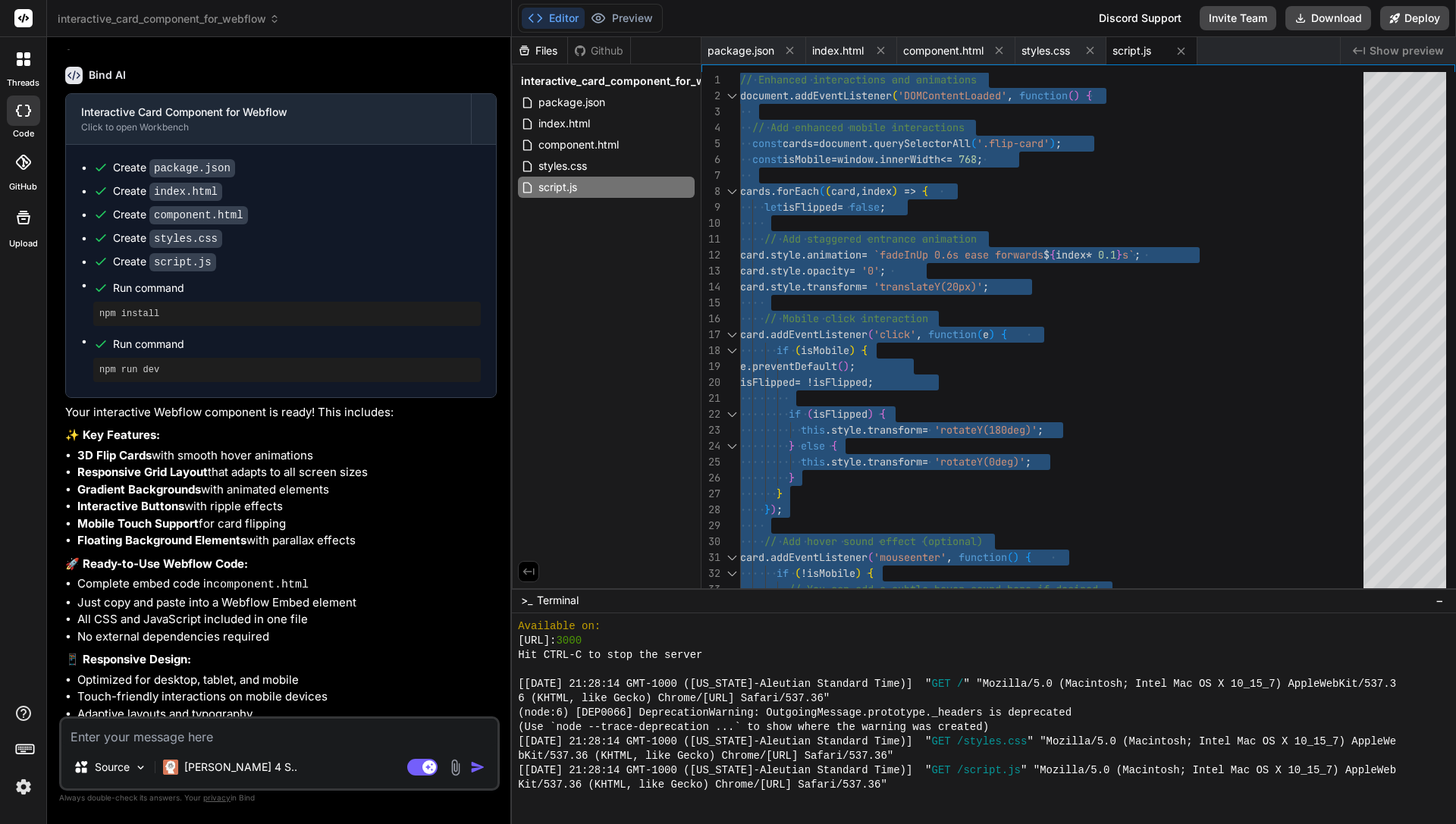
click at [614, 315] on div "Files Github interactive_card_component_for_webflow package.json index.html com…" at bounding box center [606, 312] width 190 height 551
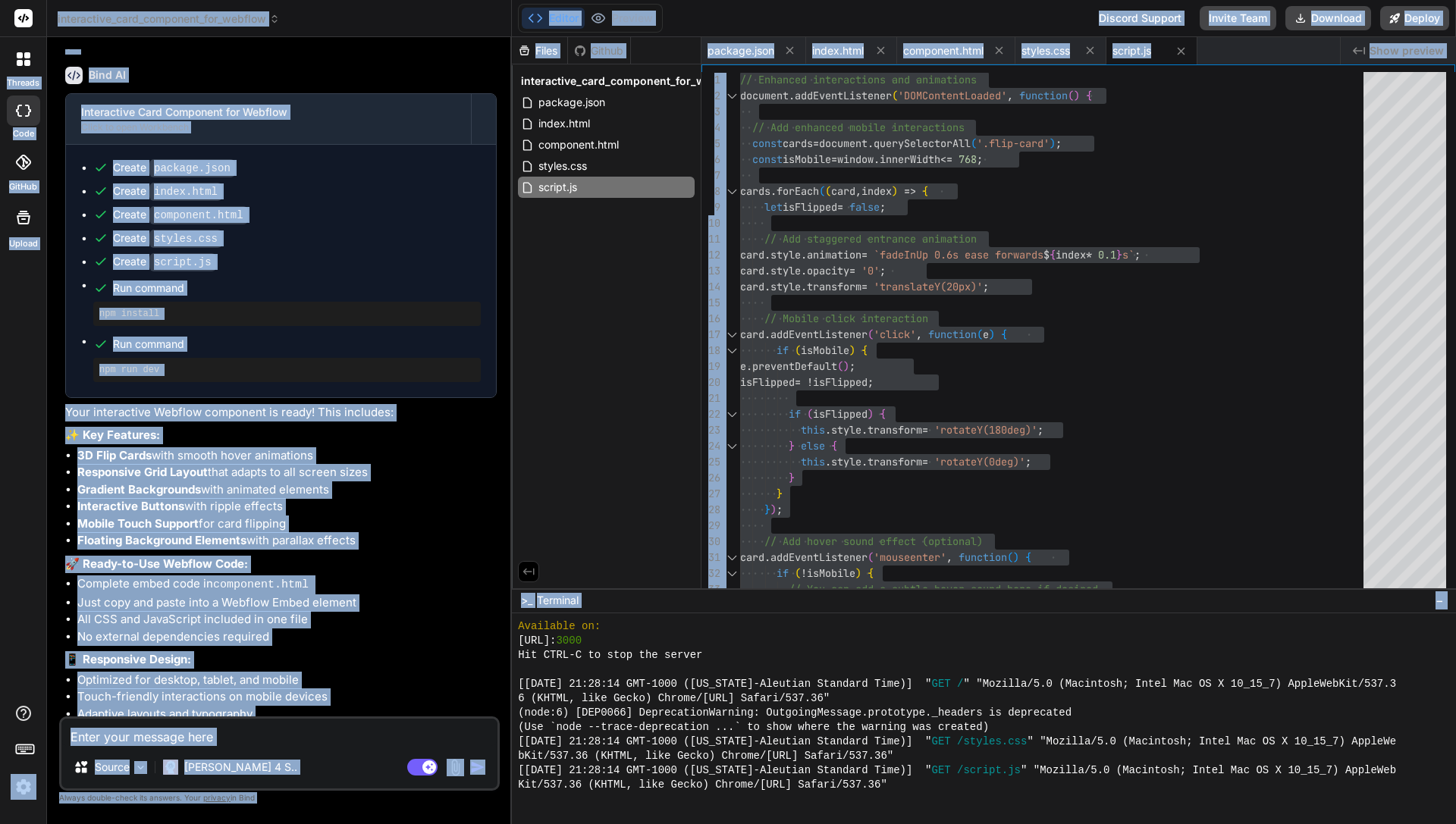
click at [605, 232] on div "Files Github interactive_card_component_for_webflow package.json index.html com…" at bounding box center [606, 312] width 190 height 551
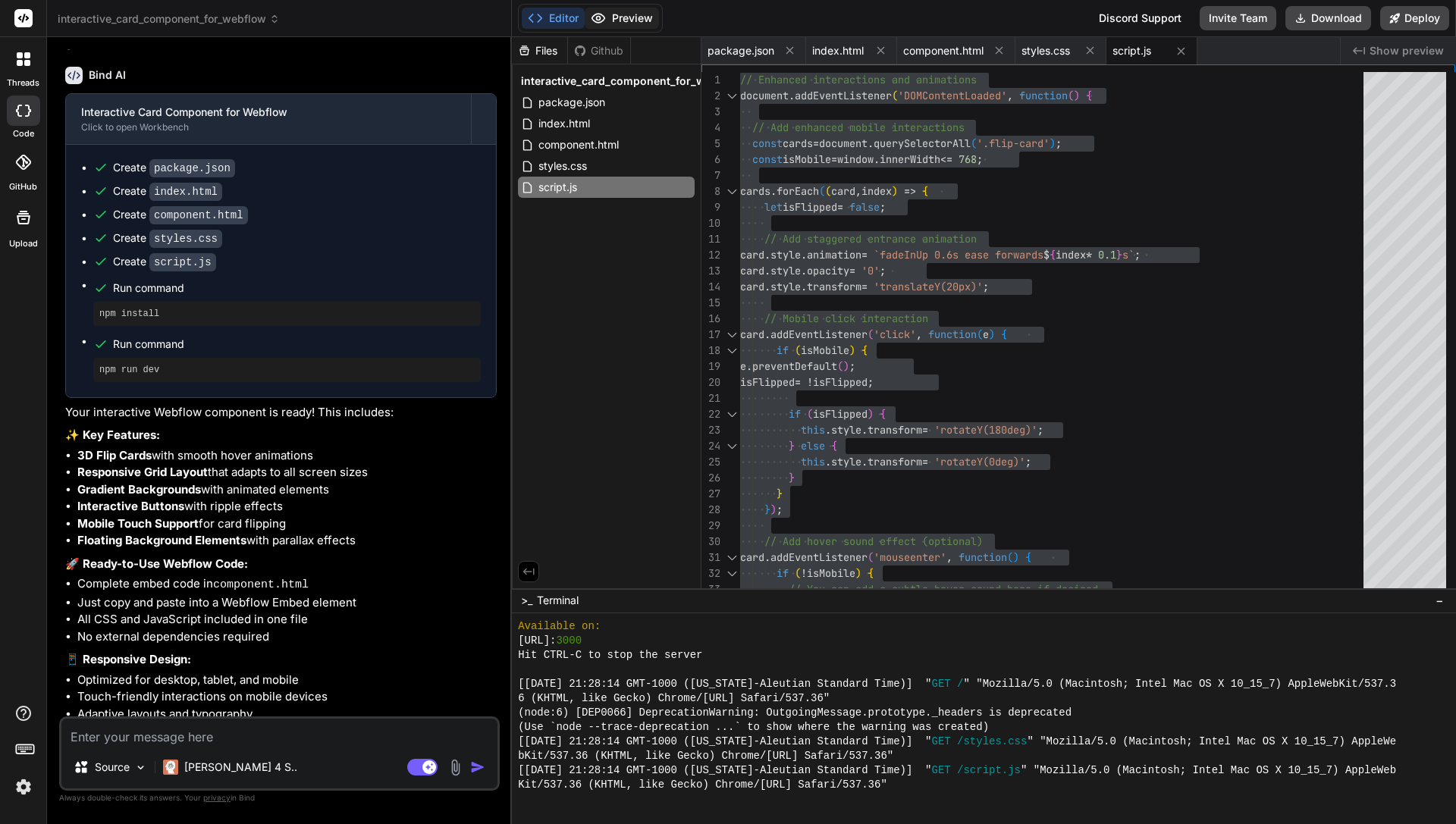
click at [620, 26] on button "Preview" at bounding box center [622, 18] width 74 height 21
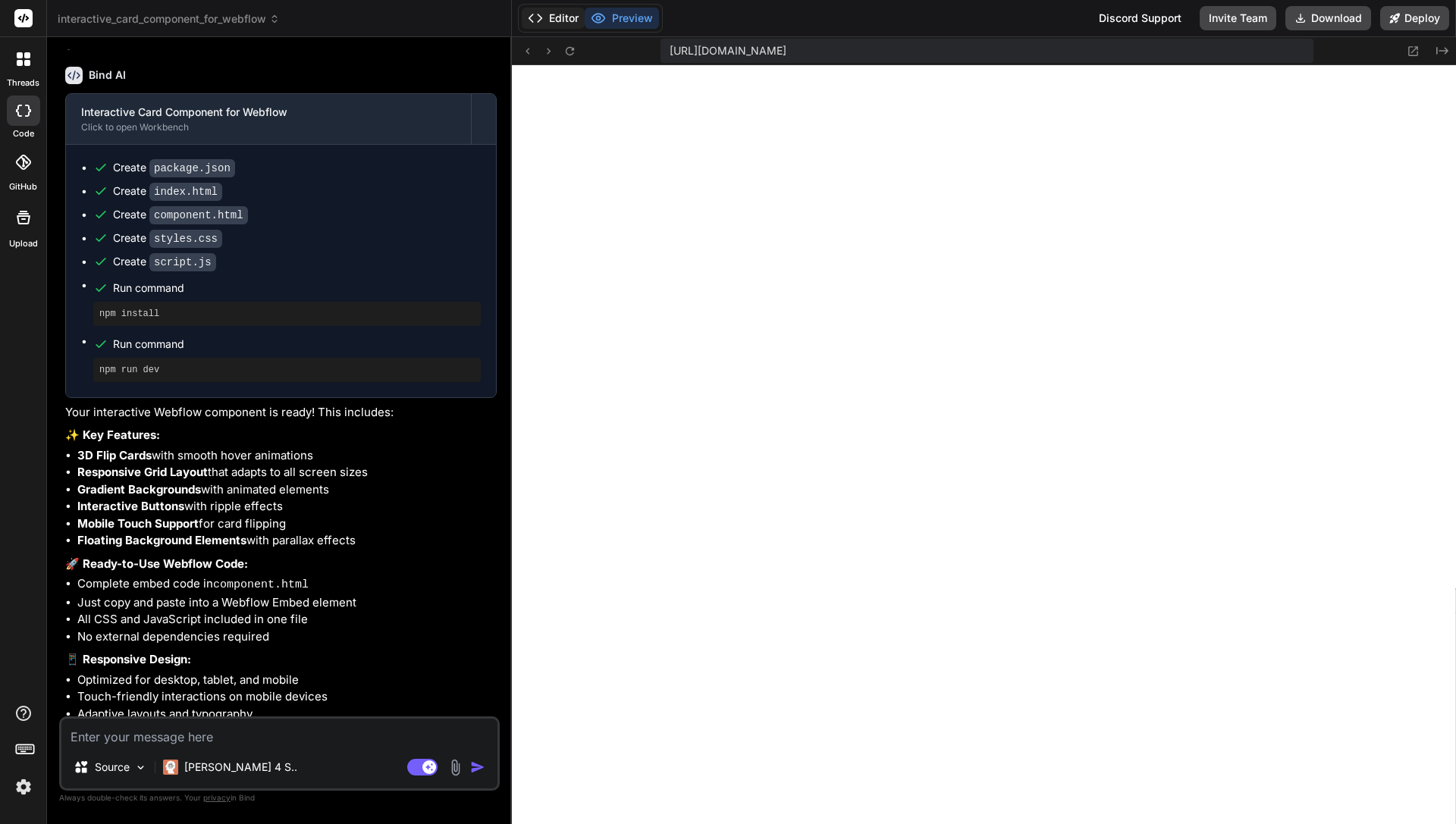
click at [572, 16] on button "Editor" at bounding box center [553, 18] width 63 height 21
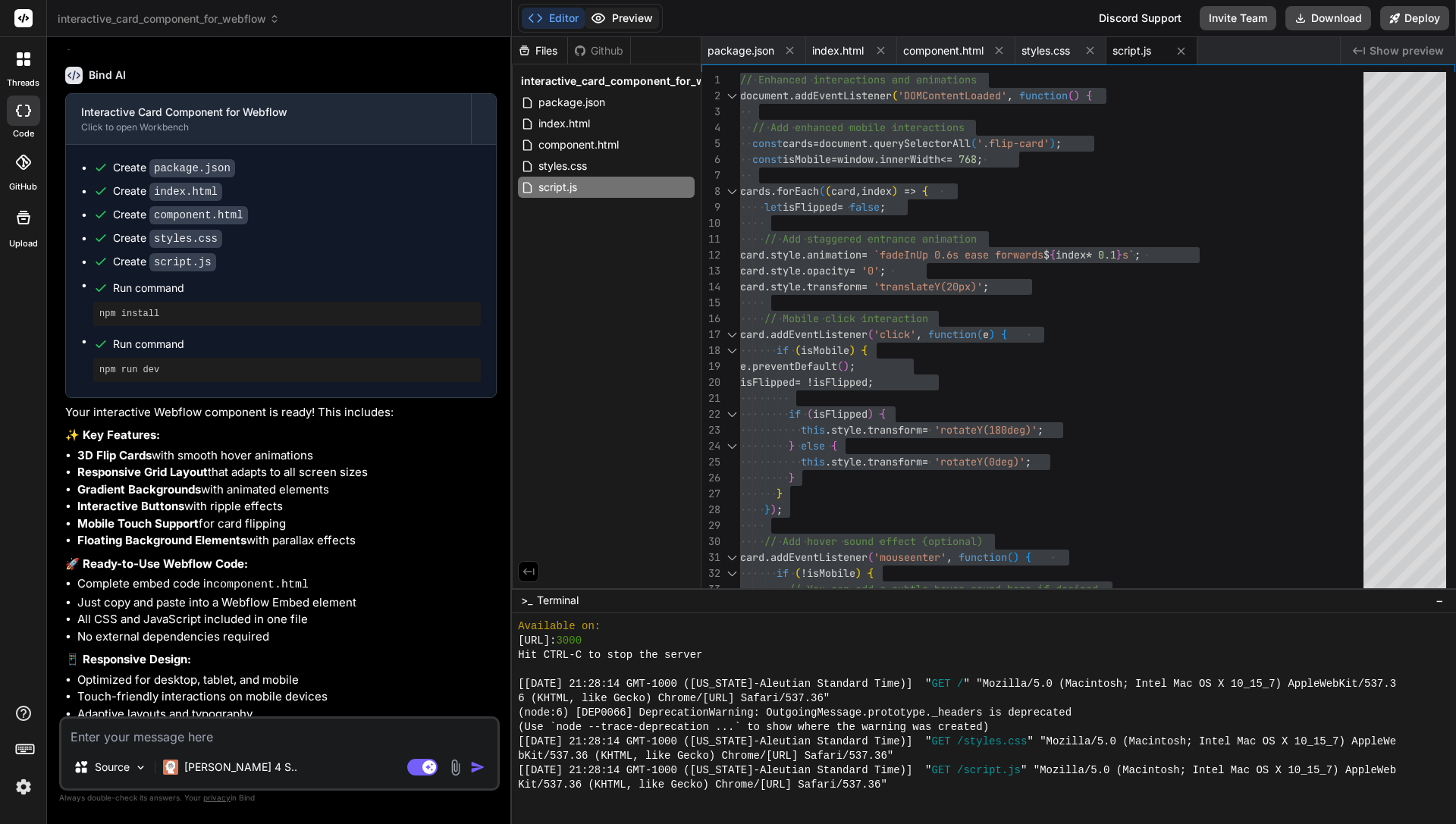
click at [609, 12] on button "Preview" at bounding box center [622, 18] width 74 height 21
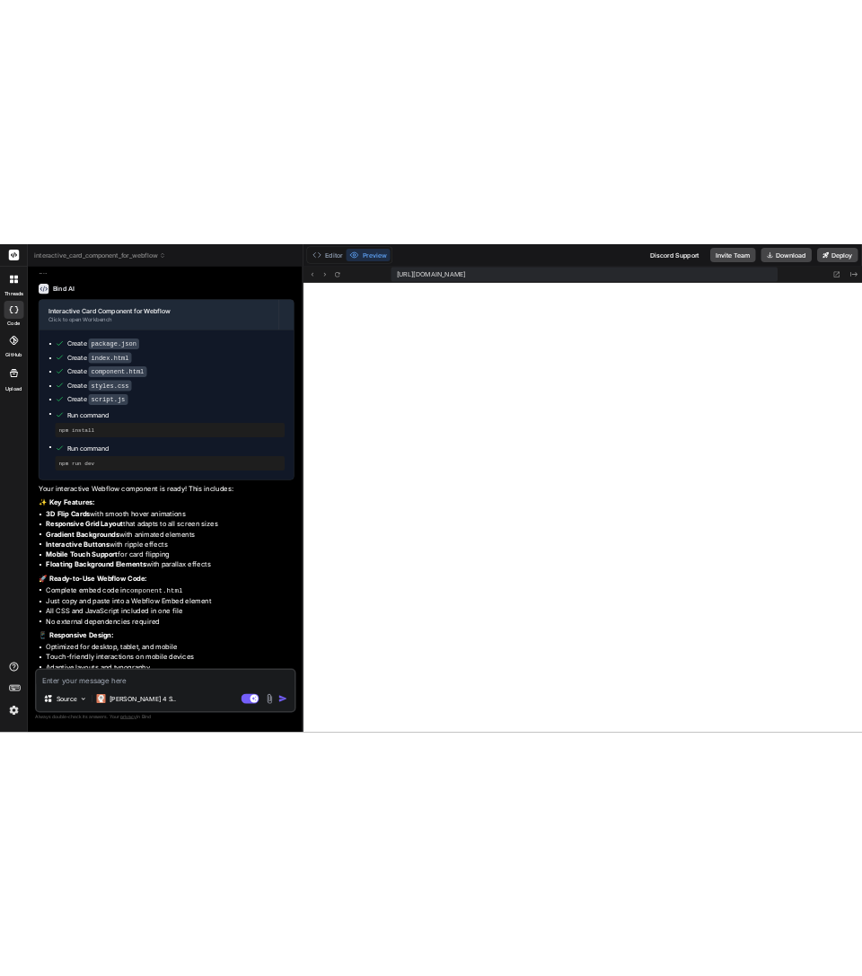
scroll to position [0, 0]
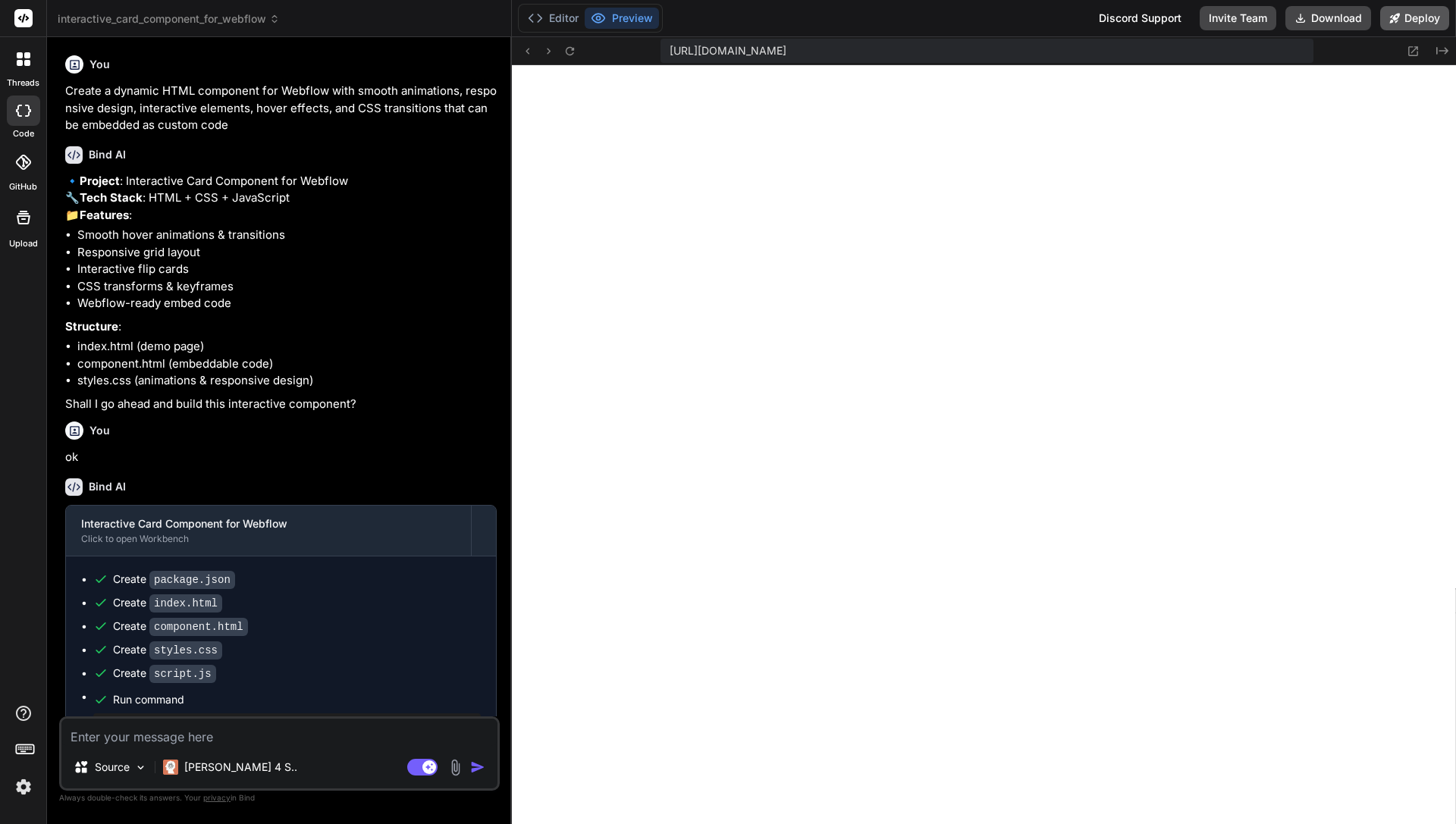
type textarea "x"
type textarea "// Enhanced interactions and animations document.addEventListener('DOMContentLo…"
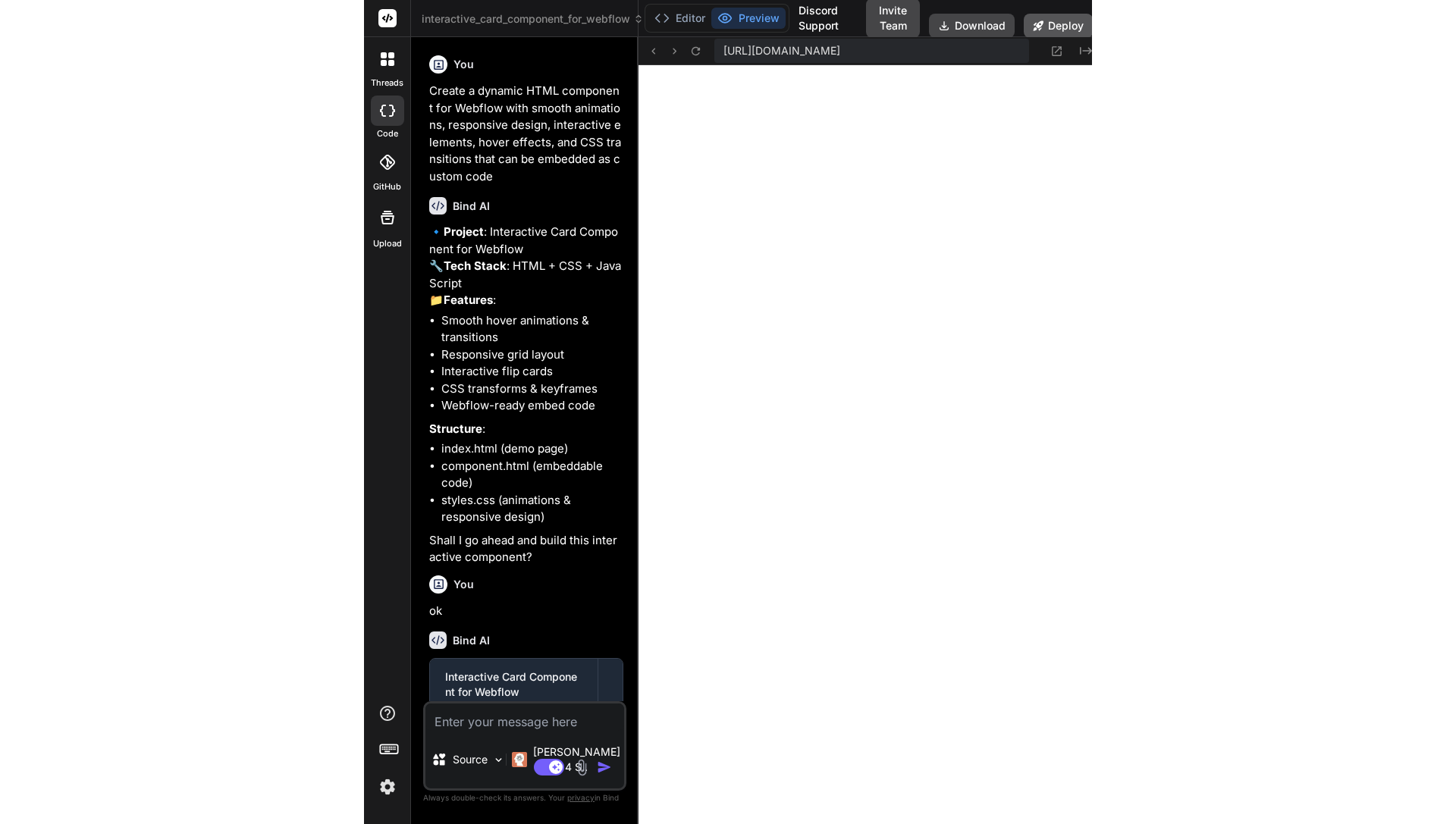
scroll to position [734, 0]
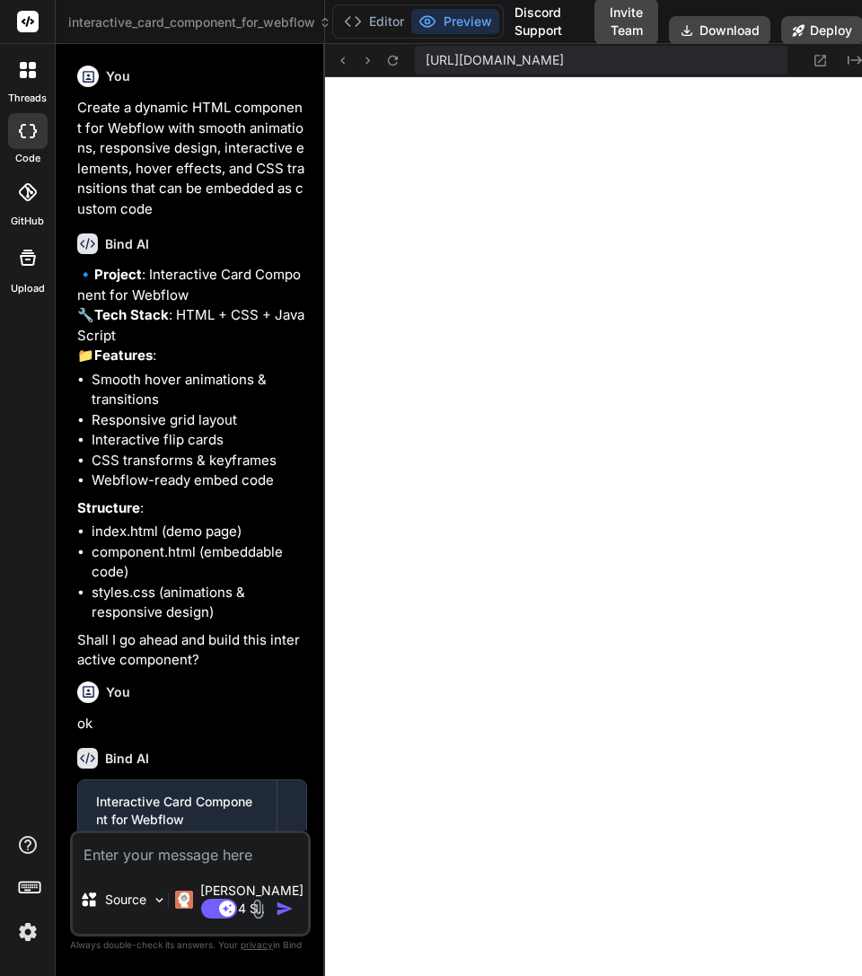
type textarea "x"
type textarea "// Enhanced interactions and animations document.addEventListener('DOMContentLo…"
type textarea "x"
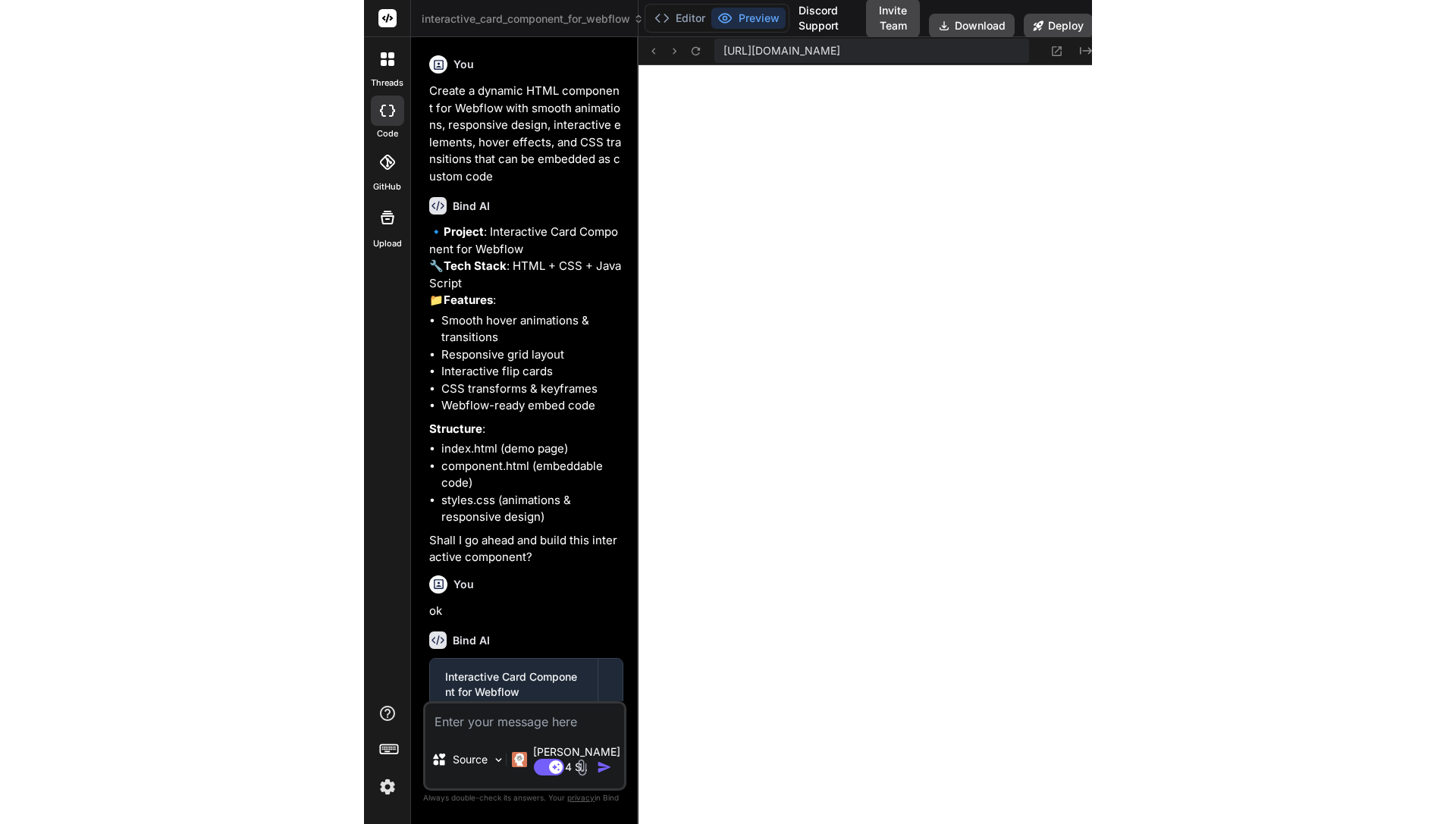
scroll to position [633, 0]
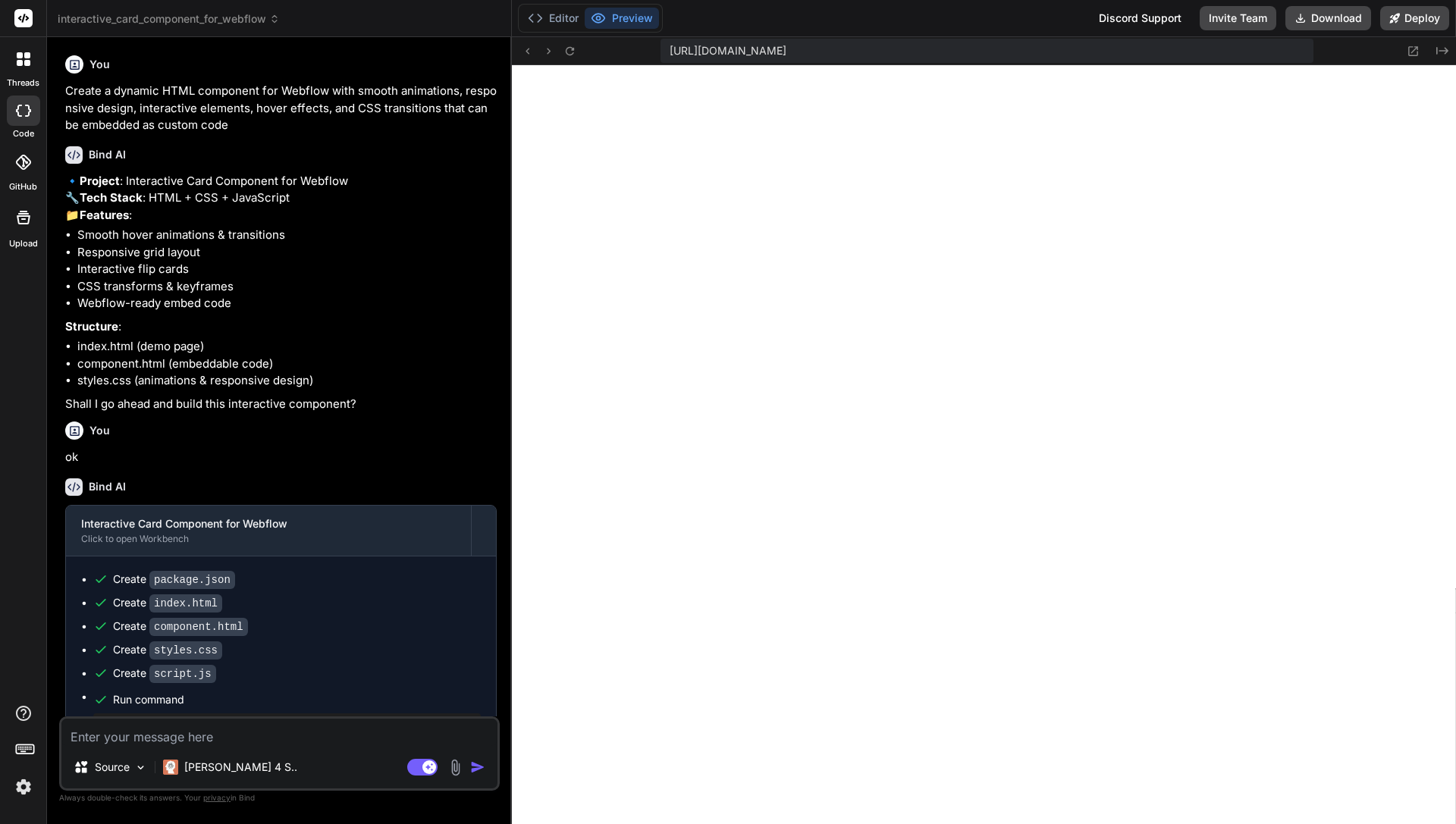
click at [791, 58] on div "[URL][DOMAIN_NAME]" at bounding box center [986, 51] width 652 height 24
click at [786, 46] on span "[URL][DOMAIN_NAME]" at bounding box center [728, 51] width 117 height 15
click at [1410, 51] on icon at bounding box center [1415, 52] width 10 height 10
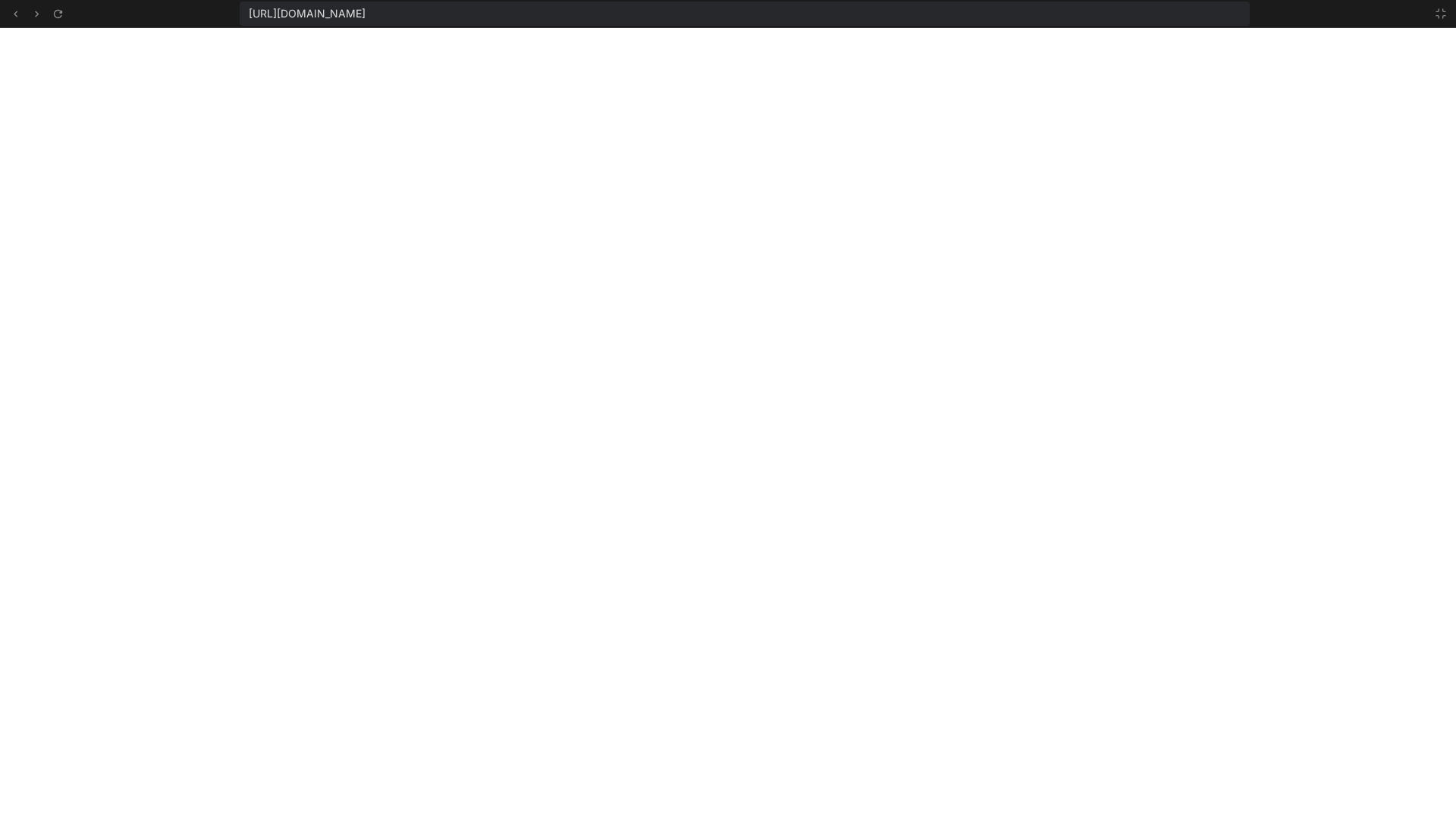
scroll to position [719, 0]
click at [1444, 14] on icon at bounding box center [1441, 14] width 12 height 12
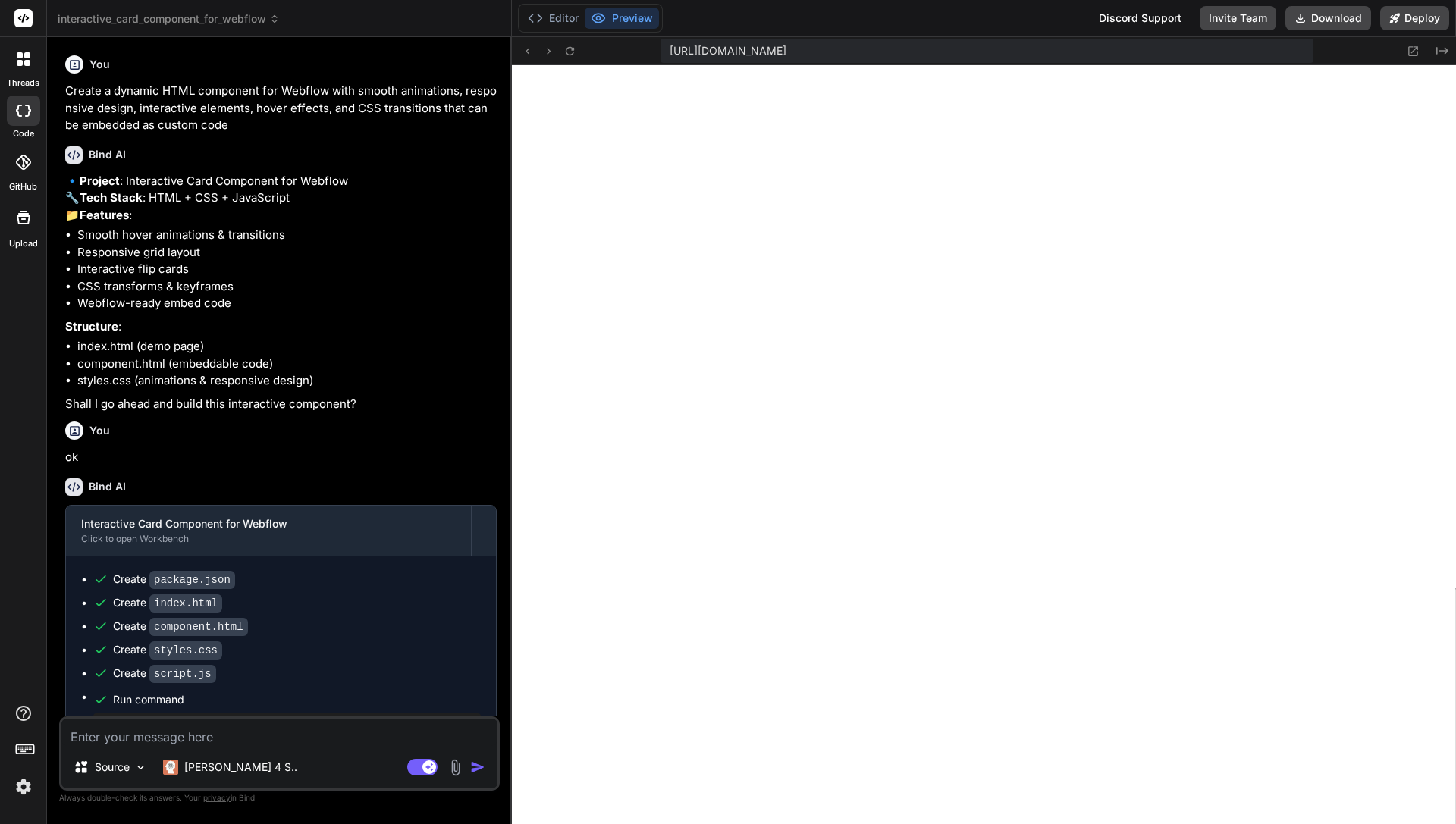
scroll to position [806, 0]
click at [1440, 48] on icon "Created with Pixso." at bounding box center [1442, 51] width 12 height 12
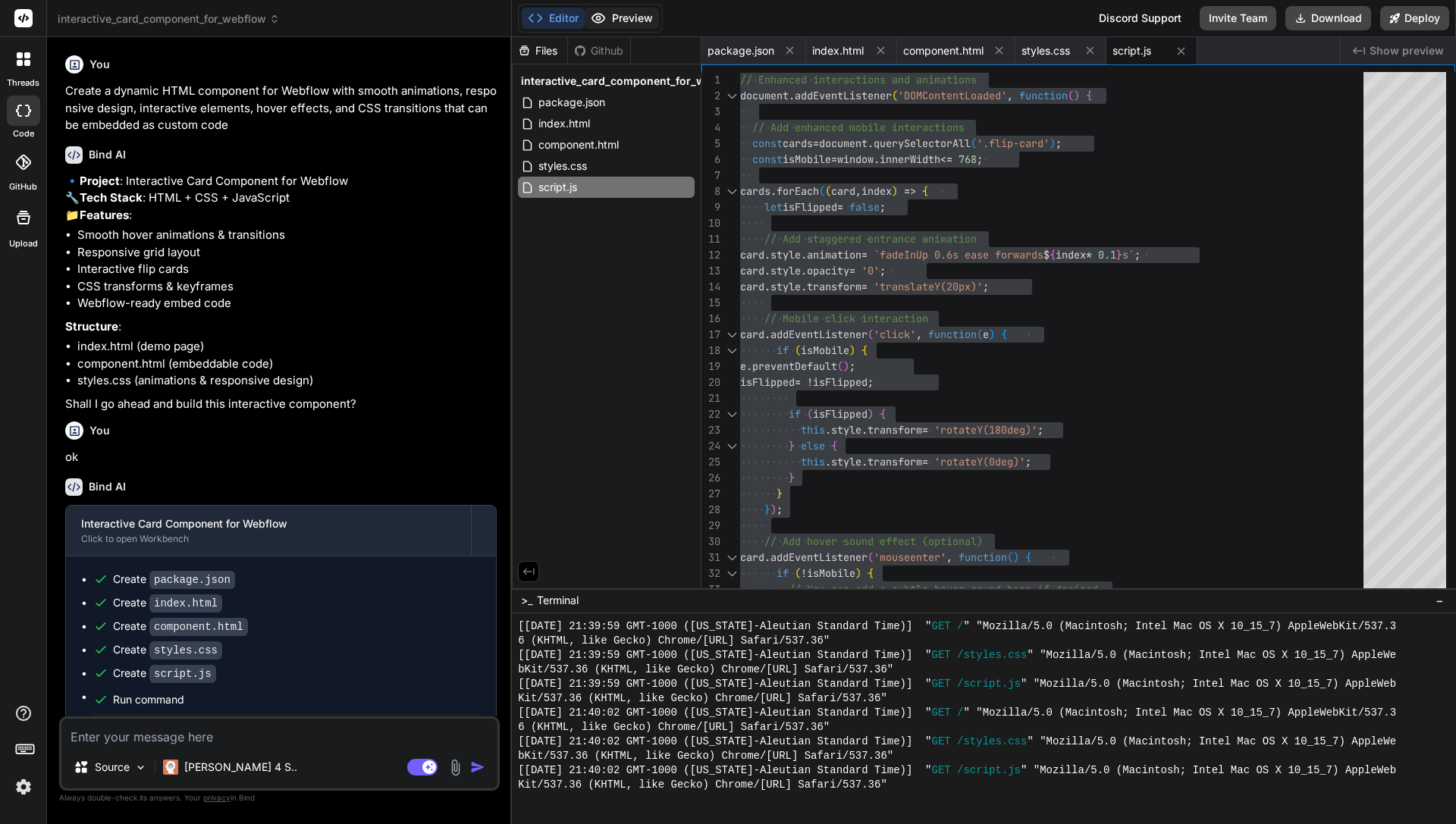
click at [611, 10] on button "Preview" at bounding box center [622, 18] width 74 height 21
